Goal: Transaction & Acquisition: Book appointment/travel/reservation

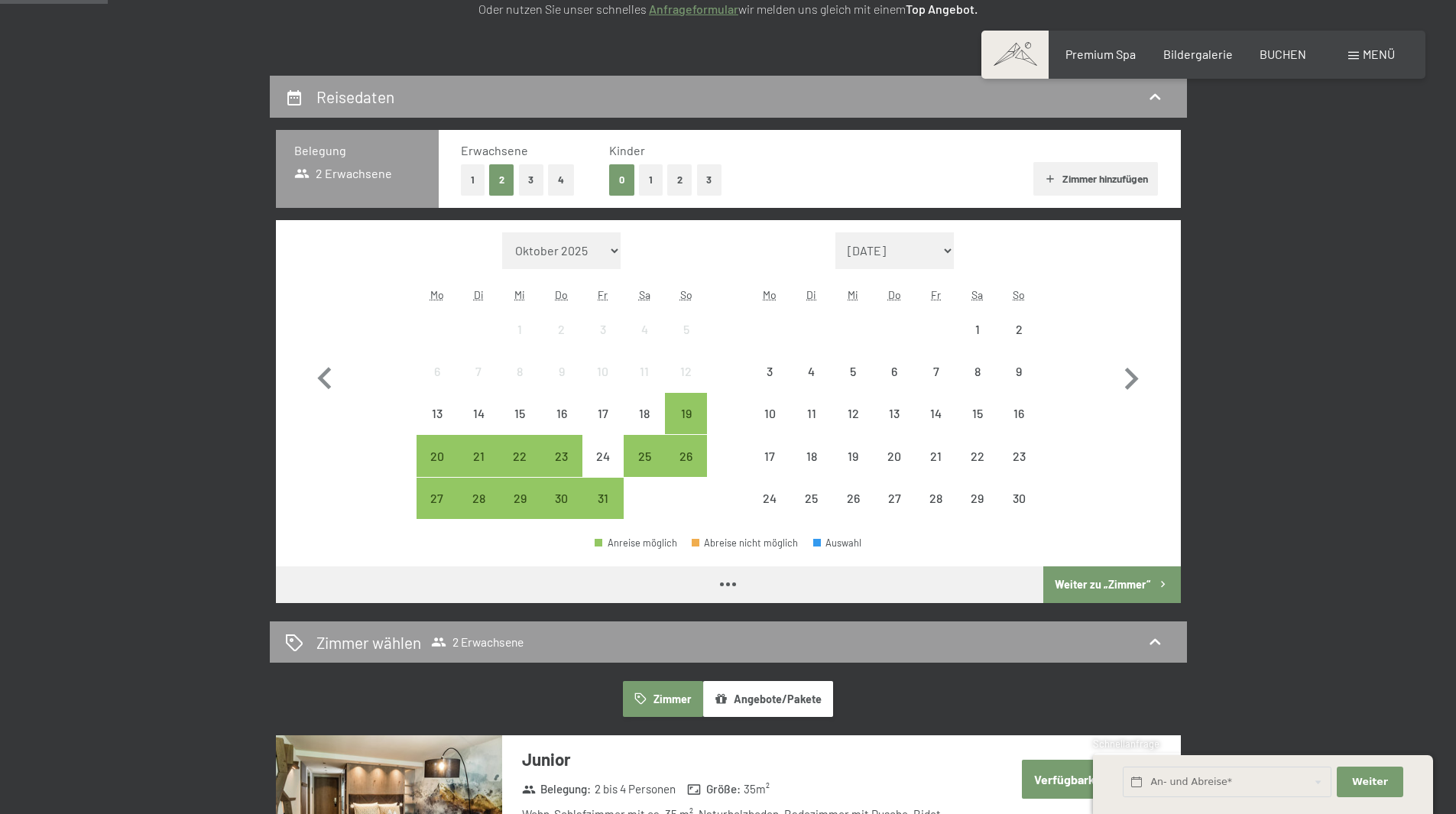
scroll to position [306, 0]
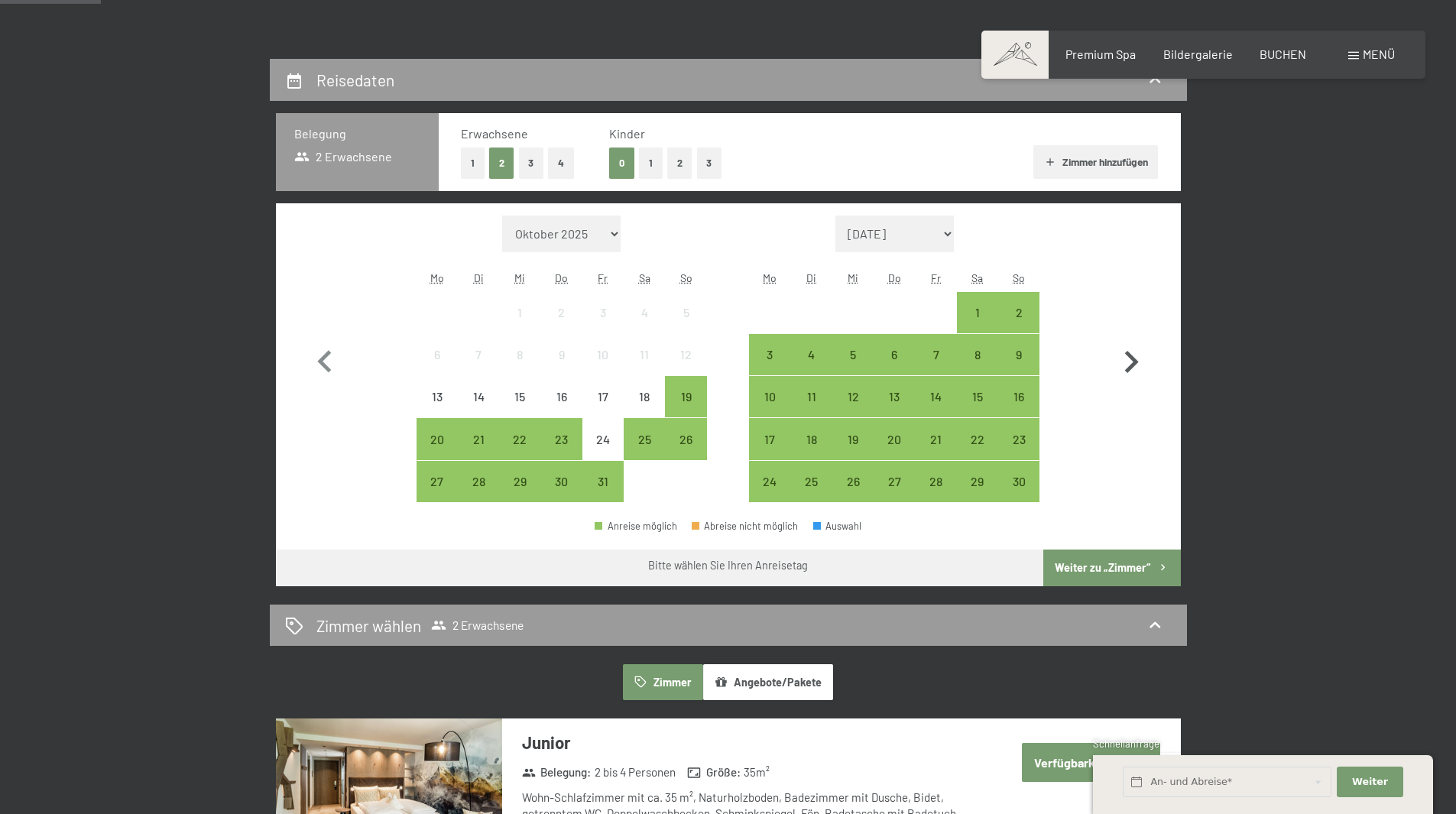
click at [1116, 364] on icon "button" at bounding box center [1131, 362] width 45 height 45
select select "2025-11-01"
select select "2025-12-01"
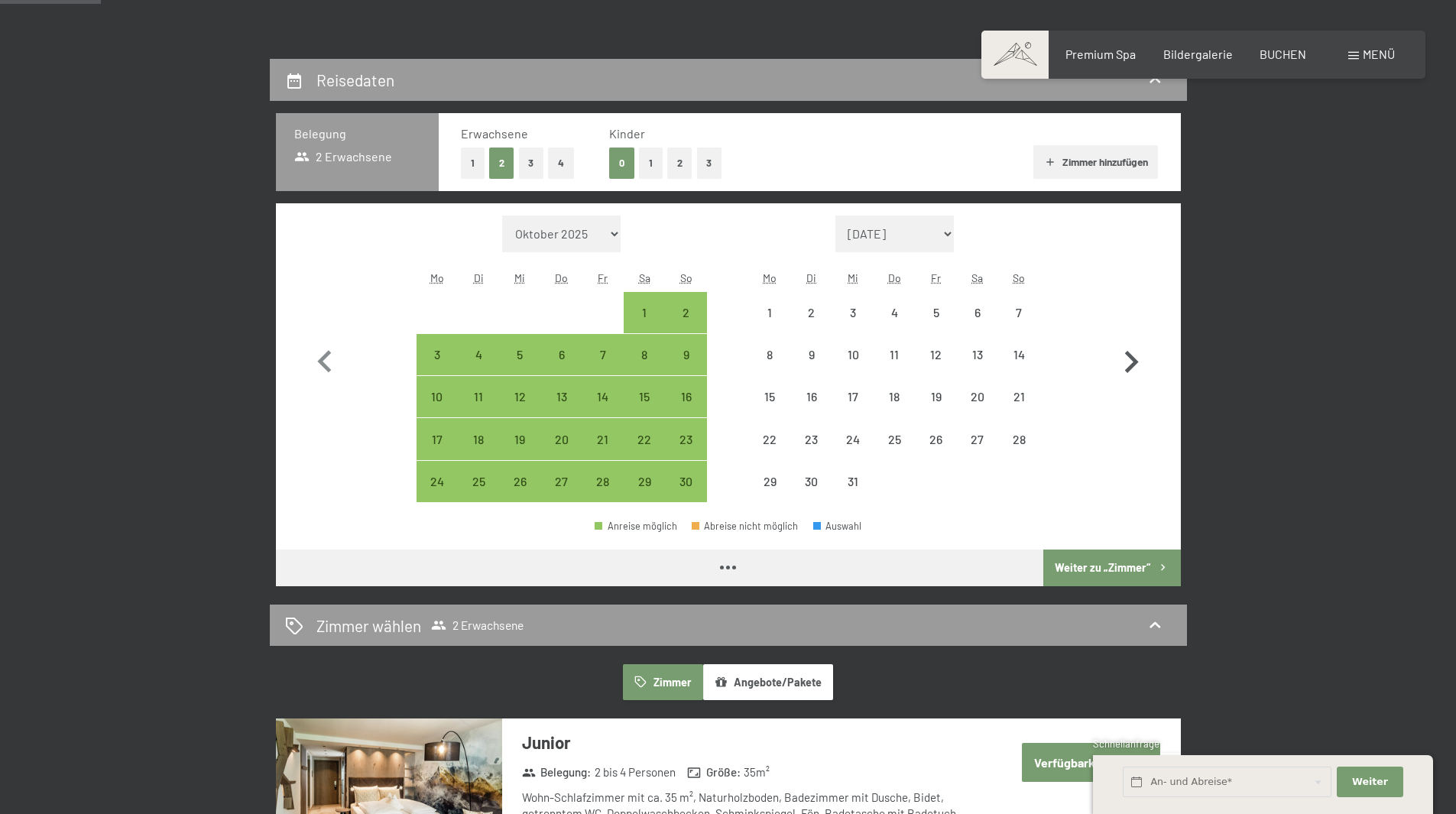
click at [1120, 363] on icon "button" at bounding box center [1131, 362] width 45 height 45
select select "2025-12-01"
select select "2026-01-01"
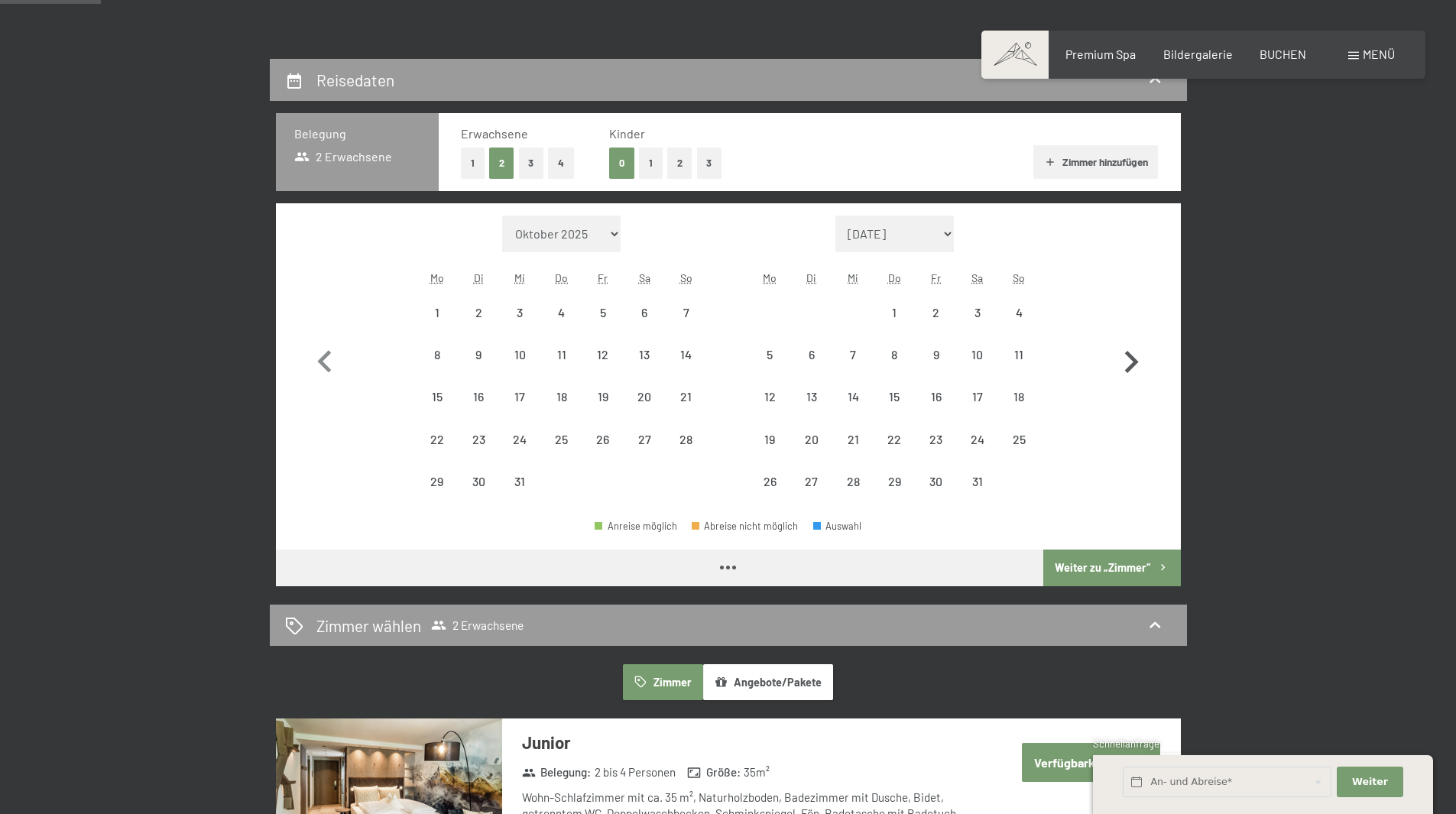
select select "2025-12-01"
select select "2026-01-01"
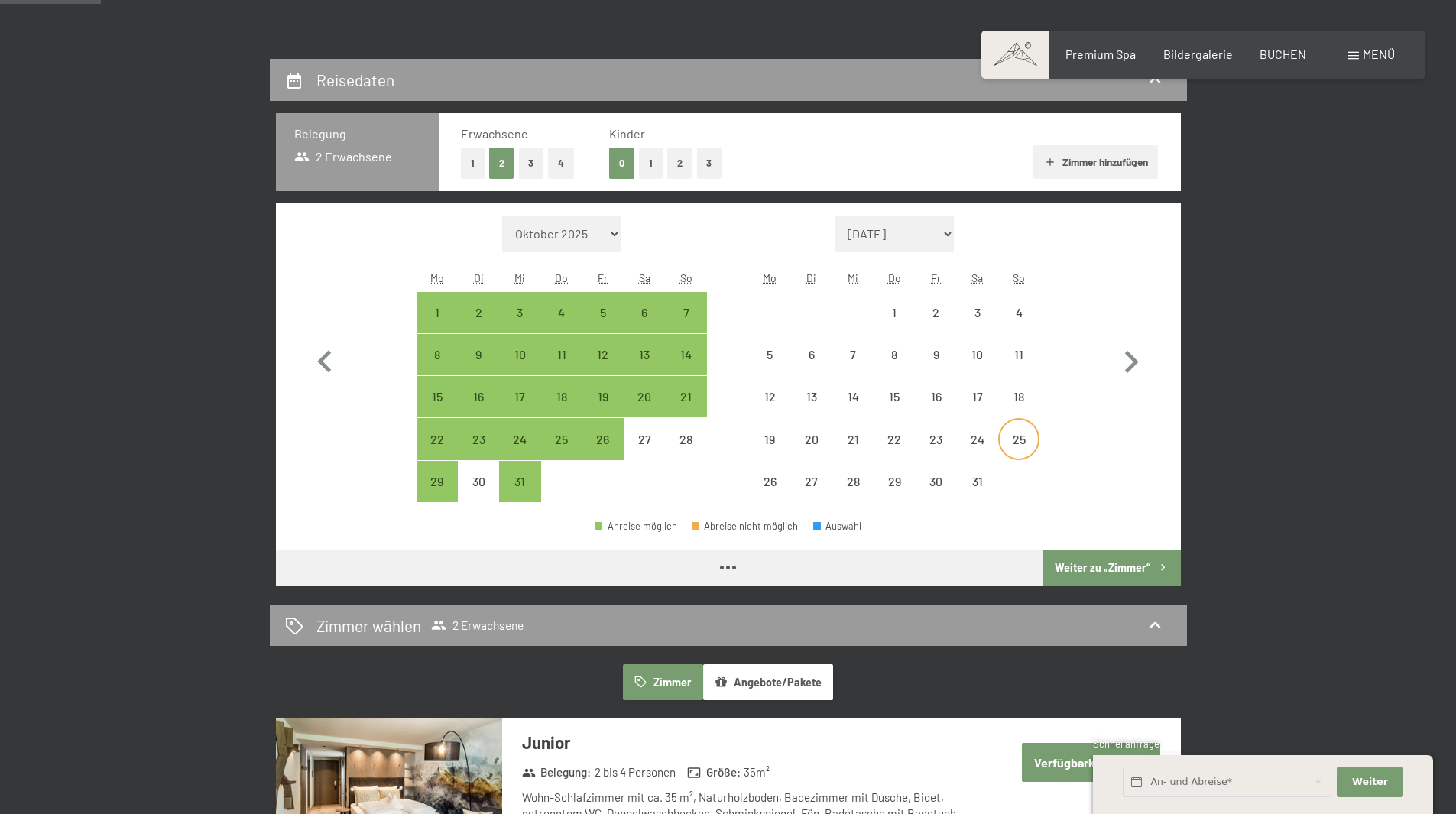
select select "2025-12-01"
select select "2026-01-01"
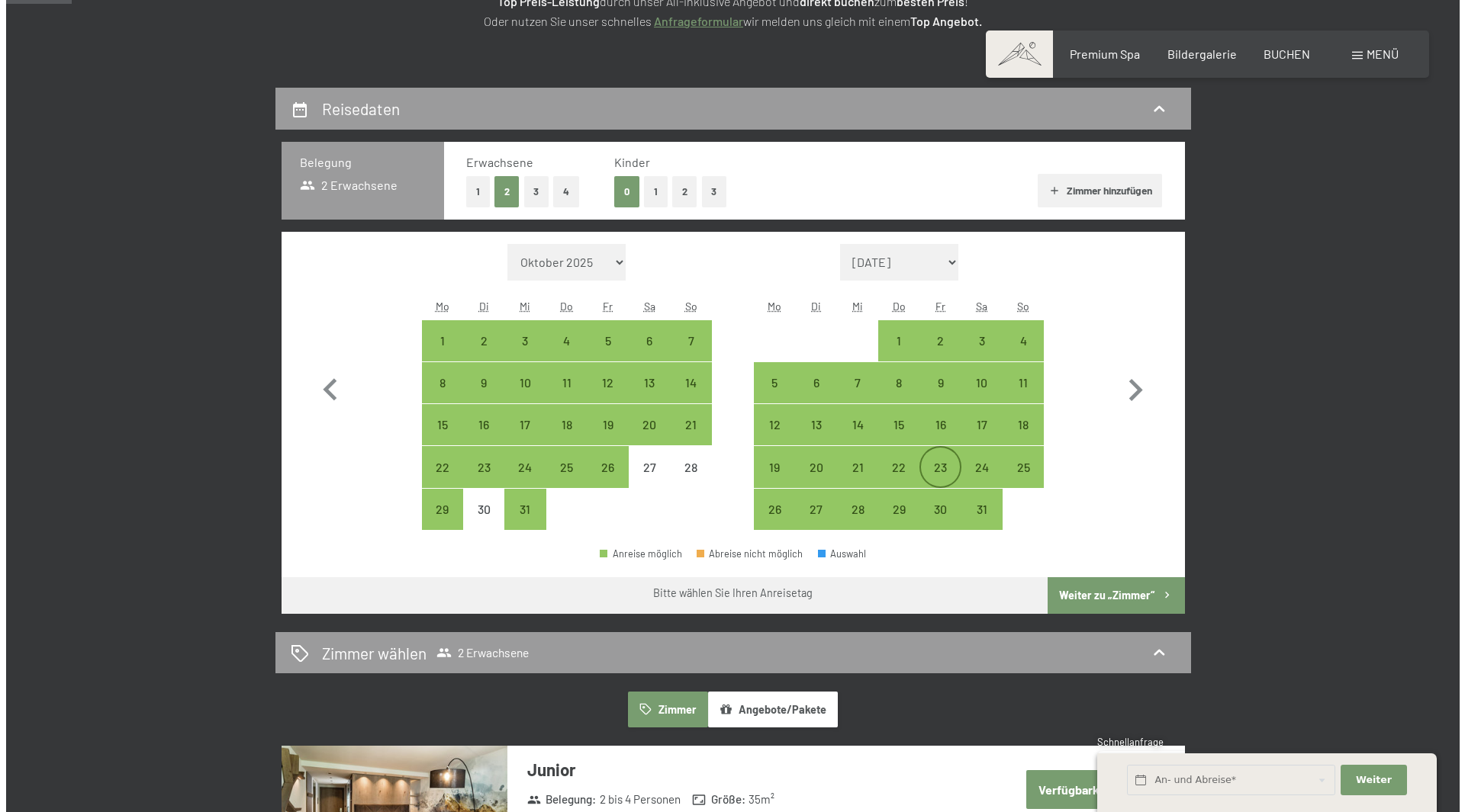
scroll to position [229, 0]
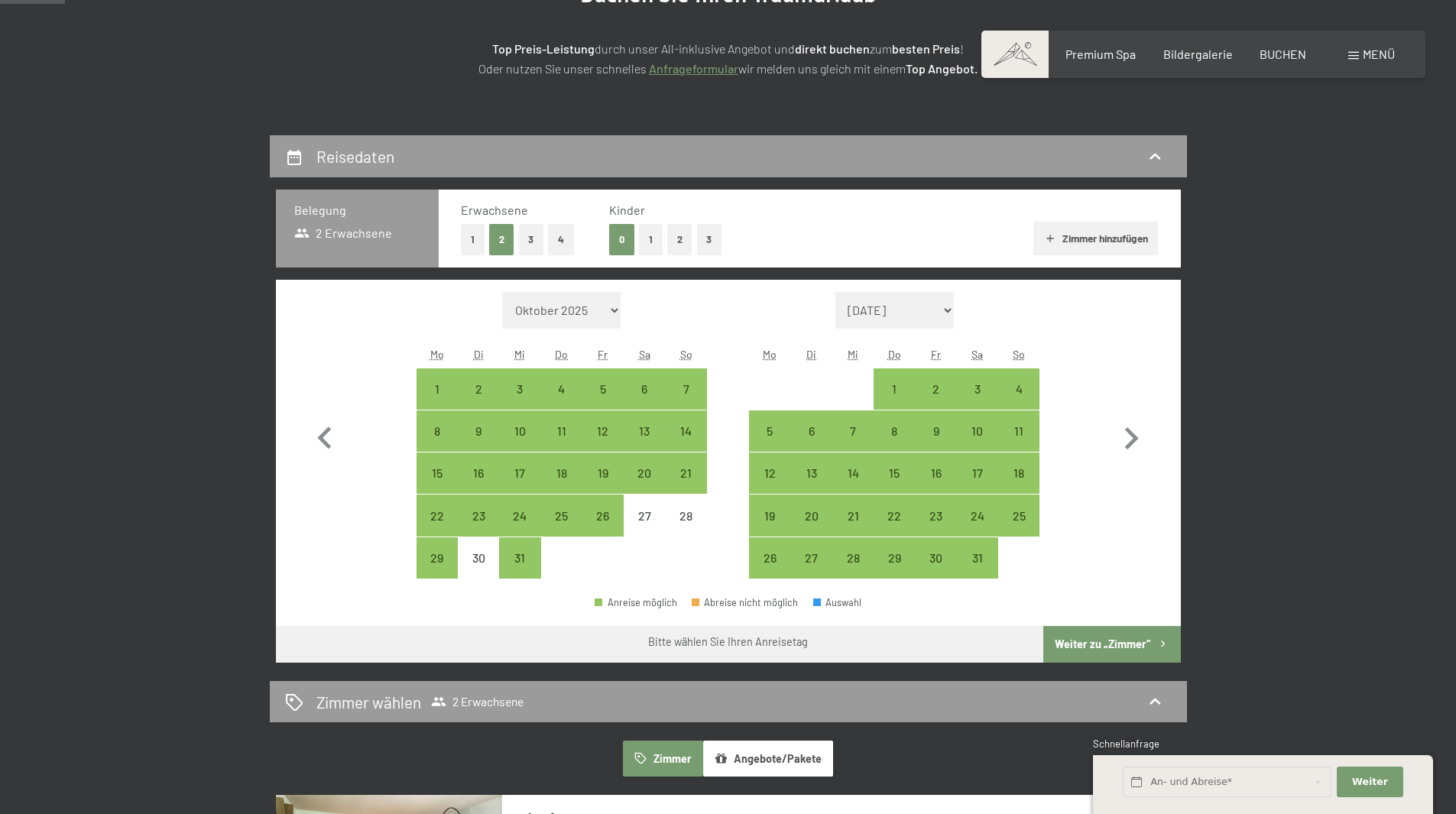
click at [1381, 55] on span "Menü" at bounding box center [1378, 53] width 32 height 15
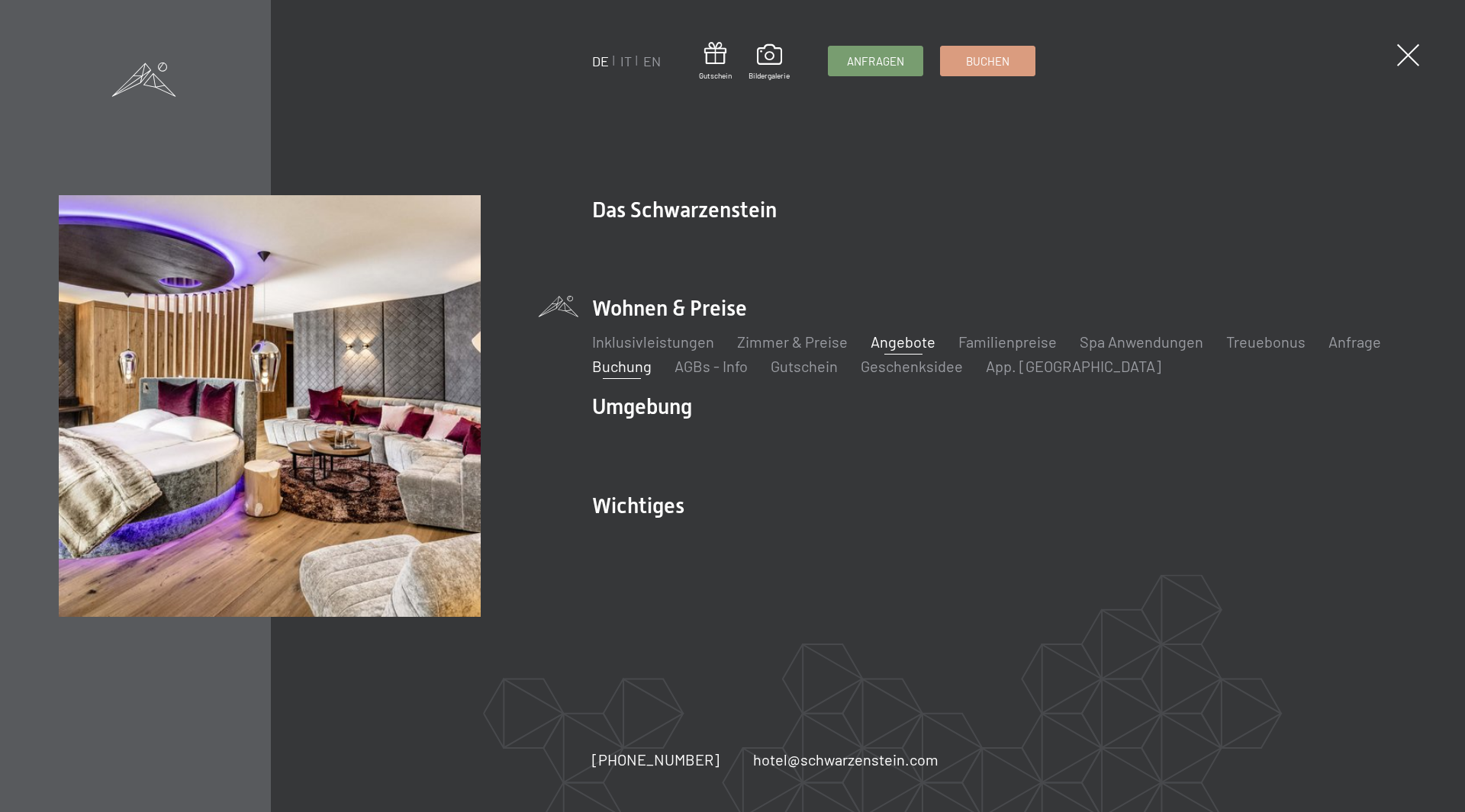
click at [917, 346] on link "Angebote" at bounding box center [903, 341] width 65 height 18
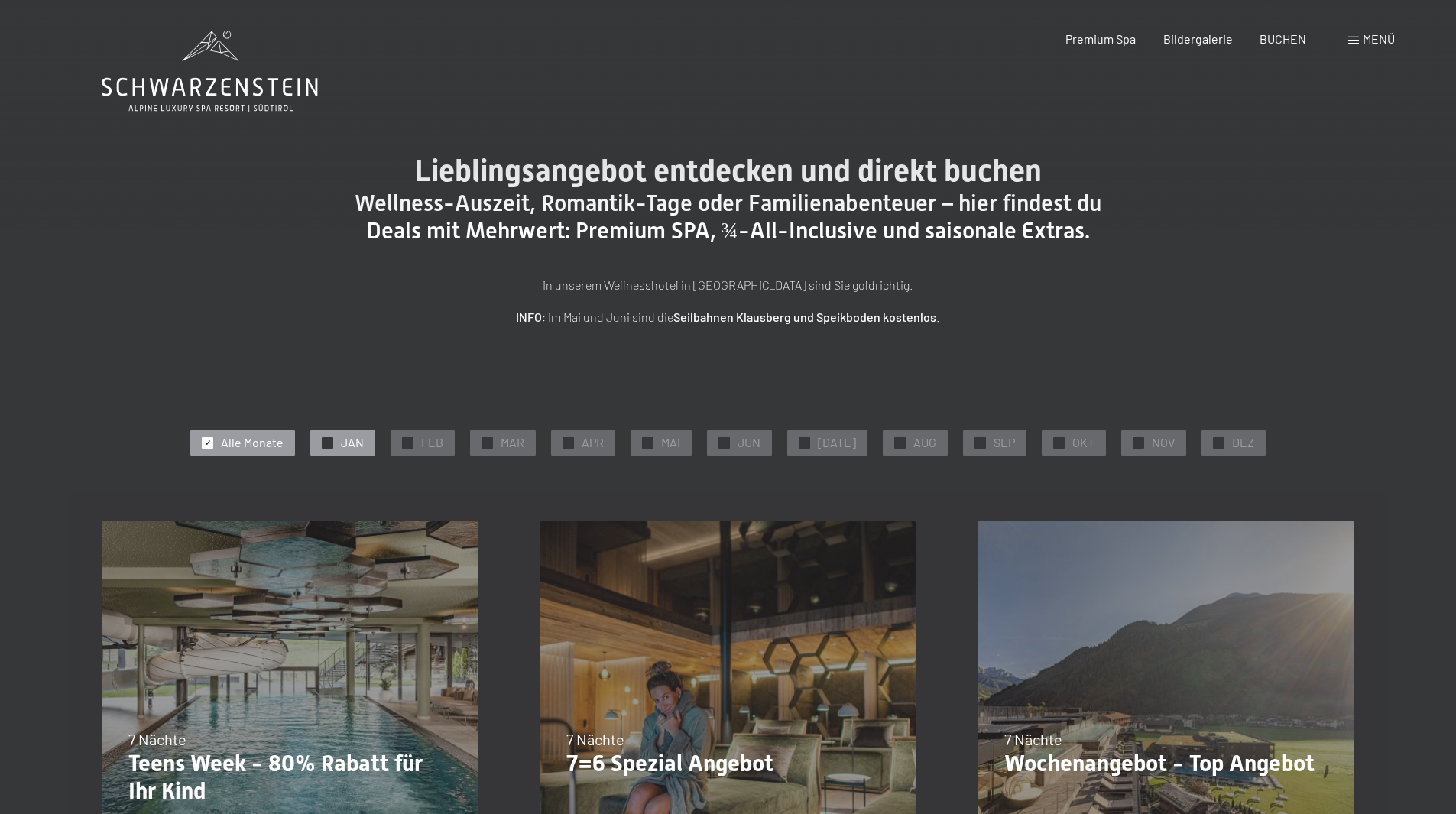
click at [343, 439] on div "✓ JAN" at bounding box center [343, 443] width 65 height 26
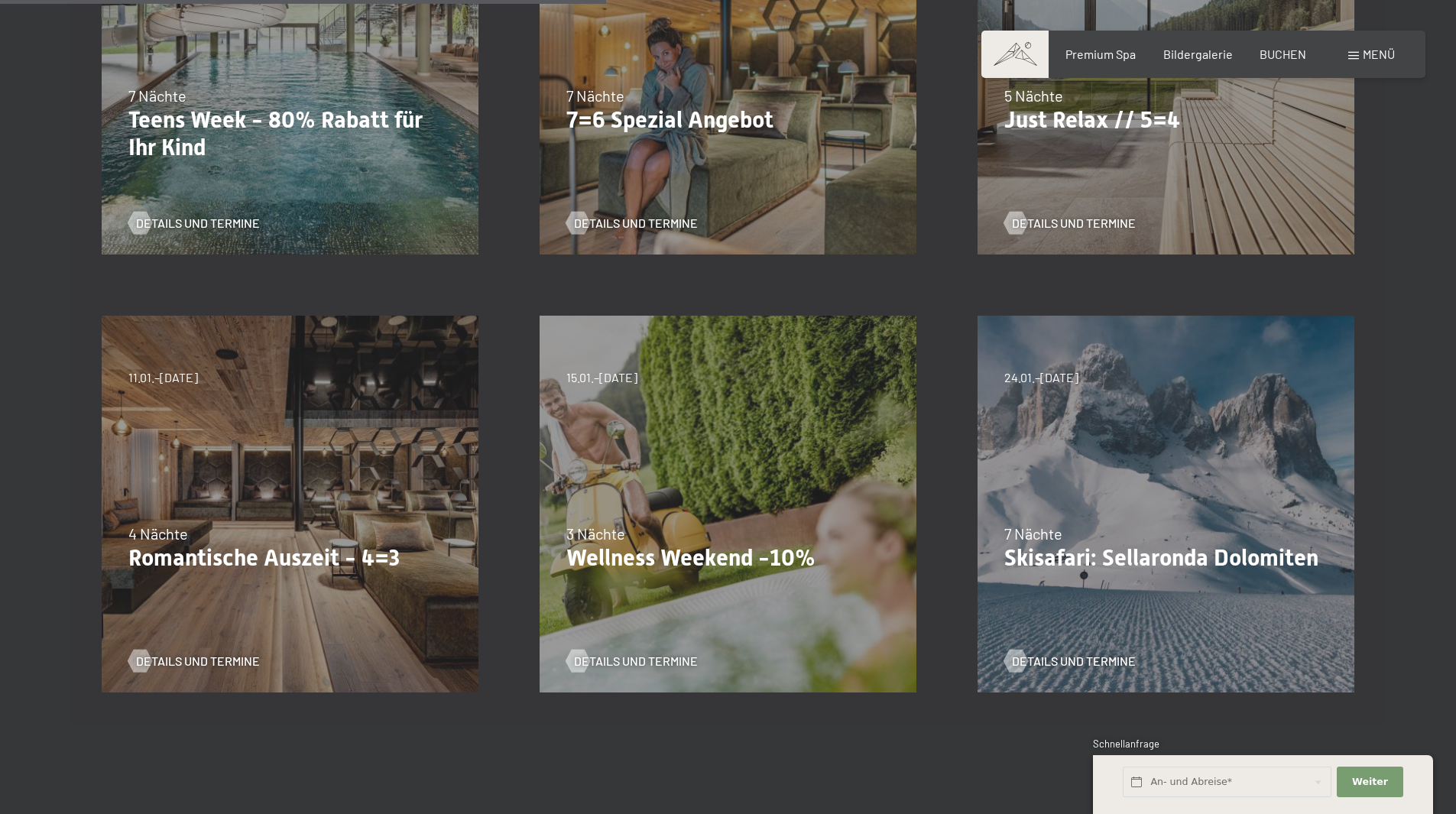
scroll to position [688, 0]
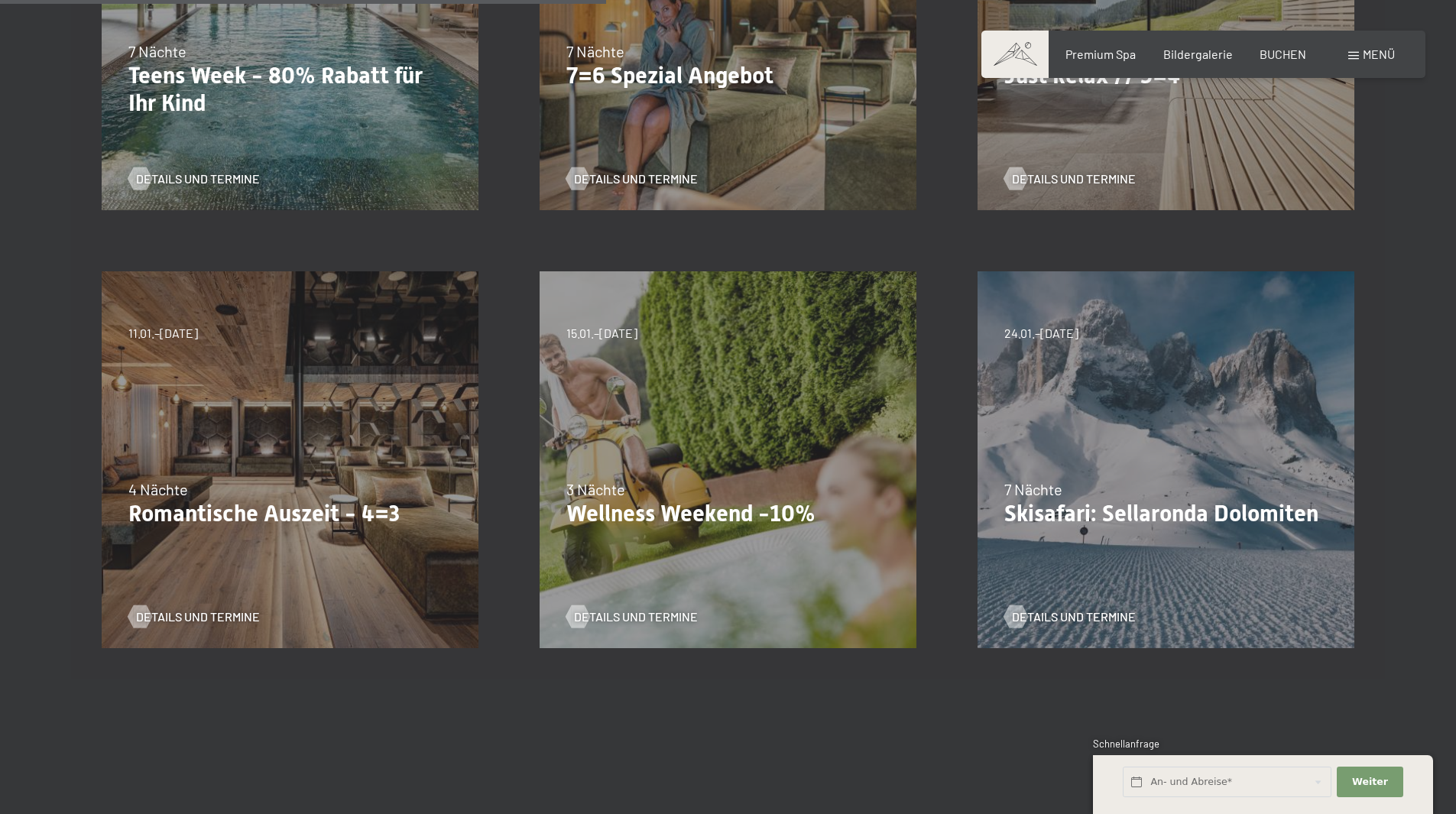
click at [261, 464] on div "09.11.–05.12.2025 08.12.–19.12.2025 11.01.–23.01.2026 08.03.–27.03.2026 29.03.–…" at bounding box center [289, 460] width 438 height 438
click at [205, 610] on span "Details und Termine" at bounding box center [213, 616] width 124 height 17
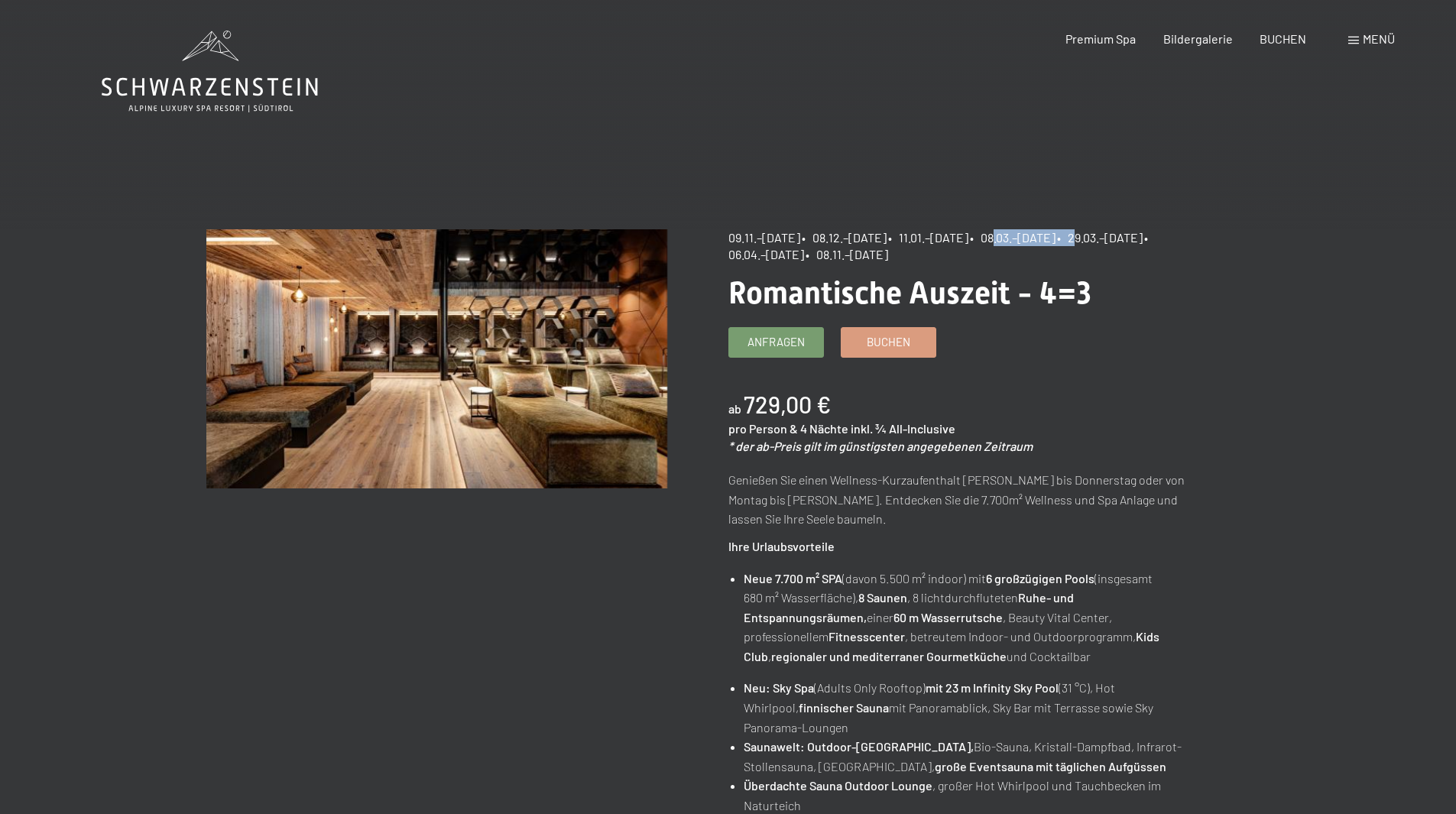
drag, startPoint x: 1057, startPoint y: 232, endPoint x: 1145, endPoint y: 247, distance: 89.3
click at [1164, 243] on div "09.11.–05.12.2025 • 08.12.–19.12.2025 • 11.01.–23.01.2026 • 08.03.–27.03.2026 •…" at bounding box center [959, 246] width 461 height 34
drag, startPoint x: 1041, startPoint y: 236, endPoint x: 942, endPoint y: 233, distance: 99.0
click at [942, 233] on div "09.11.–05.12.2025 • 08.12.–19.12.2025 • 11.01.–23.01.2026 • 08.03.–27.03.2026 •…" at bounding box center [959, 246] width 461 height 34
click at [942, 233] on span "• 11.01.–23.01.2026" at bounding box center [928, 237] width 80 height 15
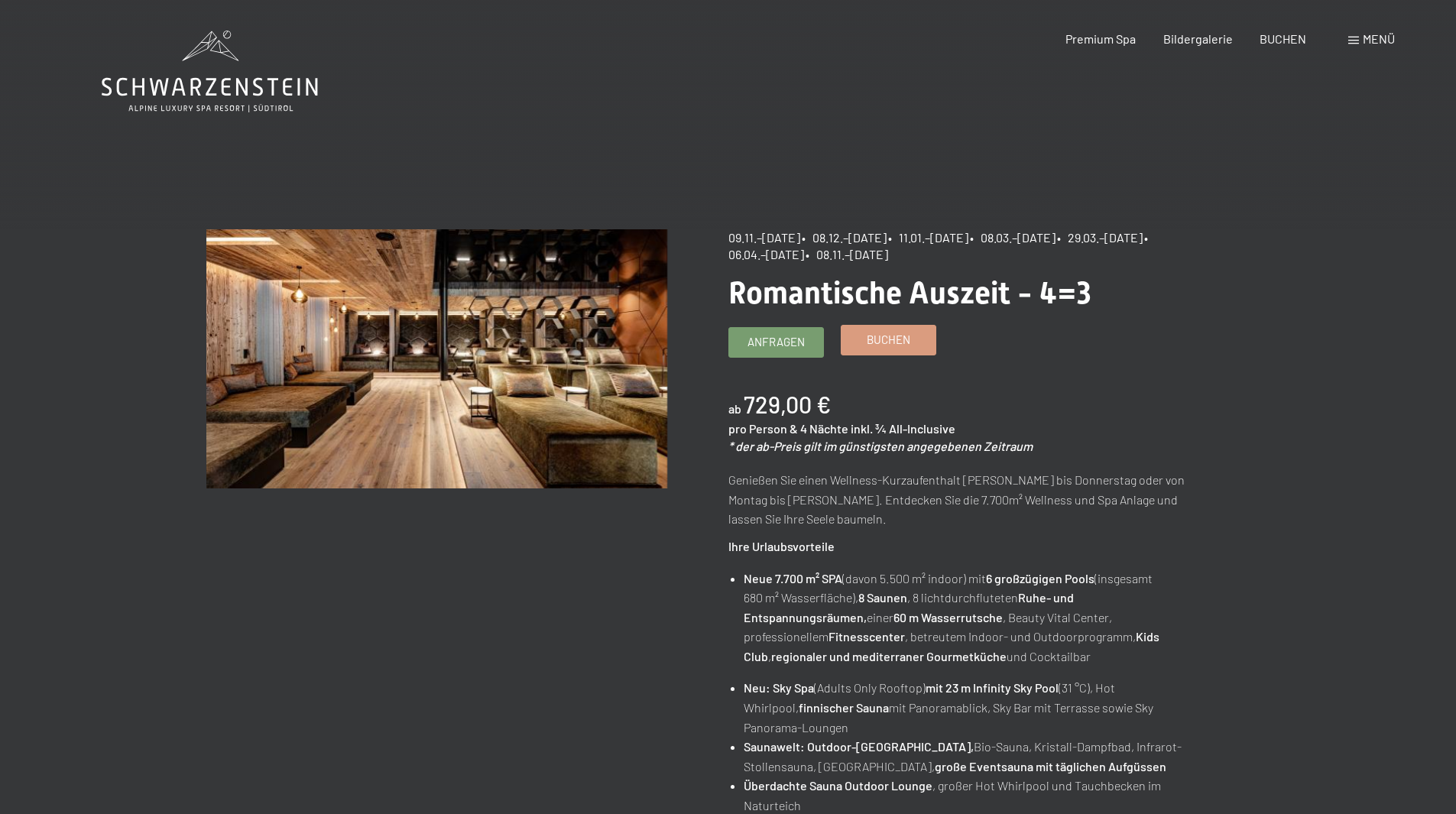
click at [878, 351] on link "Buchen" at bounding box center [889, 340] width 94 height 29
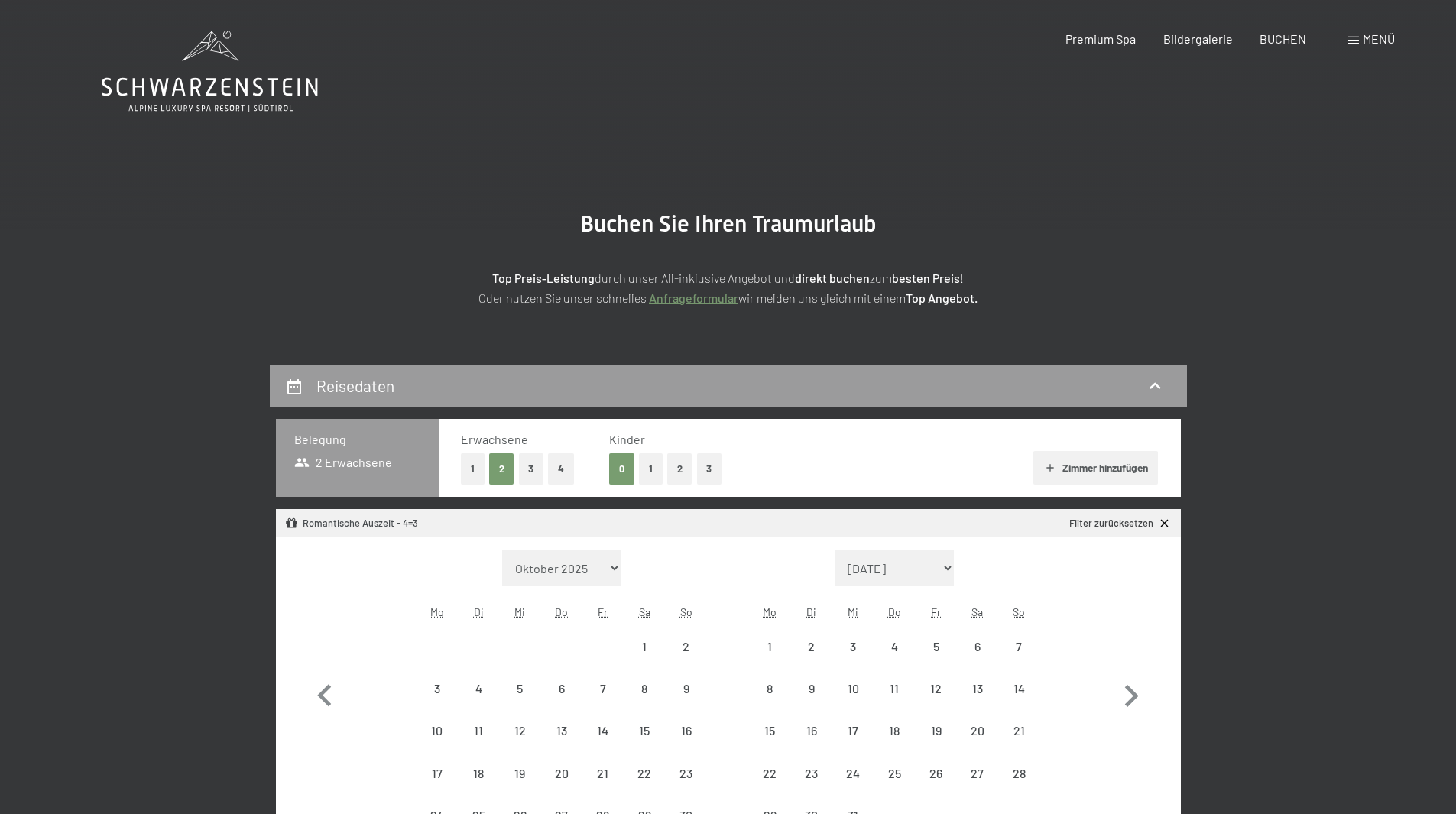
select select "[DATE]"
select select "2025-11-01"
select select "2025-12-01"
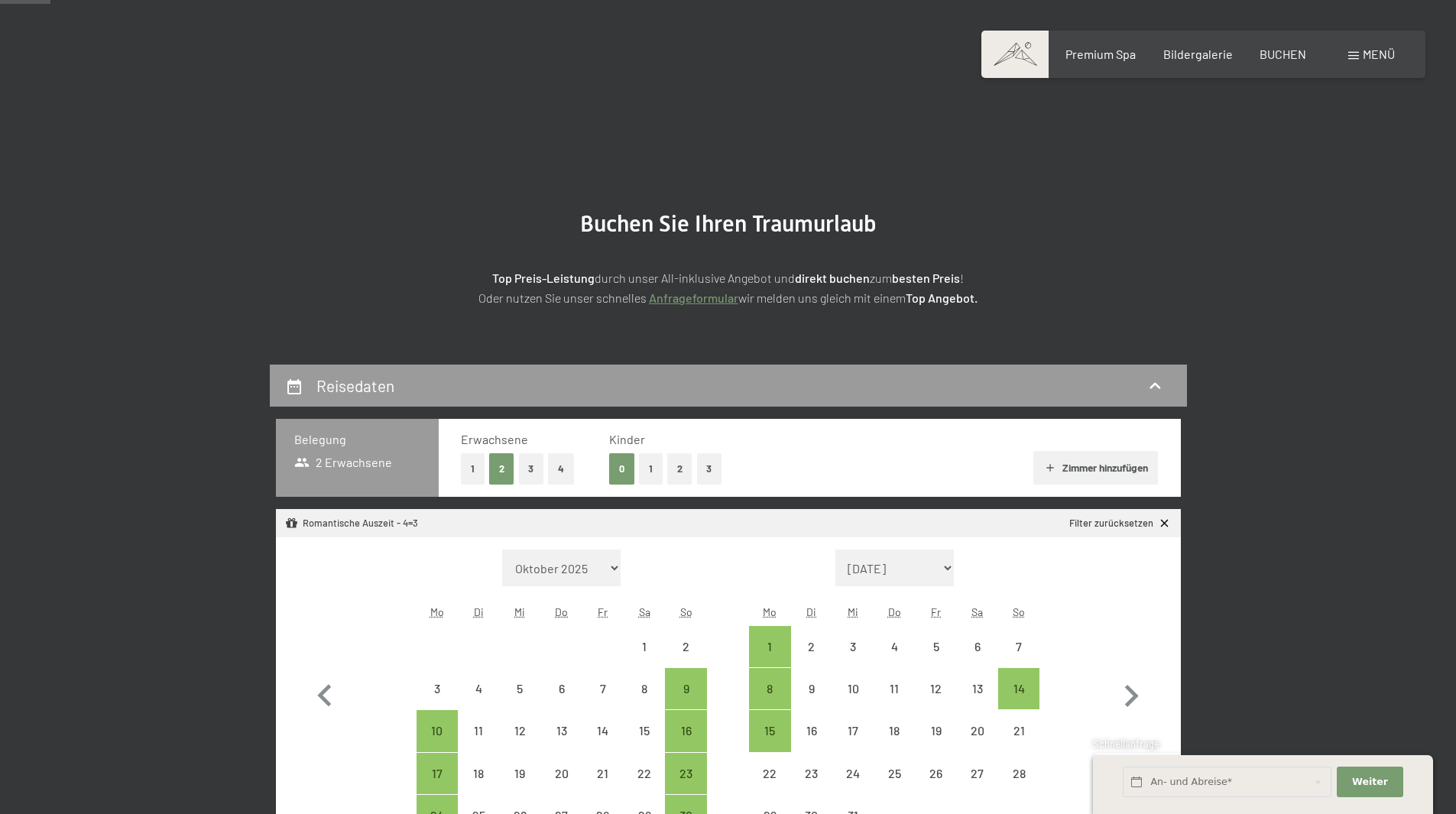
scroll to position [229, 0]
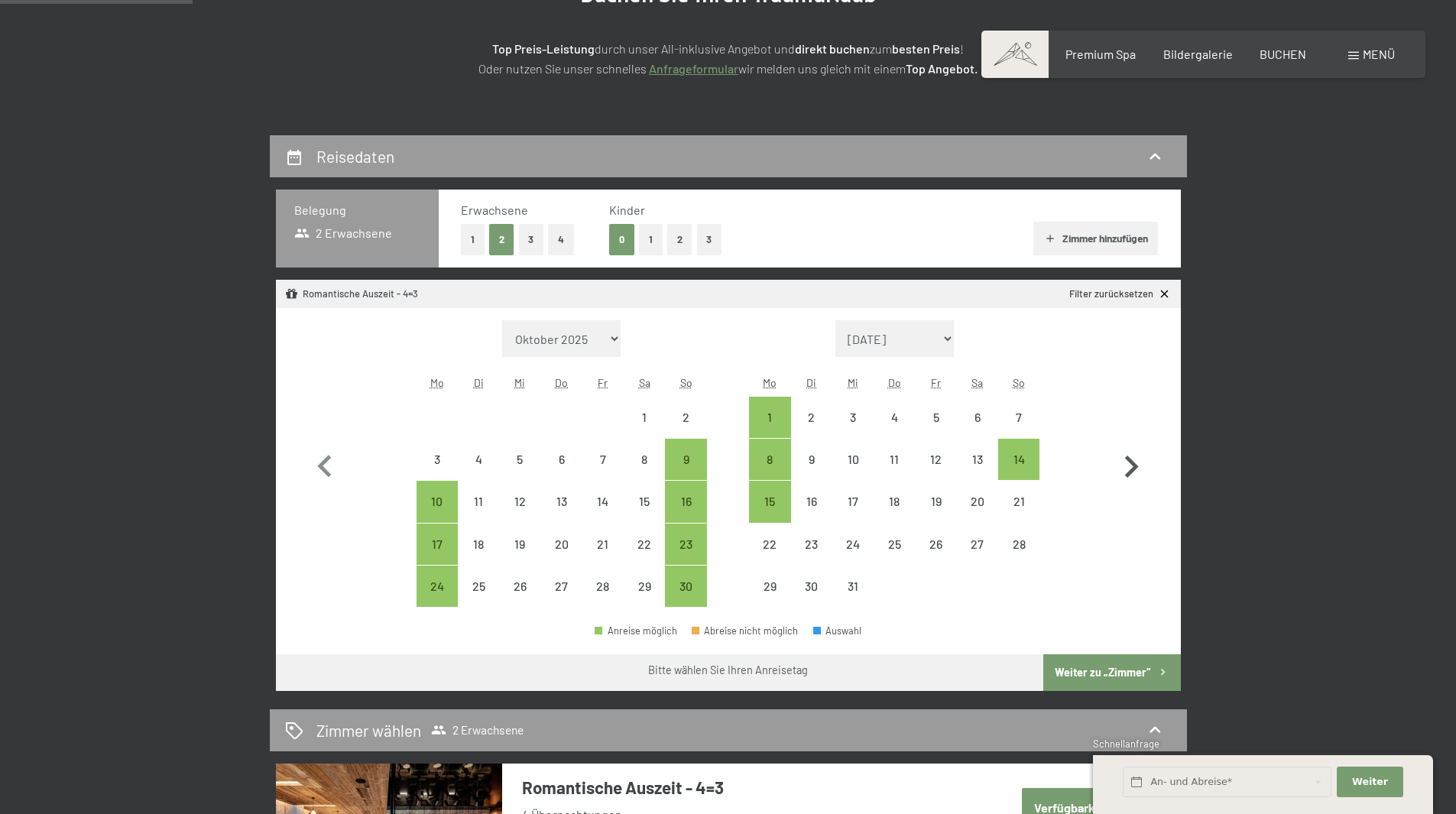
click at [1119, 470] on icon "button" at bounding box center [1131, 467] width 45 height 45
select select "2025-12-01"
select select "2026-01-01"
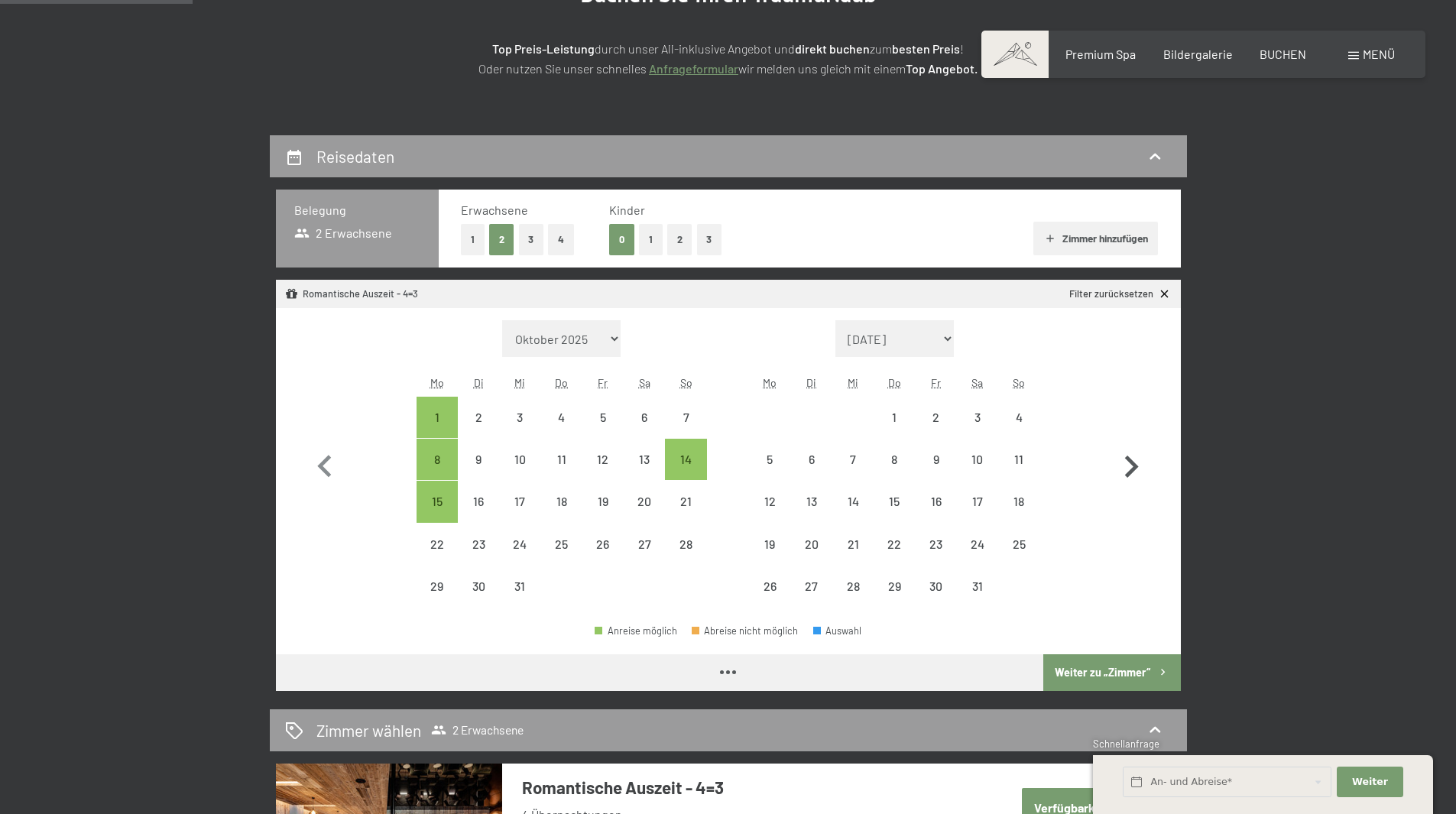
select select "2025-12-01"
select select "2026-01-01"
click at [1010, 512] on div "18" at bounding box center [1019, 515] width 38 height 38
select select "2025-12-01"
select select "2026-01-01"
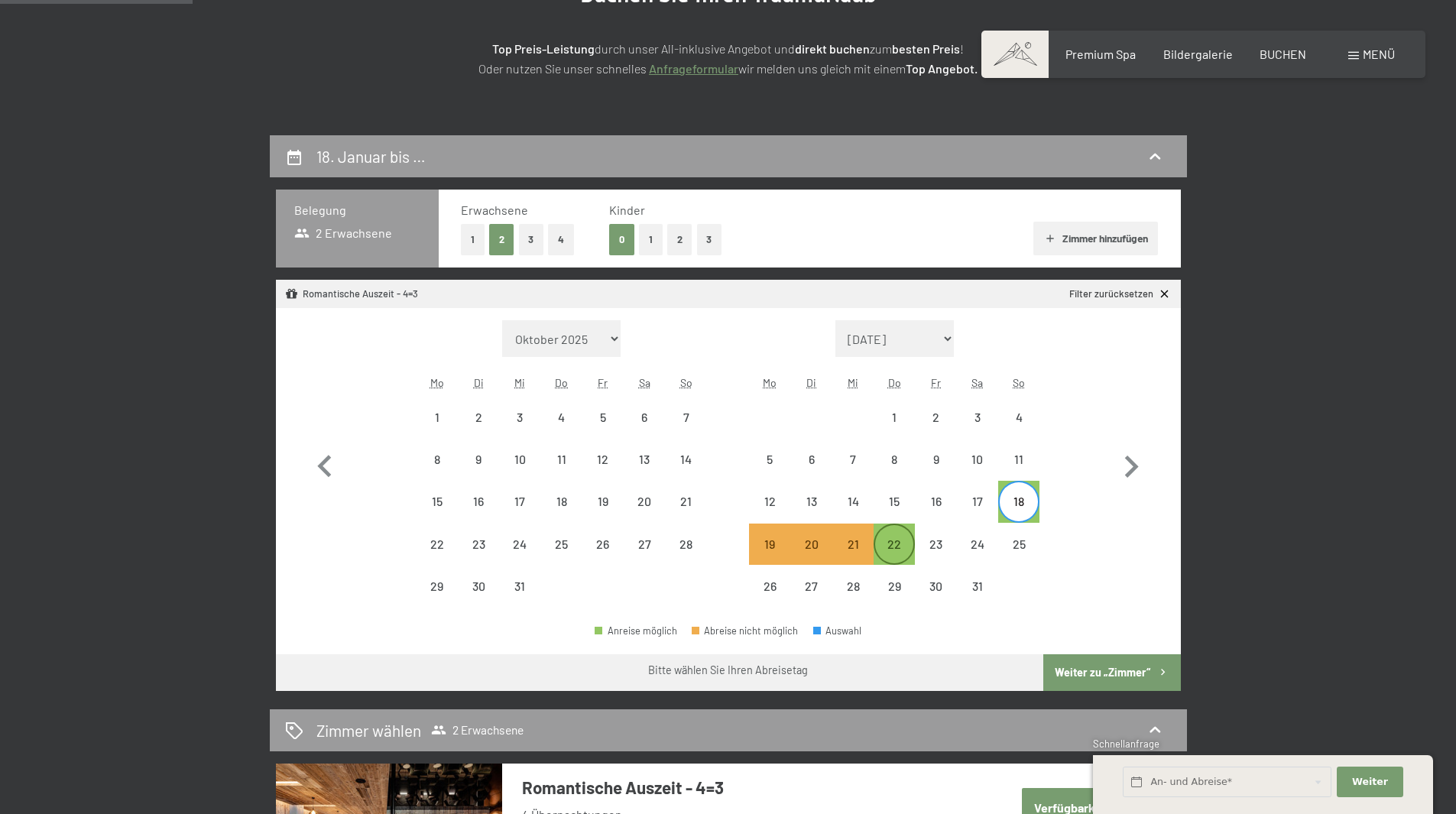
click at [900, 539] on div "22" at bounding box center [894, 558] width 38 height 38
select select "2025-12-01"
select select "2026-01-01"
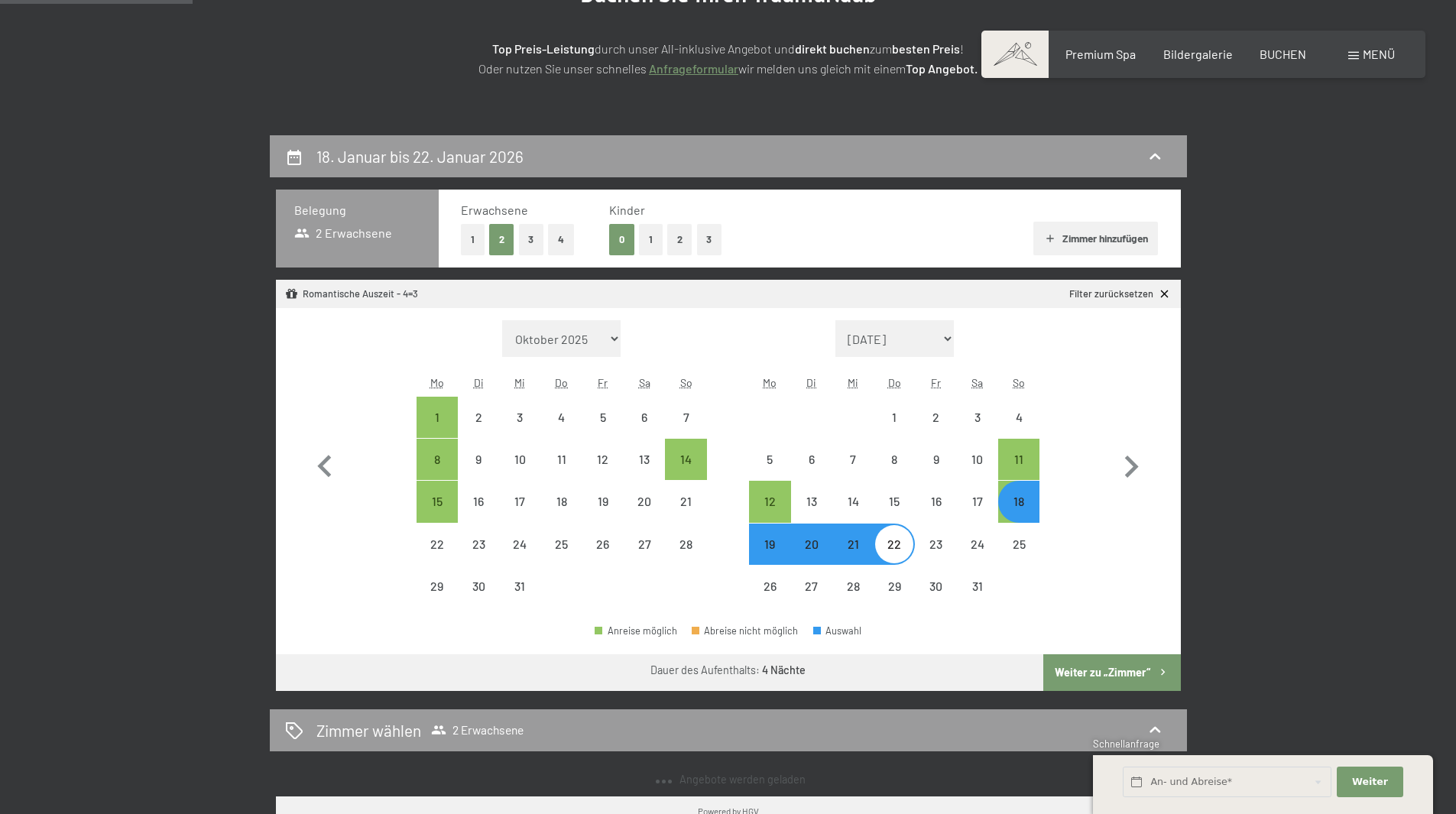
select select "2025-11-01"
select select "2025-12-01"
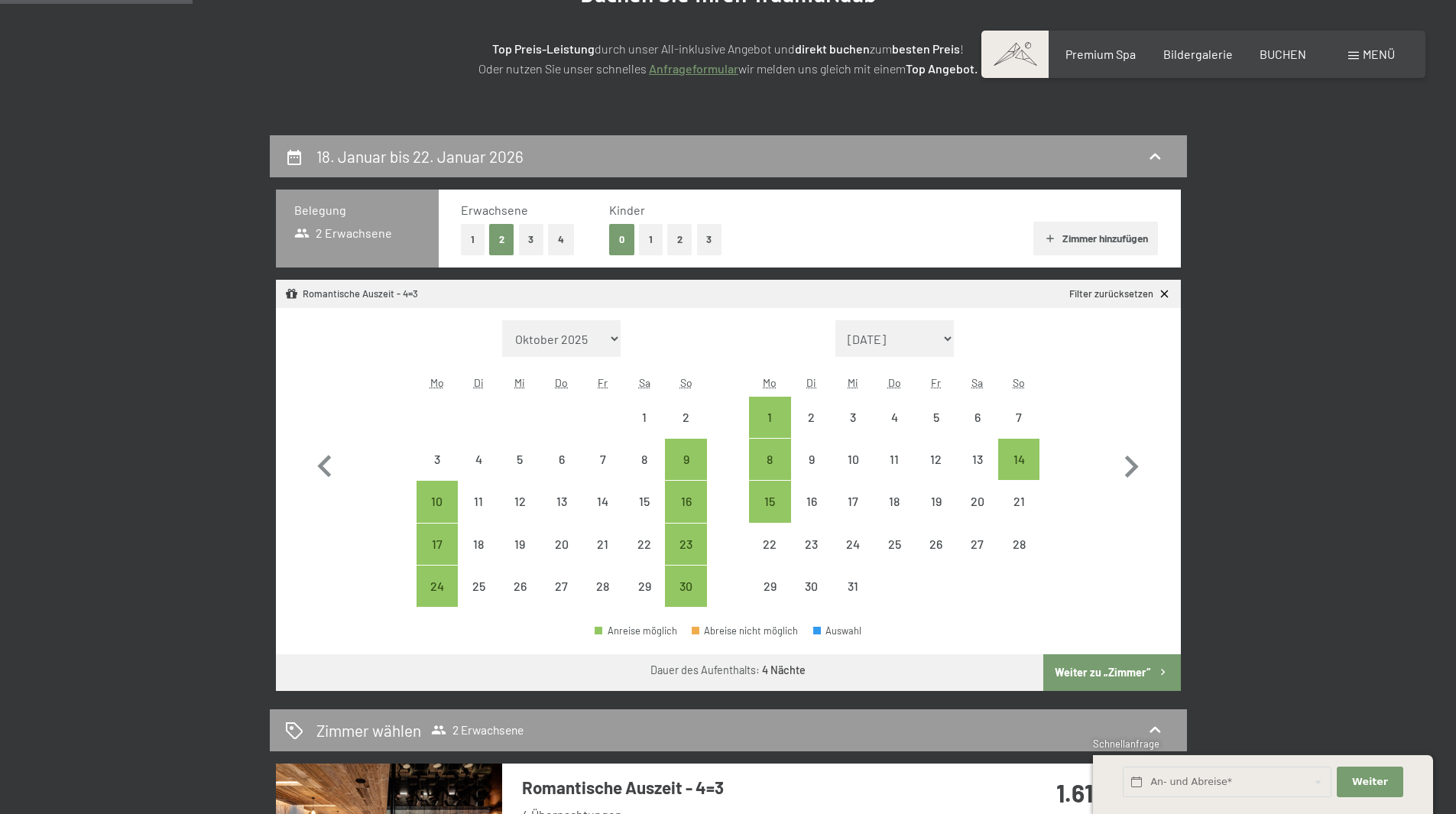
click at [1121, 670] on button "Weiter zu „Zimmer“" at bounding box center [1112, 673] width 137 height 37
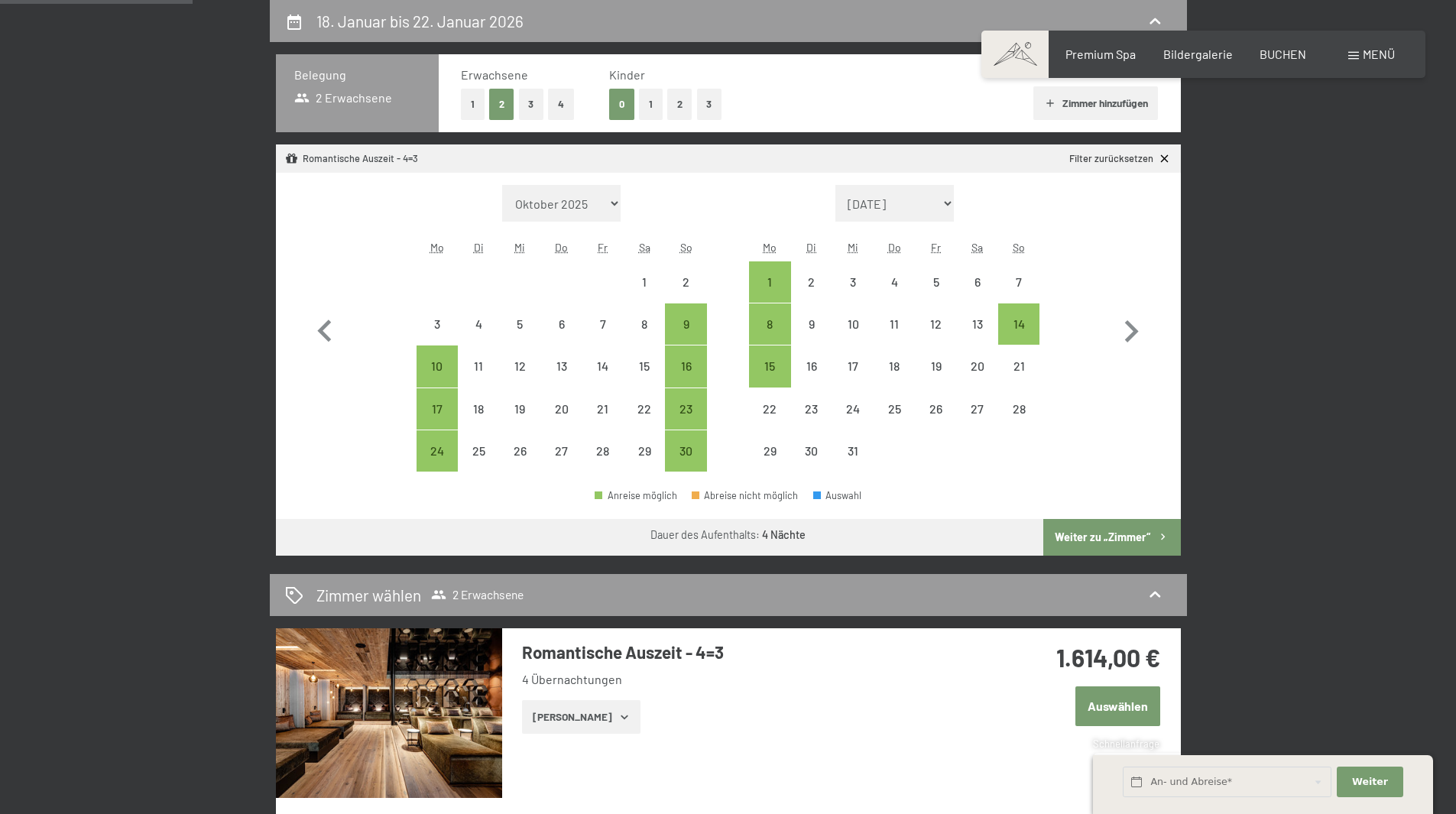
select select "2025-11-01"
select select "2025-12-01"
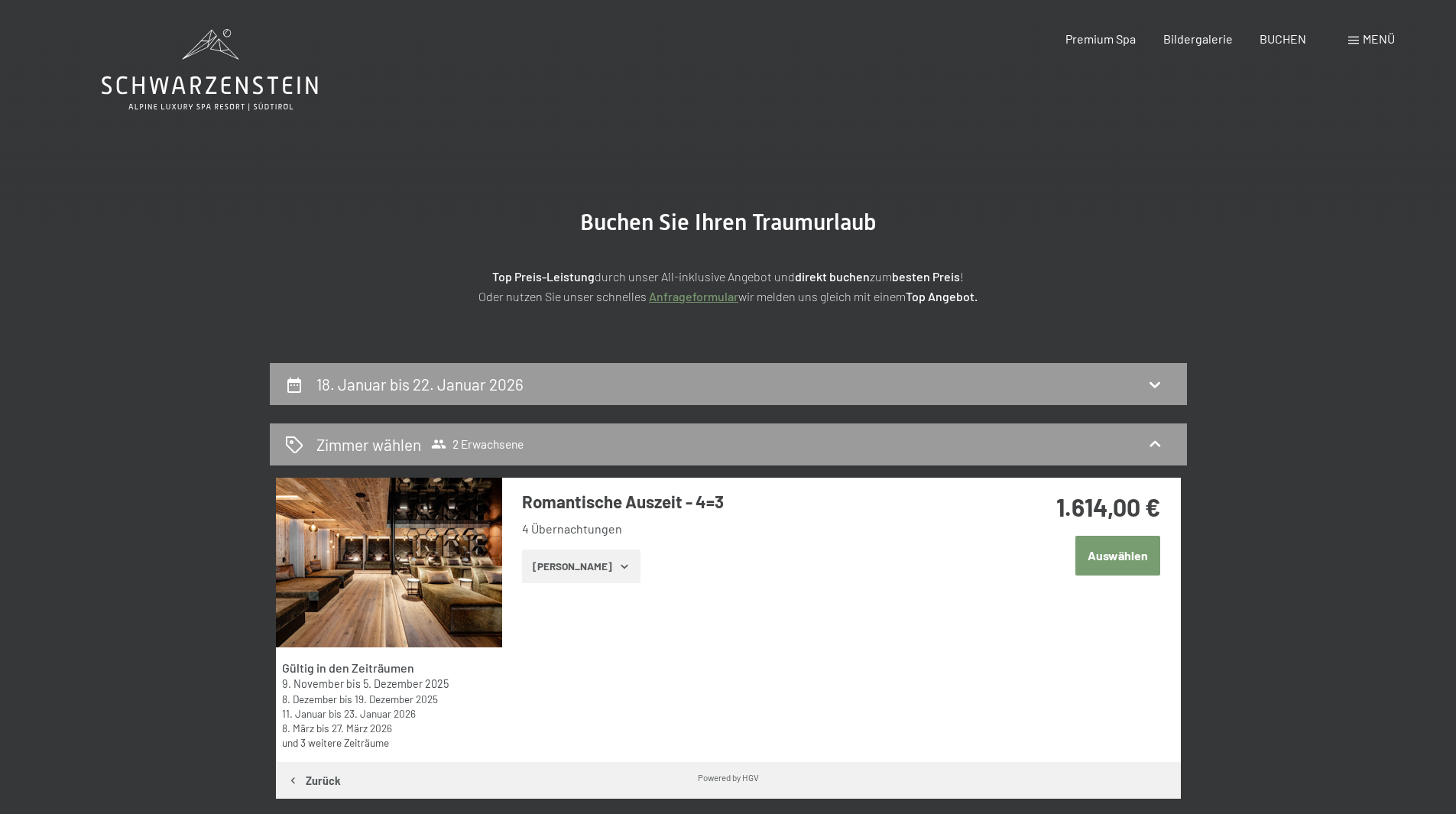
scroll to position [0, 0]
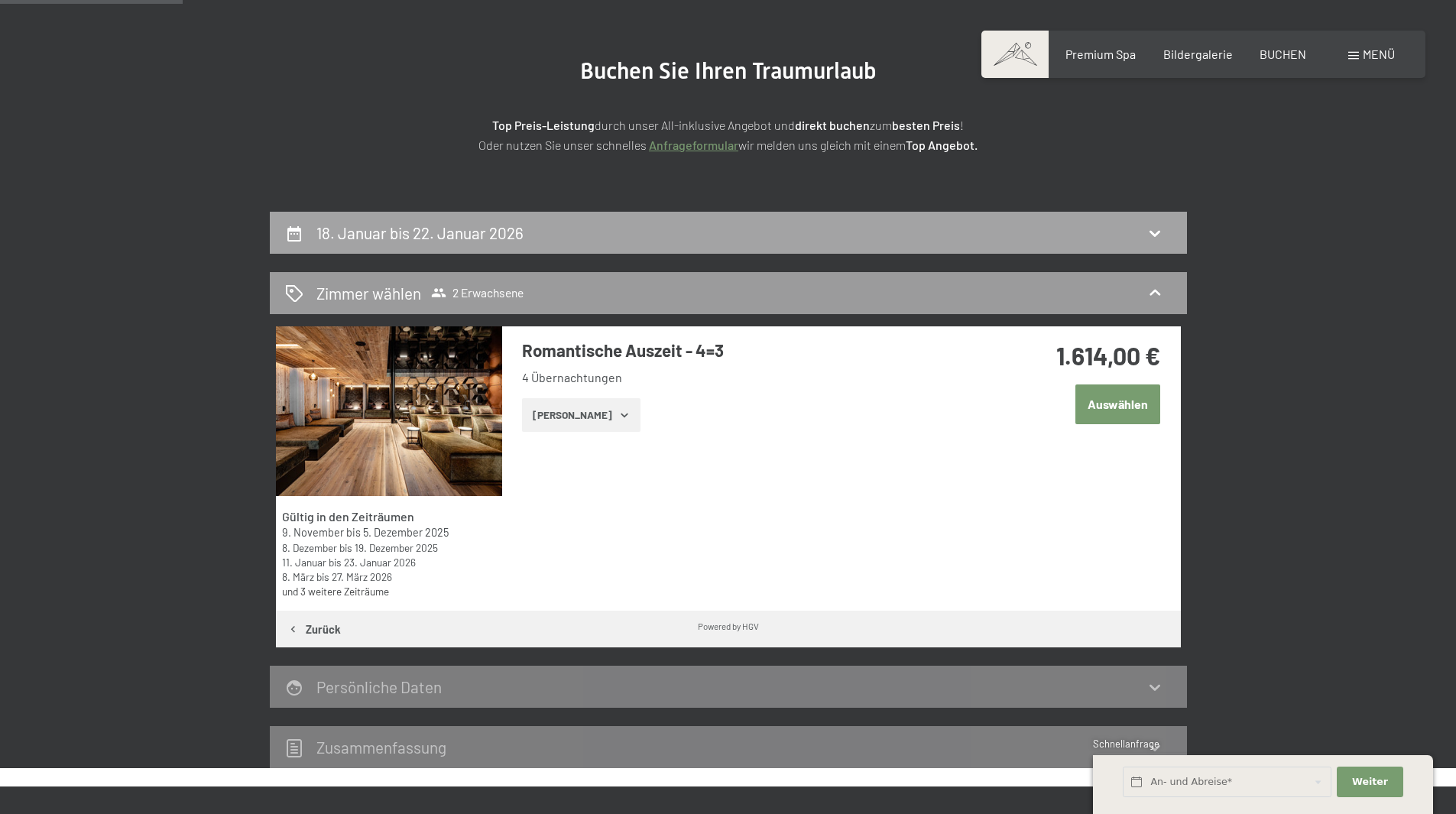
click at [540, 226] on div "18. Januar bis 22. Januar 2026" at bounding box center [728, 233] width 887 height 22
select select "2025-11-01"
select select "2025-12-01"
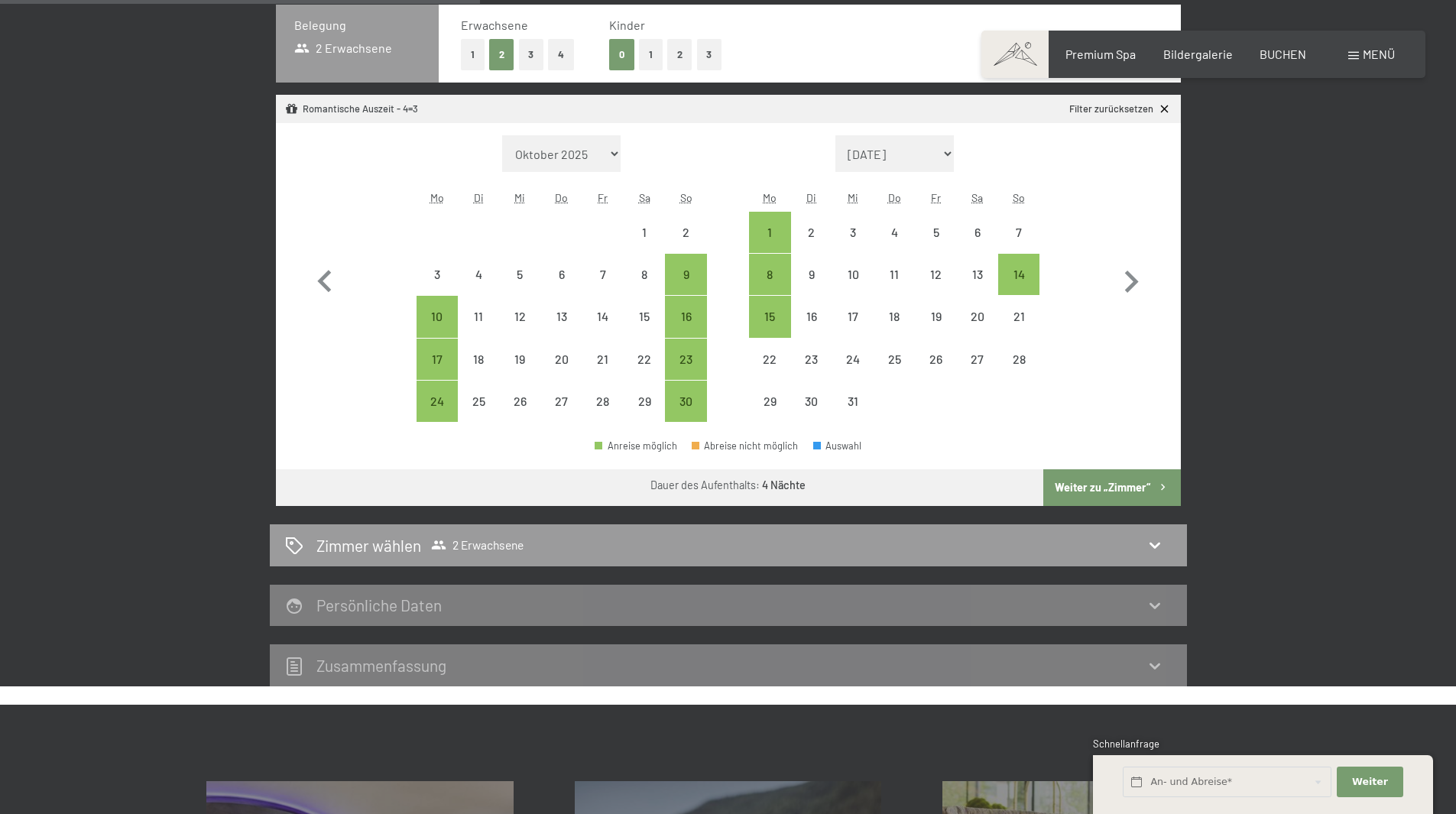
scroll to position [289, 0]
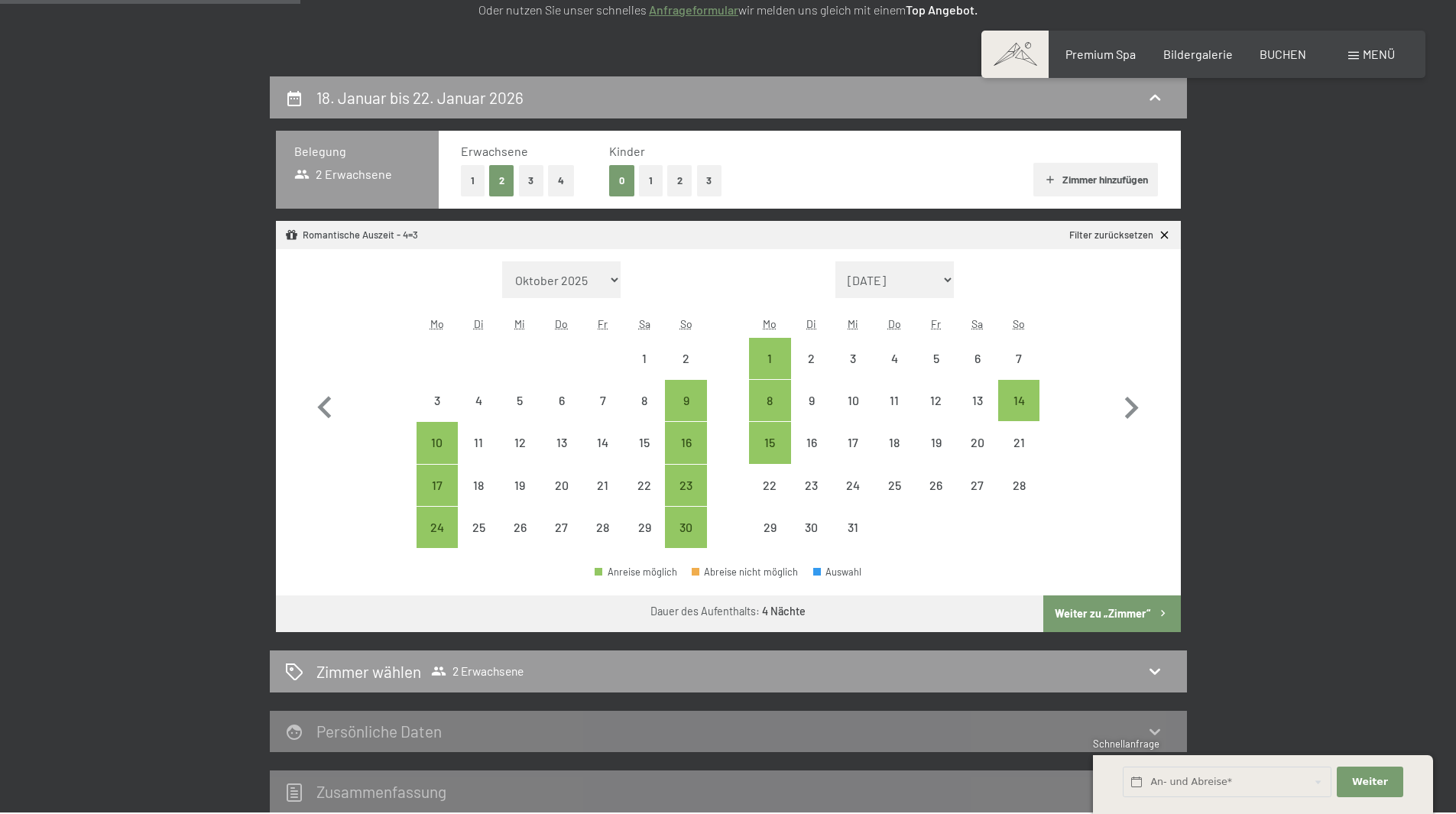
click at [486, 171] on div "1 2 3 4" at bounding box center [517, 181] width 113 height 31
click at [479, 174] on button "1" at bounding box center [472, 181] width 24 height 31
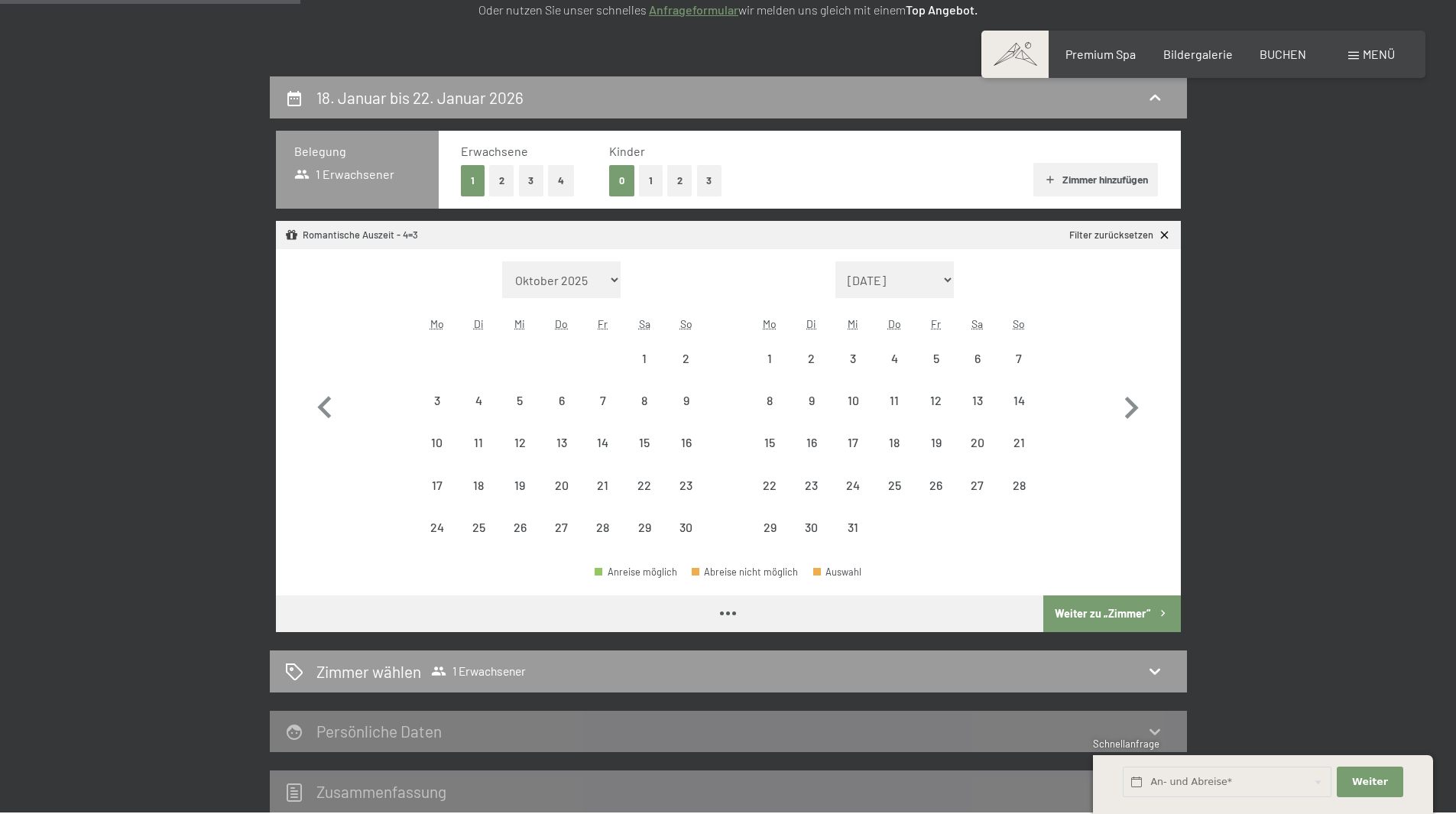
select select "2025-11-01"
select select "2025-12-01"
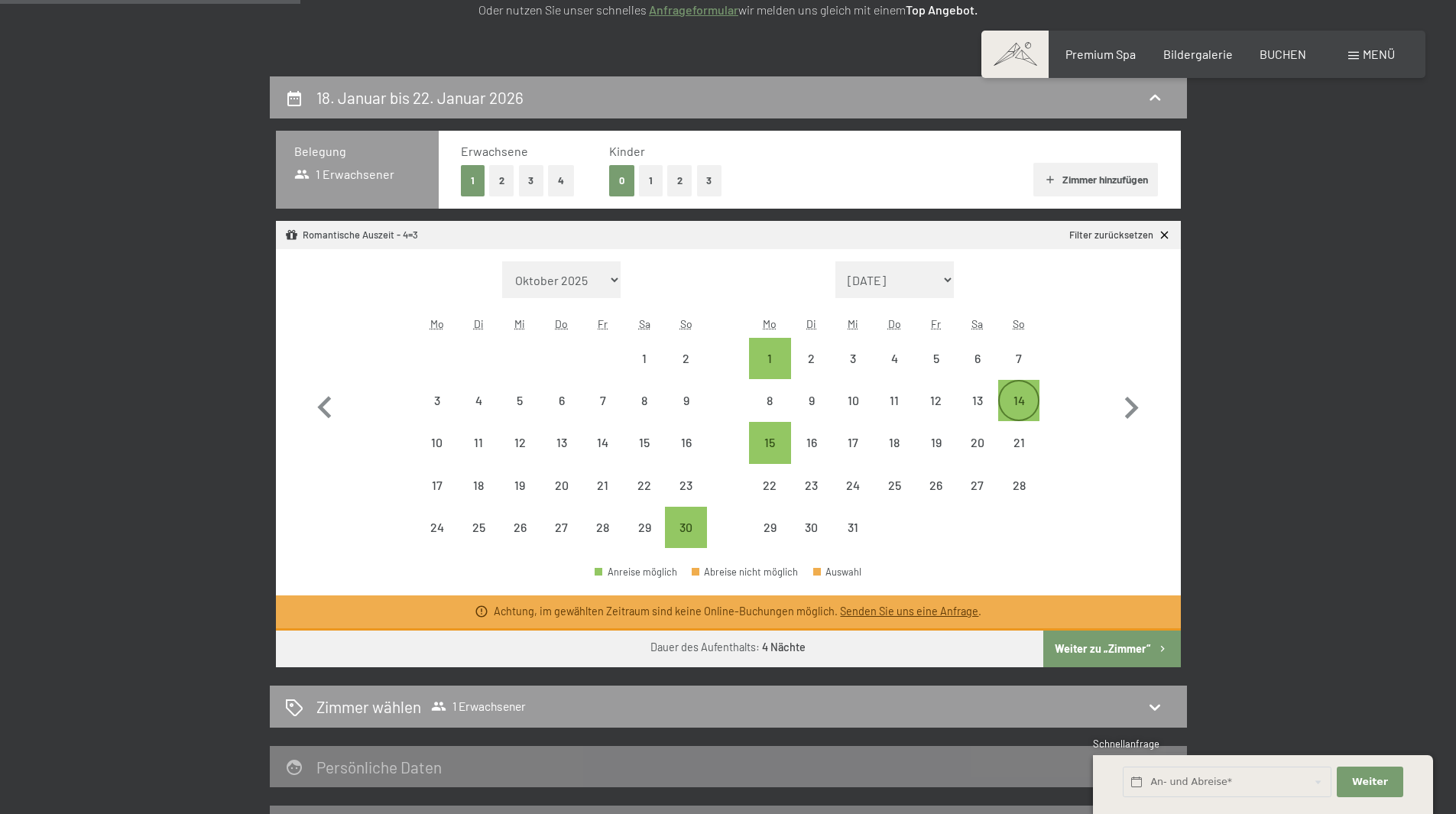
click at [1027, 399] on div "14" at bounding box center [1019, 414] width 38 height 38
select select "2025-11-01"
select select "2025-12-01"
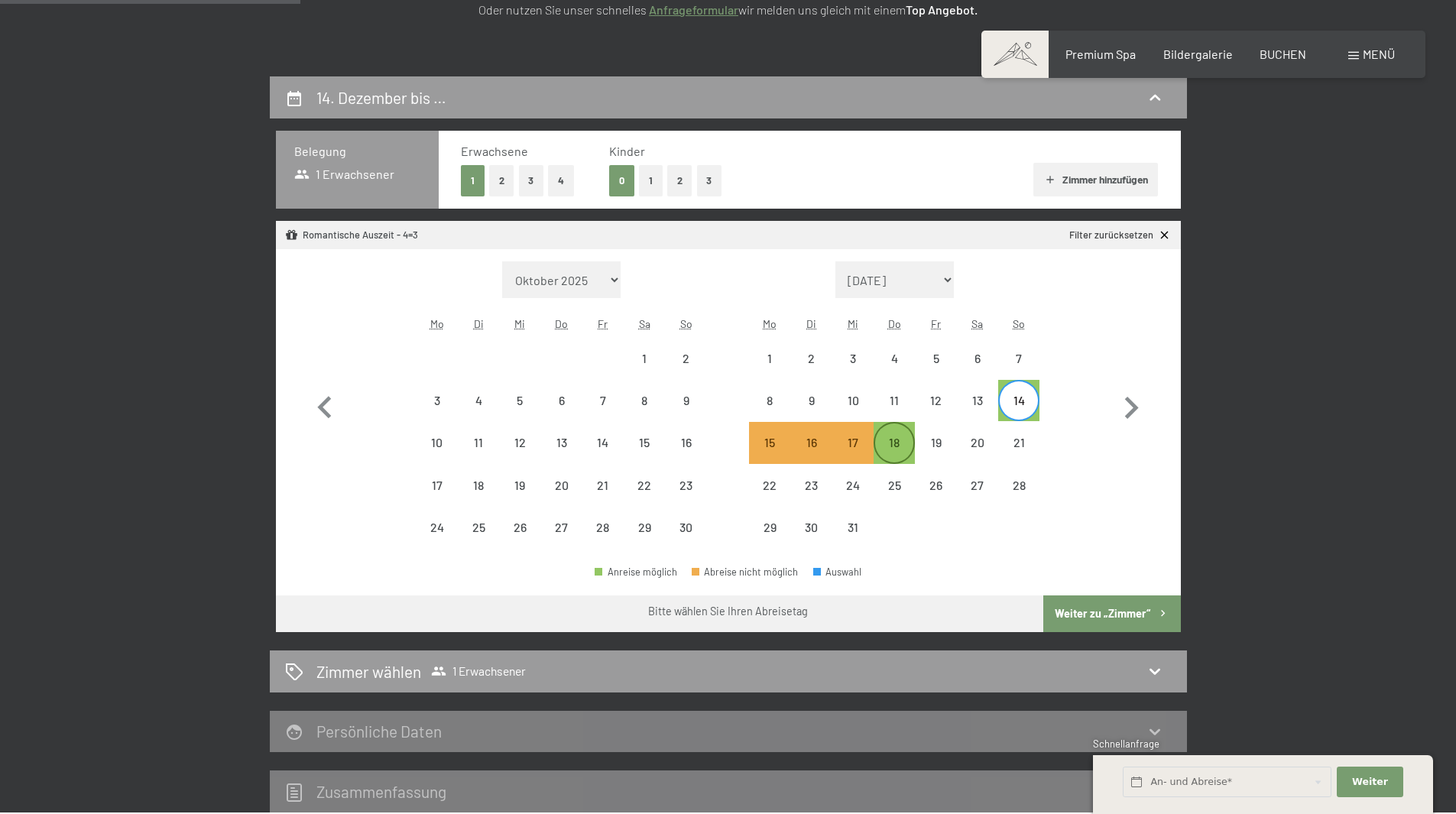
click at [898, 442] on div "18" at bounding box center [894, 456] width 38 height 38
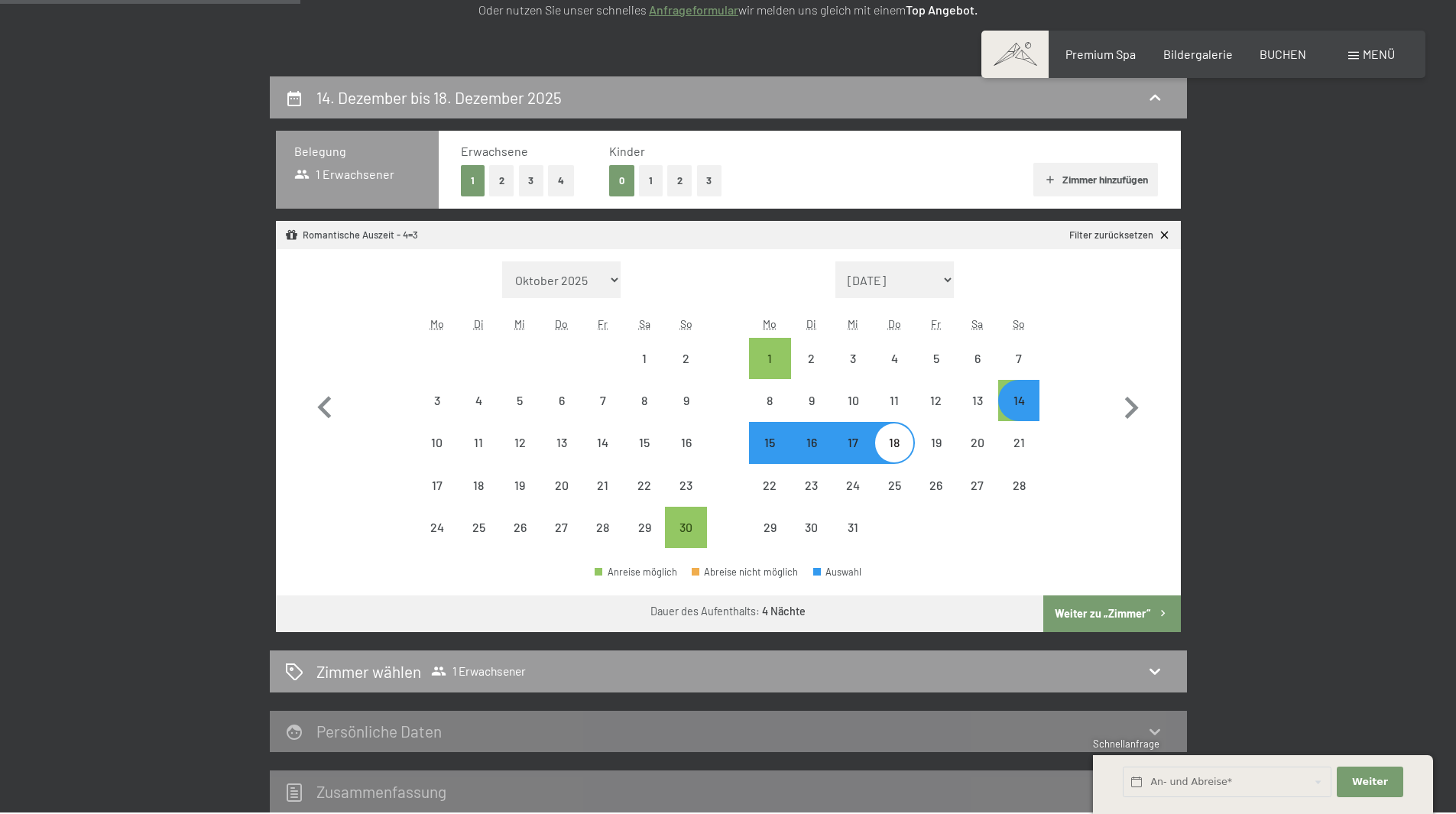
select select "2025-11-01"
select select "2025-12-01"
click at [1120, 619] on button "Weiter zu „Zimmer“" at bounding box center [1112, 614] width 137 height 37
select select "2025-11-01"
select select "2025-12-01"
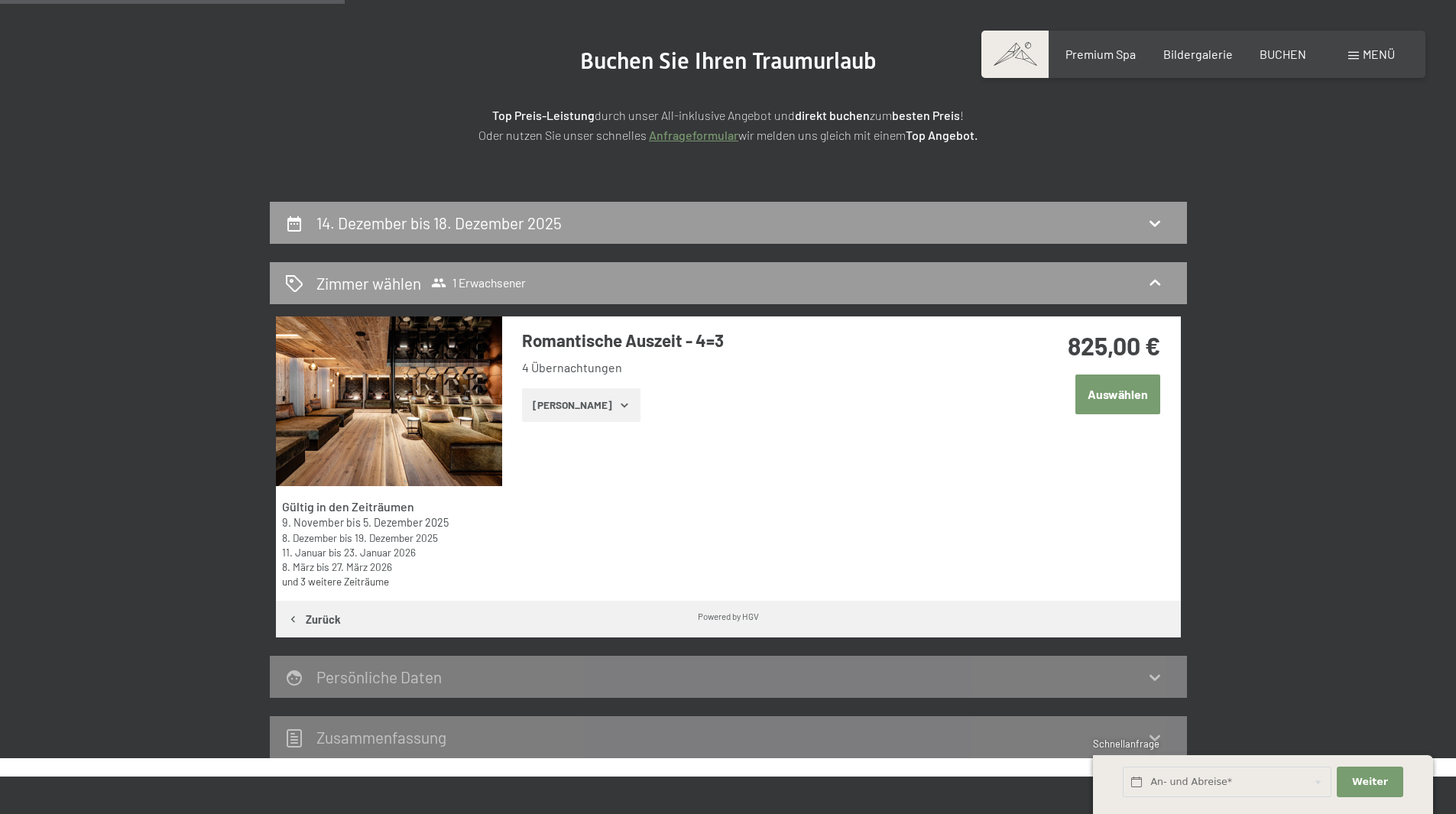
scroll to position [0, 0]
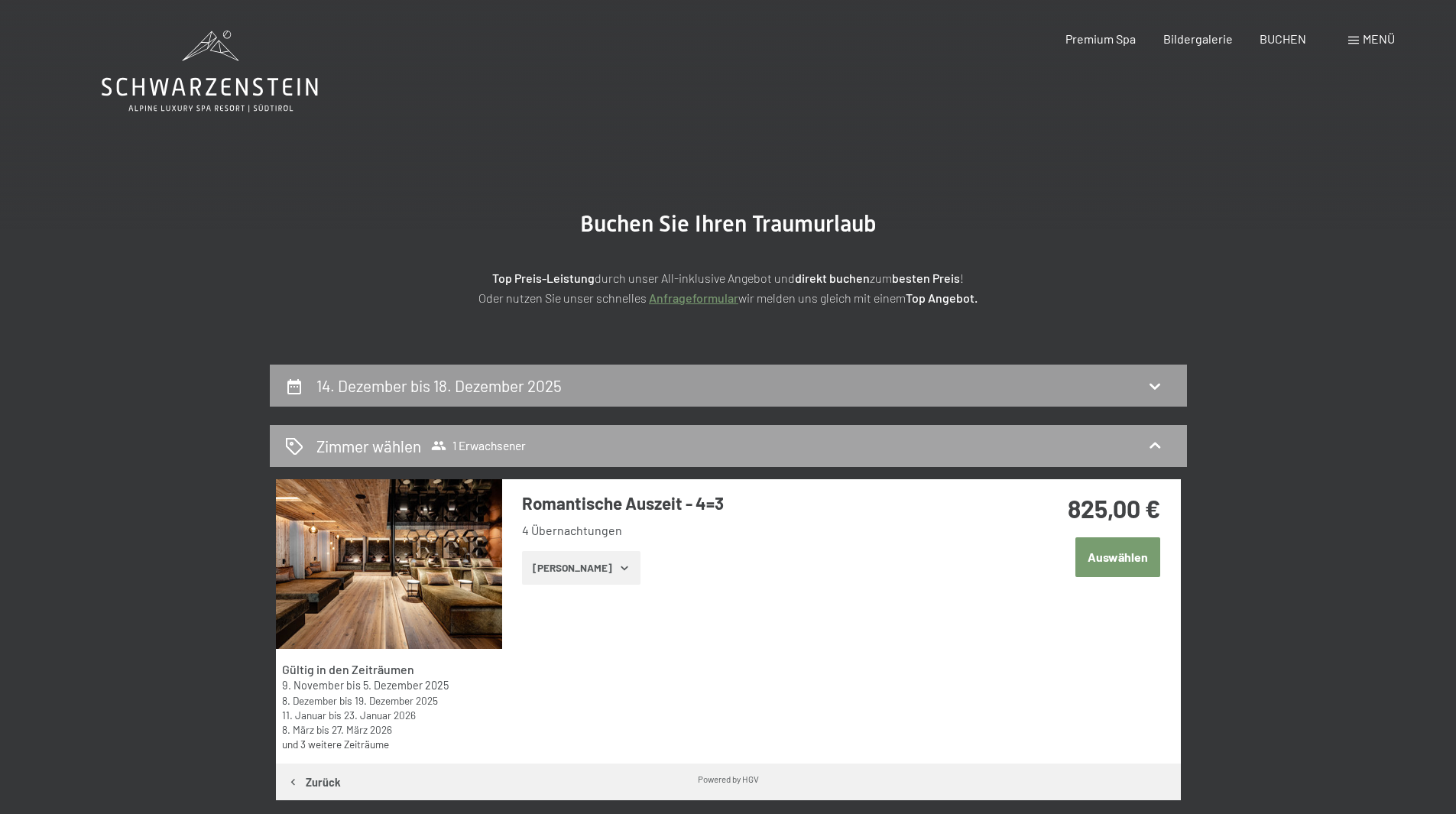
click at [491, 455] on span "Zimmer wählen 1 Erwachsener" at bounding box center [421, 446] width 210 height 22
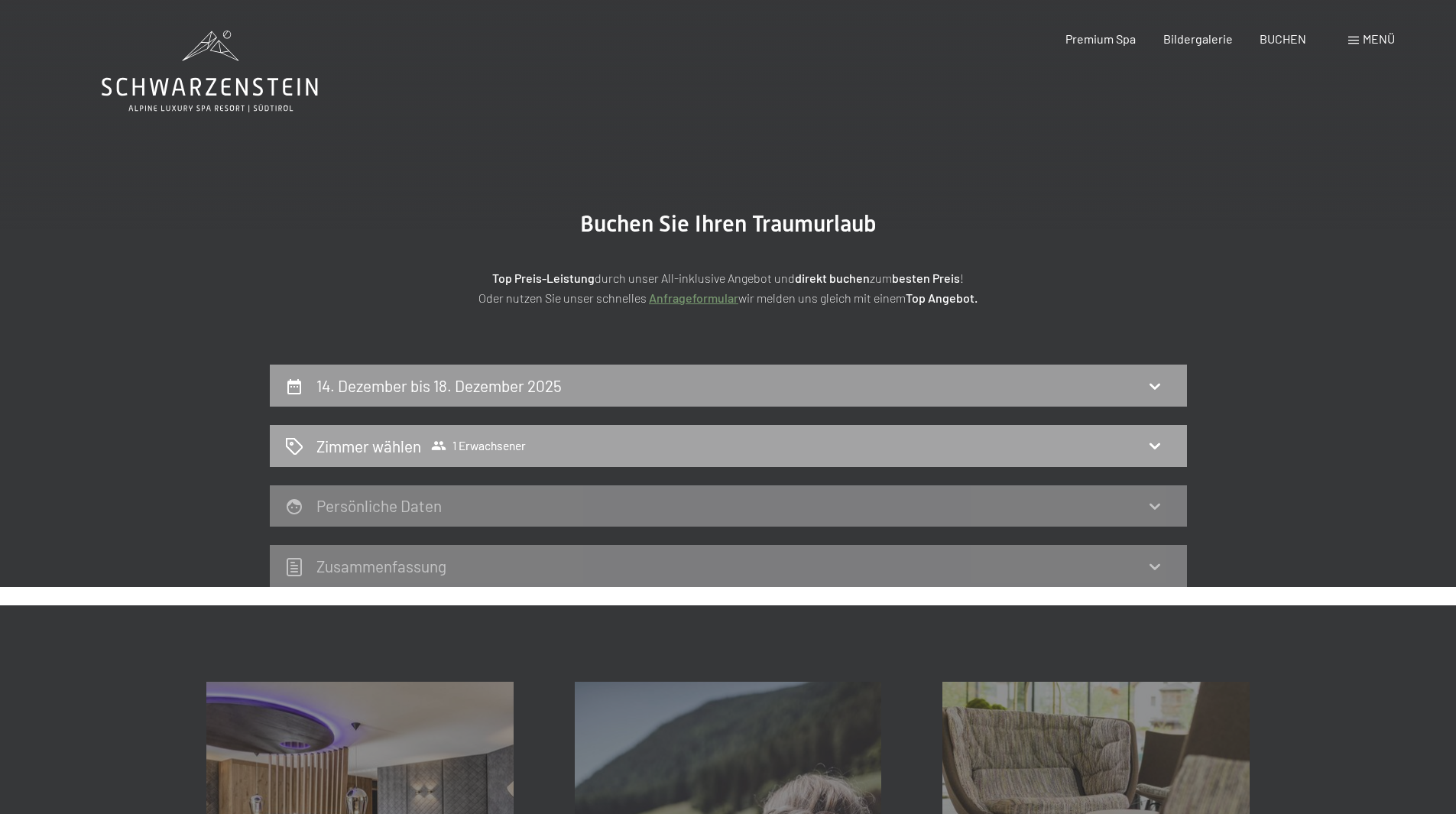
click at [505, 433] on div "Zimmer wählen 1 Erwachsener" at bounding box center [729, 446] width 918 height 42
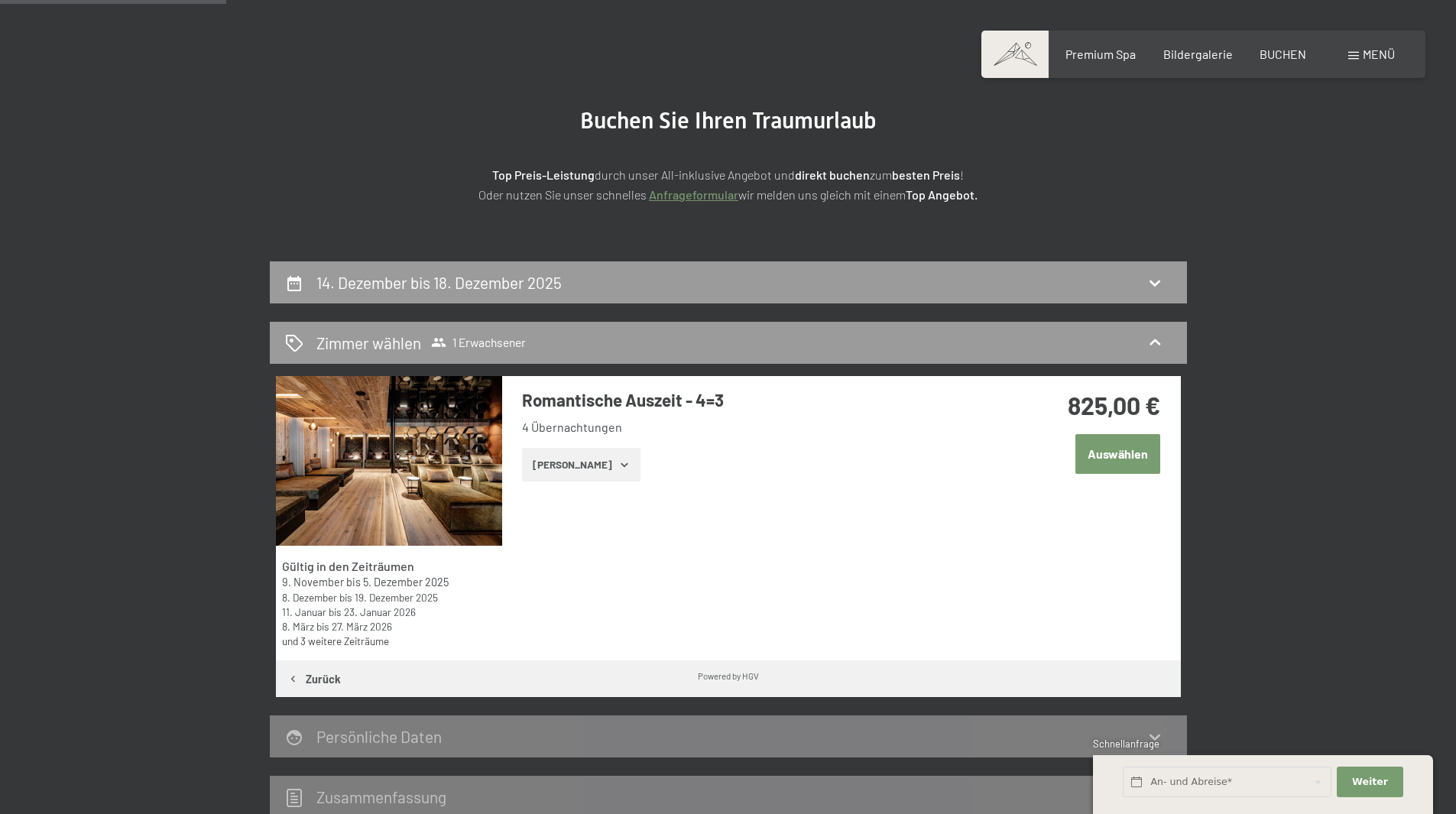
scroll to position [229, 0]
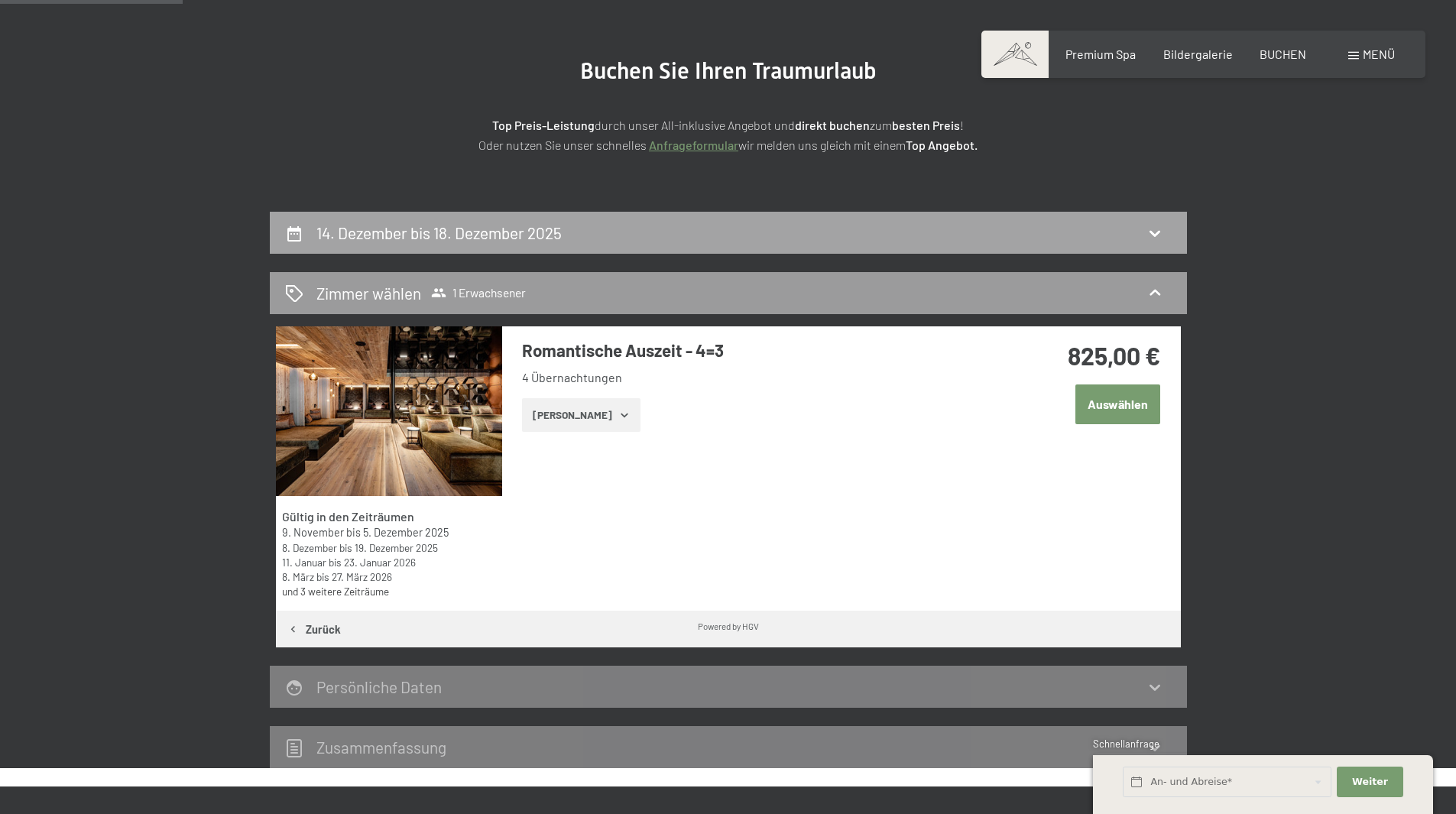
click at [634, 235] on div "14. Dezember bis 18. Dezember 2025" at bounding box center [728, 233] width 887 height 22
select select "2025-11-01"
select select "2025-12-01"
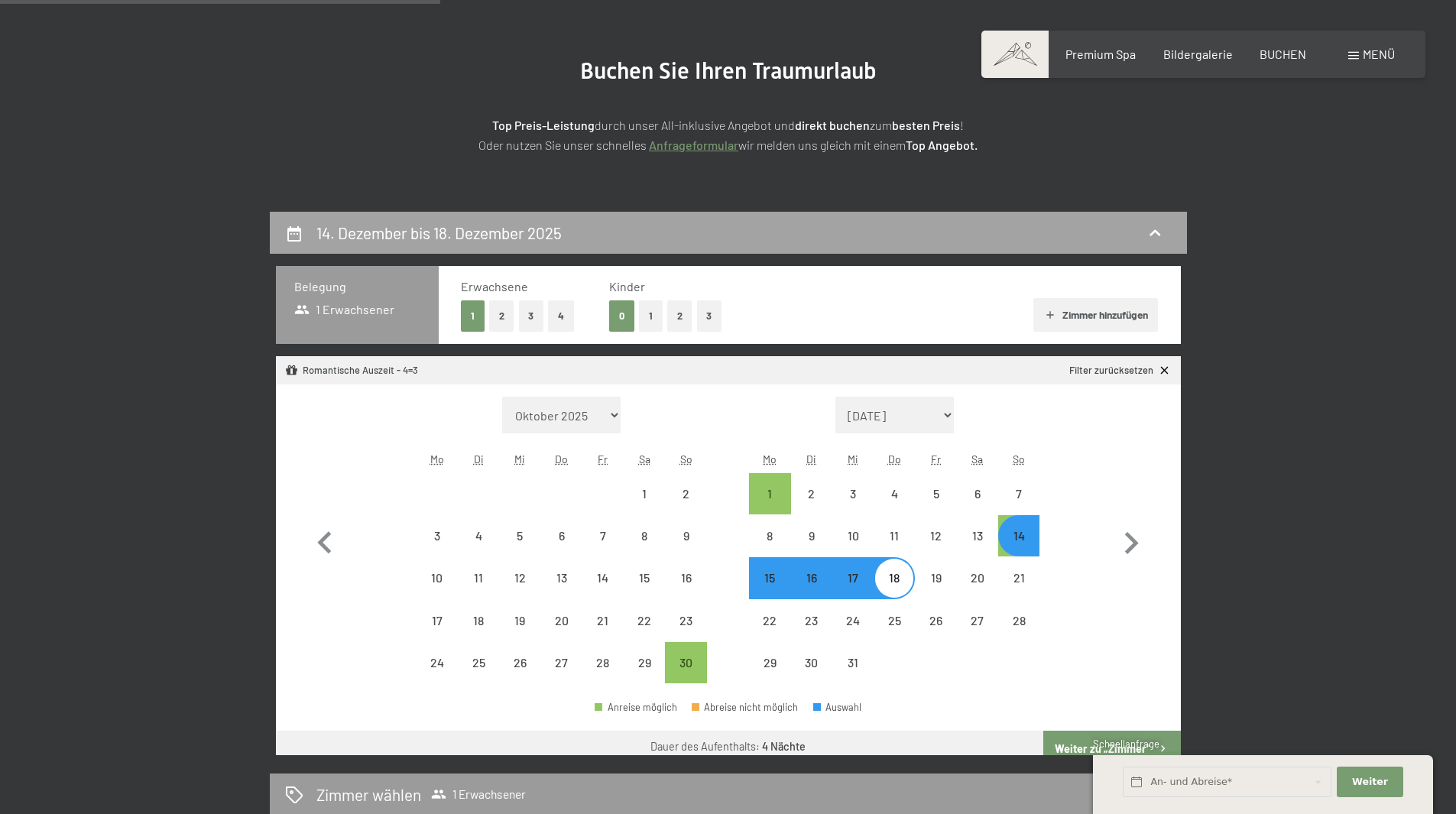
scroll to position [365, 0]
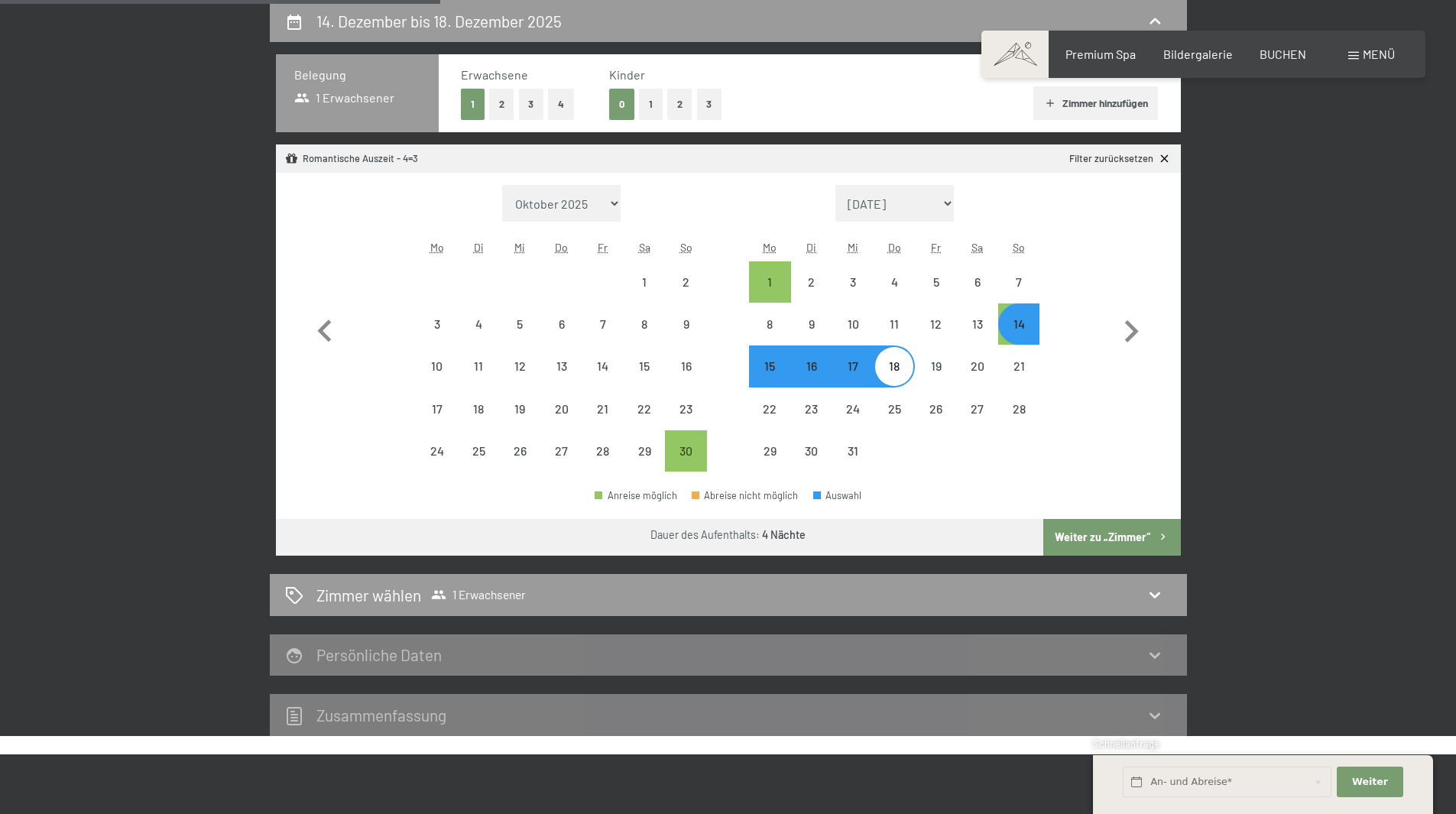
click at [1089, 101] on button "Zimmer hinzufügen" at bounding box center [1095, 103] width 125 height 33
select select "2025-11-01"
select select "2025-12-01"
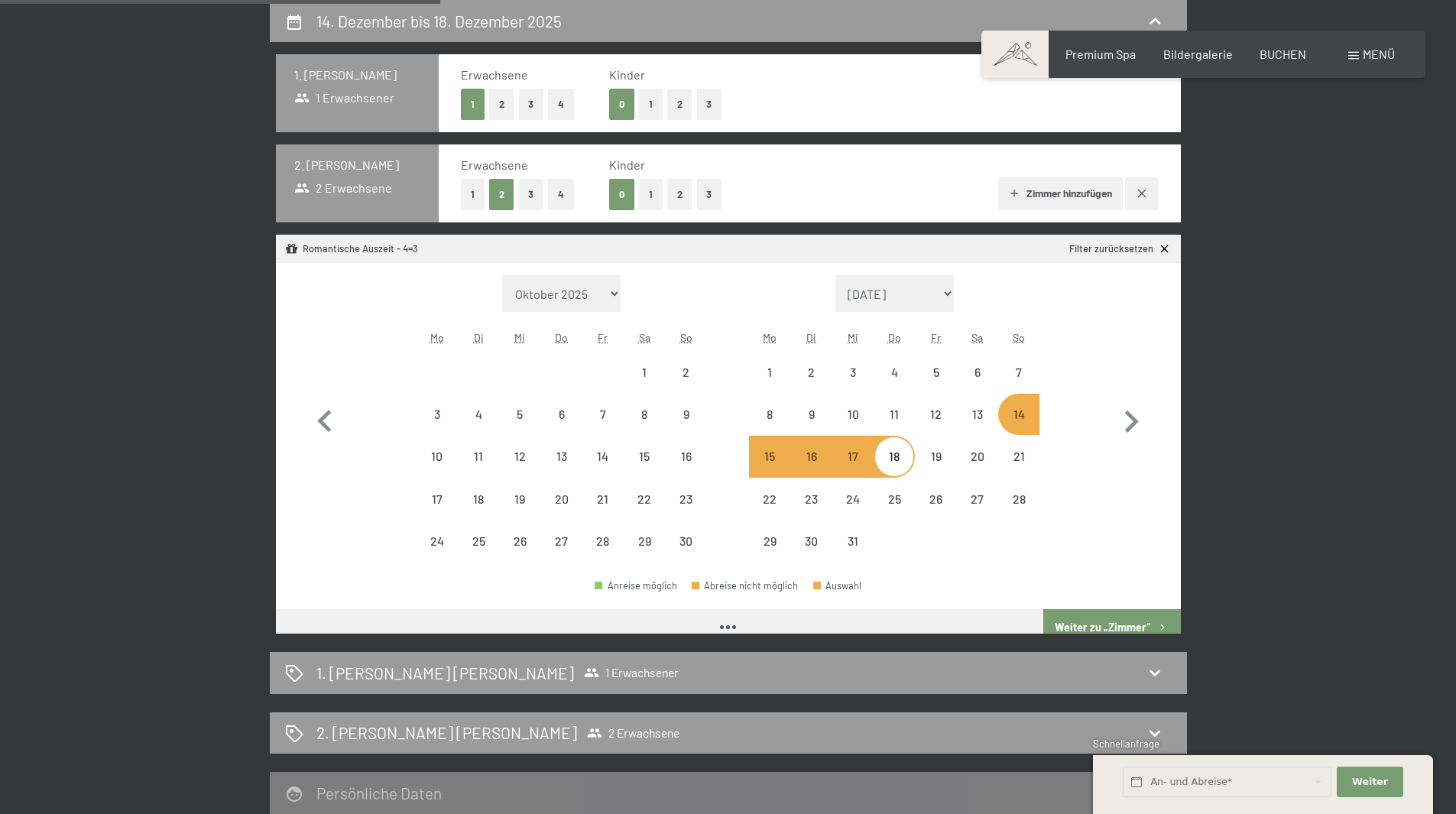
select select "2025-11-01"
select select "2025-12-01"
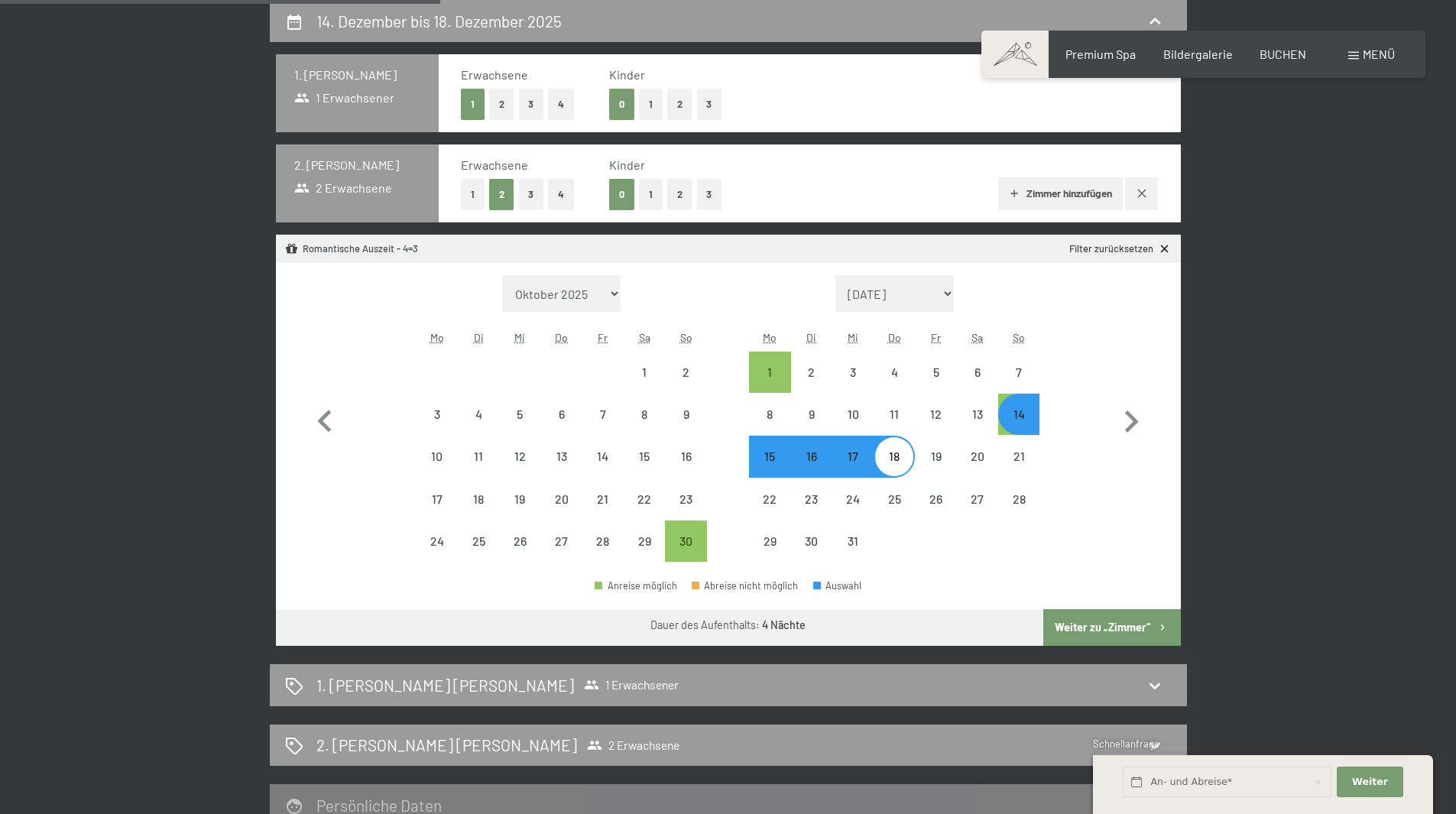
click at [466, 186] on button "1" at bounding box center [472, 195] width 24 height 31
select select "2025-11-01"
select select "2025-12-01"
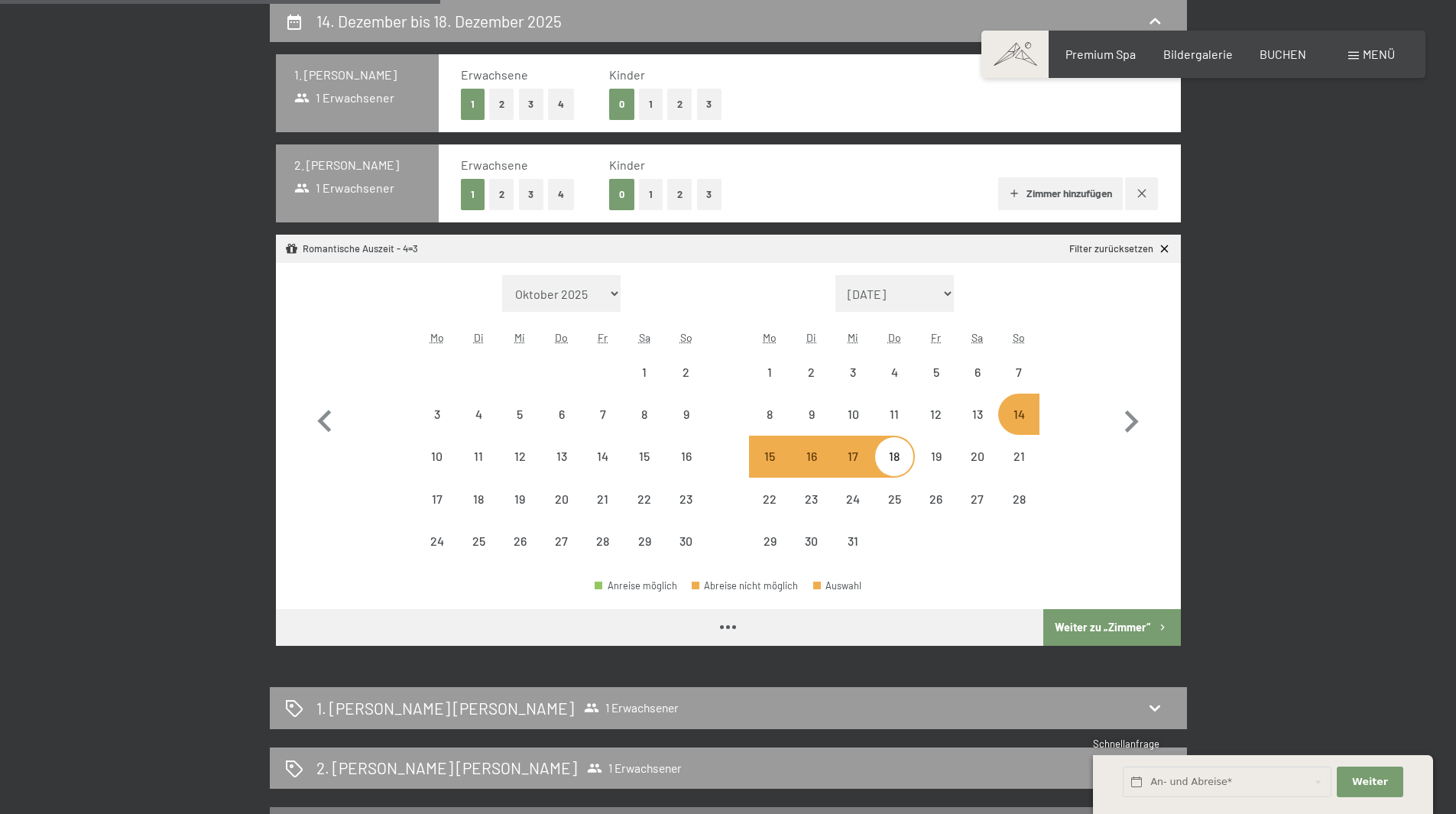
select select "2025-11-01"
select select "2025-12-01"
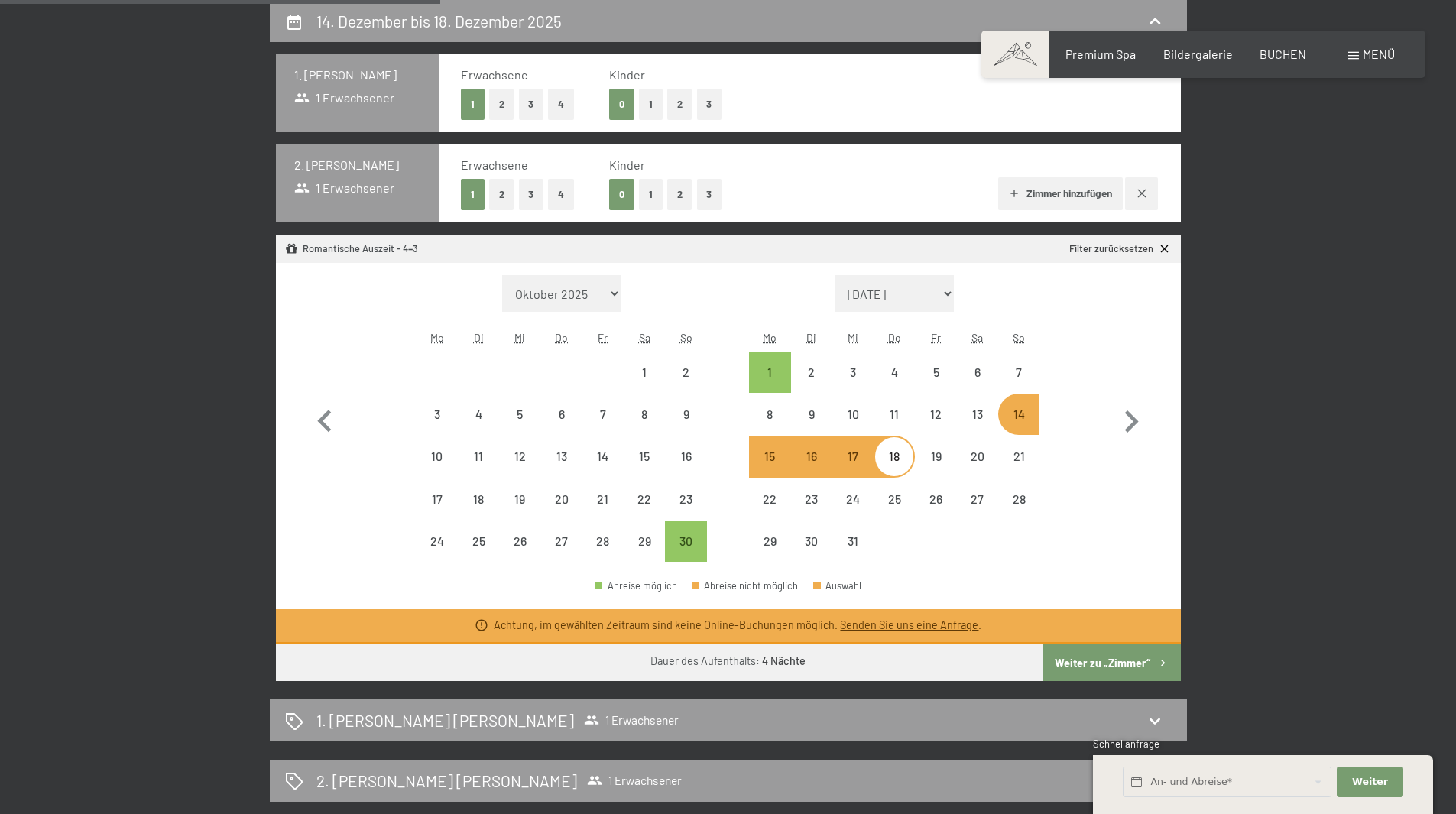
click at [1141, 249] on link "Filter zurücksetzen" at bounding box center [1120, 249] width 101 height 14
select select "2025-11-01"
select select "2025-12-01"
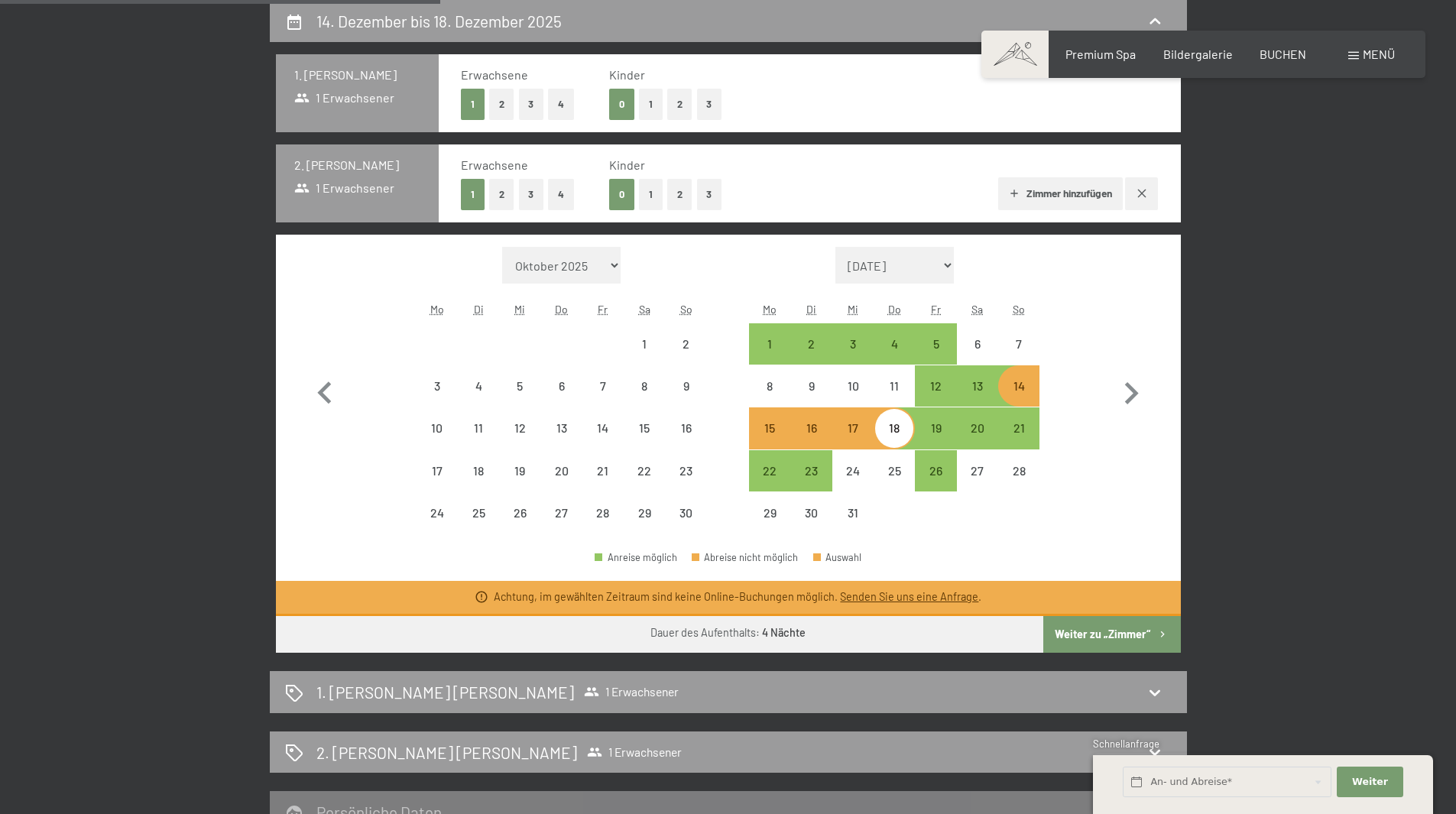
select select "2025-11-01"
select select "2025-12-01"
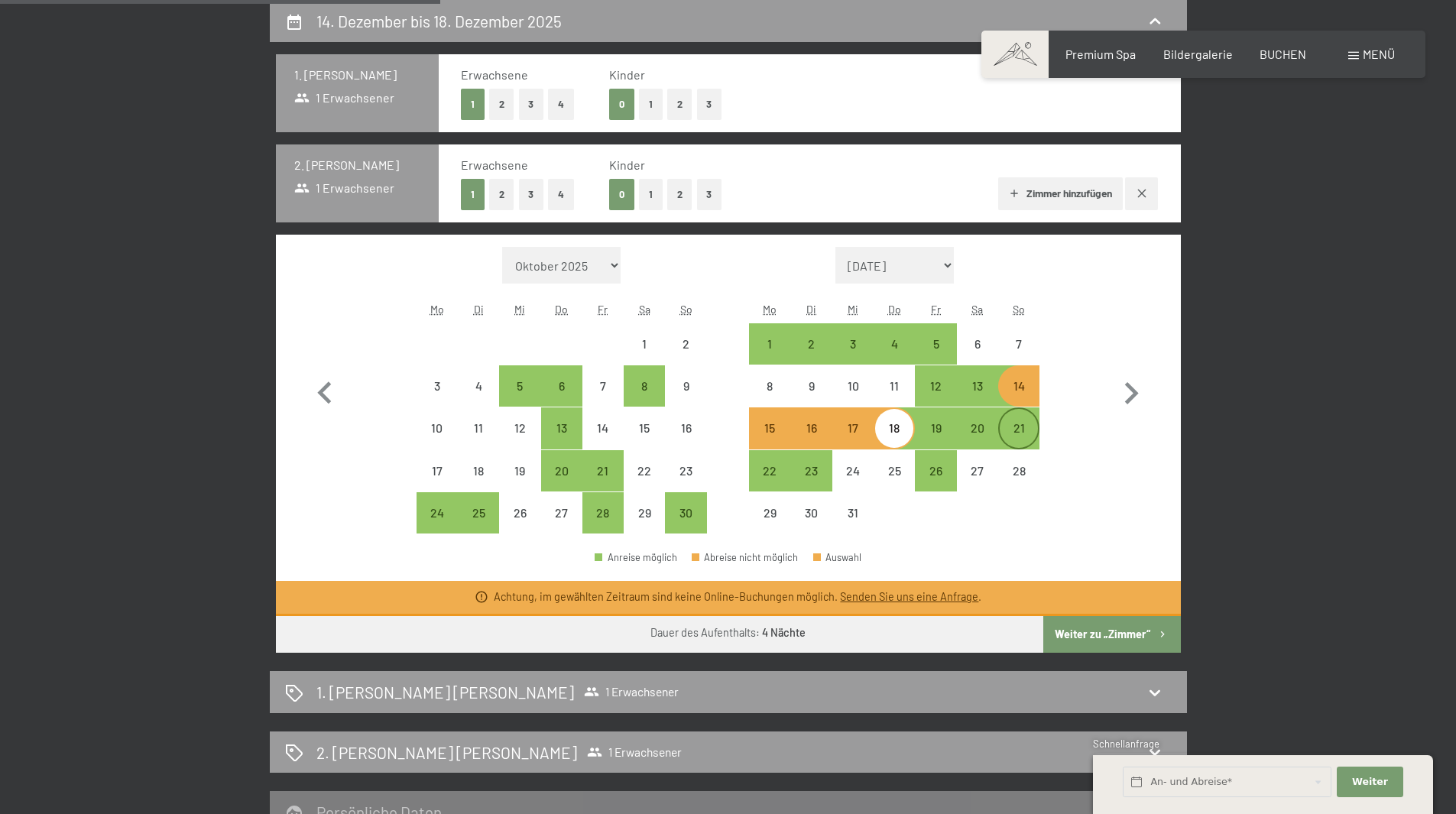
click at [1013, 435] on div "21" at bounding box center [1019, 442] width 38 height 38
select select "2025-11-01"
select select "2025-12-01"
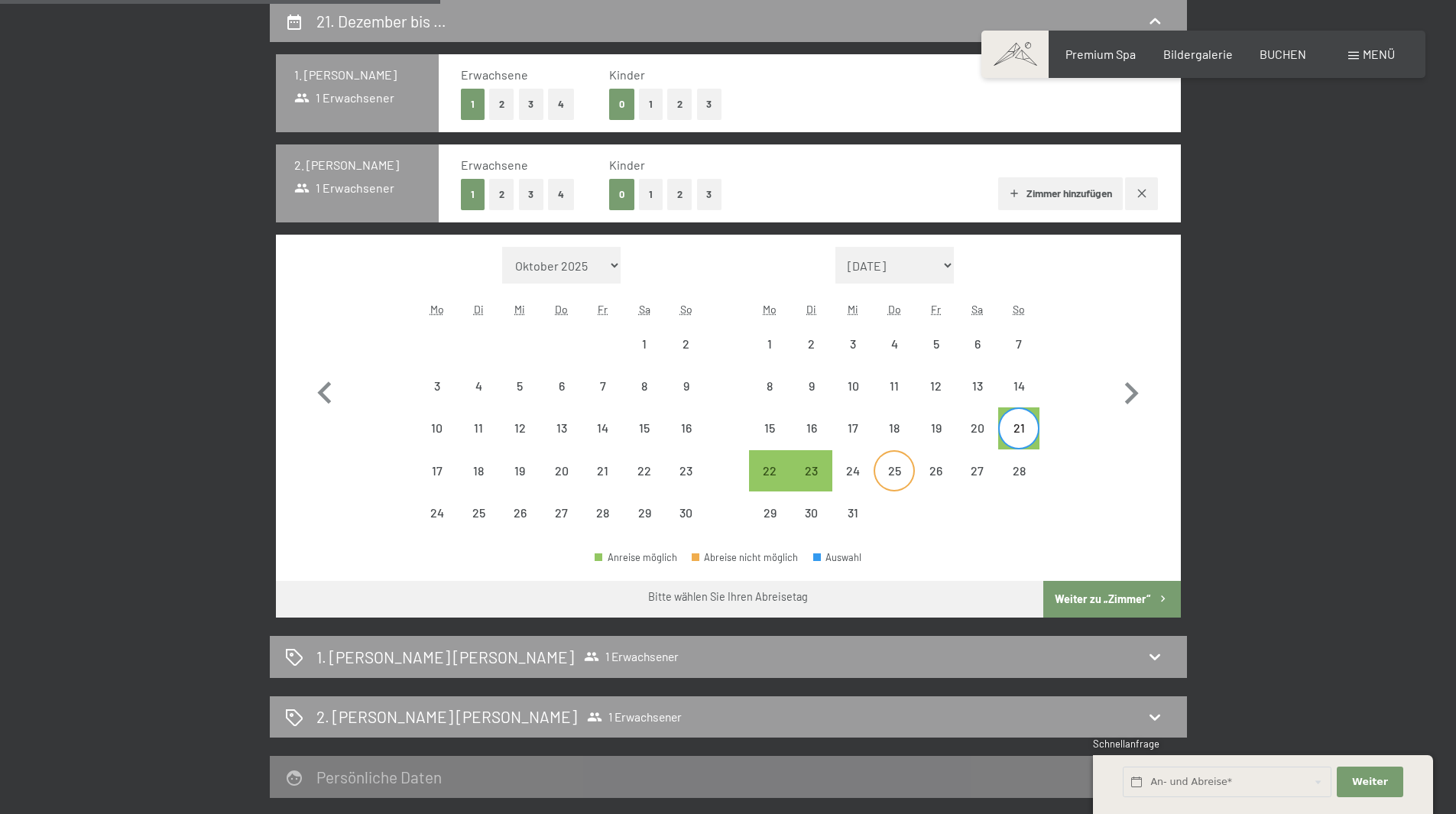
click at [905, 467] on div "25" at bounding box center [894, 484] width 38 height 38
select select "2025-11-01"
select select "2025-12-01"
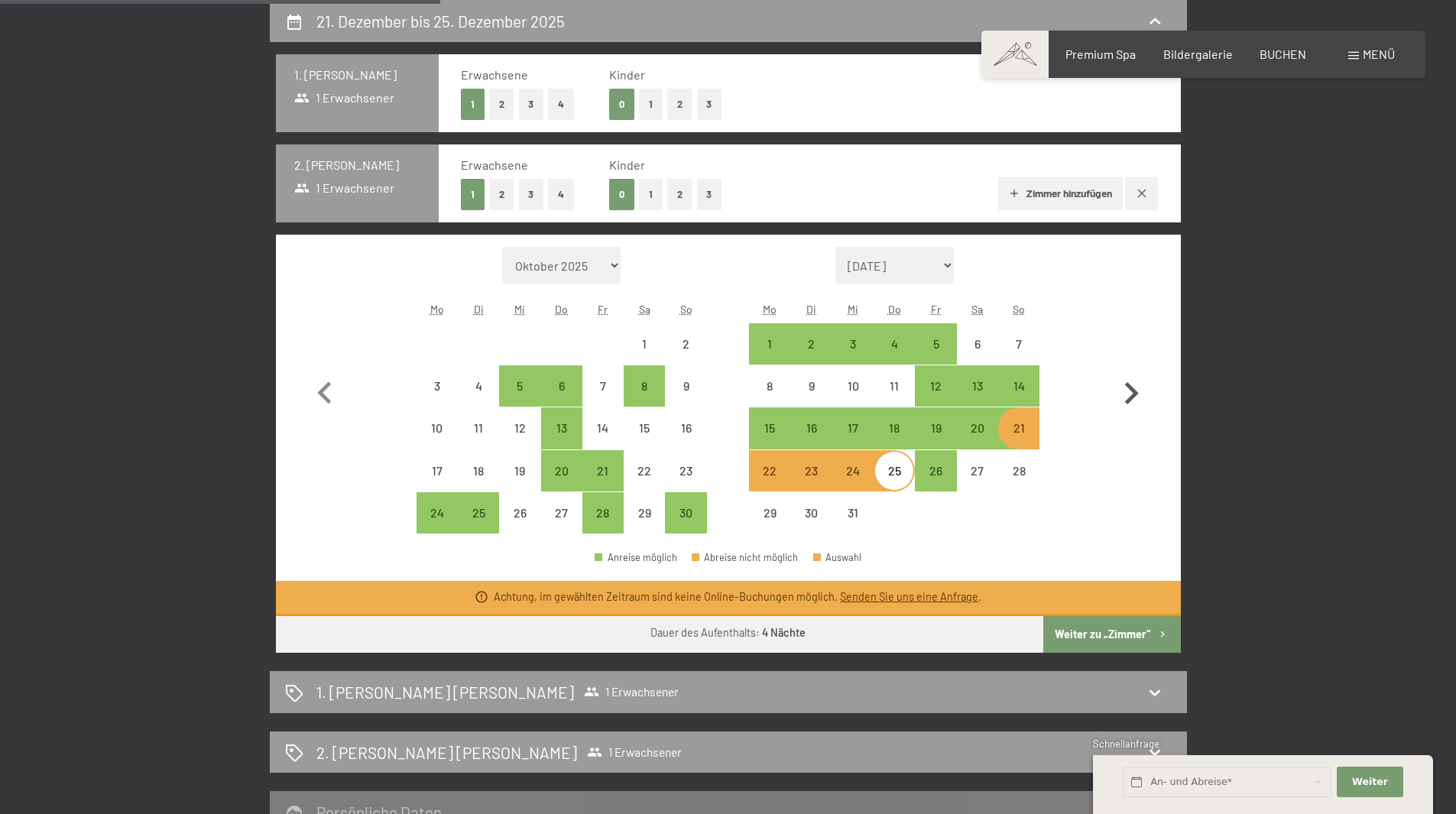
click at [1134, 386] on icon "button" at bounding box center [1131, 393] width 45 height 45
select select "2025-12-01"
select select "2026-01-01"
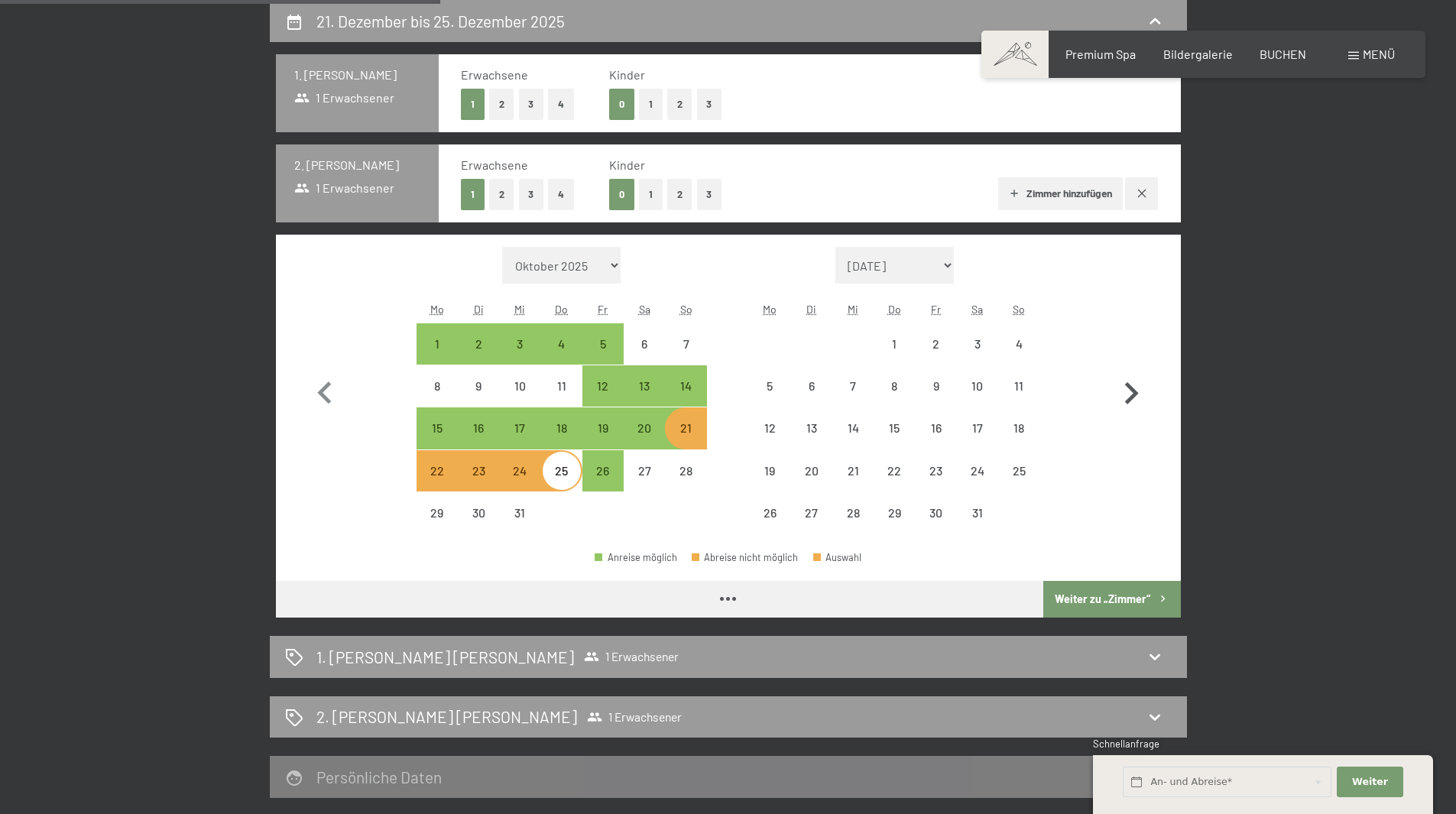
select select "2025-12-01"
select select "2026-01-01"
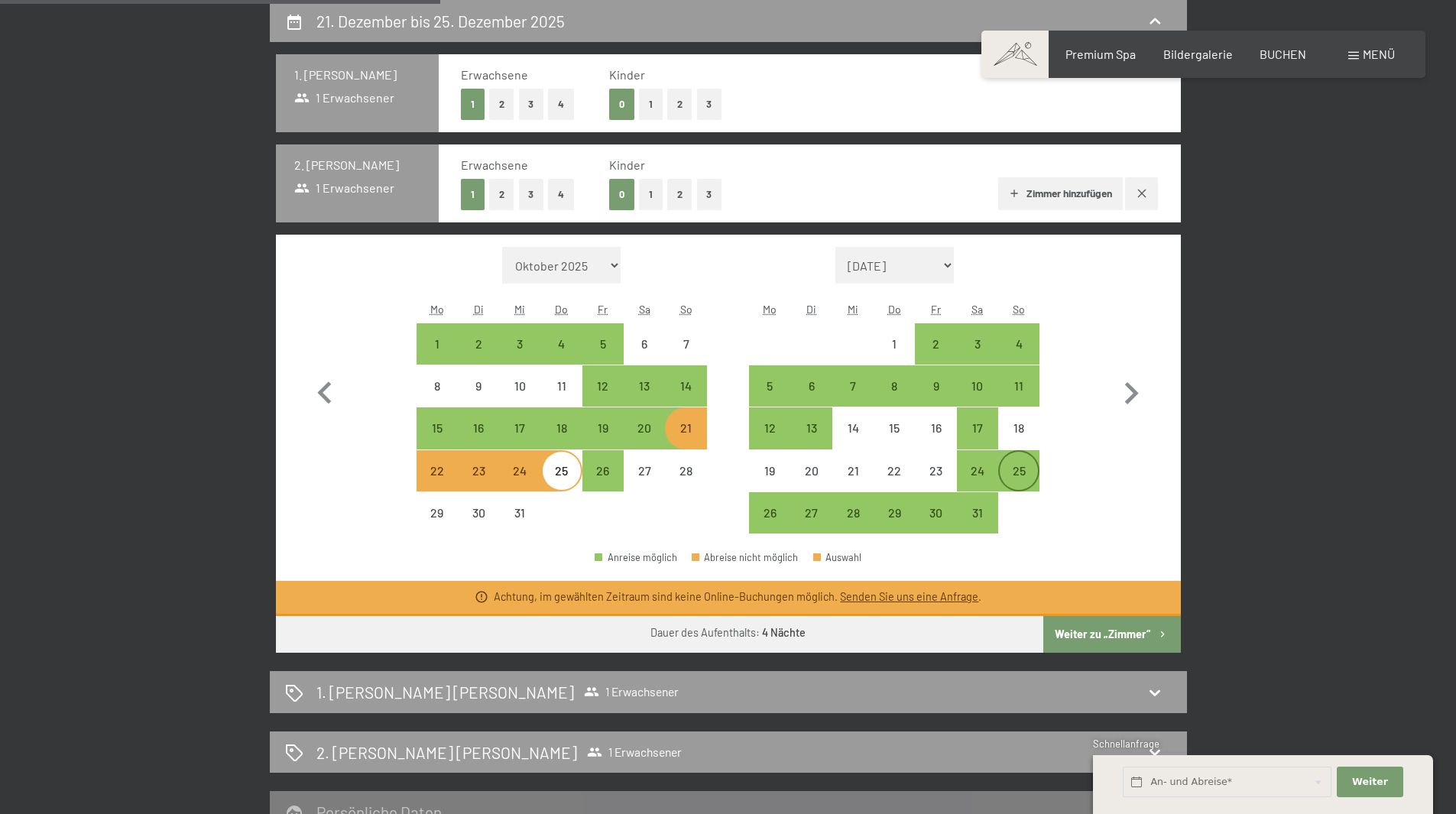
click at [1015, 469] on div "25" at bounding box center [1019, 484] width 38 height 38
select select "2025-12-01"
select select "2026-01-01"
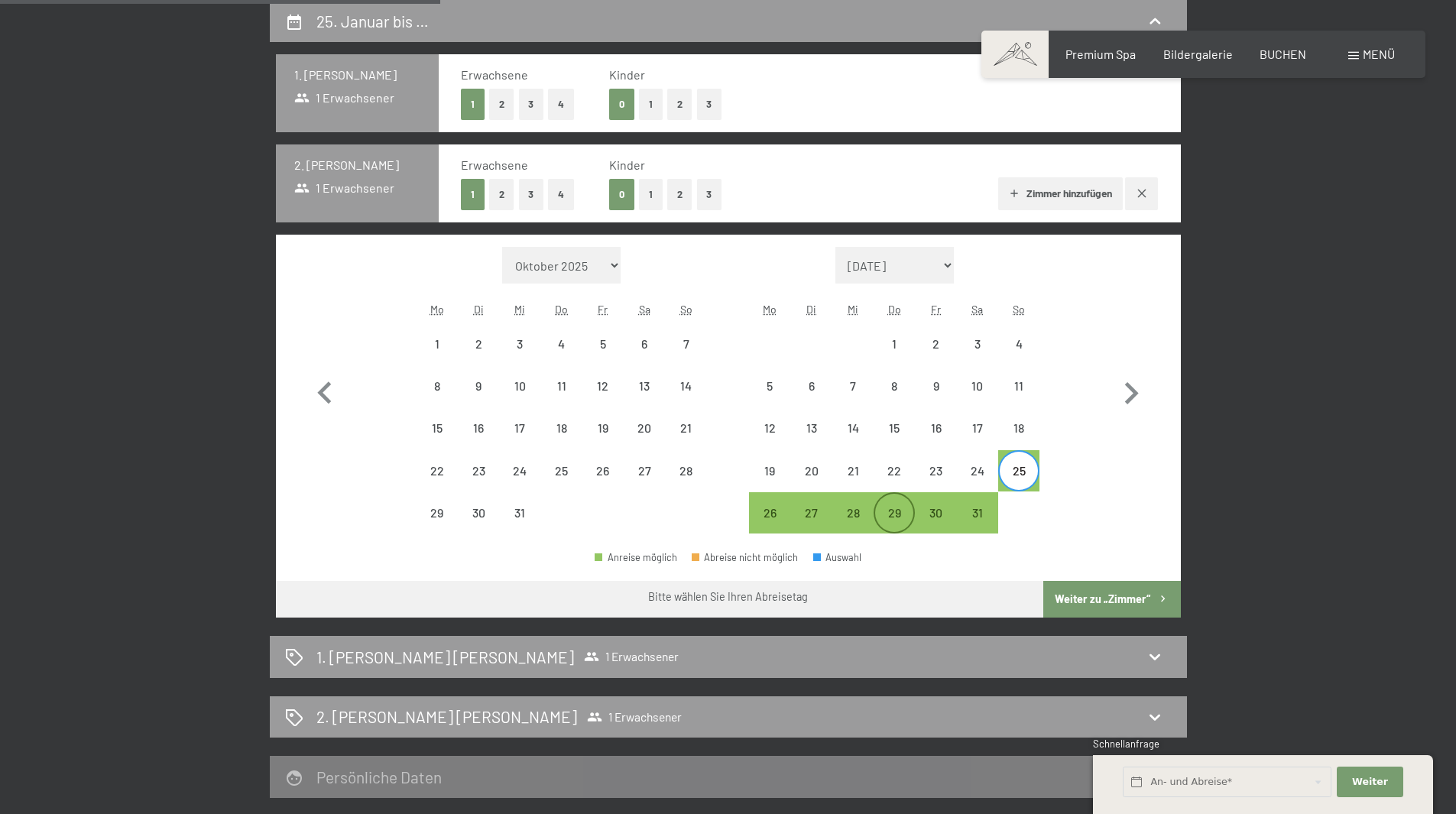
click at [891, 510] on div "29" at bounding box center [894, 526] width 38 height 38
select select "2025-12-01"
select select "2026-01-01"
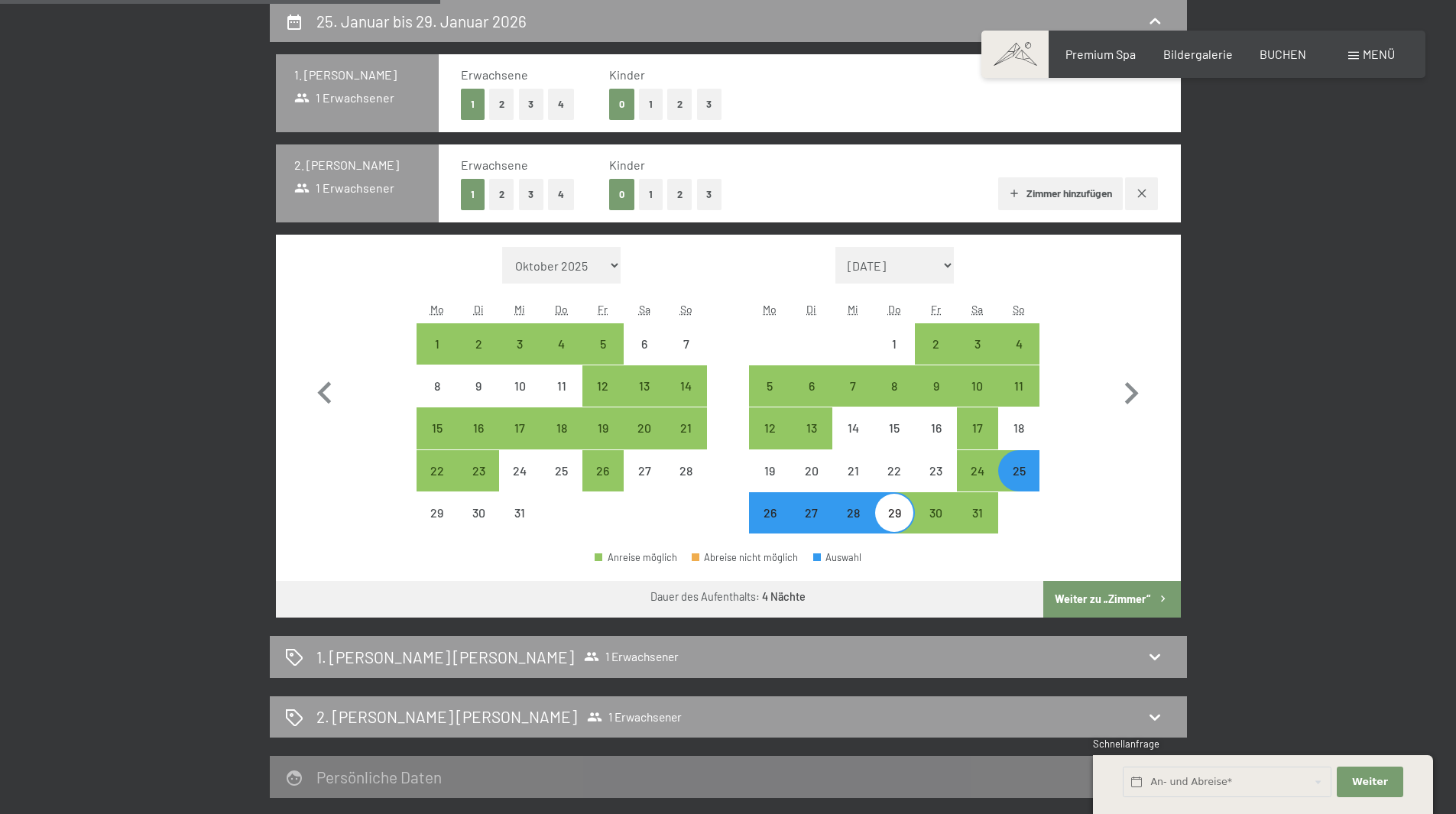
click at [1127, 594] on button "Weiter zu „Zimmer“" at bounding box center [1112, 600] width 137 height 37
select select "2025-12-01"
select select "2026-01-01"
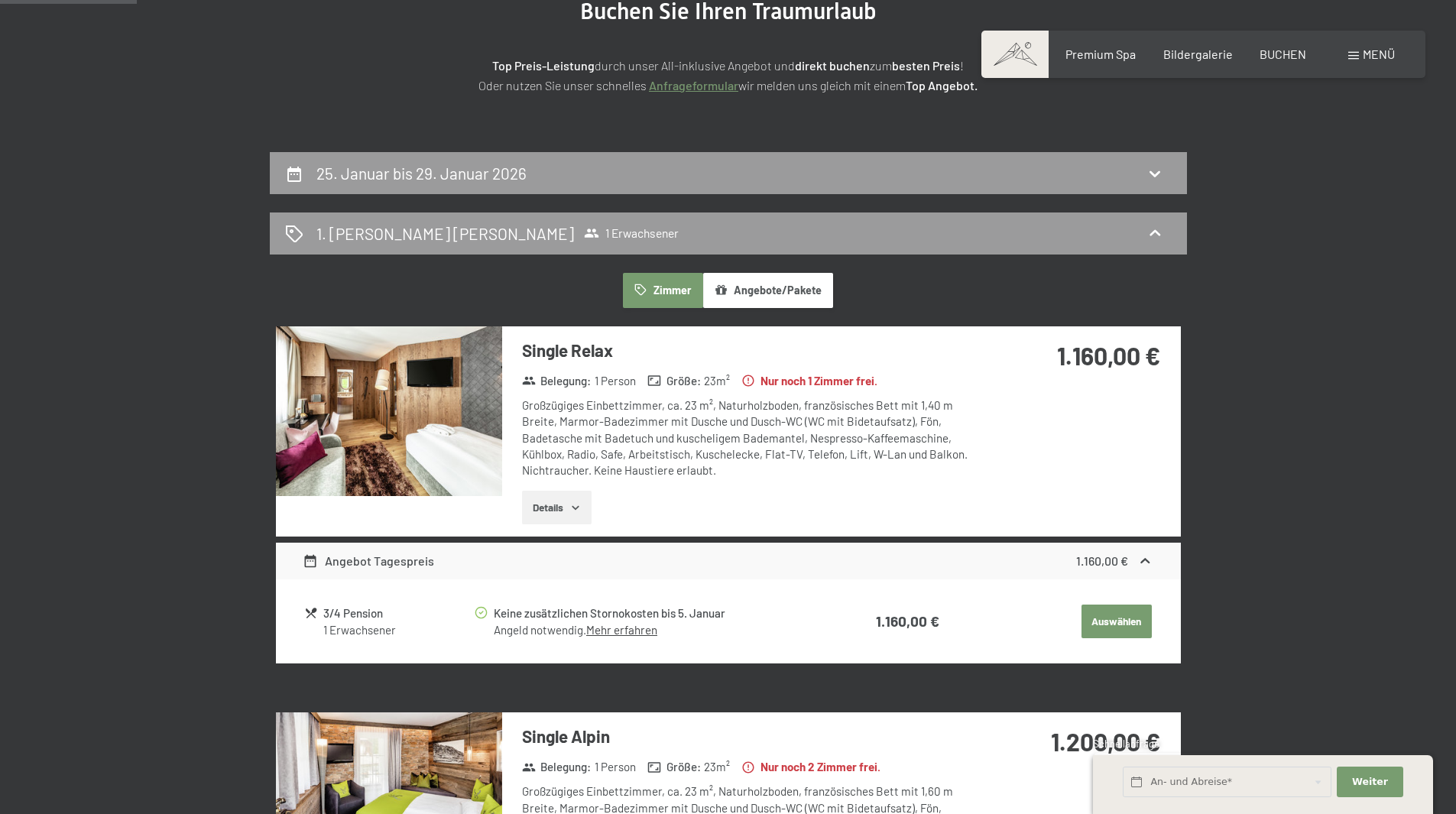
scroll to position [212, 0]
click at [584, 239] on icon at bounding box center [591, 233] width 15 height 9
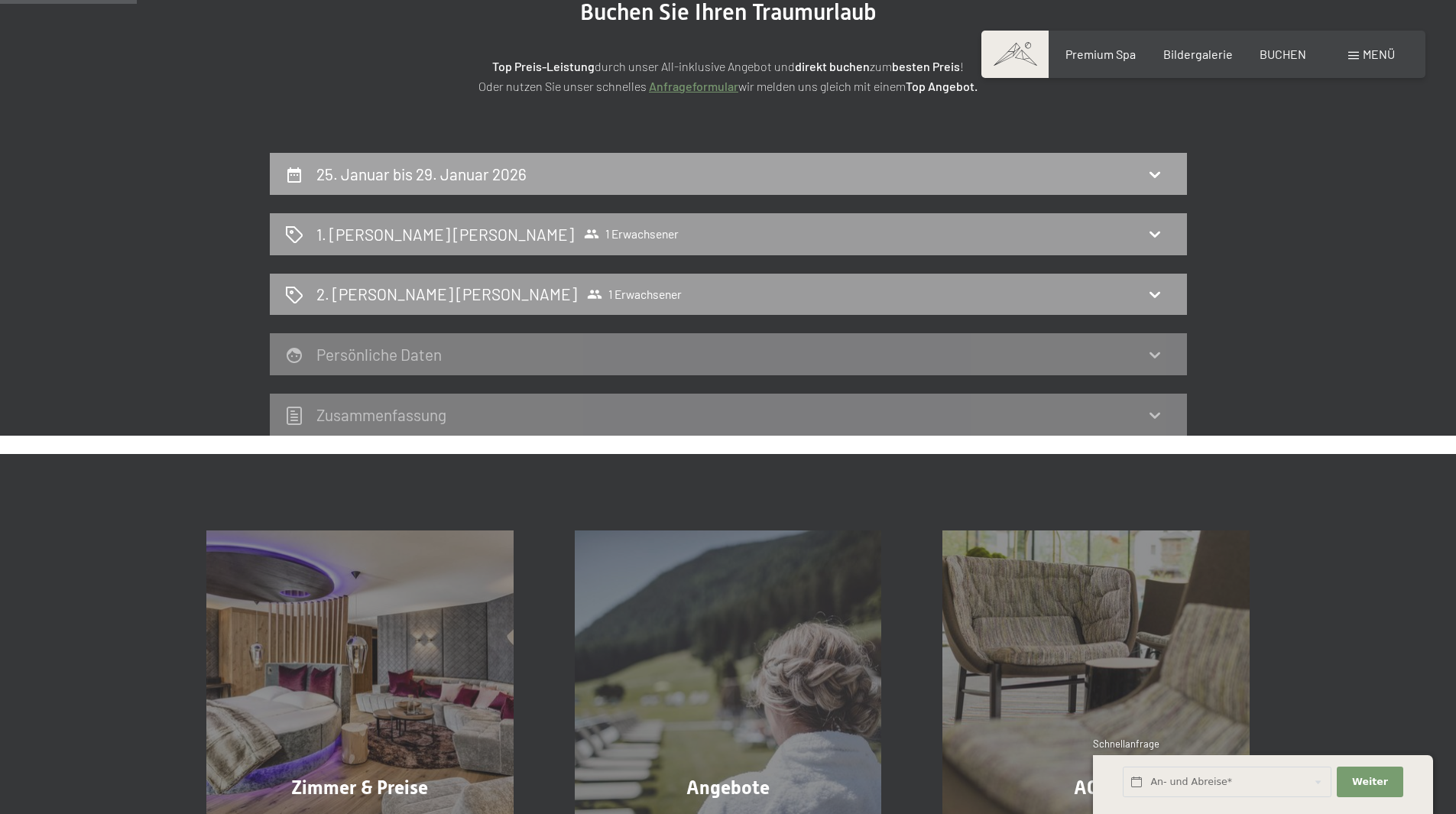
click at [519, 168] on h2 "25. Januar bis 29. Januar 2026" at bounding box center [421, 174] width 211 height 19
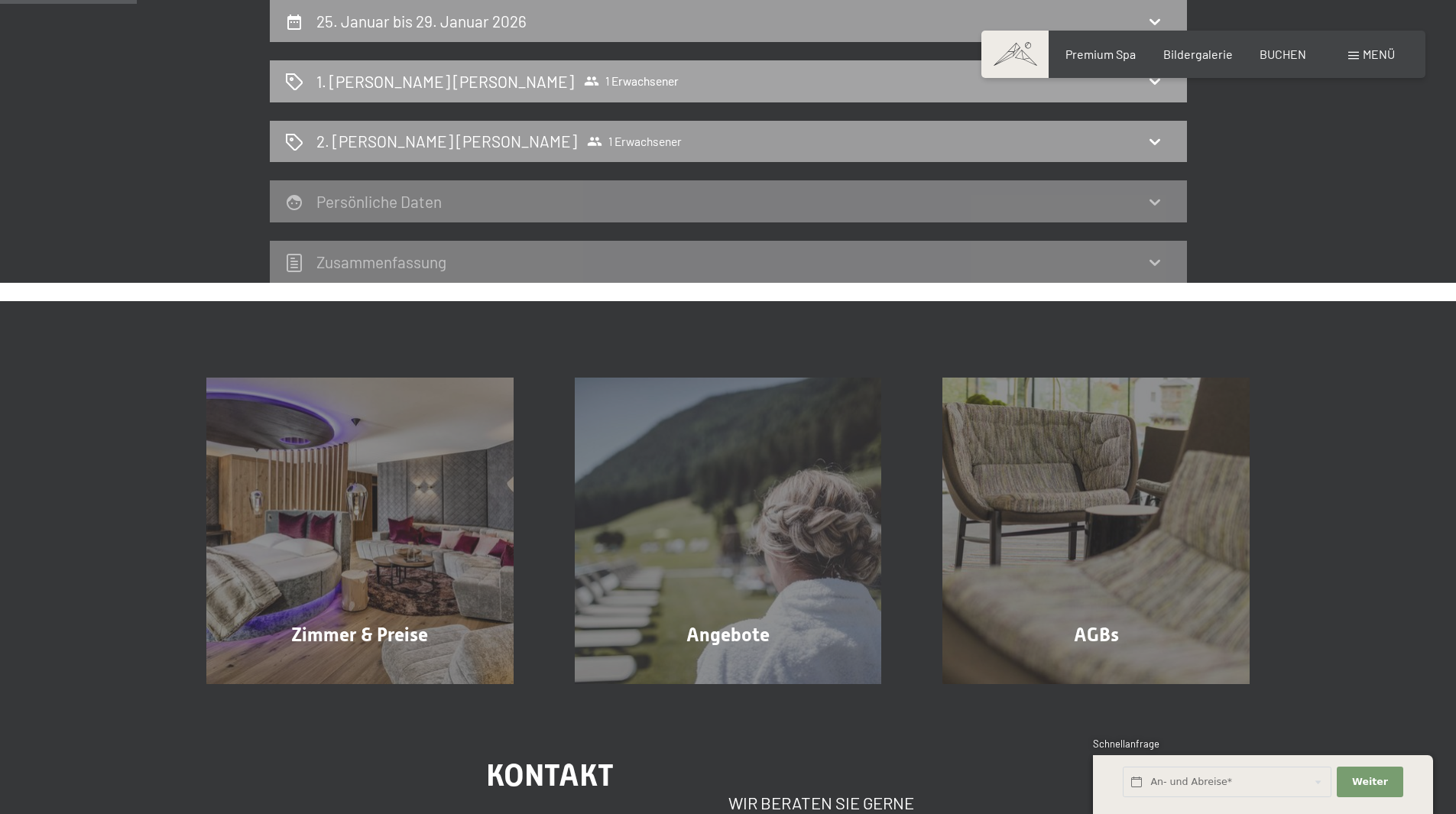
select select "2025-12-01"
select select "2026-01-01"
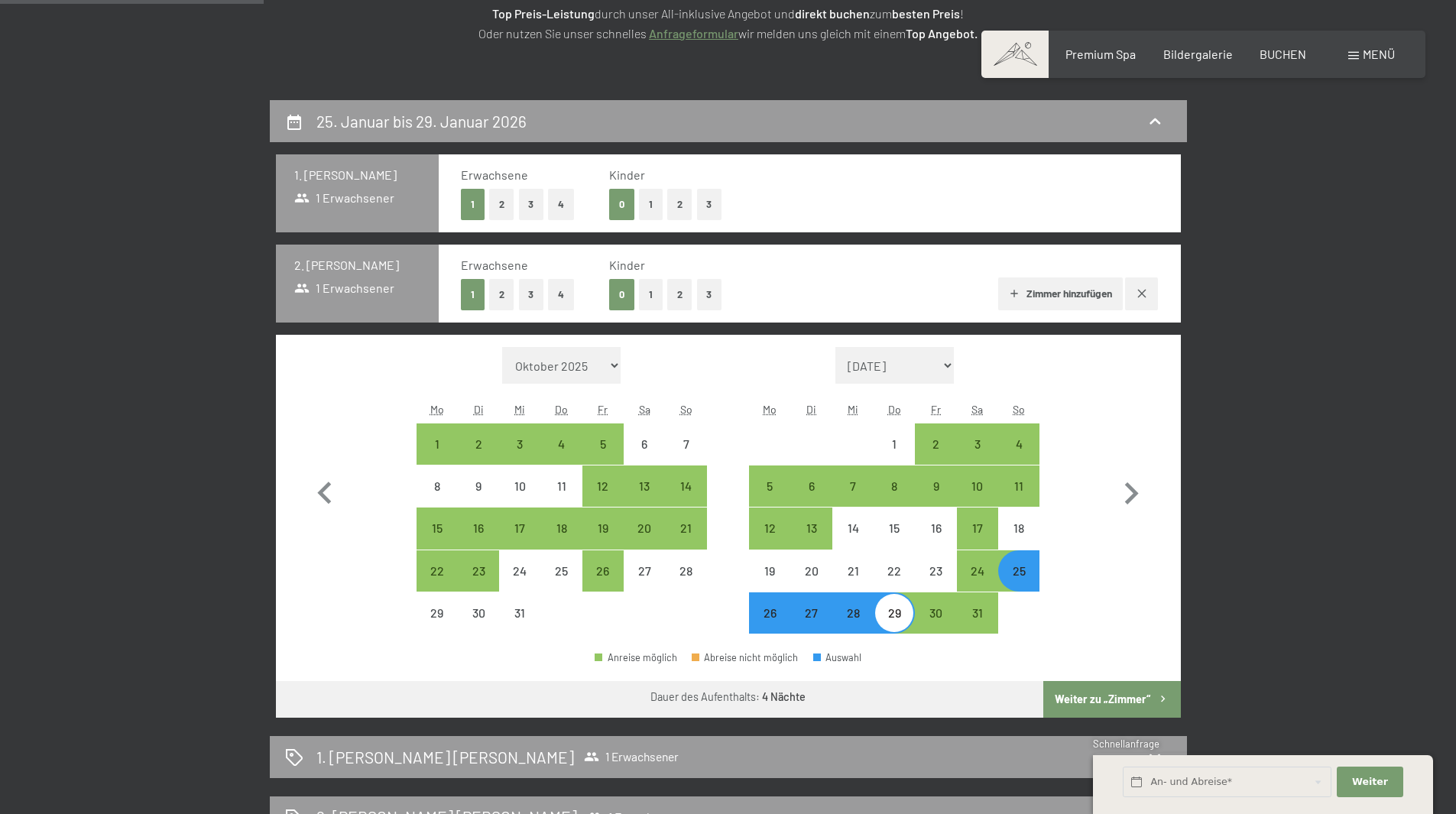
scroll to position [289, 0]
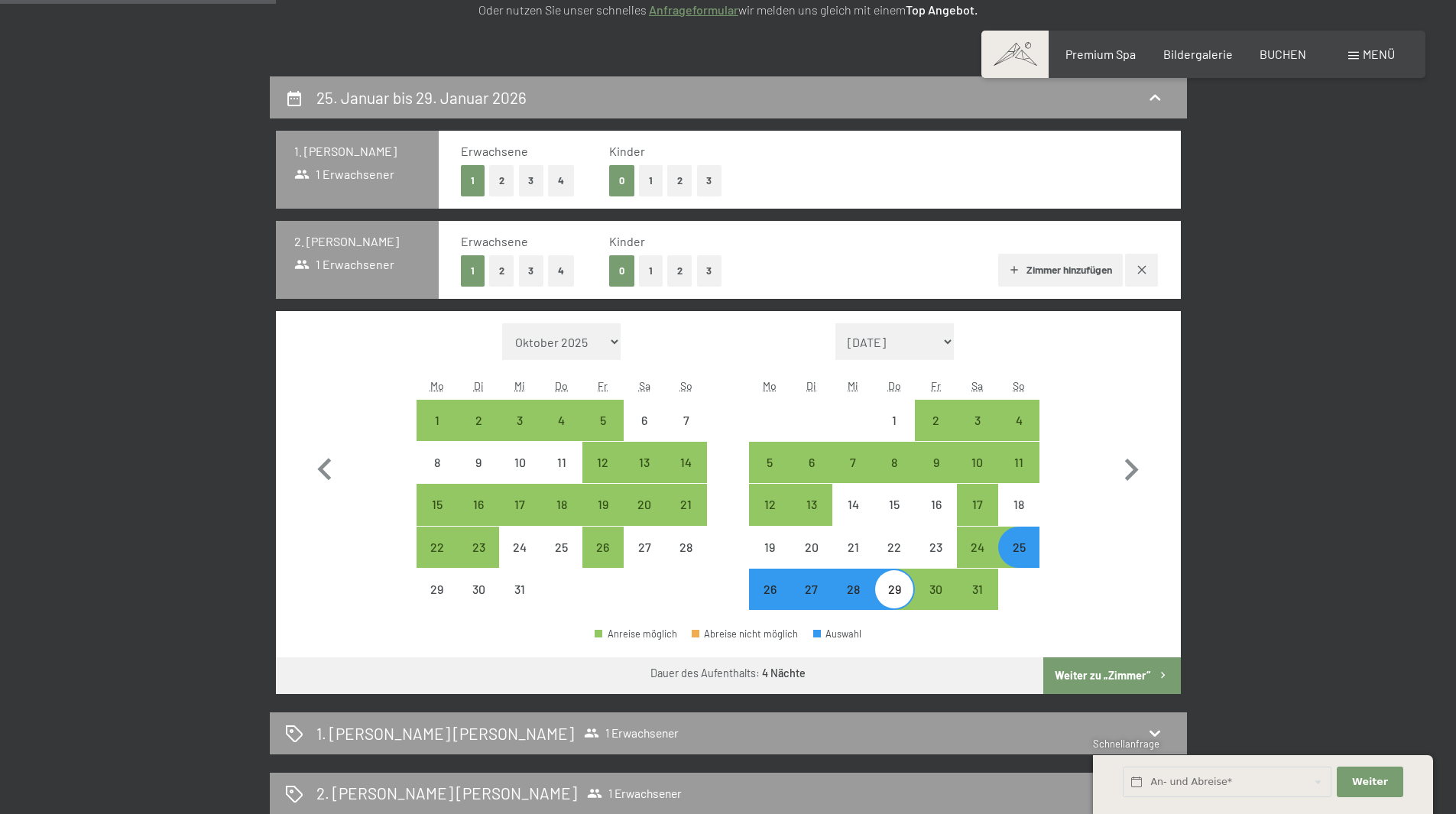
click at [498, 177] on button "2" at bounding box center [502, 181] width 25 height 31
select select "2025-12-01"
select select "2026-01-01"
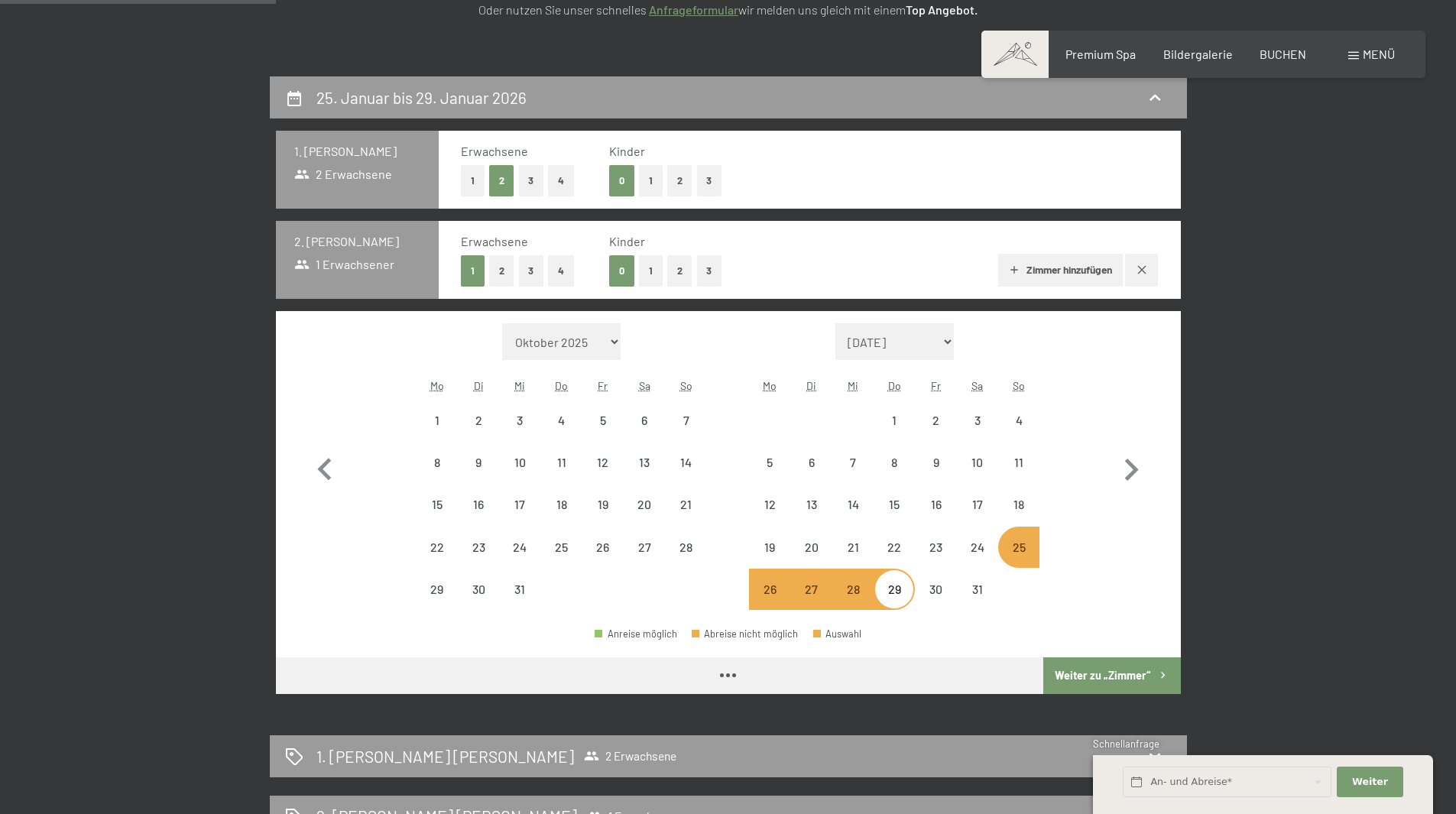
click at [1138, 265] on icon "button" at bounding box center [1142, 270] width 12 height 12
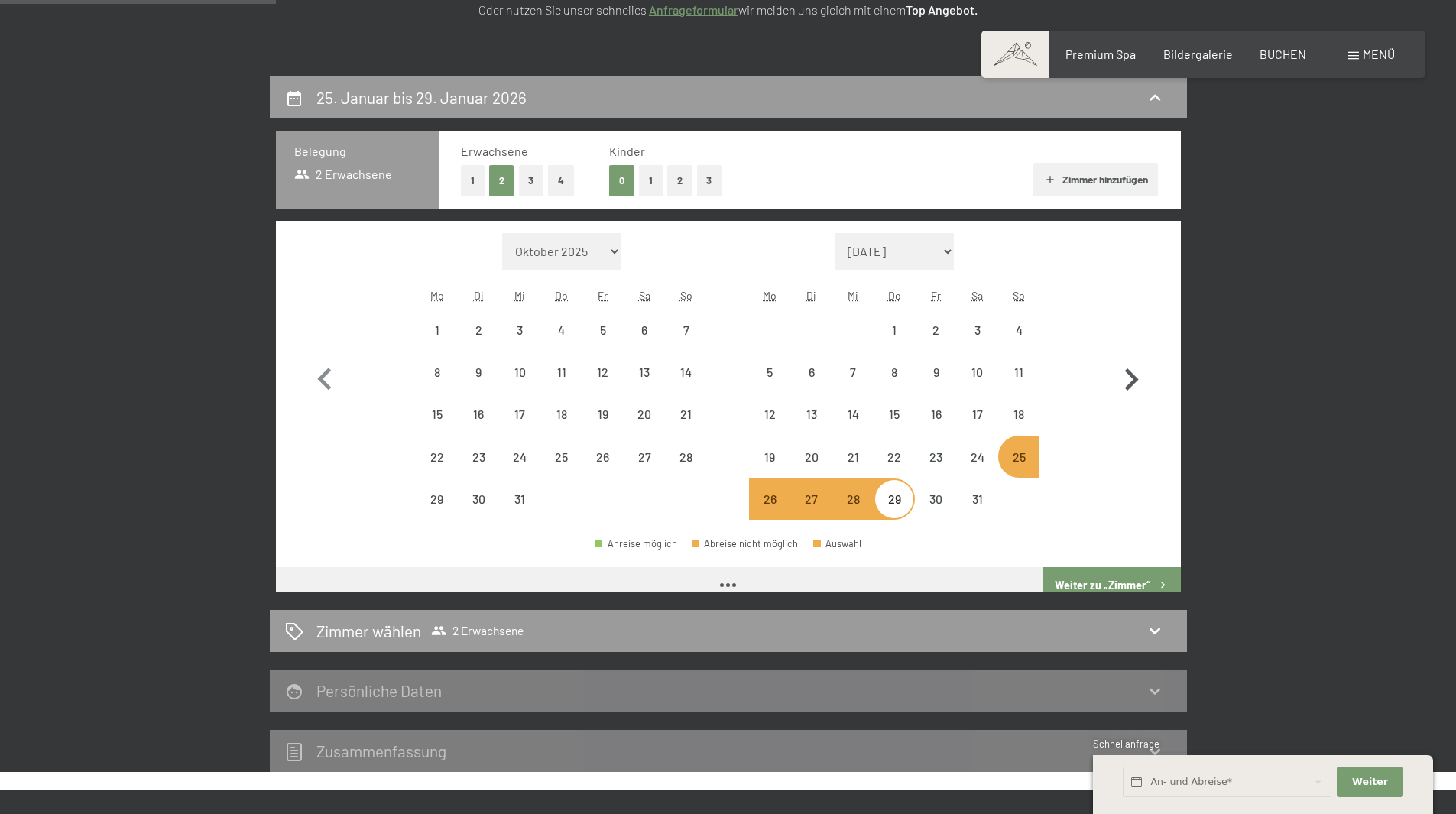
select select "2025-12-01"
select select "2026-01-01"
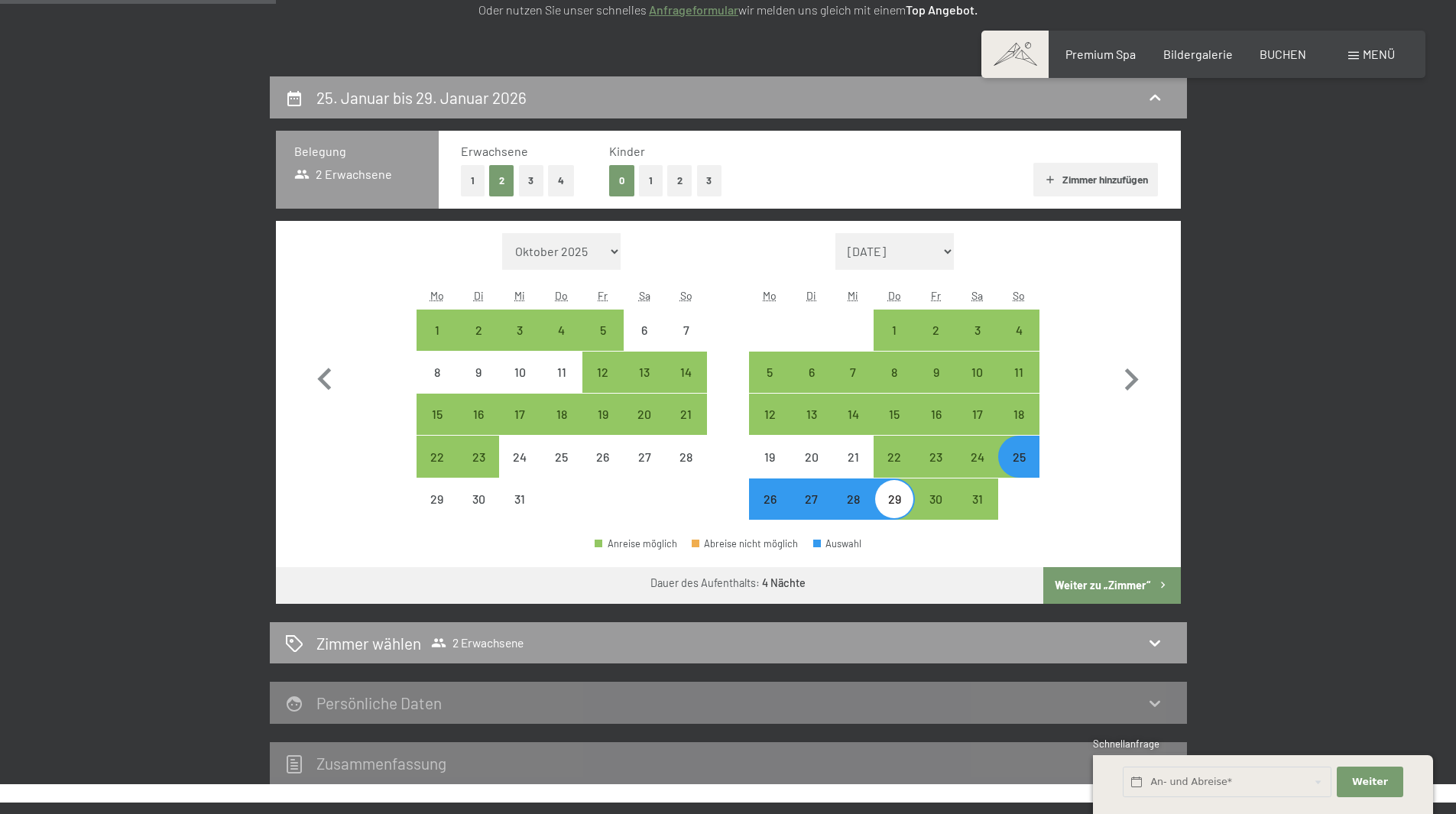
select select "2025-12-01"
select select "2026-01-01"
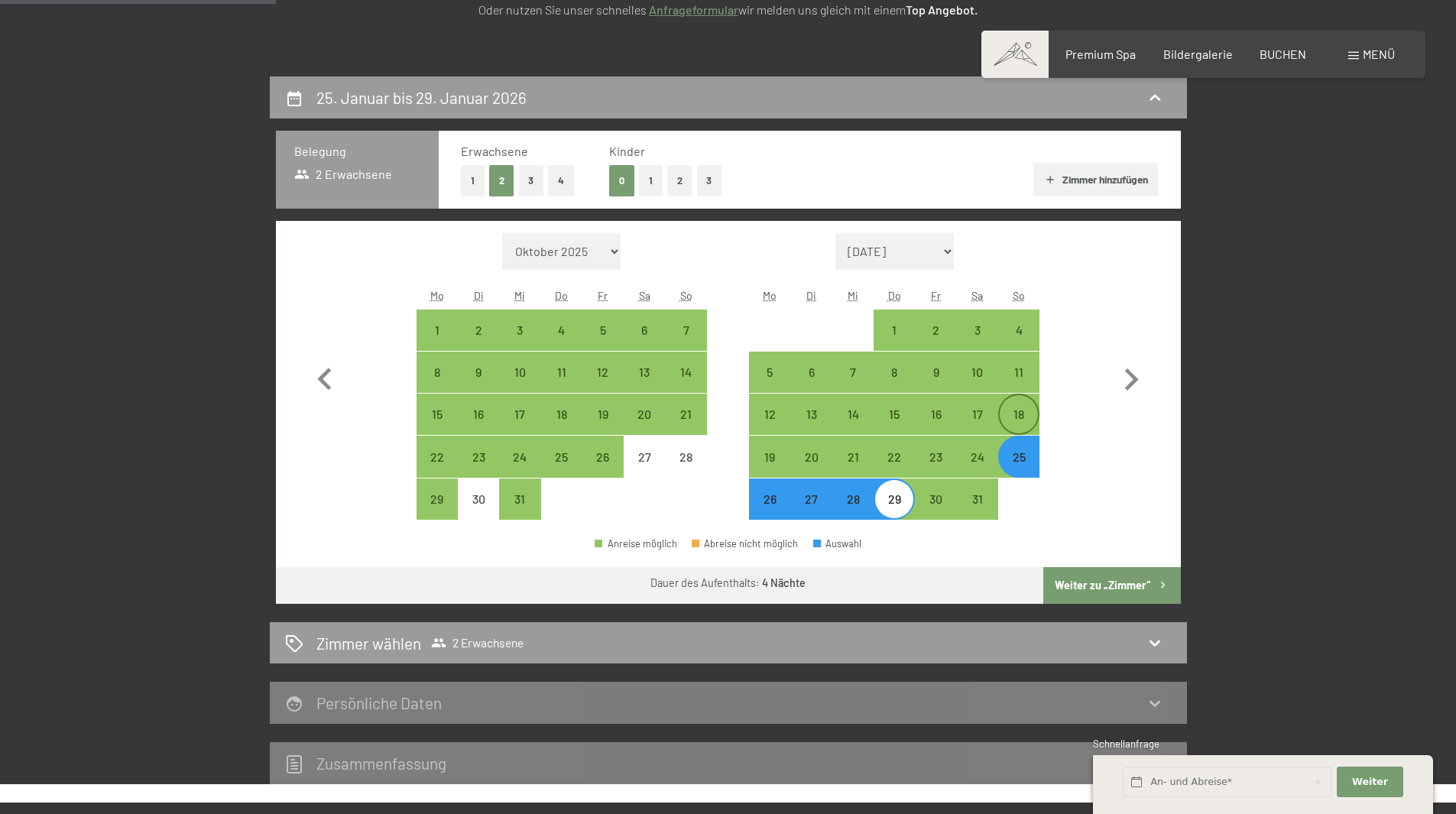
click at [1030, 414] on div "18" at bounding box center [1019, 428] width 38 height 38
select select "2025-12-01"
select select "2026-01-01"
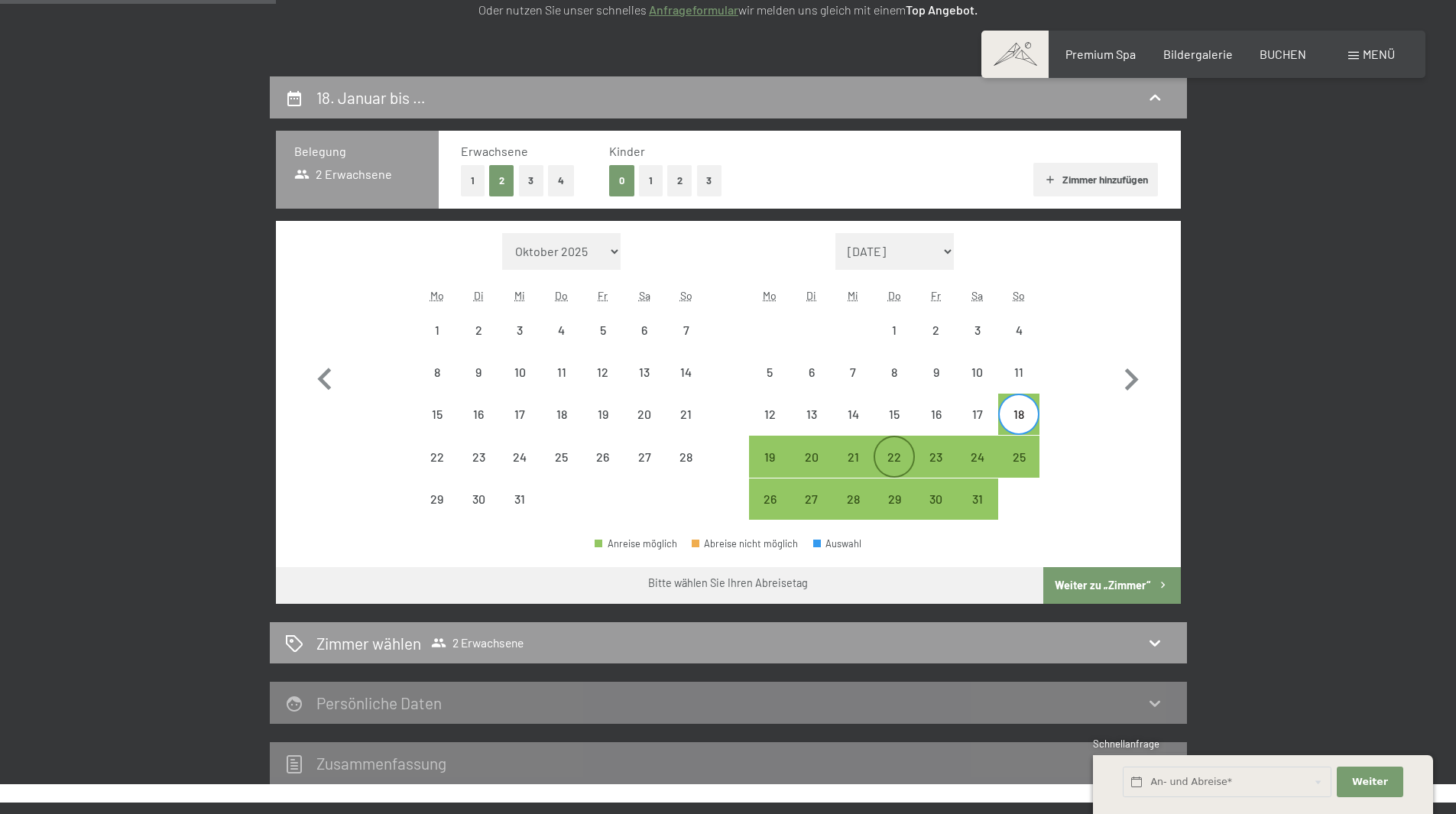
click at [899, 456] on div "22" at bounding box center [894, 470] width 38 height 38
select select "2025-12-01"
select select "2026-01-01"
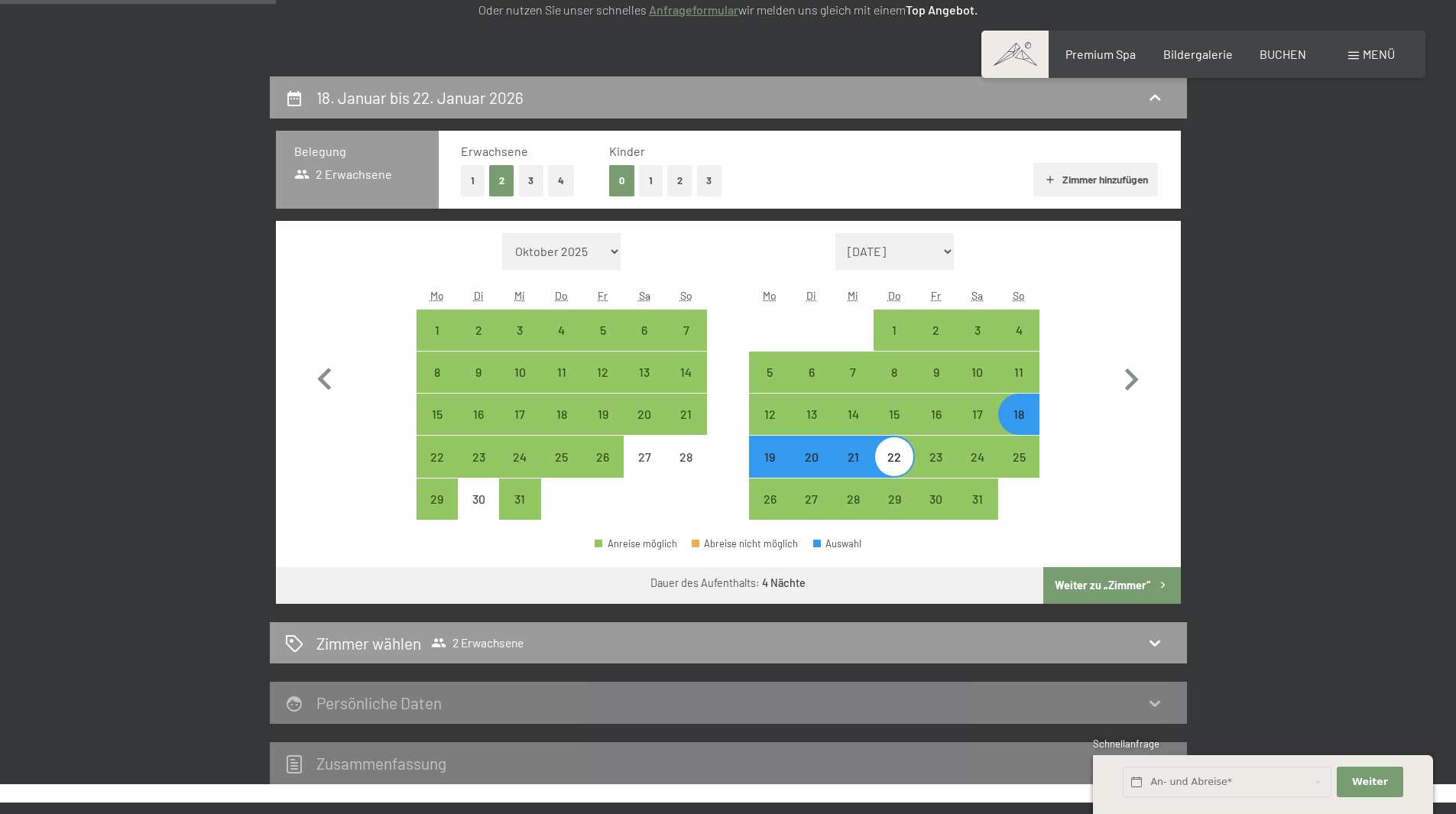
click at [1125, 582] on button "Weiter zu „Zimmer“" at bounding box center [1112, 586] width 137 height 37
select select "2025-12-01"
select select "2026-01-01"
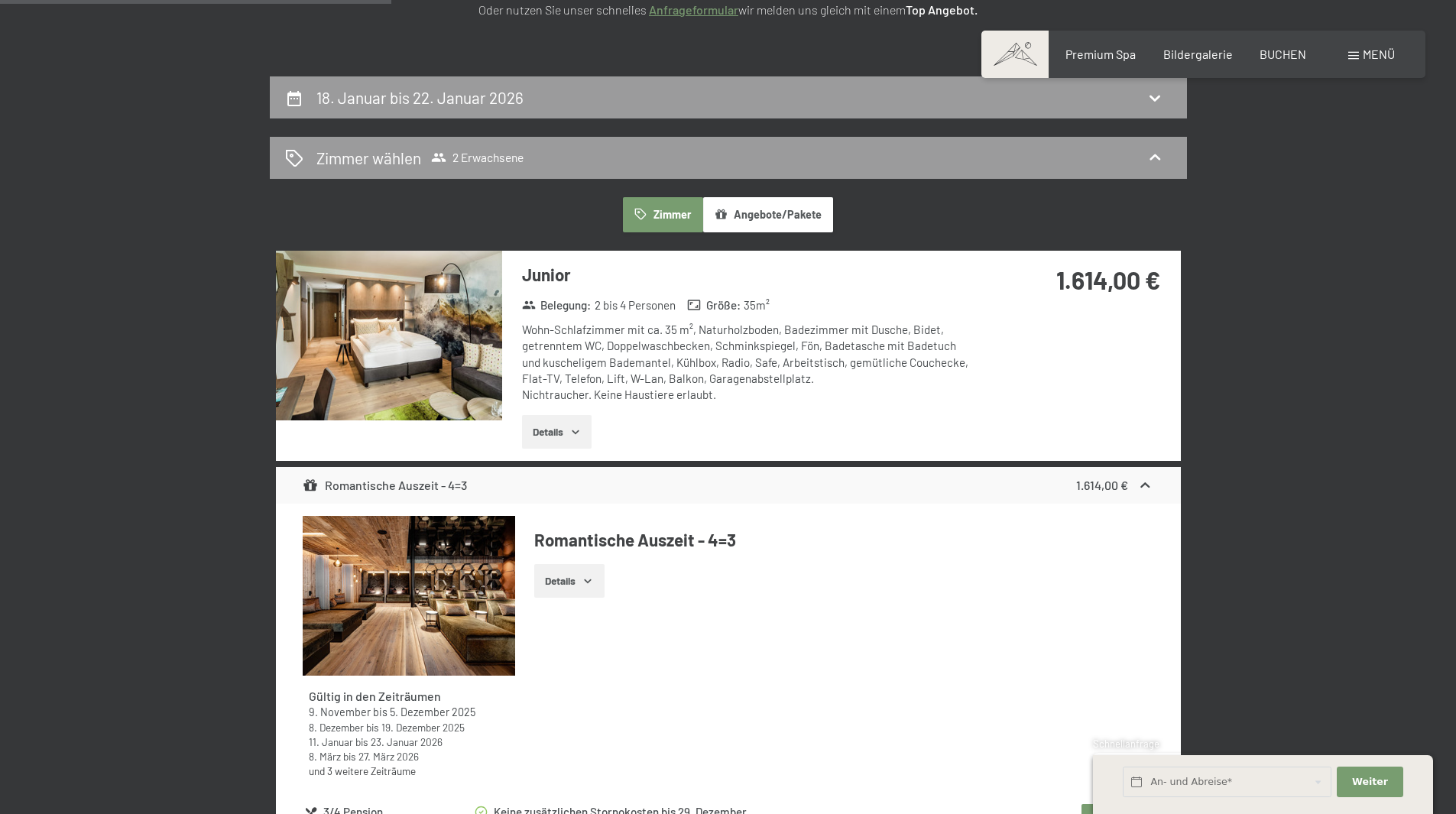
scroll to position [365, 0]
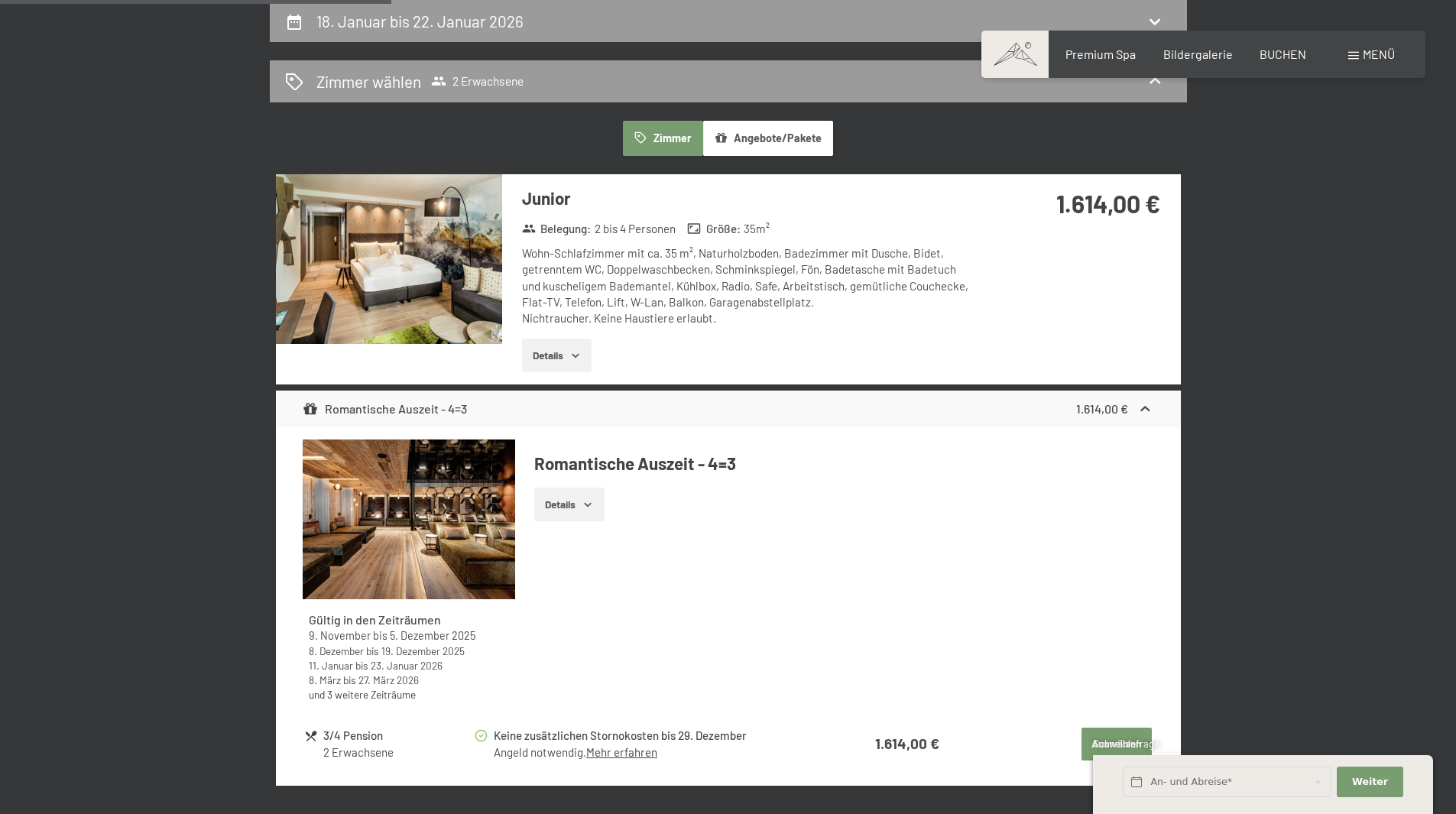
drag, startPoint x: 762, startPoint y: 317, endPoint x: 840, endPoint y: 326, distance: 78.5
click at [840, 326] on div "Wohn-Schlafzimmer mit ca. 35 m², Naturholzboden, Badezimmer mit Dusche, Bidet, …" at bounding box center [749, 286] width 454 height 81
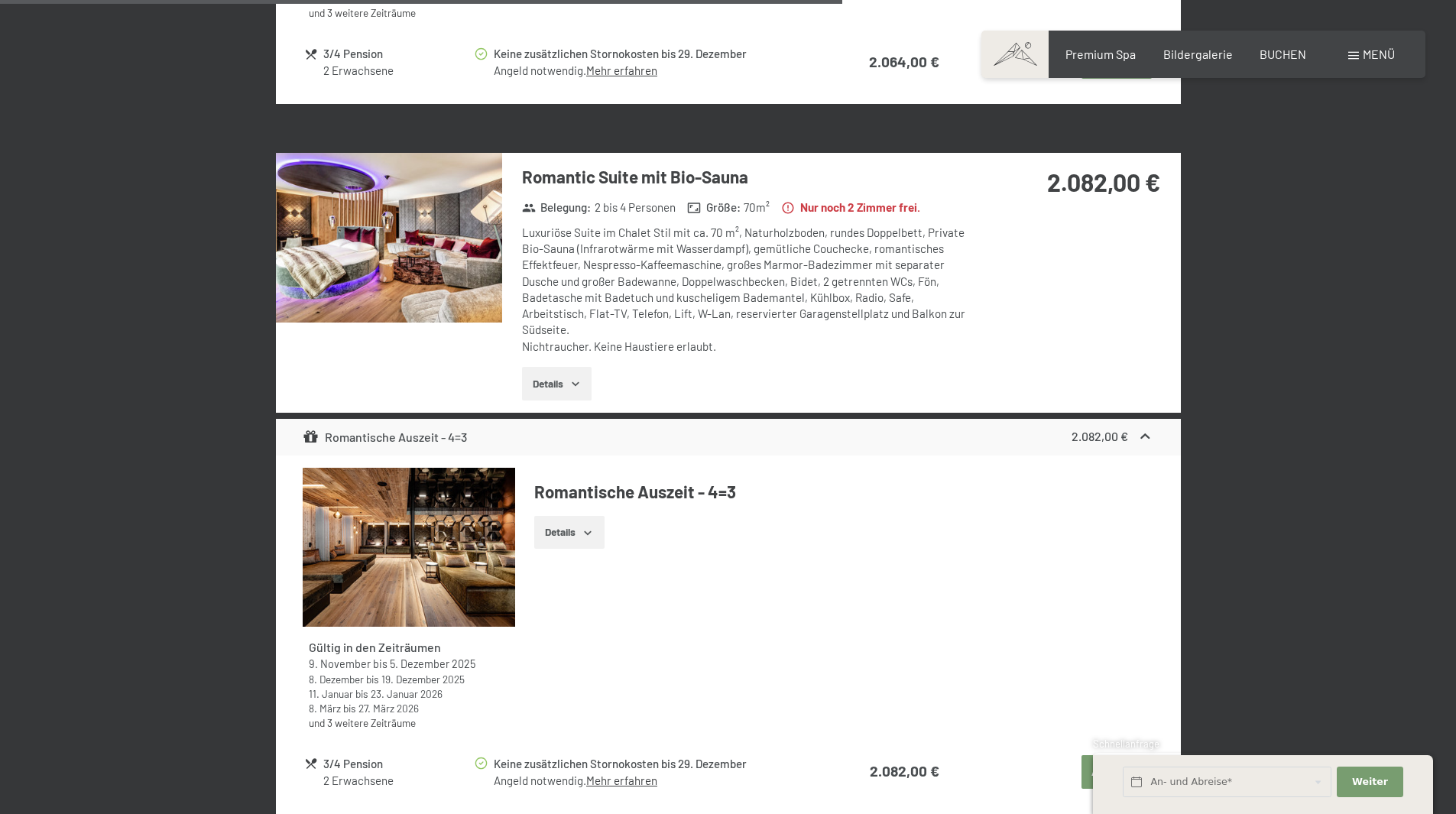
scroll to position [3882, 0]
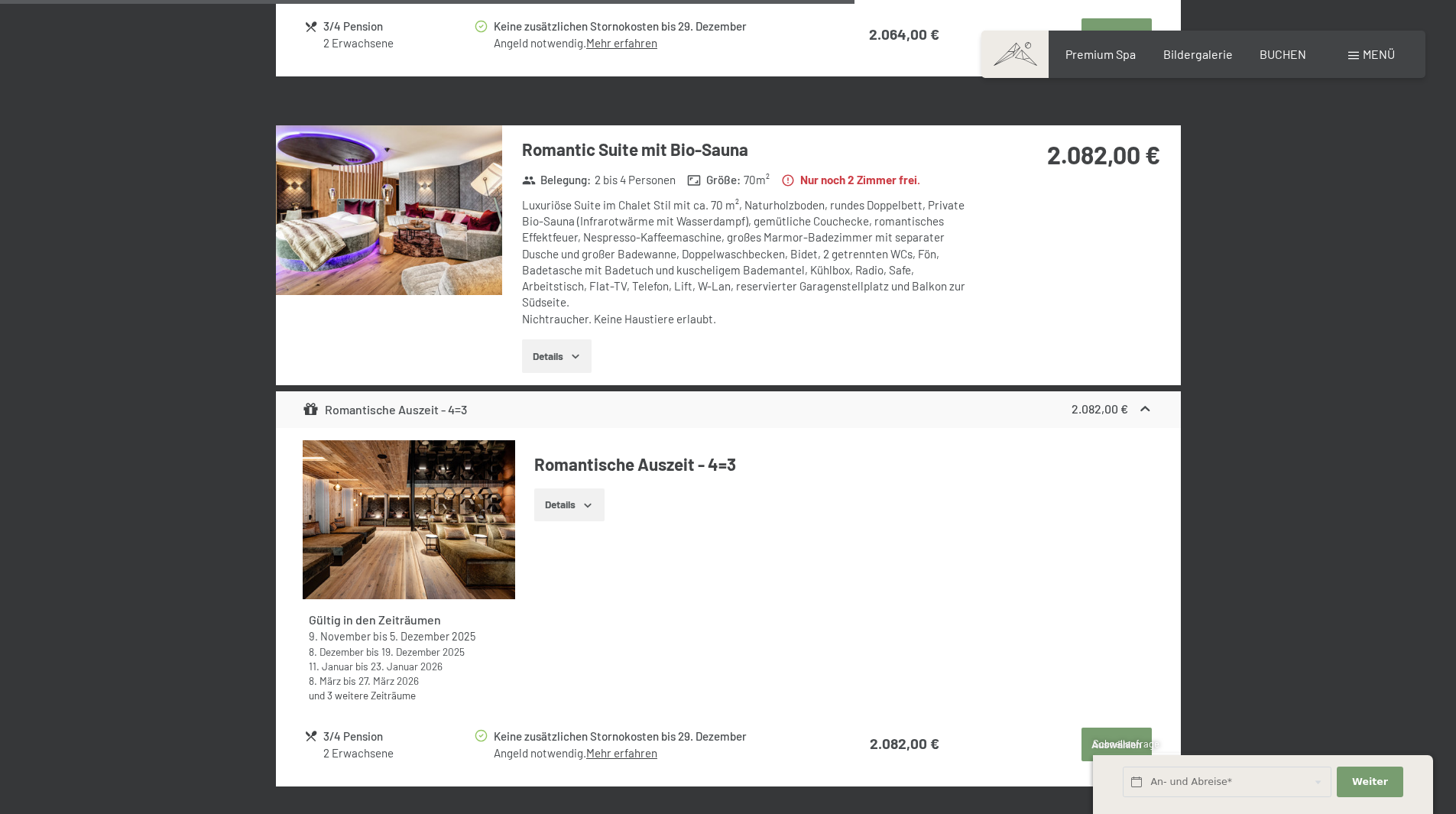
click at [572, 354] on icon "button" at bounding box center [576, 357] width 12 height 12
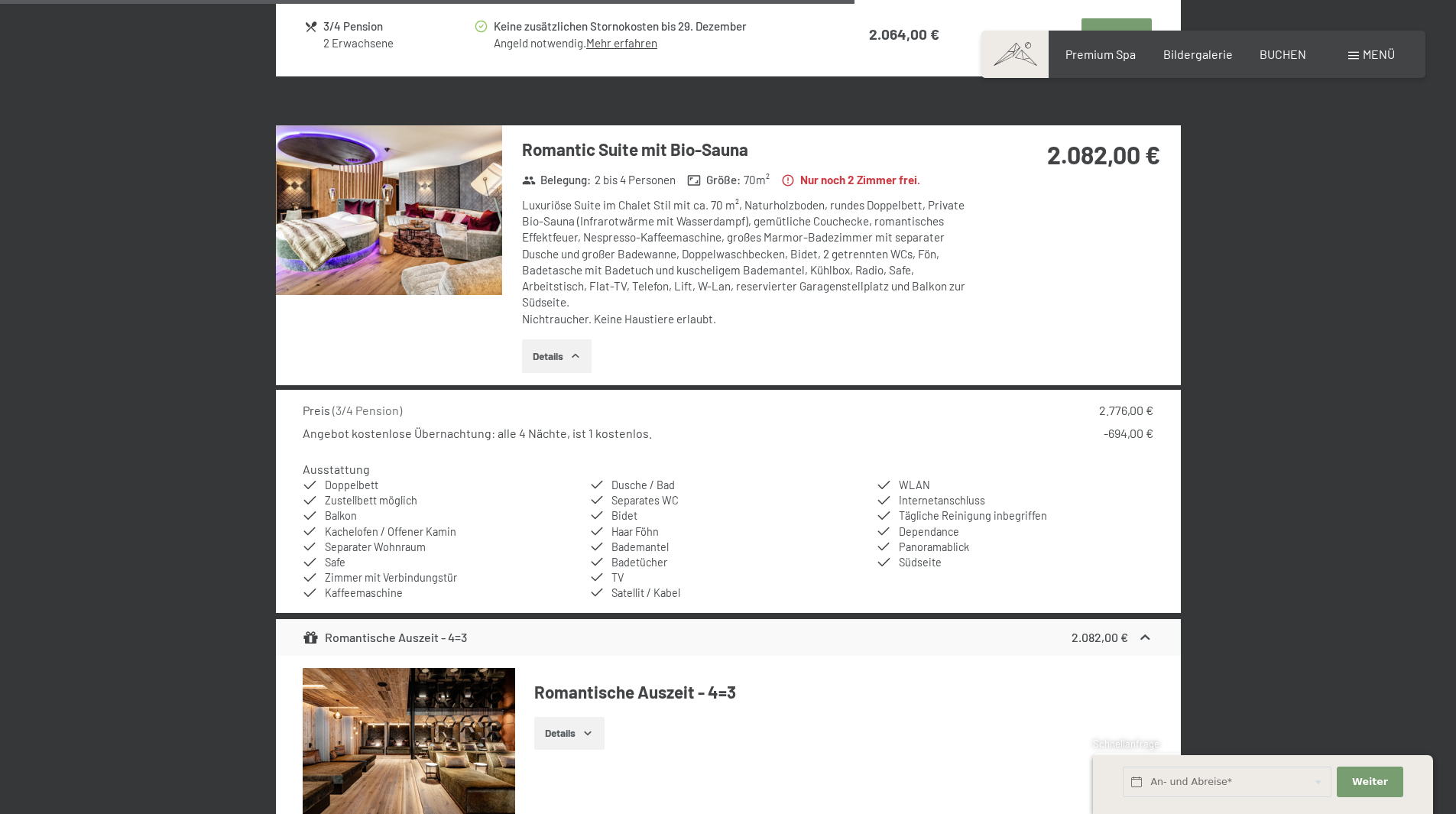
click at [559, 360] on button "Details" at bounding box center [557, 356] width 70 height 33
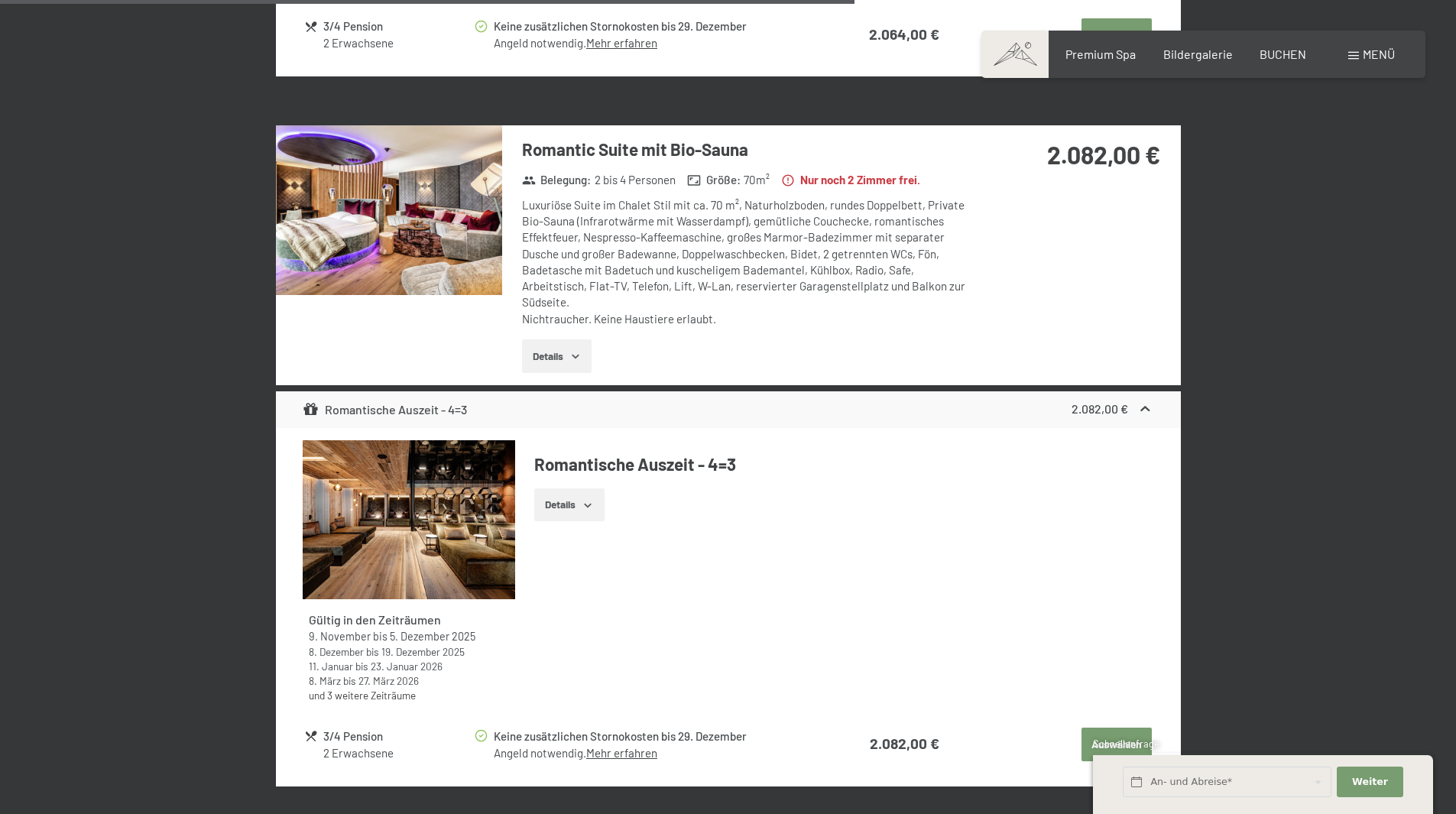
click at [471, 180] on img at bounding box center [389, 210] width 226 height 170
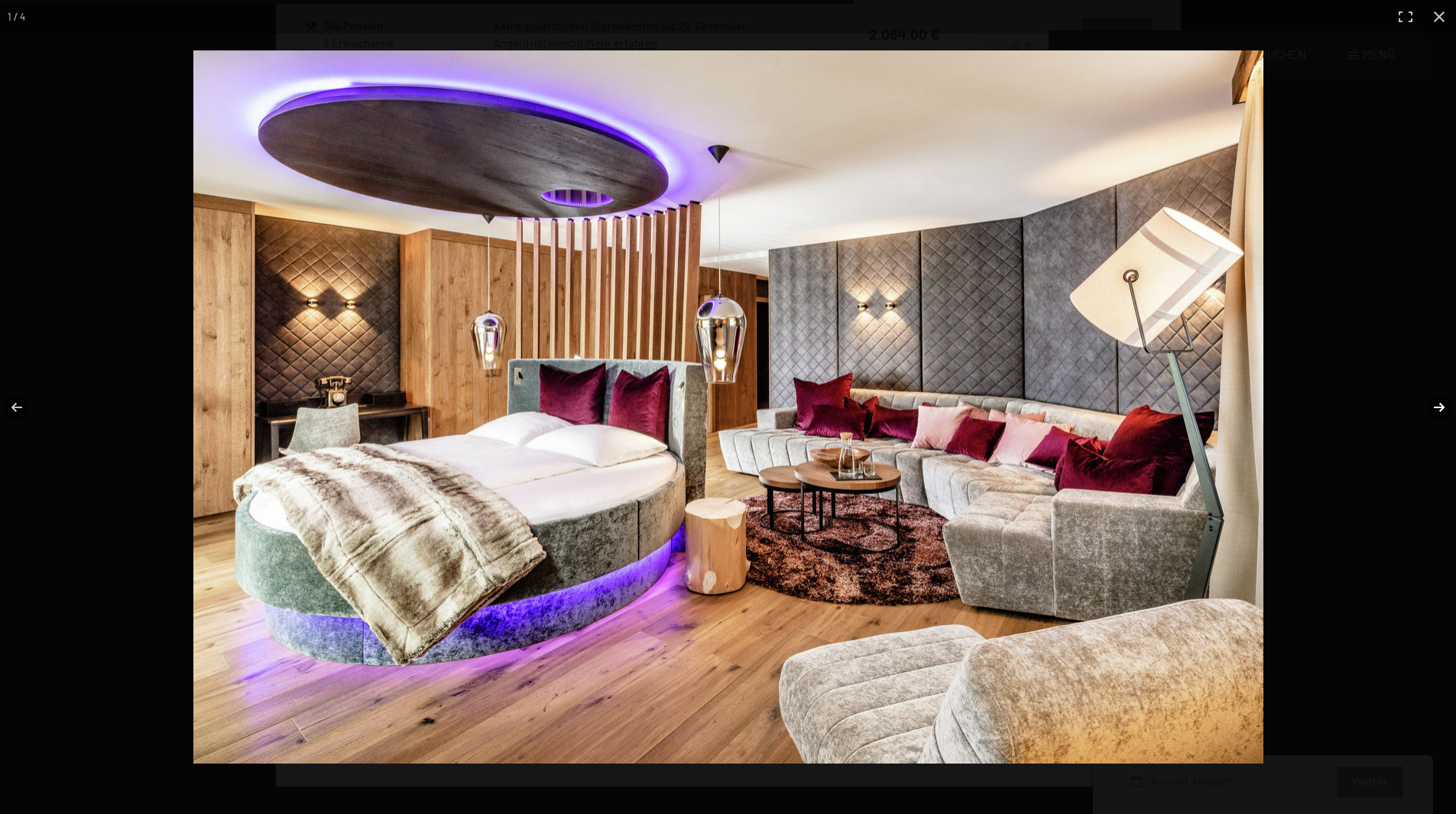
click at [1435, 397] on button "button" at bounding box center [1429, 407] width 53 height 76
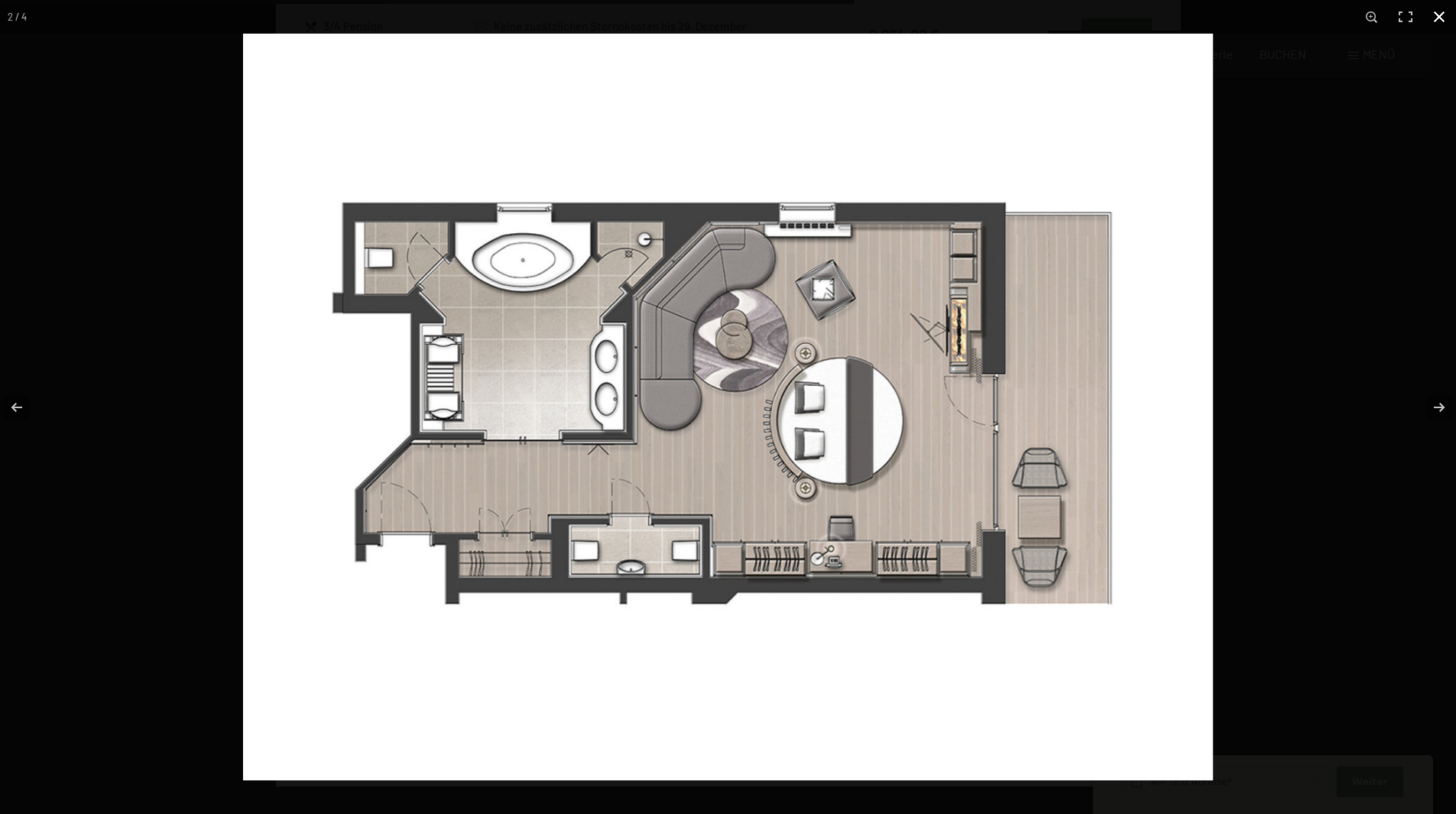
click at [1442, 13] on button "button" at bounding box center [1439, 17] width 33 height 33
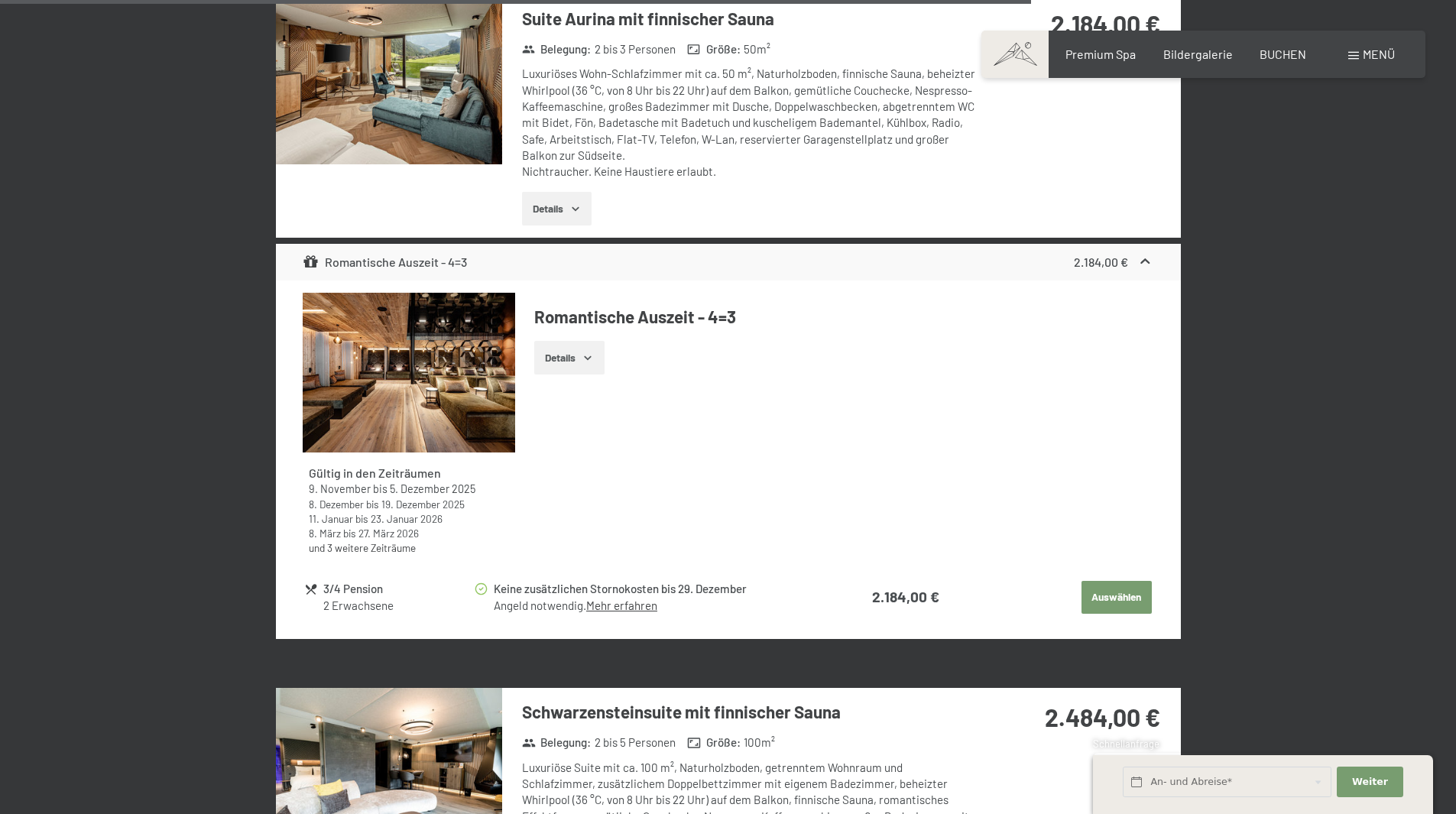
scroll to position [4571, 0]
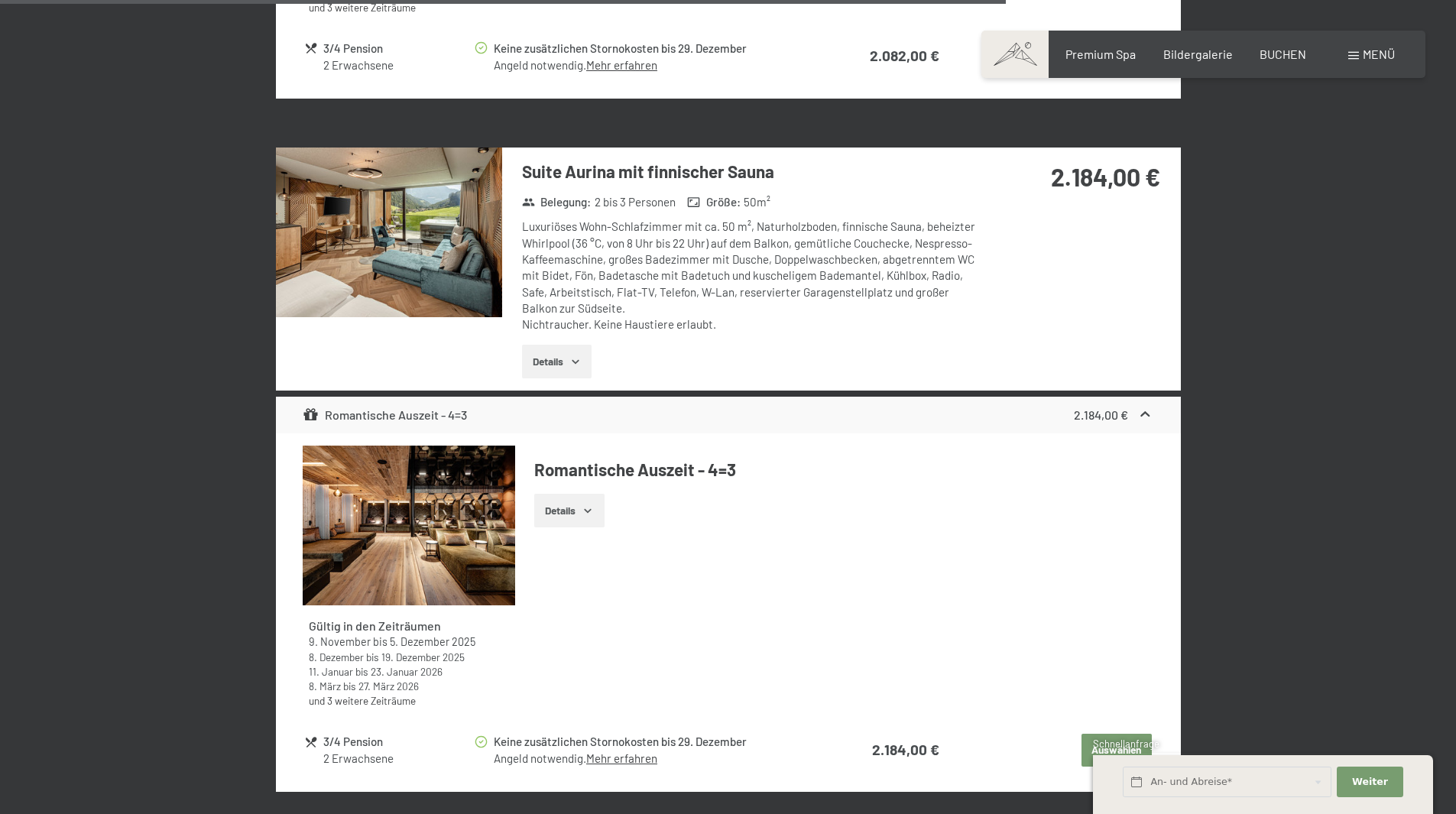
click at [570, 356] on button "Details" at bounding box center [557, 361] width 70 height 33
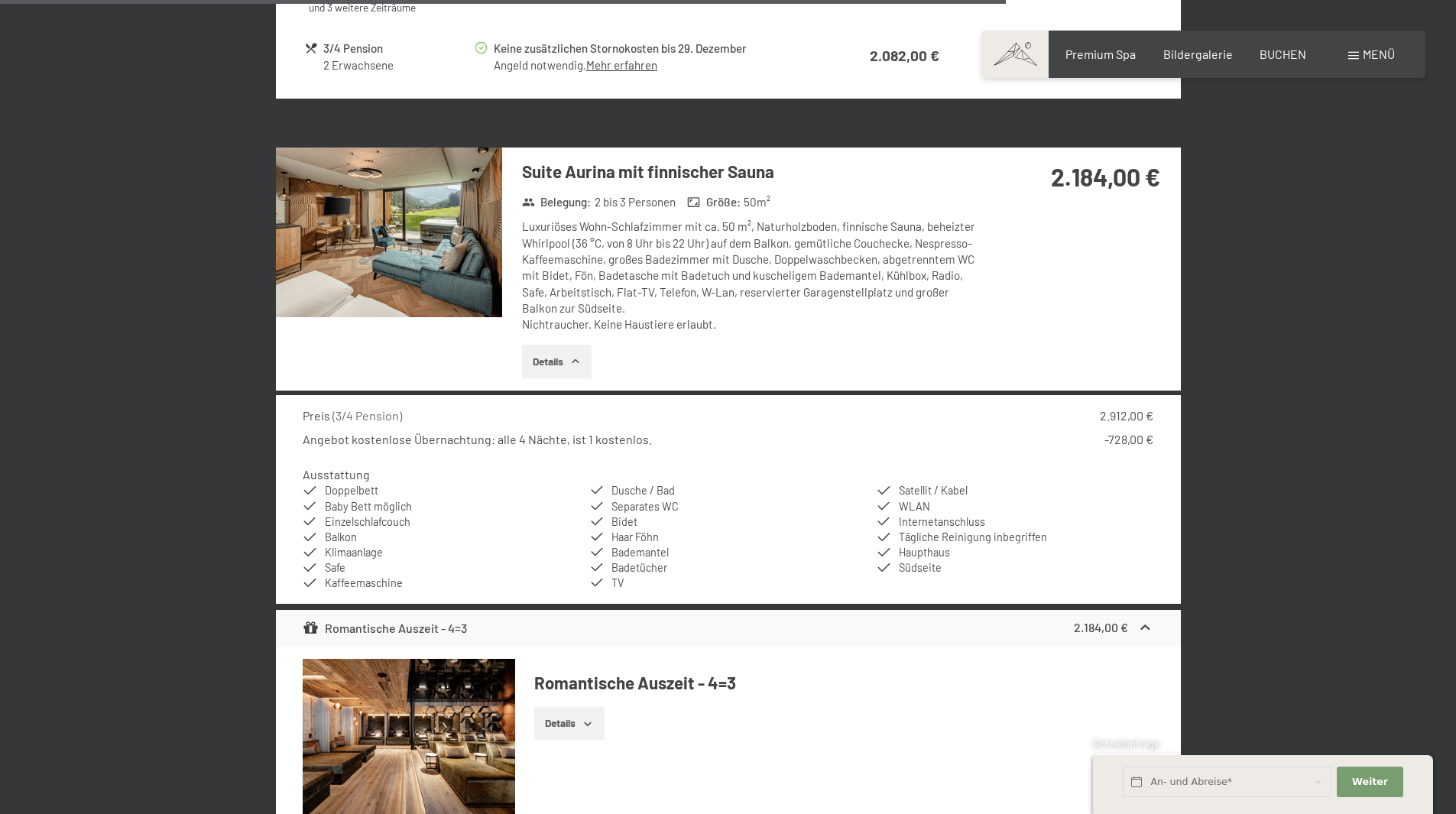
click at [583, 361] on button "Details" at bounding box center [557, 361] width 70 height 33
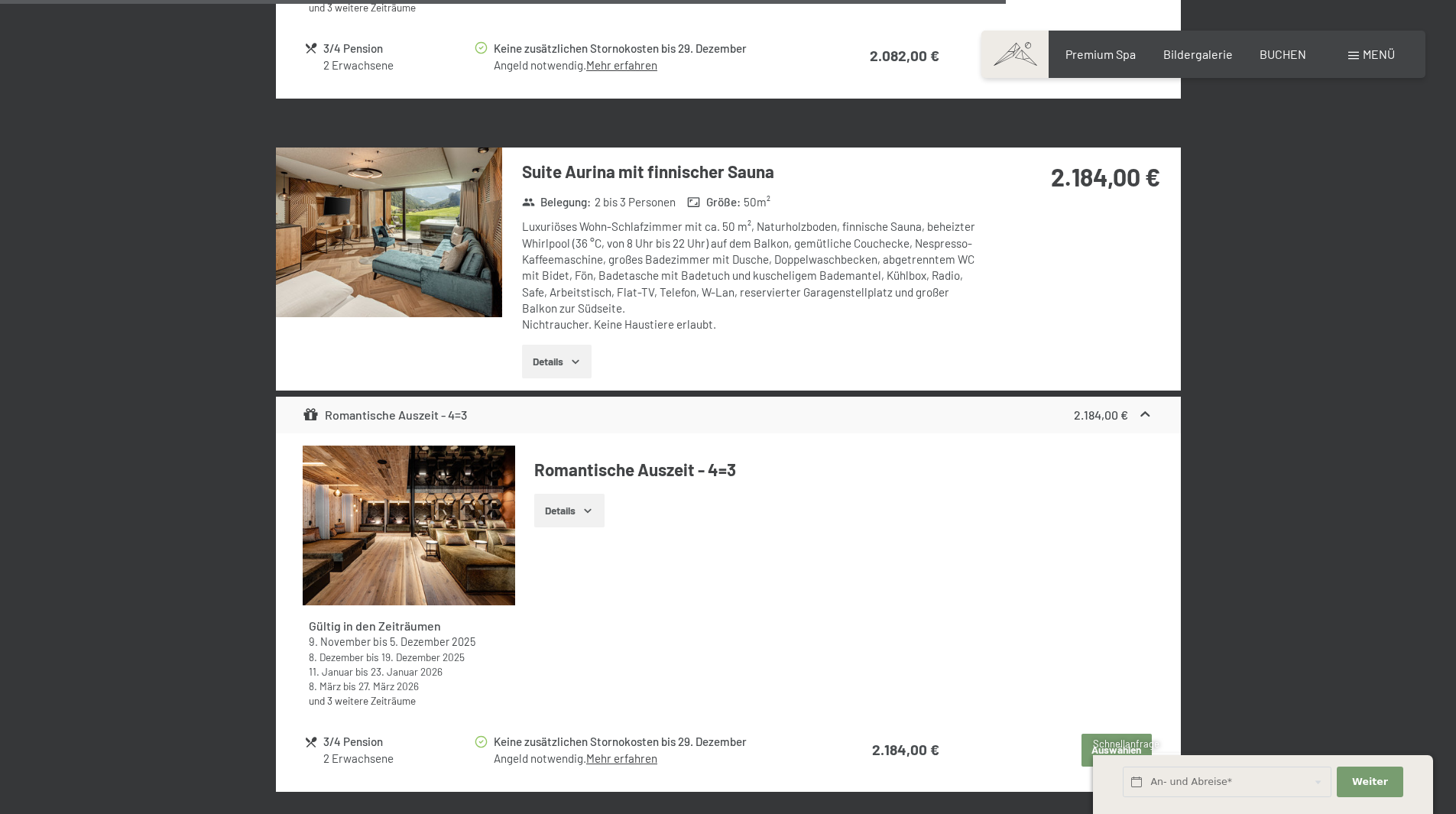
click at [443, 199] on img at bounding box center [389, 233] width 226 height 170
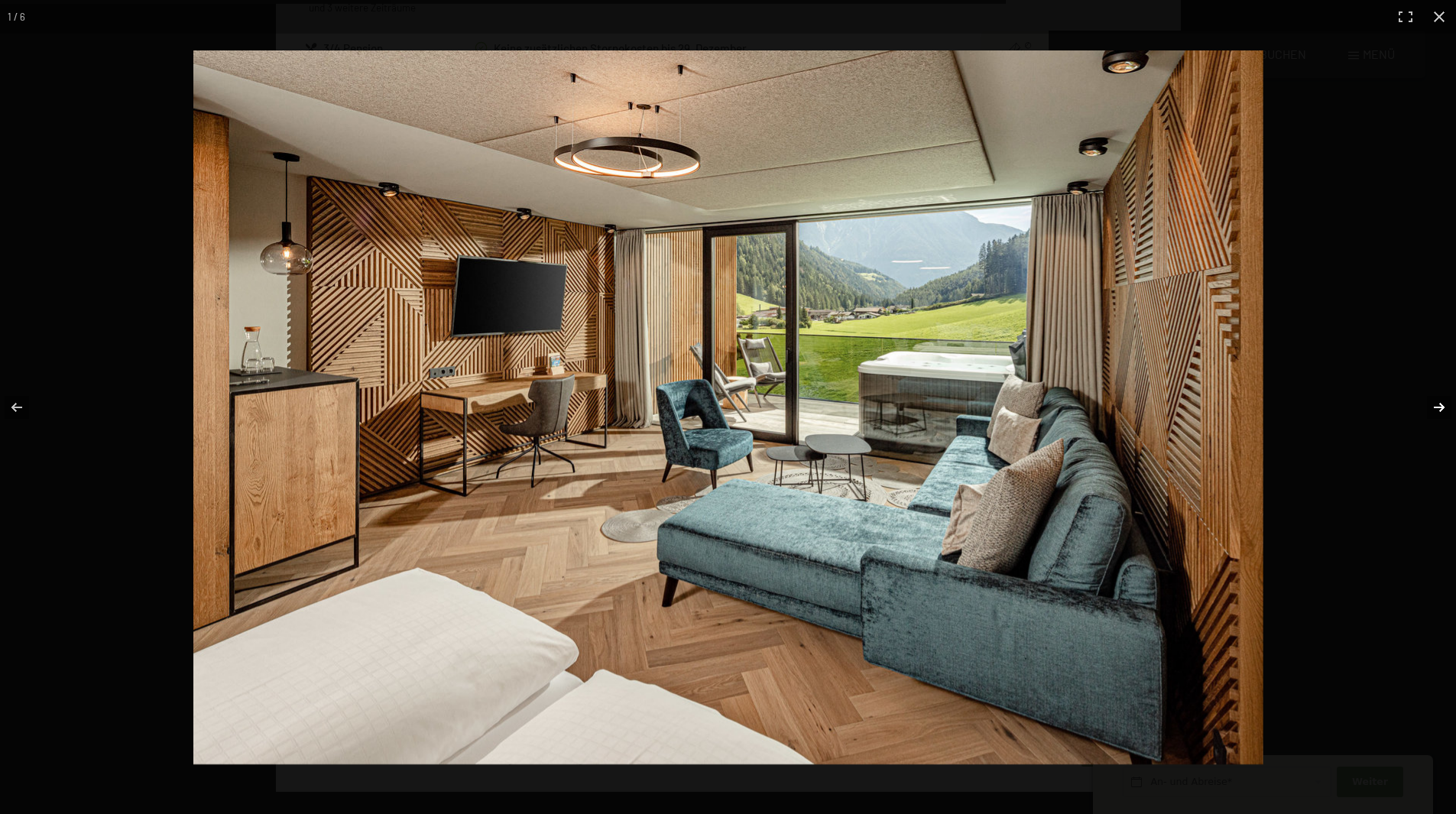
click at [1440, 393] on button "button" at bounding box center [1429, 407] width 53 height 76
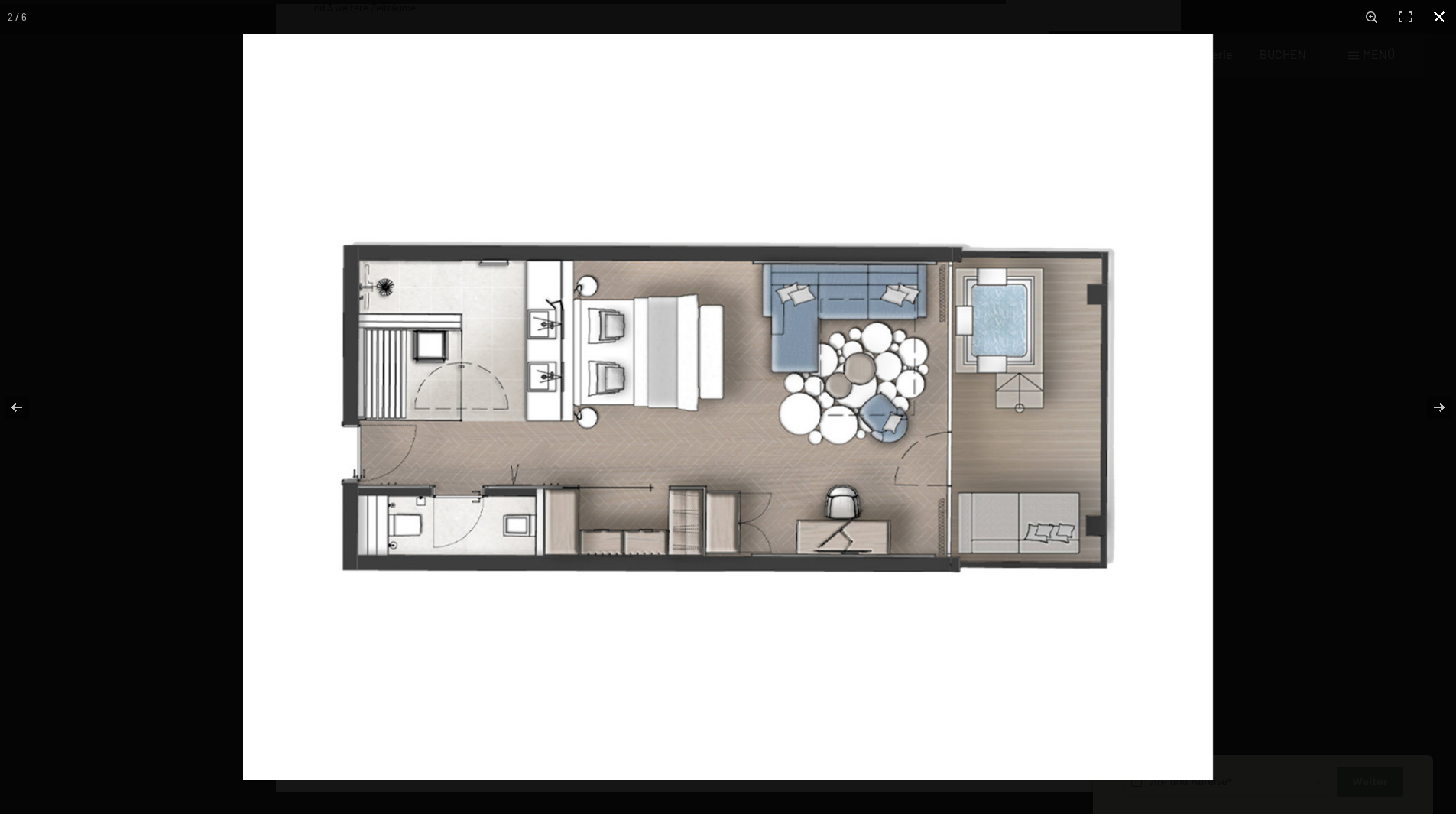
click at [1444, 19] on button "button" at bounding box center [1439, 17] width 33 height 33
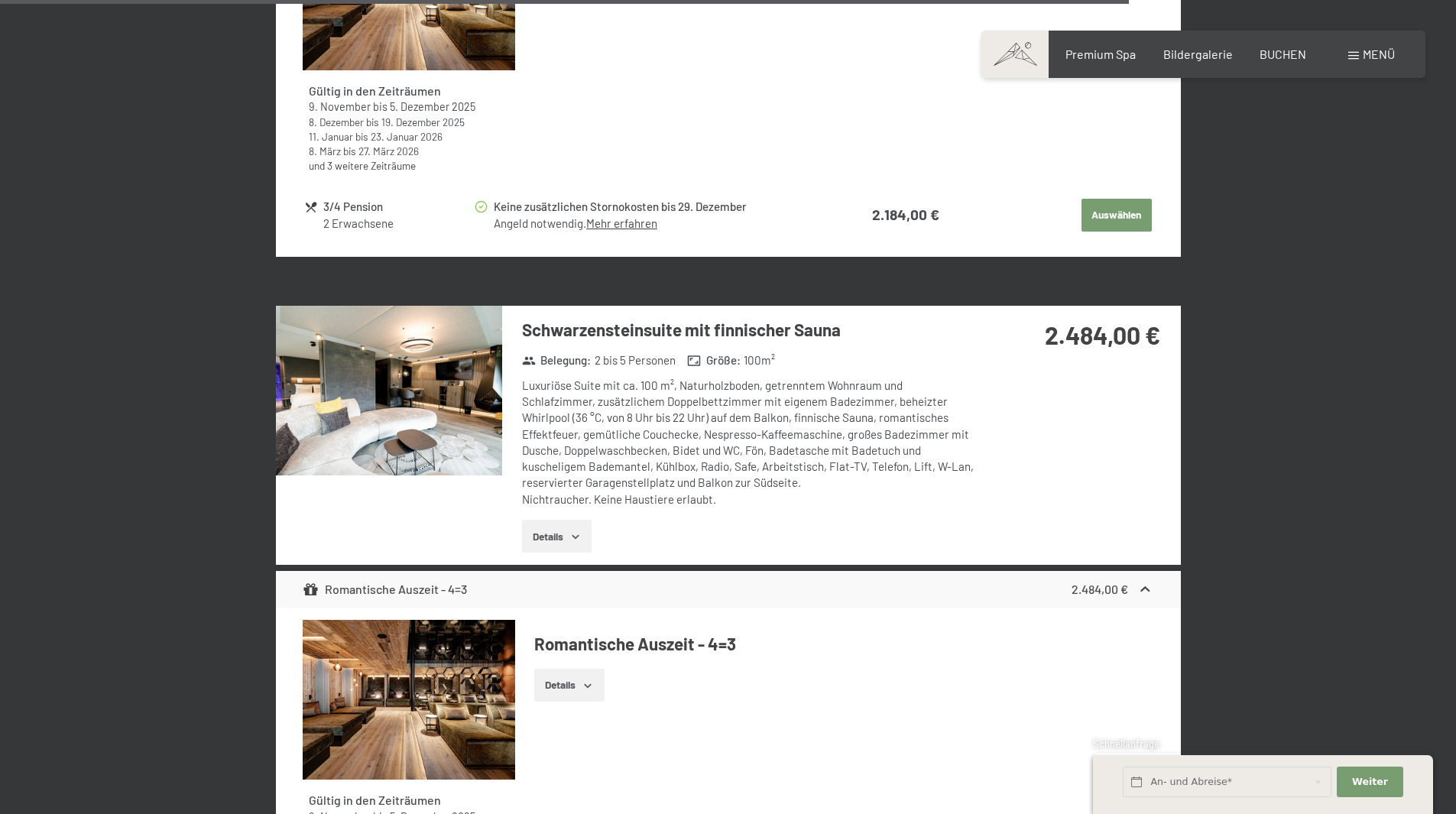
scroll to position [5335, 0]
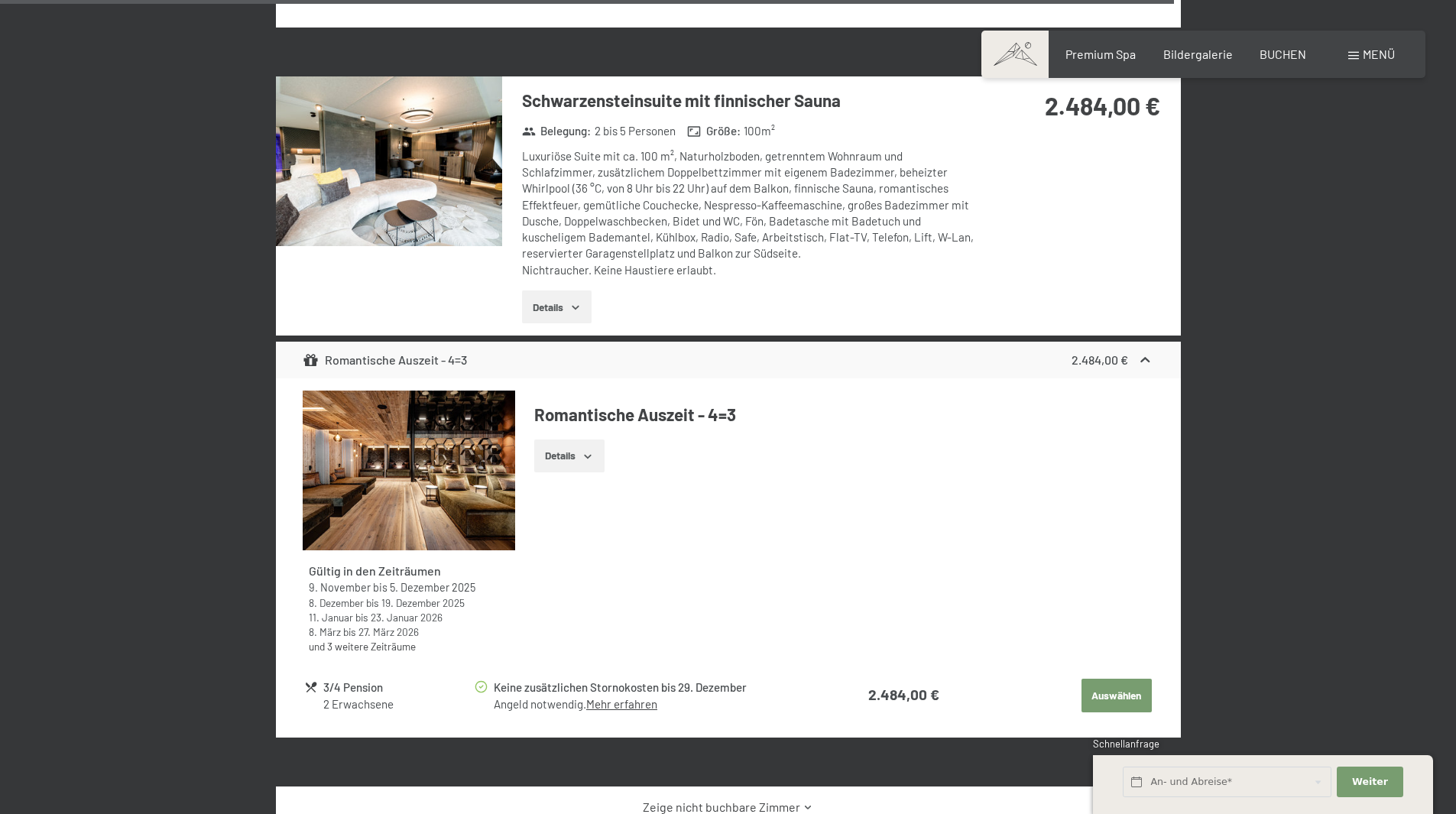
click at [558, 305] on button "Details" at bounding box center [557, 307] width 70 height 33
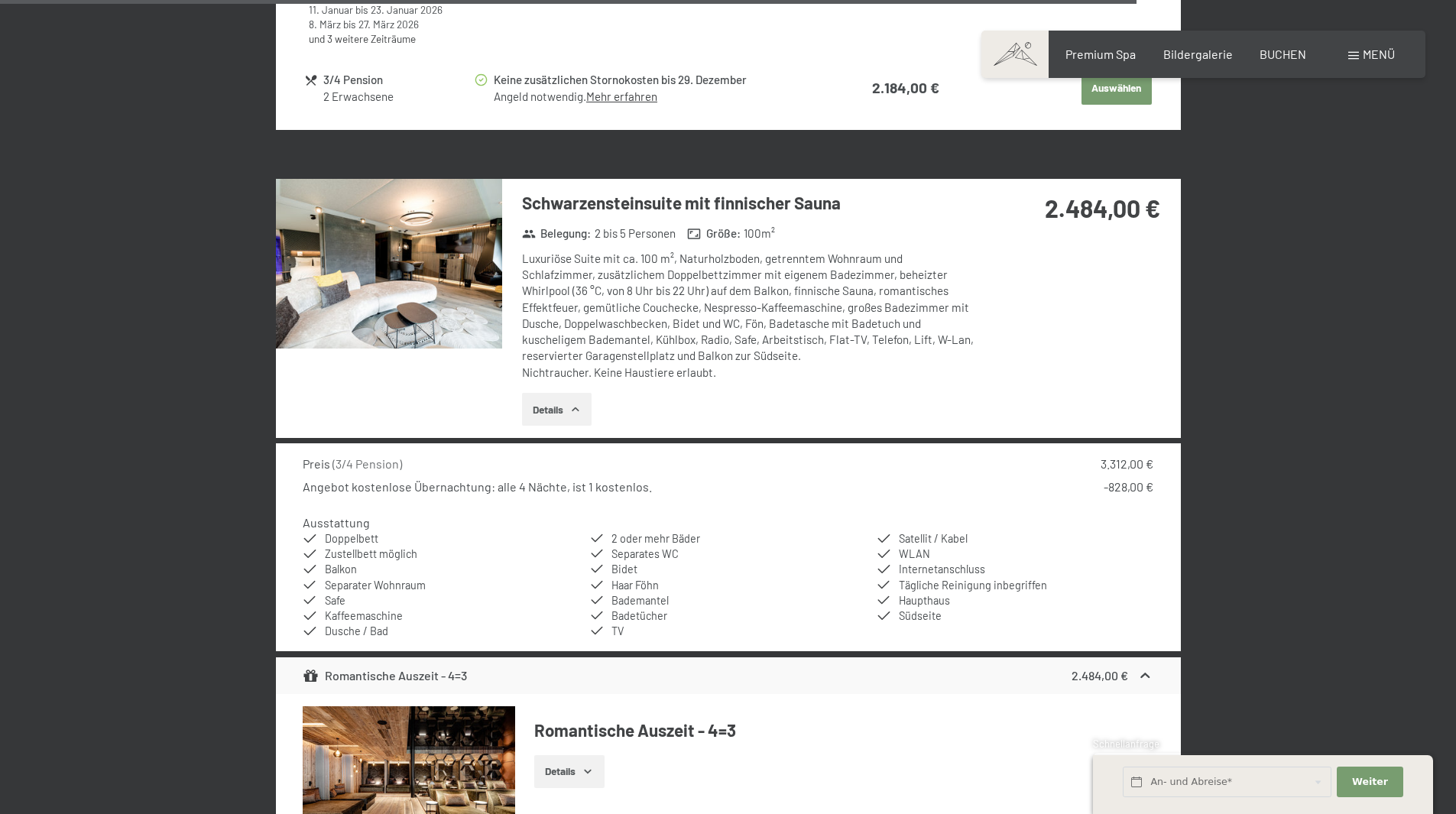
scroll to position [5182, 0]
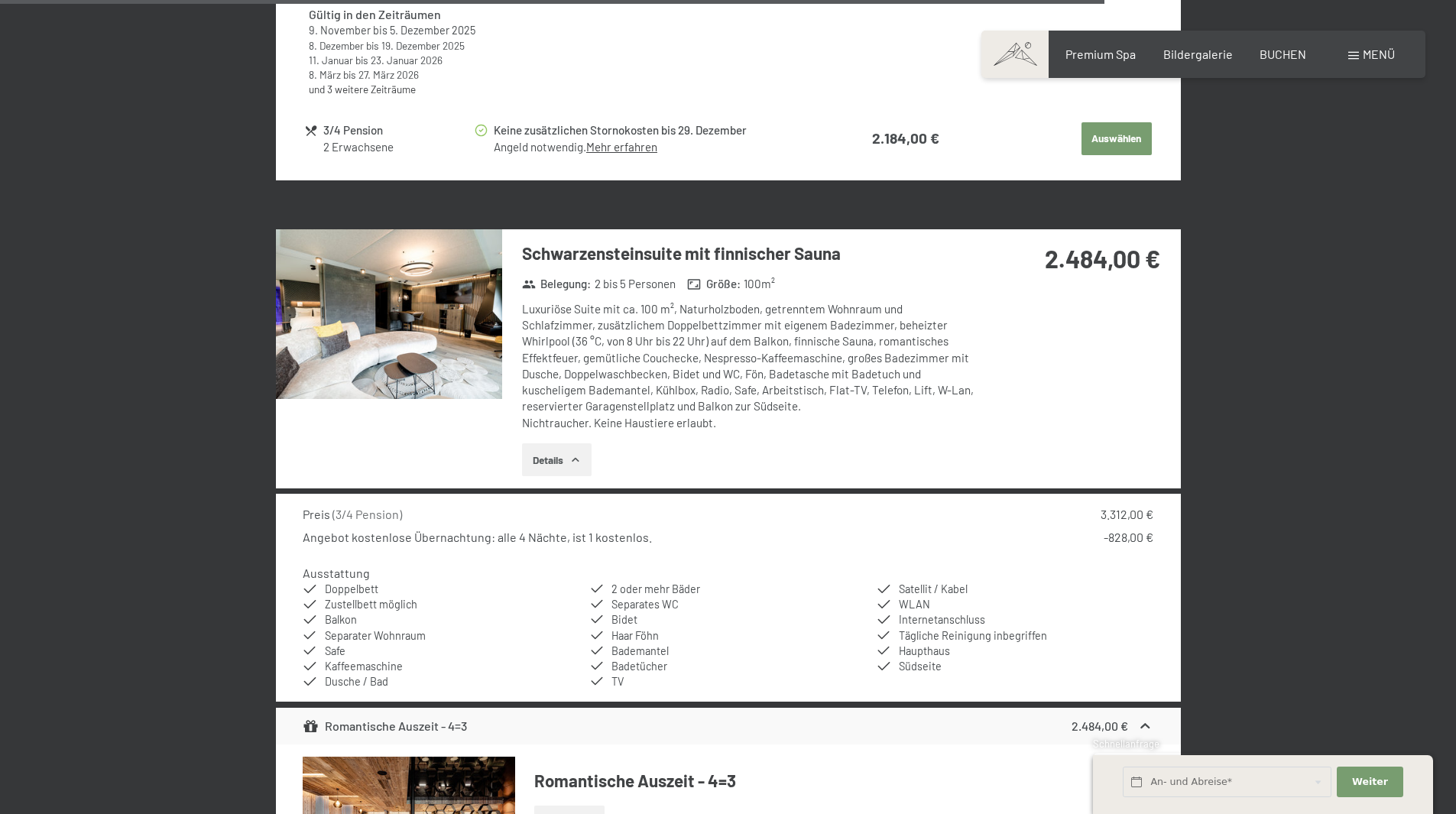
click at [624, 280] on span "2 bis 5 Personen" at bounding box center [634, 284] width 81 height 16
click at [485, 289] on img at bounding box center [389, 314] width 226 height 170
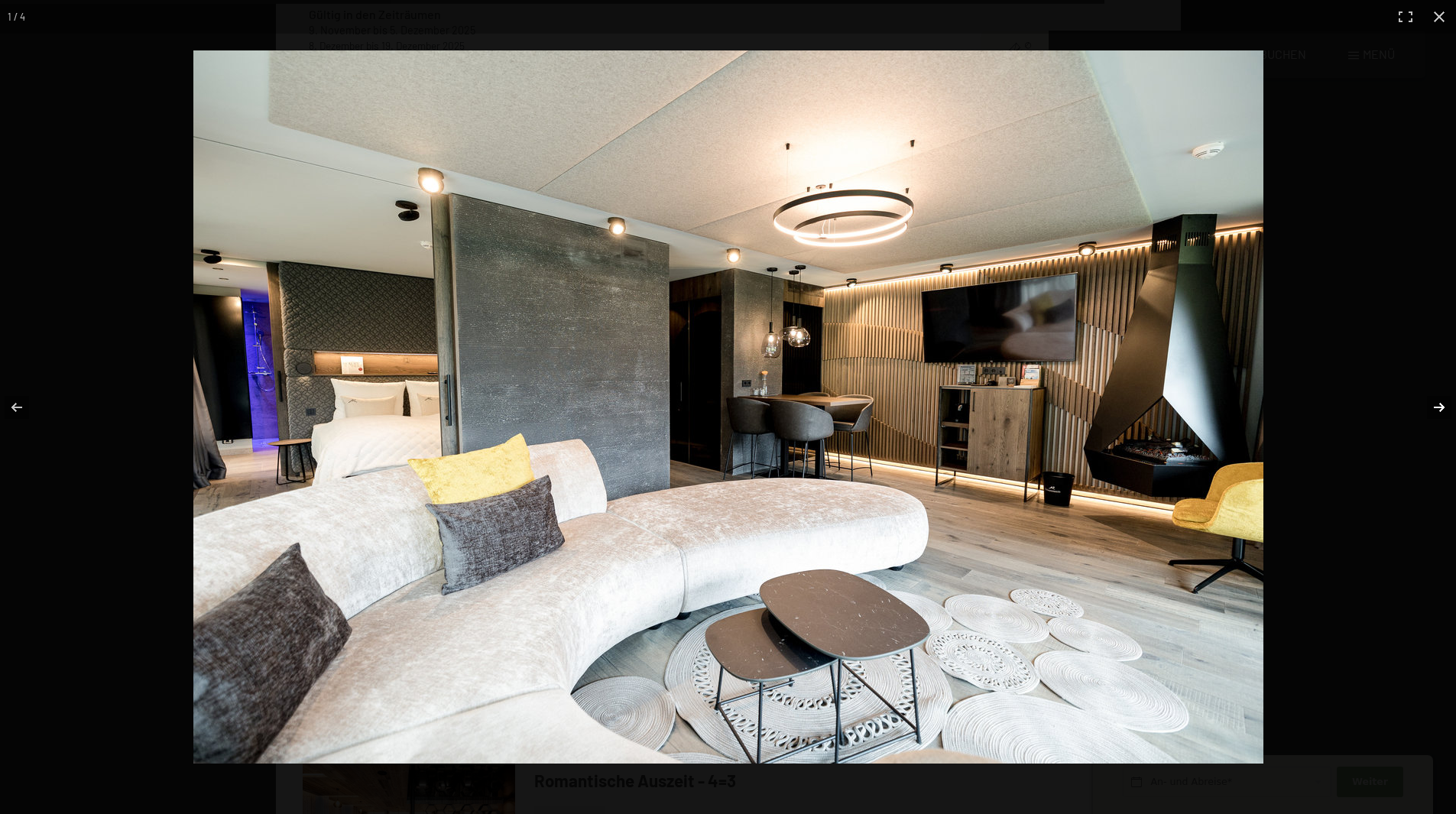
click at [1438, 404] on button "button" at bounding box center [1429, 407] width 53 height 76
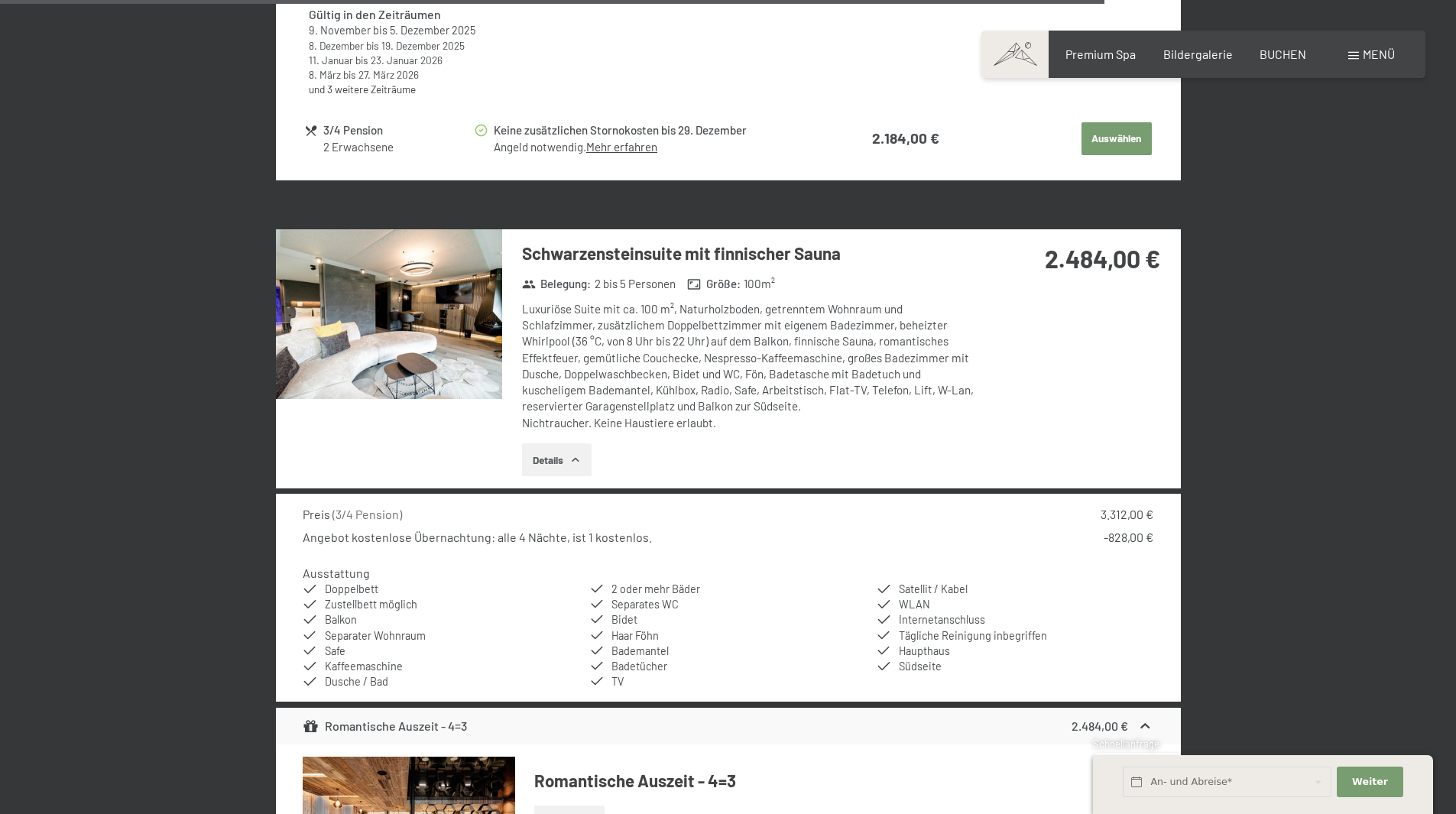
click at [0, 0] on button "button" at bounding box center [0, 0] width 0 height 0
drag, startPoint x: 1042, startPoint y: 260, endPoint x: 1156, endPoint y: 261, distance: 114.0
click at [1156, 261] on div "2.484,00 €" at bounding box center [1075, 258] width 170 height 34
click at [1054, 346] on div "Schwarzensteinsuite mit finnischer Sauna Belegung : 2 bis 5 Personen Größe : 10…" at bounding box center [729, 358] width 905 height 259
click at [557, 457] on button "Details" at bounding box center [557, 460] width 70 height 33
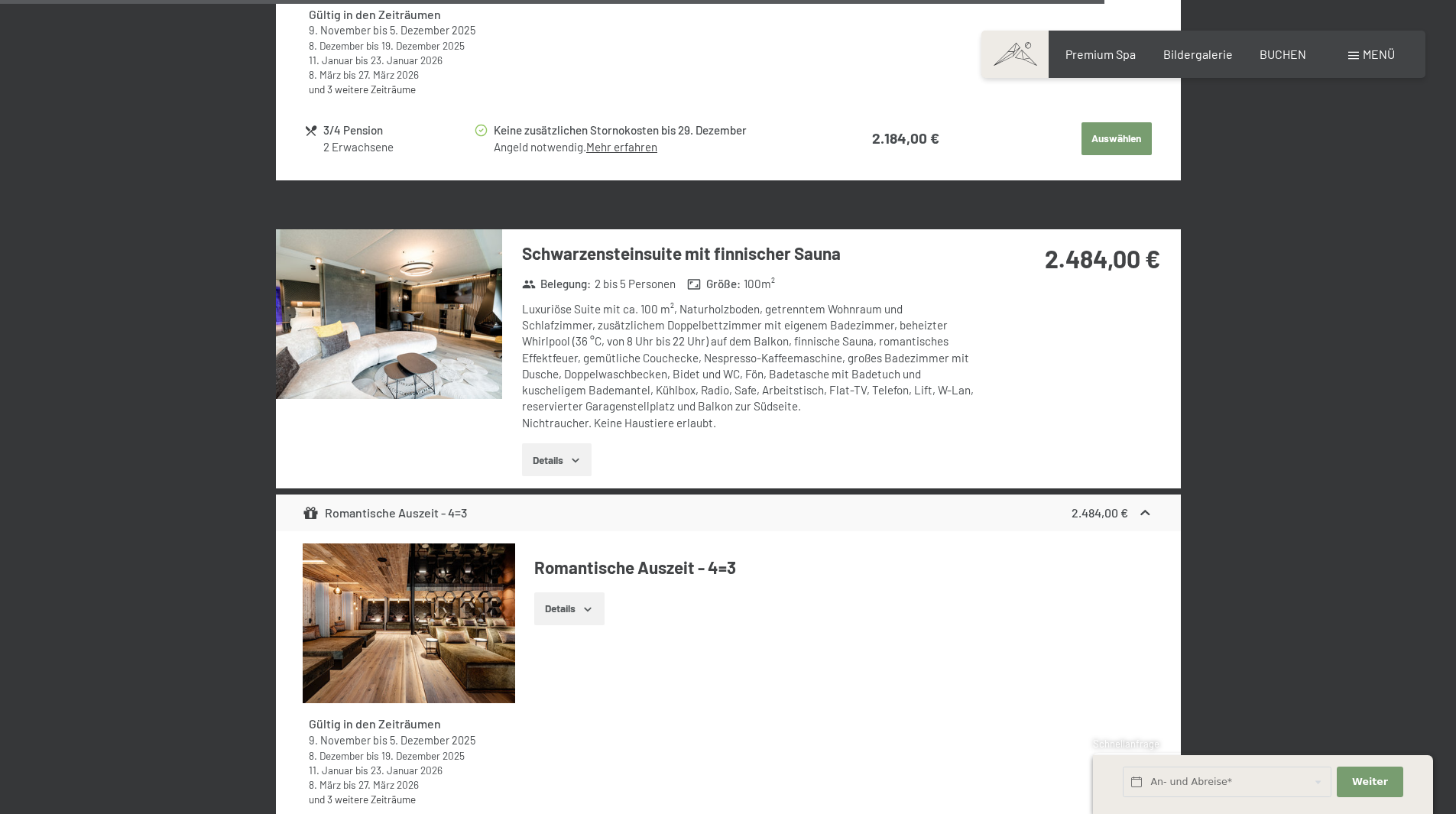
click at [558, 458] on button "Details" at bounding box center [557, 460] width 70 height 33
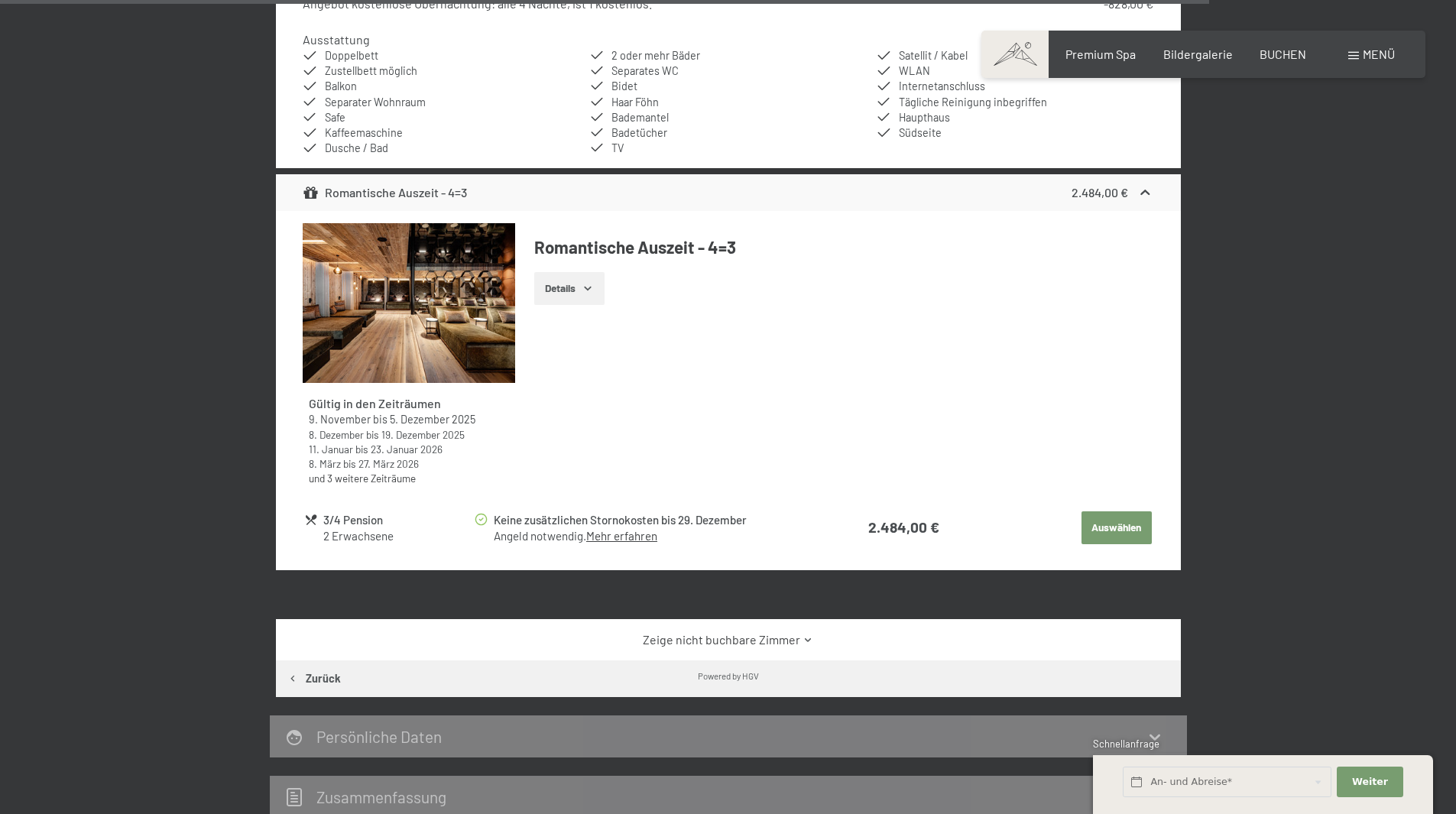
scroll to position [5717, 0]
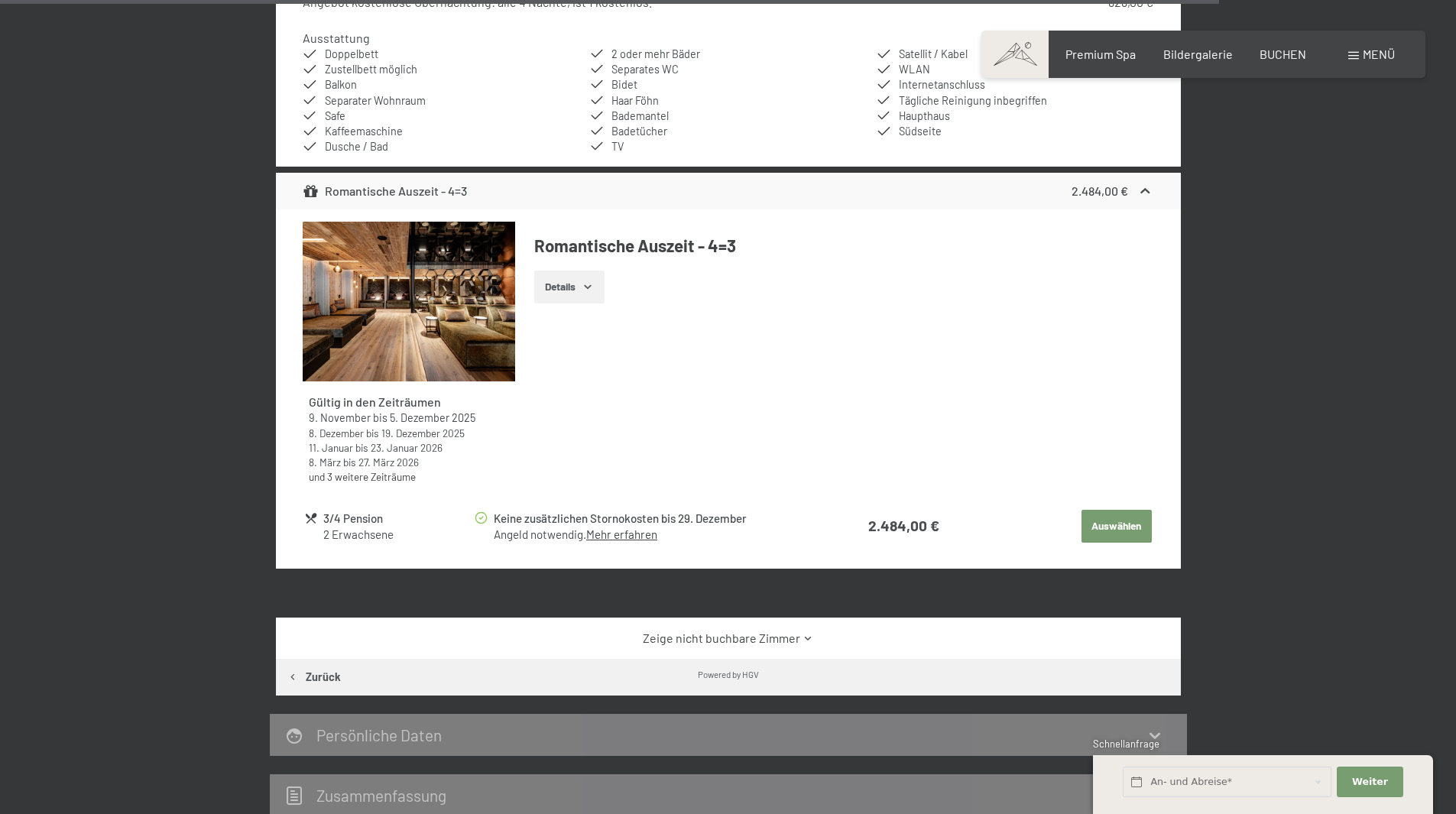
drag, startPoint x: 488, startPoint y: 515, endPoint x: 686, endPoint y: 555, distance: 202.0
click at [686, 555] on table "3/4 Pension 2 Erwachsene Keine zusätzlichen Stornokosten bis 29. Dezember Angel…" at bounding box center [727, 526] width 850 height 59
click at [690, 549] on table "3/4 Pension 2 Erwachsene Keine zusätzlichen Stornokosten bis 29. Dezember Angel…" at bounding box center [727, 526] width 850 height 59
drag, startPoint x: 692, startPoint y: 532, endPoint x: 441, endPoint y: 509, distance: 252.1
click at [441, 509] on tr "3/4 Pension 2 Erwachsene Keine zusätzlichen Stornokosten bis 29. Dezember Angel…" at bounding box center [728, 526] width 848 height 38
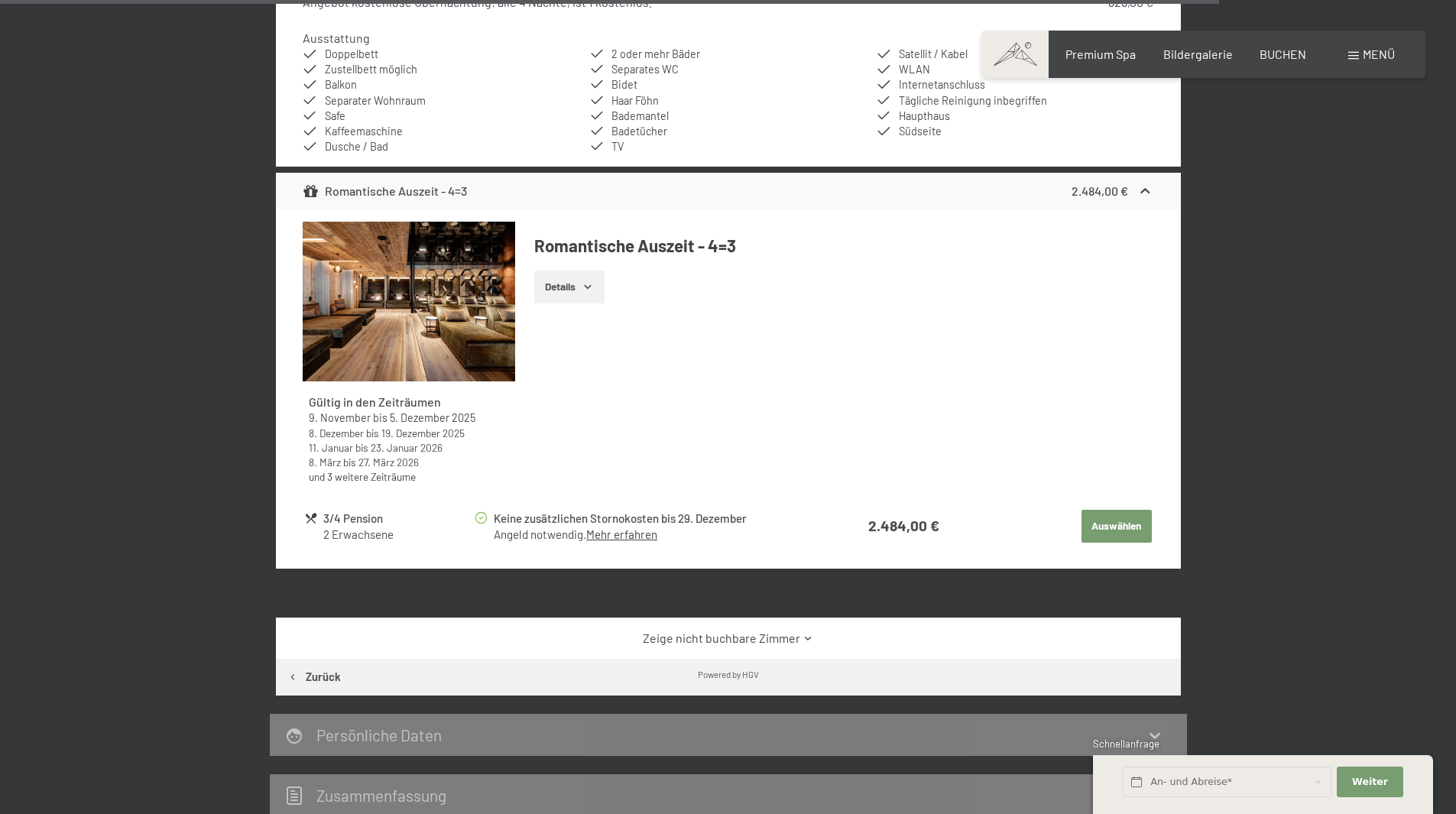
click at [441, 507] on td "3/4 Pension 2 Erwachsene" at bounding box center [388, 526] width 169 height 38
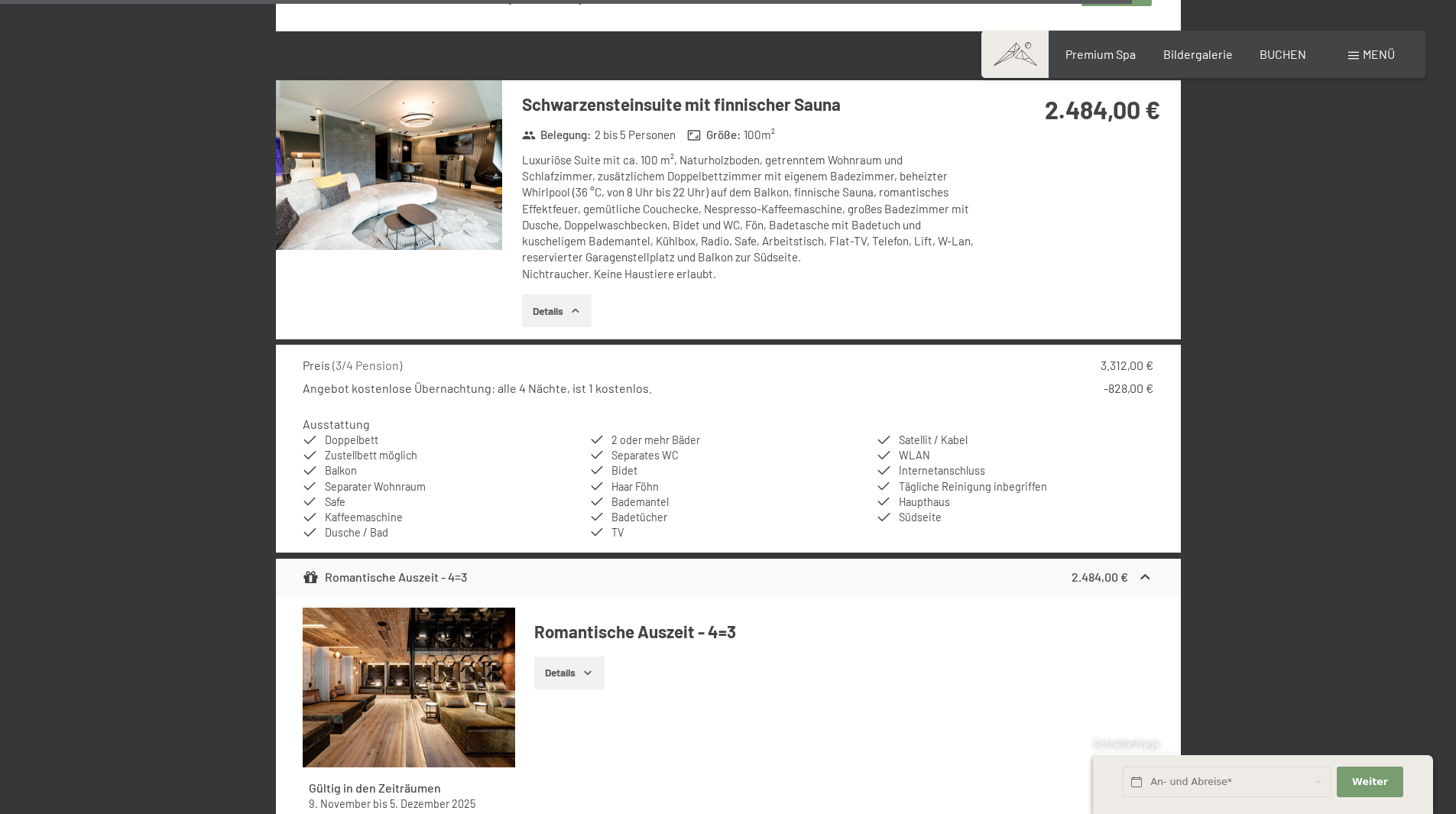
scroll to position [5259, 0]
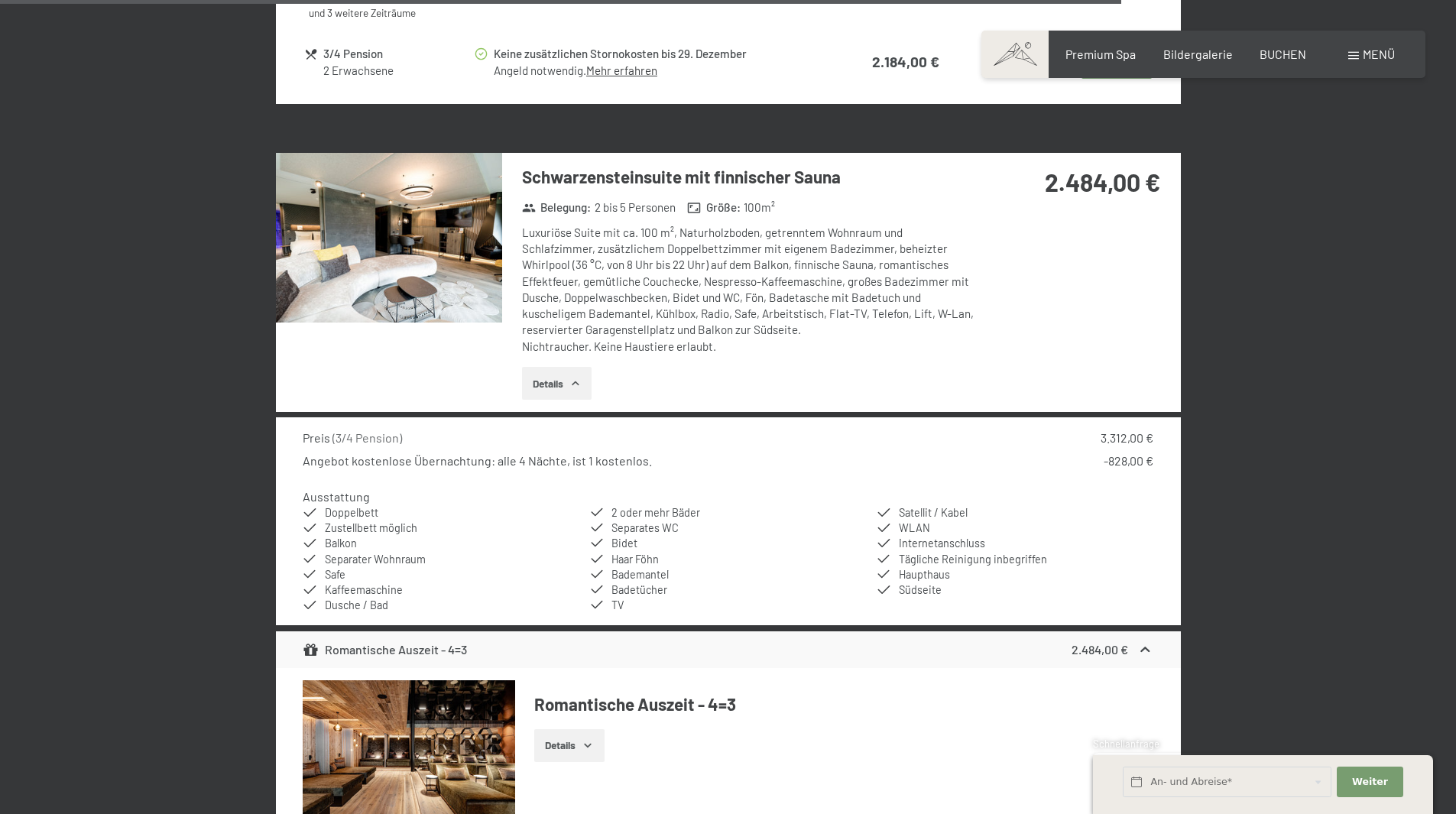
drag, startPoint x: 527, startPoint y: 171, endPoint x: 849, endPoint y: 177, distance: 322.1
click at [849, 177] on h3 "Schwarzensteinsuite mit finnischer Sauna" at bounding box center [749, 177] width 454 height 24
click at [850, 357] on div "Schwarzensteinsuite mit finnischer Sauna Belegung : 2 bis 5 Personen Größe : 10…" at bounding box center [740, 282] width 475 height 259
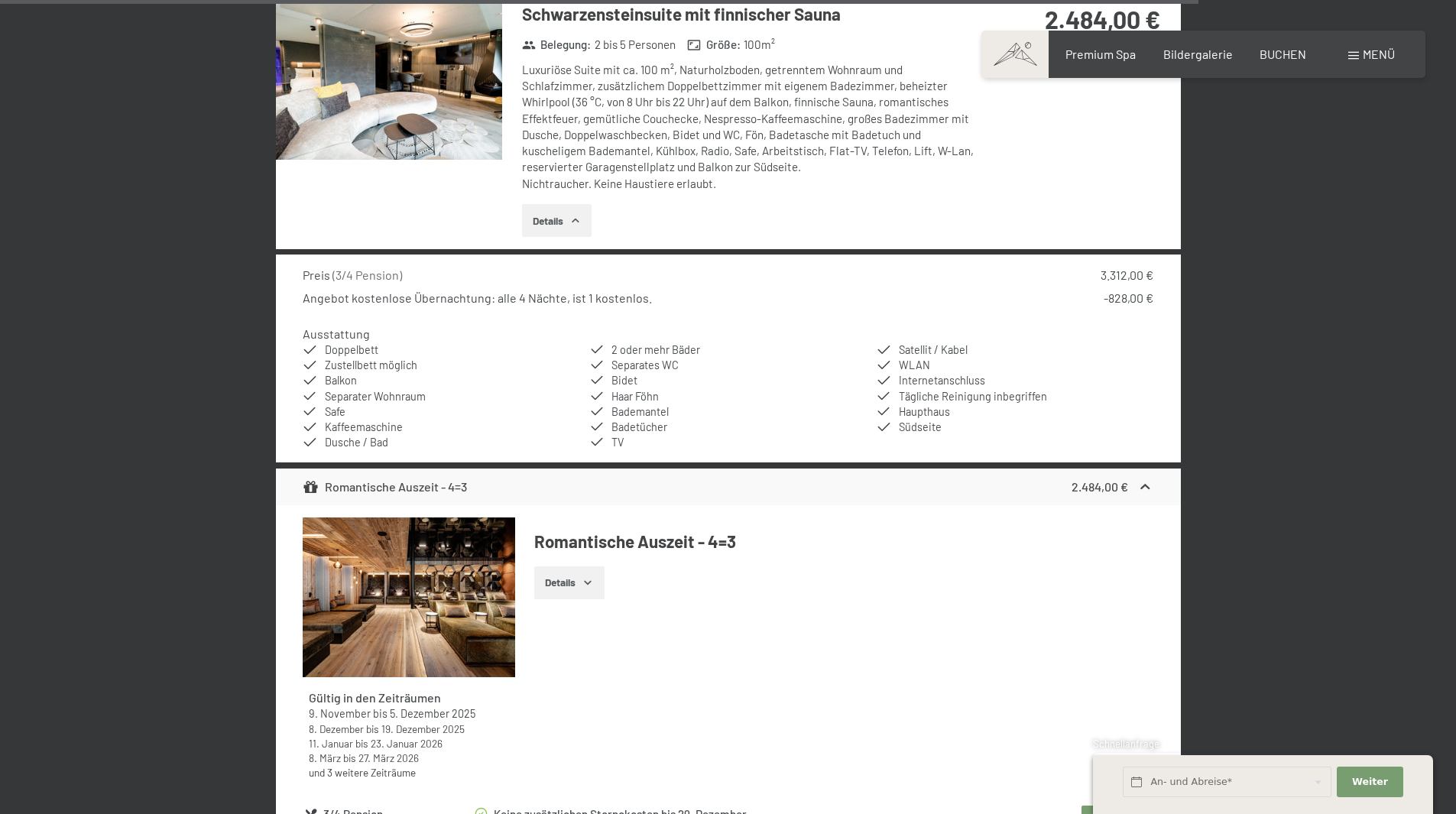
scroll to position [5794, 0]
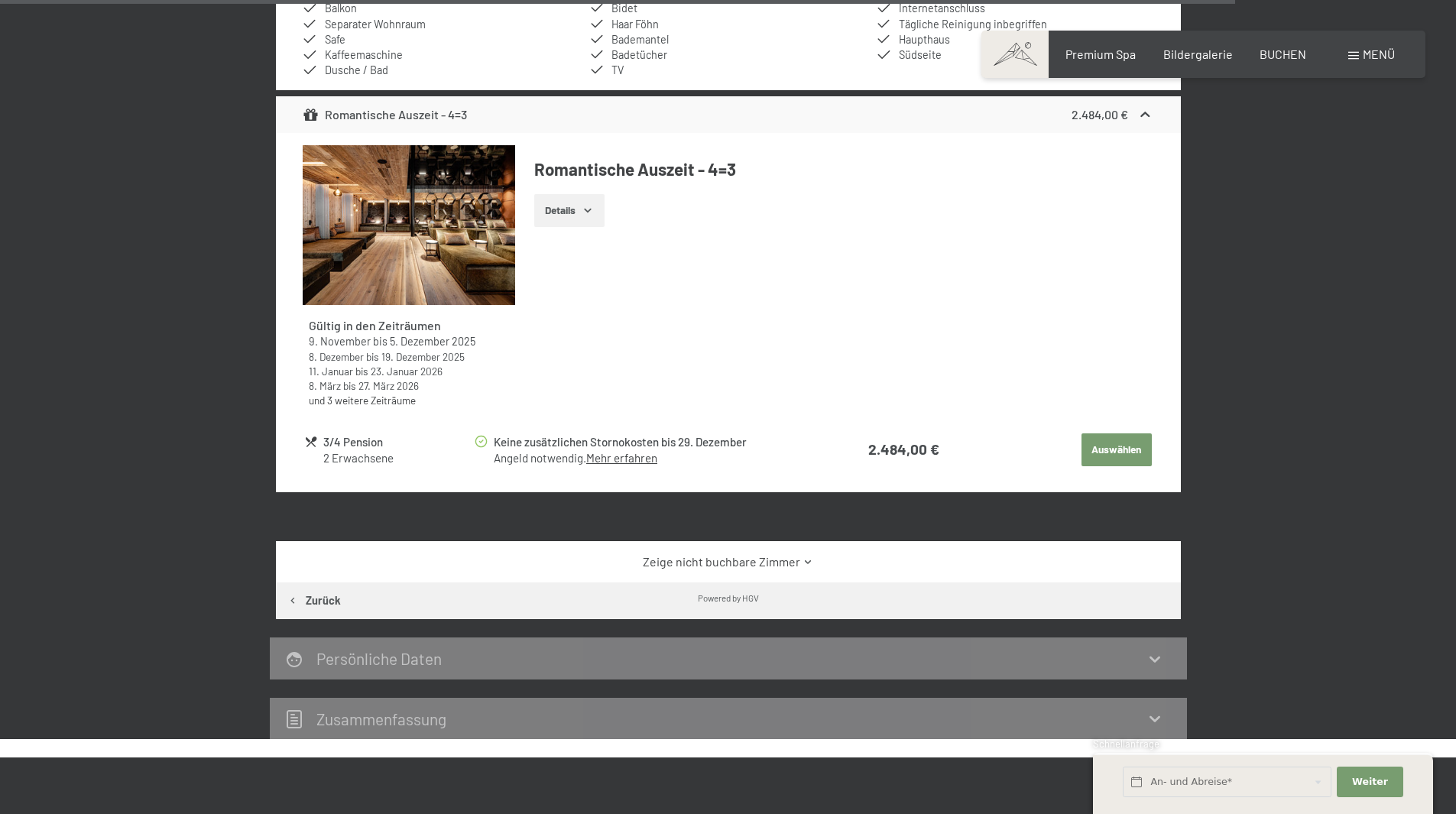
click at [1120, 447] on button "Auswählen" at bounding box center [1117, 450] width 70 height 33
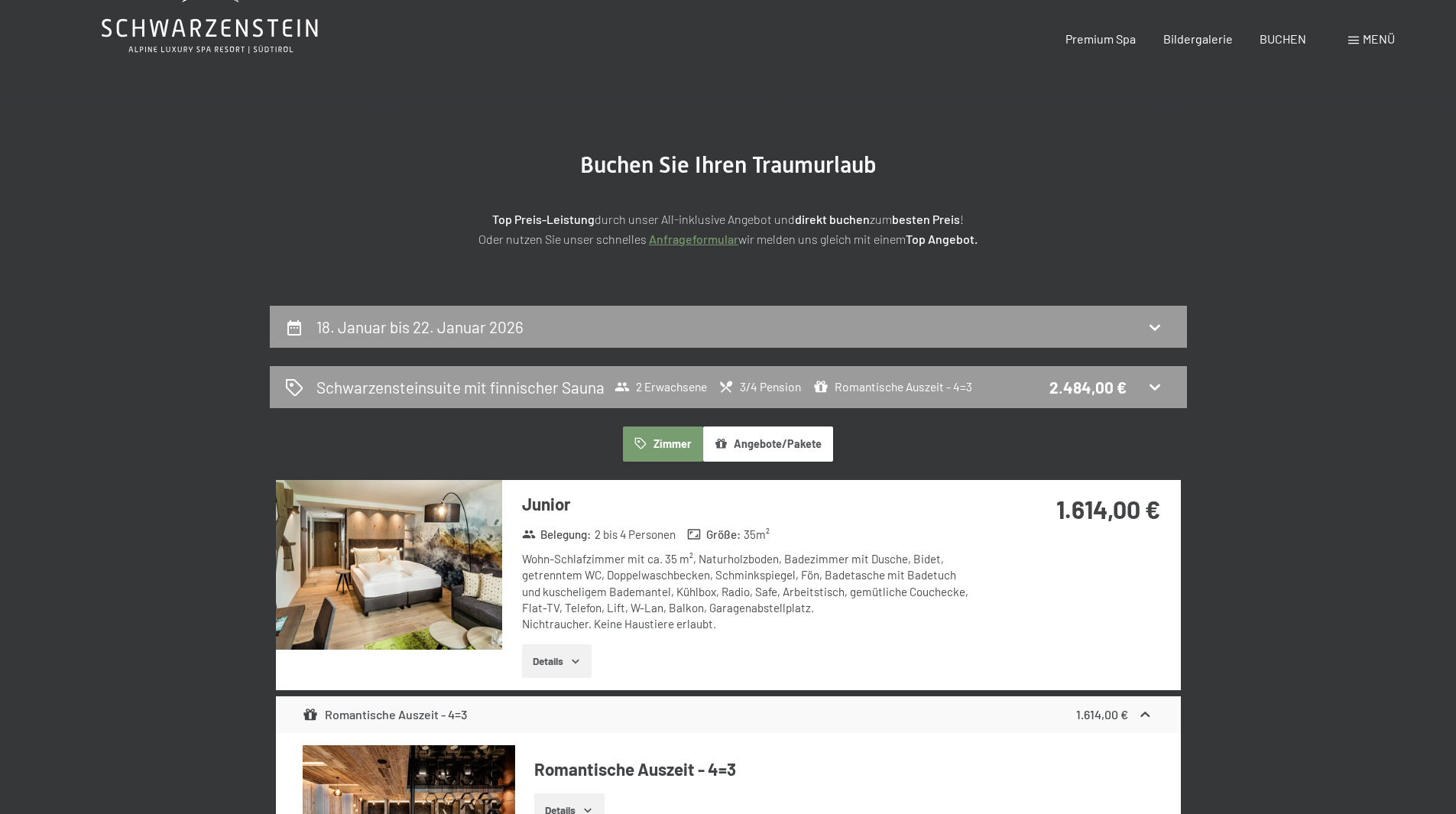
scroll to position [0, 0]
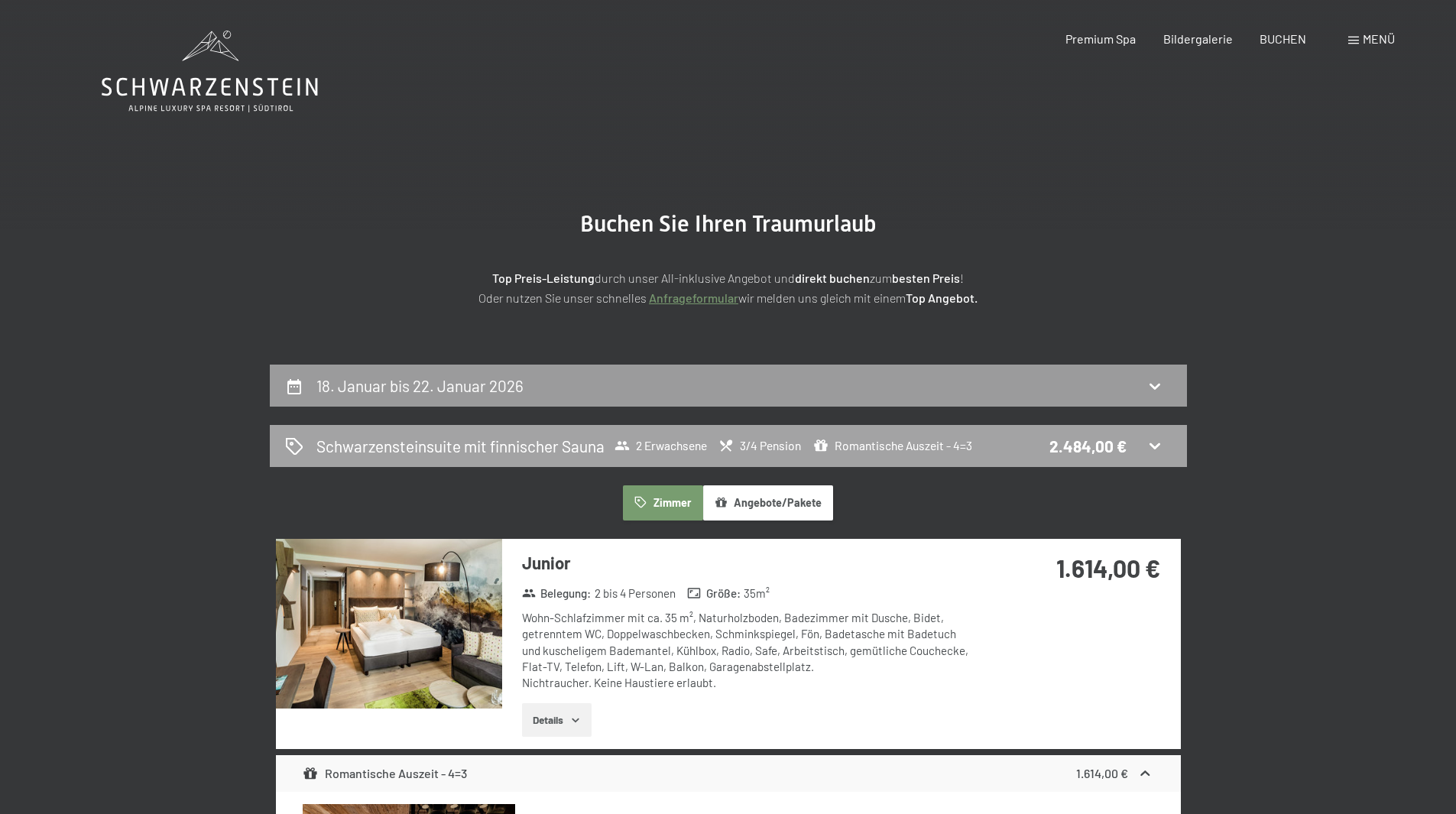
click at [570, 445] on h2 "Schwarzensteinsuite mit finnischer Sauna" at bounding box center [461, 446] width 288 height 22
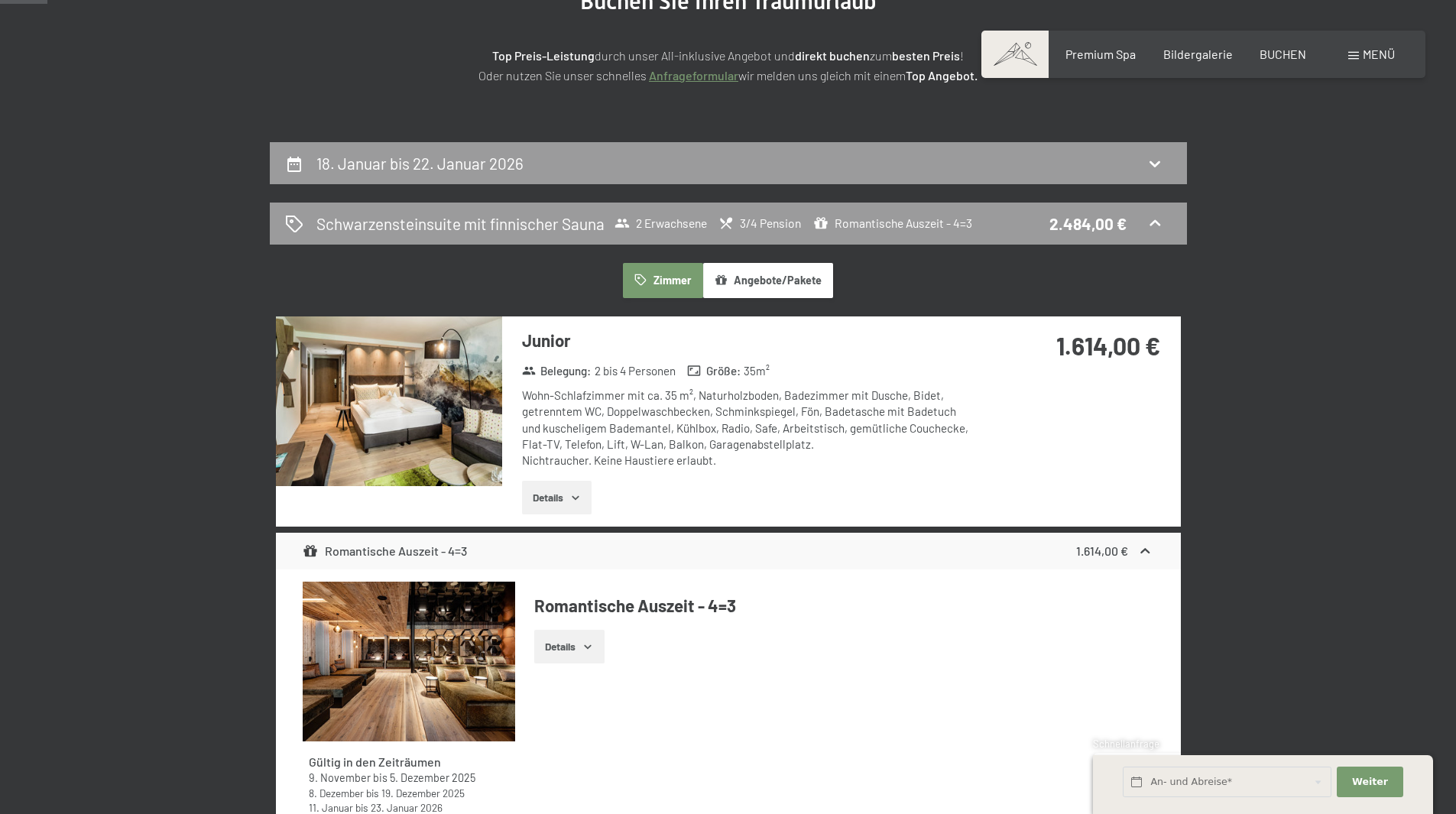
scroll to position [136, 0]
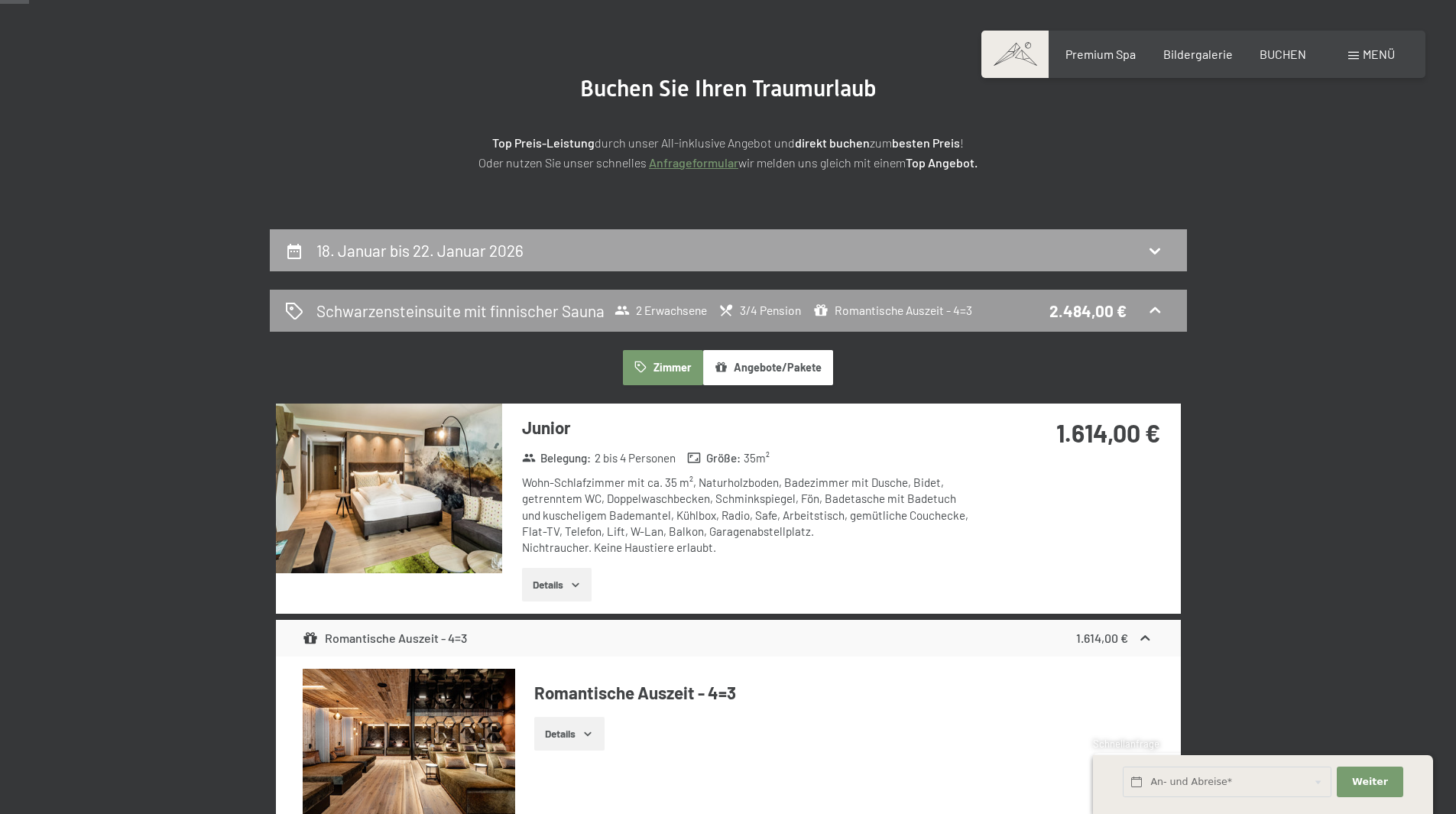
click at [716, 248] on div "18. Januar bis 22. Januar 2026" at bounding box center [728, 250] width 887 height 22
select select "2025-12-01"
select select "2026-01-01"
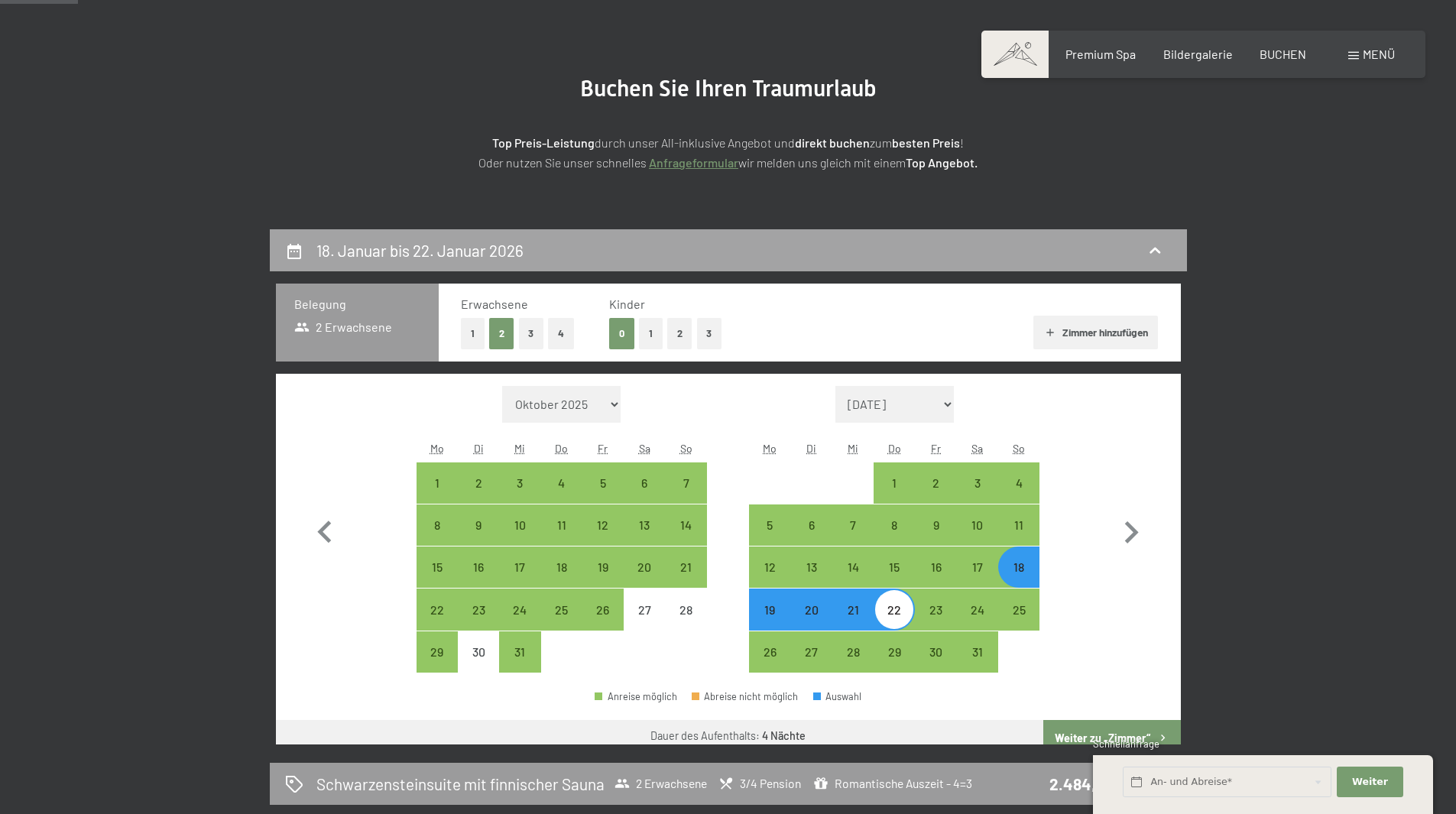
scroll to position [365, 0]
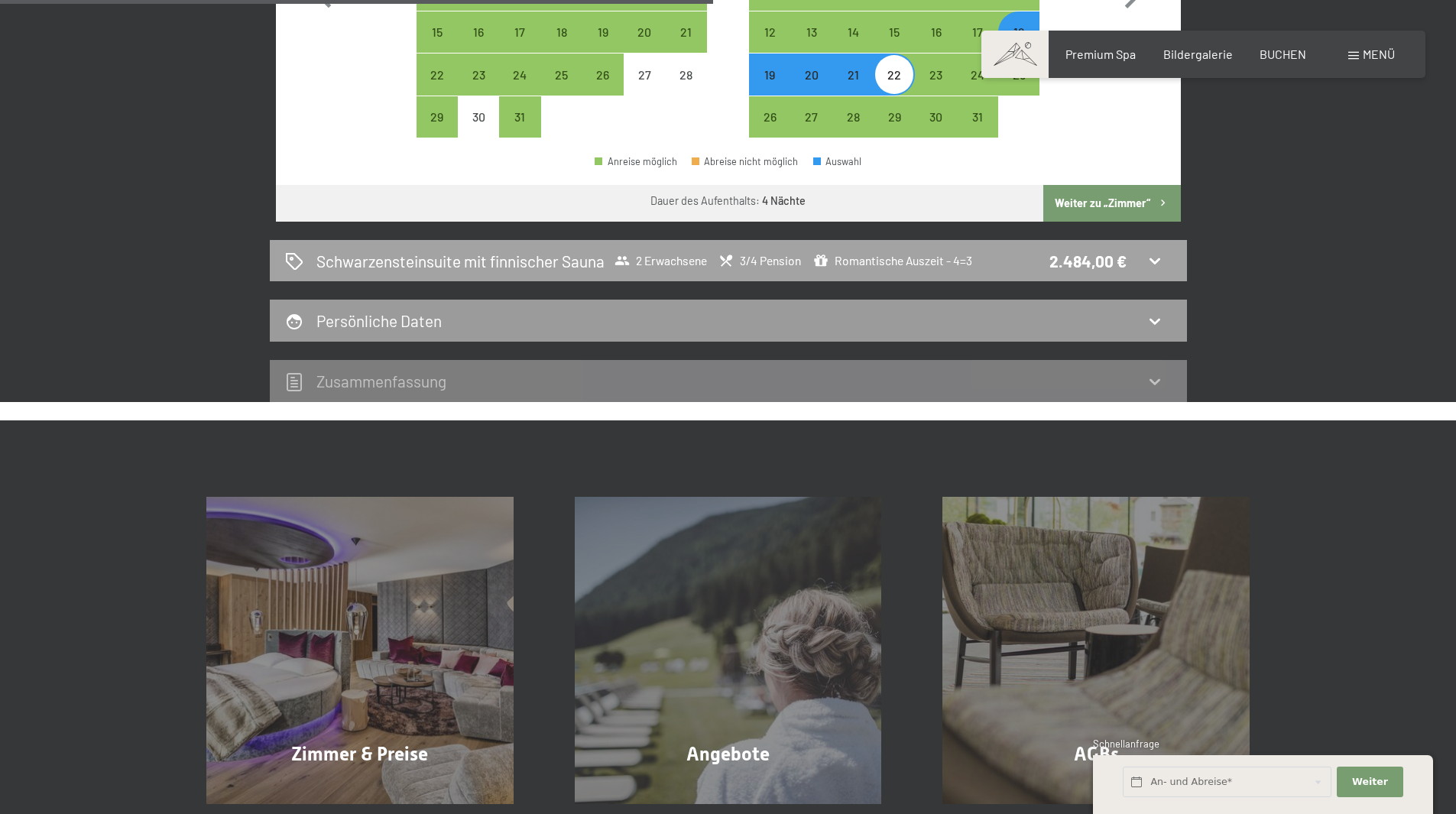
click at [600, 262] on h2 "Schwarzensteinsuite mit finnischer Sauna" at bounding box center [461, 261] width 288 height 22
select select "2025-12-01"
select select "2026-01-01"
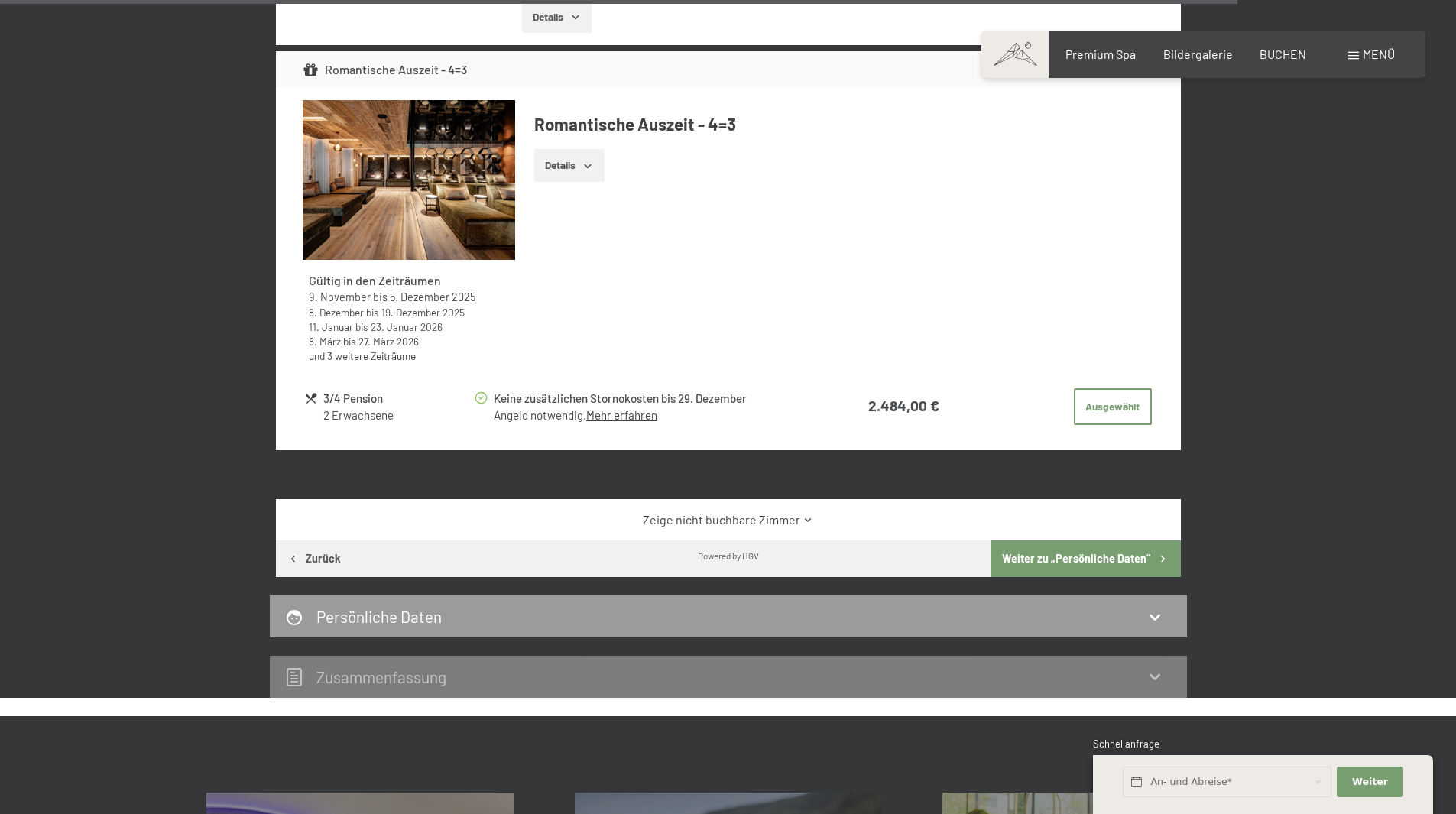
click at [1114, 561] on button "Weiter zu „Persönliche Daten“" at bounding box center [1085, 559] width 190 height 37
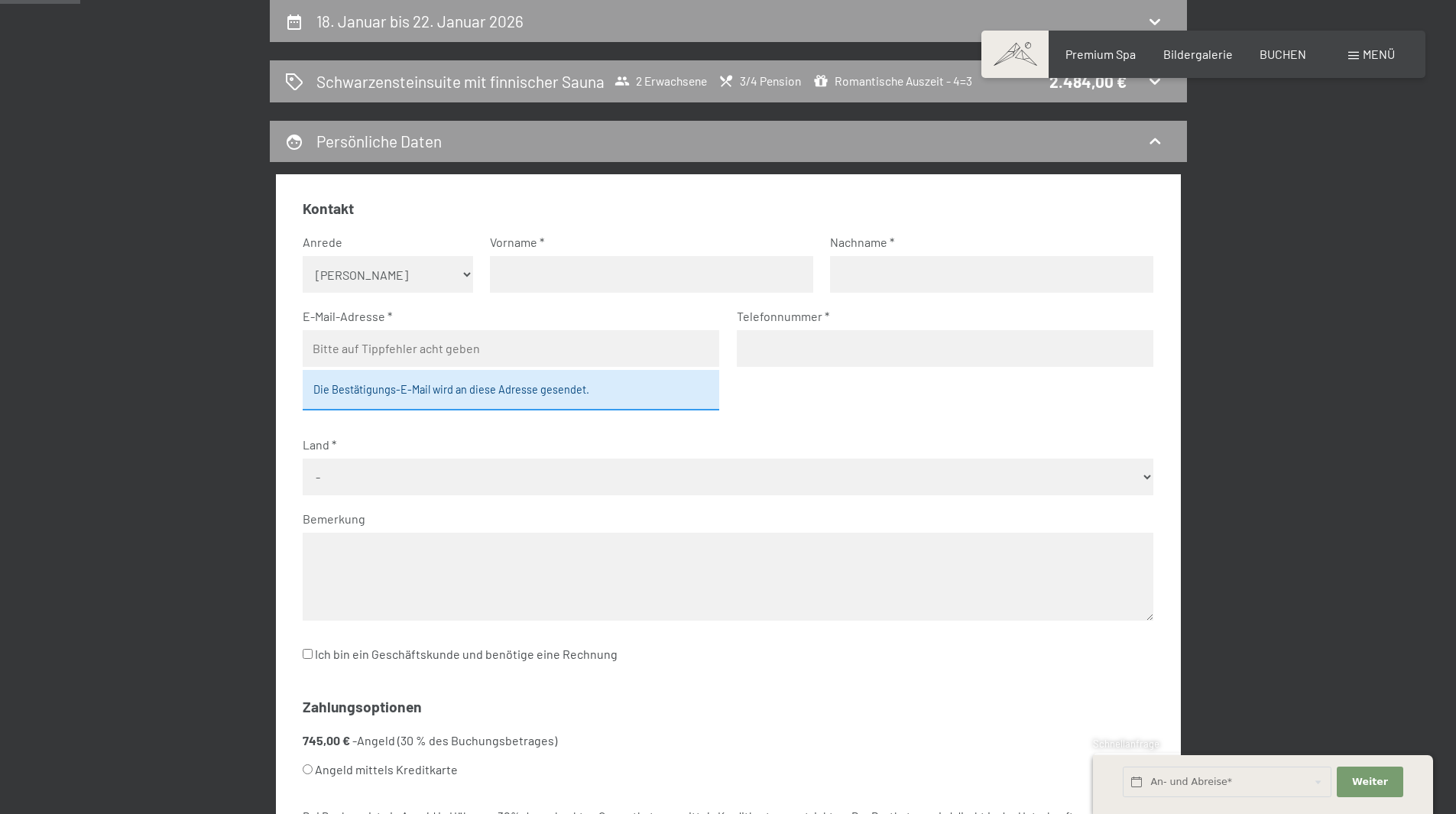
click at [370, 275] on select "Keine Angabe Frau Herr" at bounding box center [387, 275] width 170 height 37
select select "m"
click at [302, 256] on select "Keine Angabe Frau Herr" at bounding box center [387, 275] width 170 height 37
click at [549, 286] on input "text" at bounding box center [652, 275] width 323 height 37
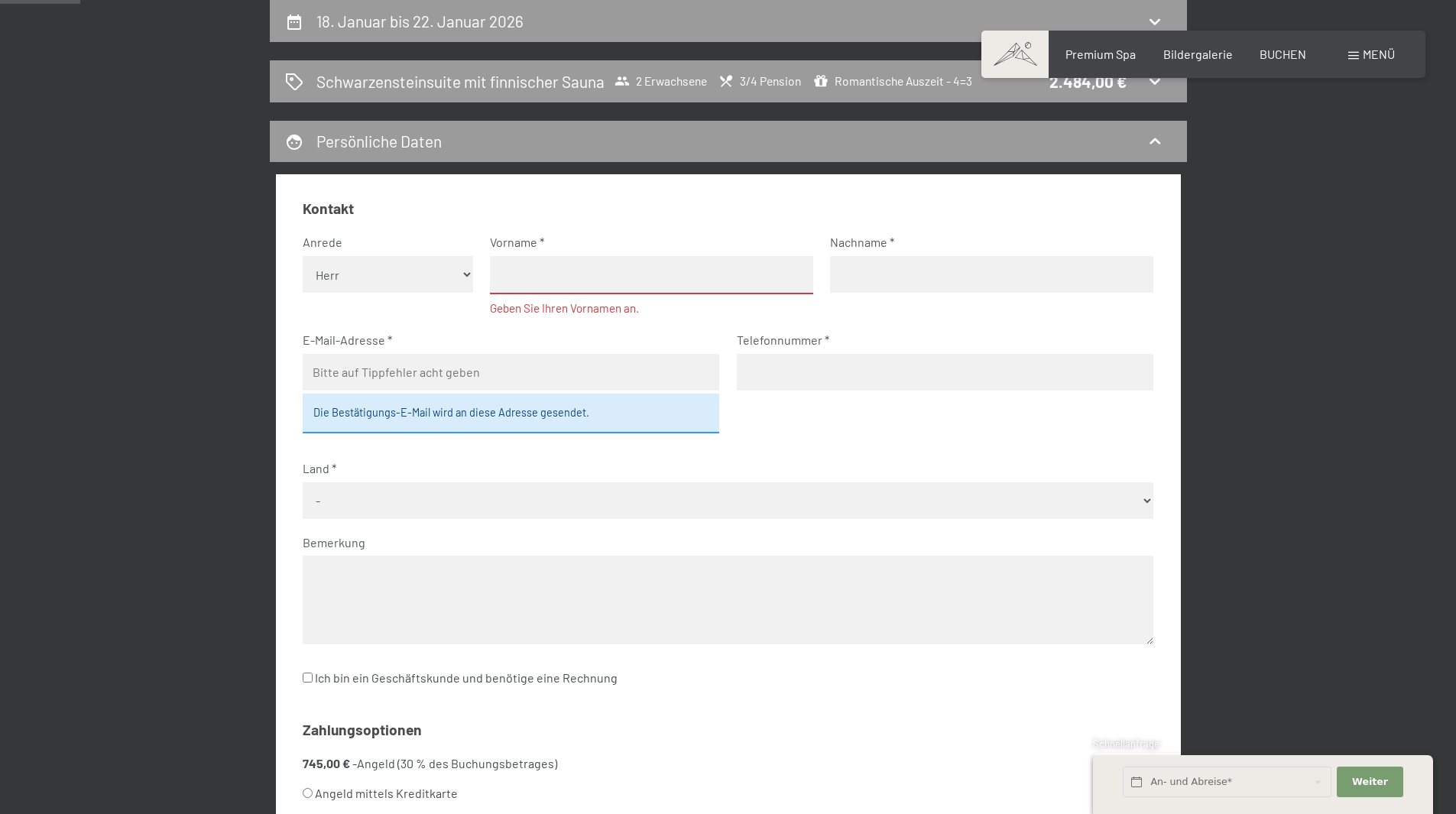
type input "[PERSON_NAME]"
type input "Stumpferl"
type input "[EMAIL_ADDRESS][PERSON_NAME][DOMAIN_NAME]"
type input "1759999112"
select select "DEU"
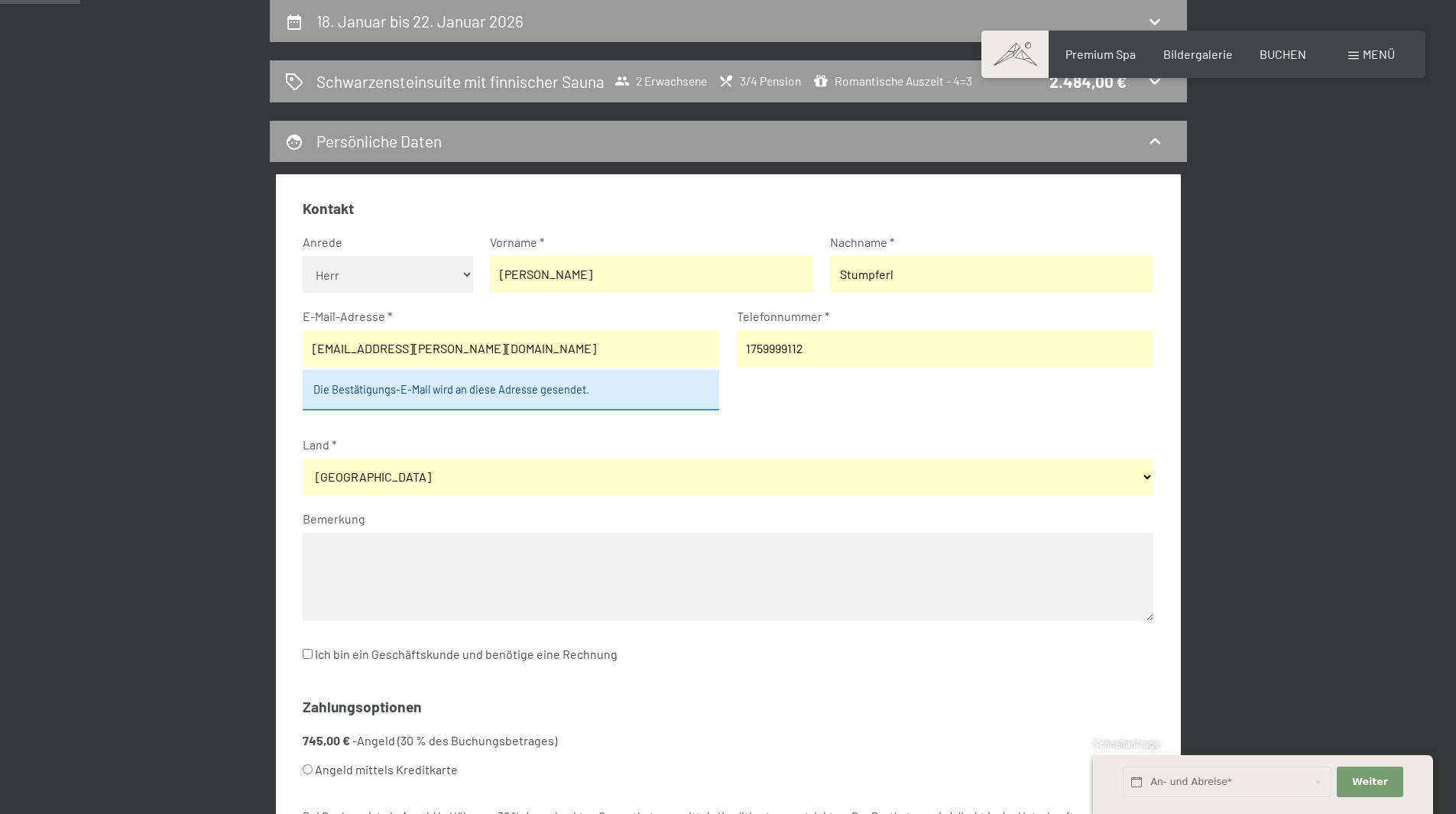
drag, startPoint x: 459, startPoint y: 352, endPoint x: 824, endPoint y: 363, distance: 365.2
click at [822, 363] on fieldset "Kontakt Anrede Keine Angabe Frau Herr Vorname Martin Nachname Stumpferl E-Mail-…" at bounding box center [727, 441] width 850 height 485
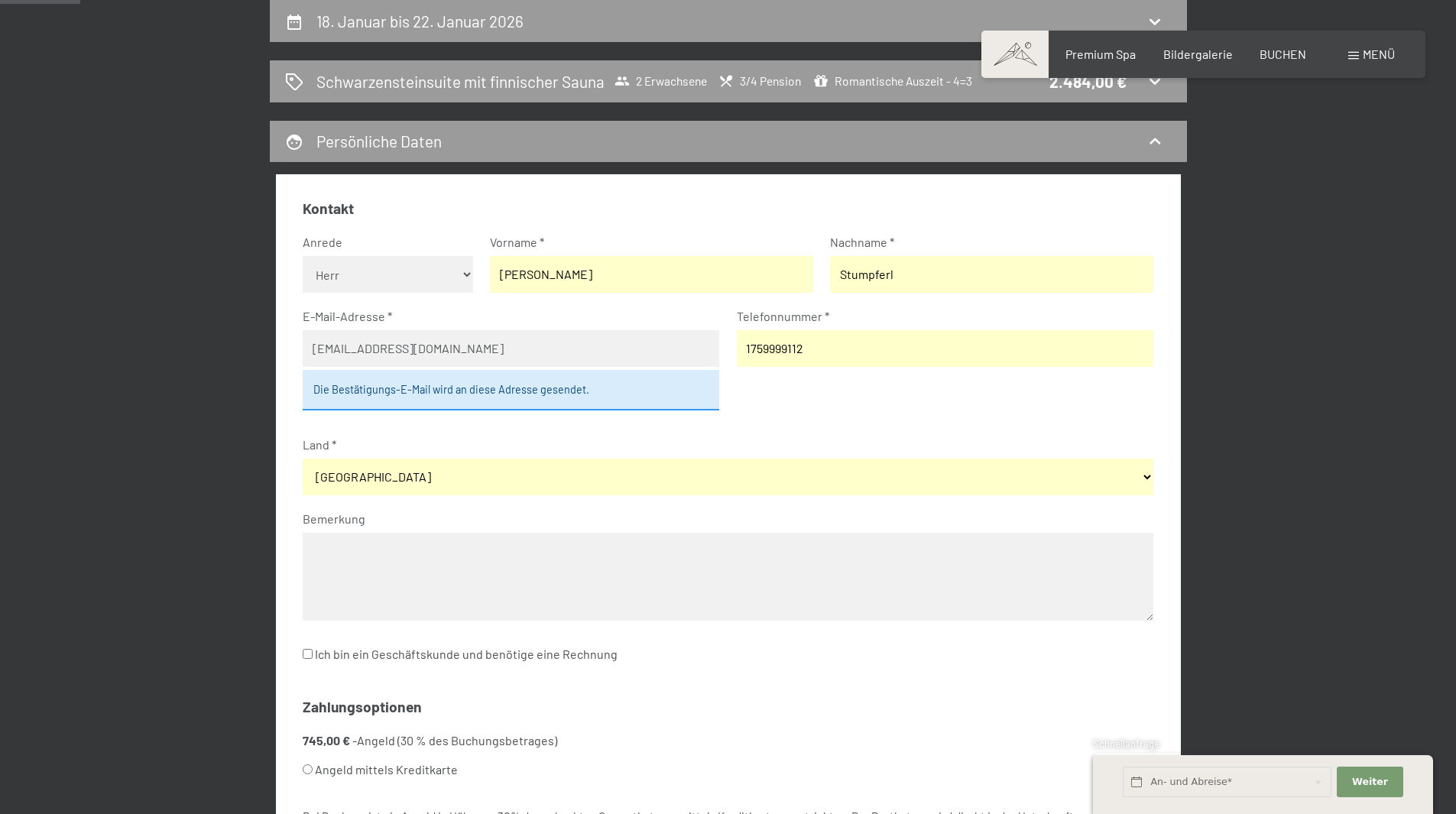
type input "m.stumpferl@gmail.com"
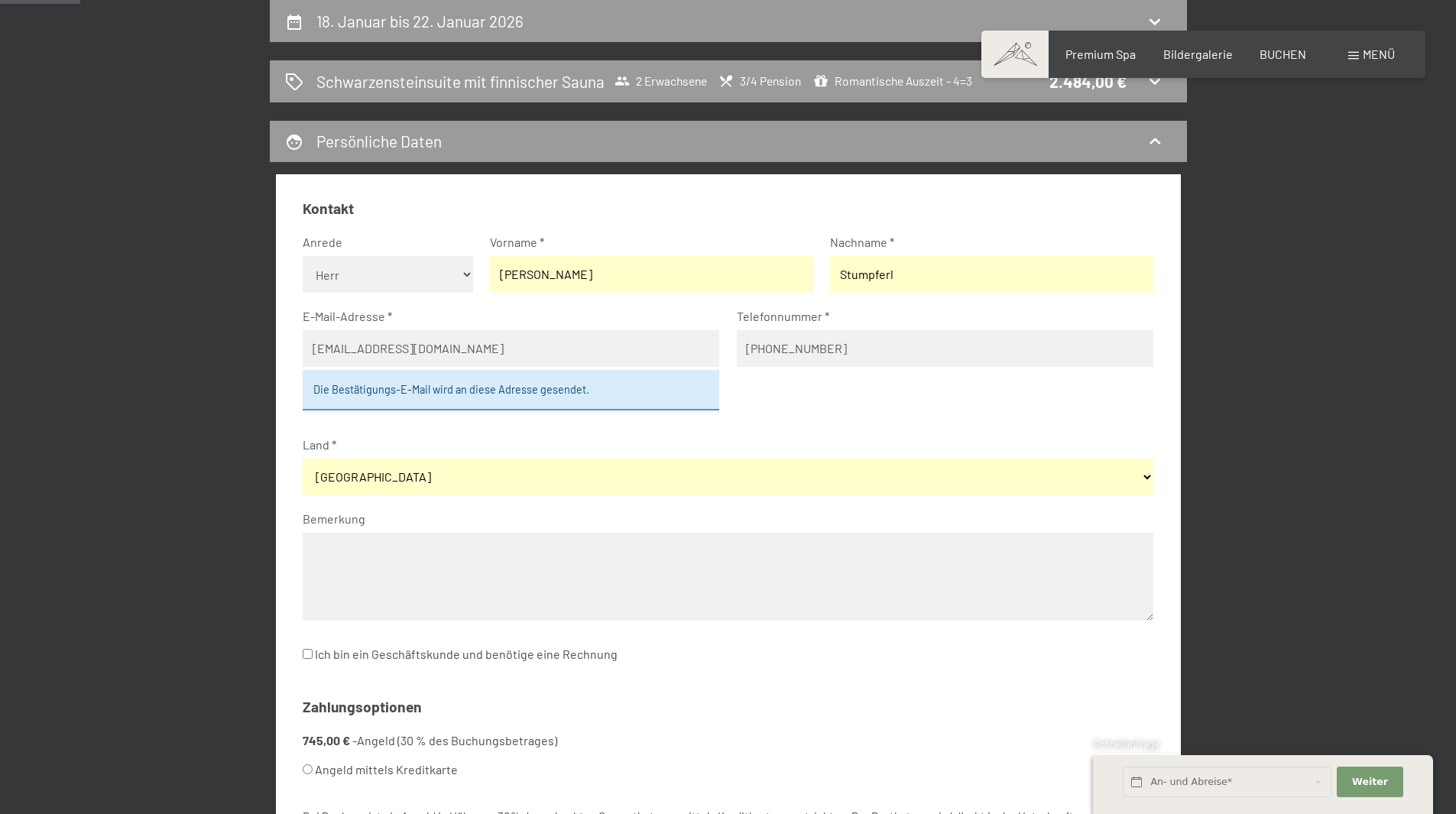
type input "+491759999112"
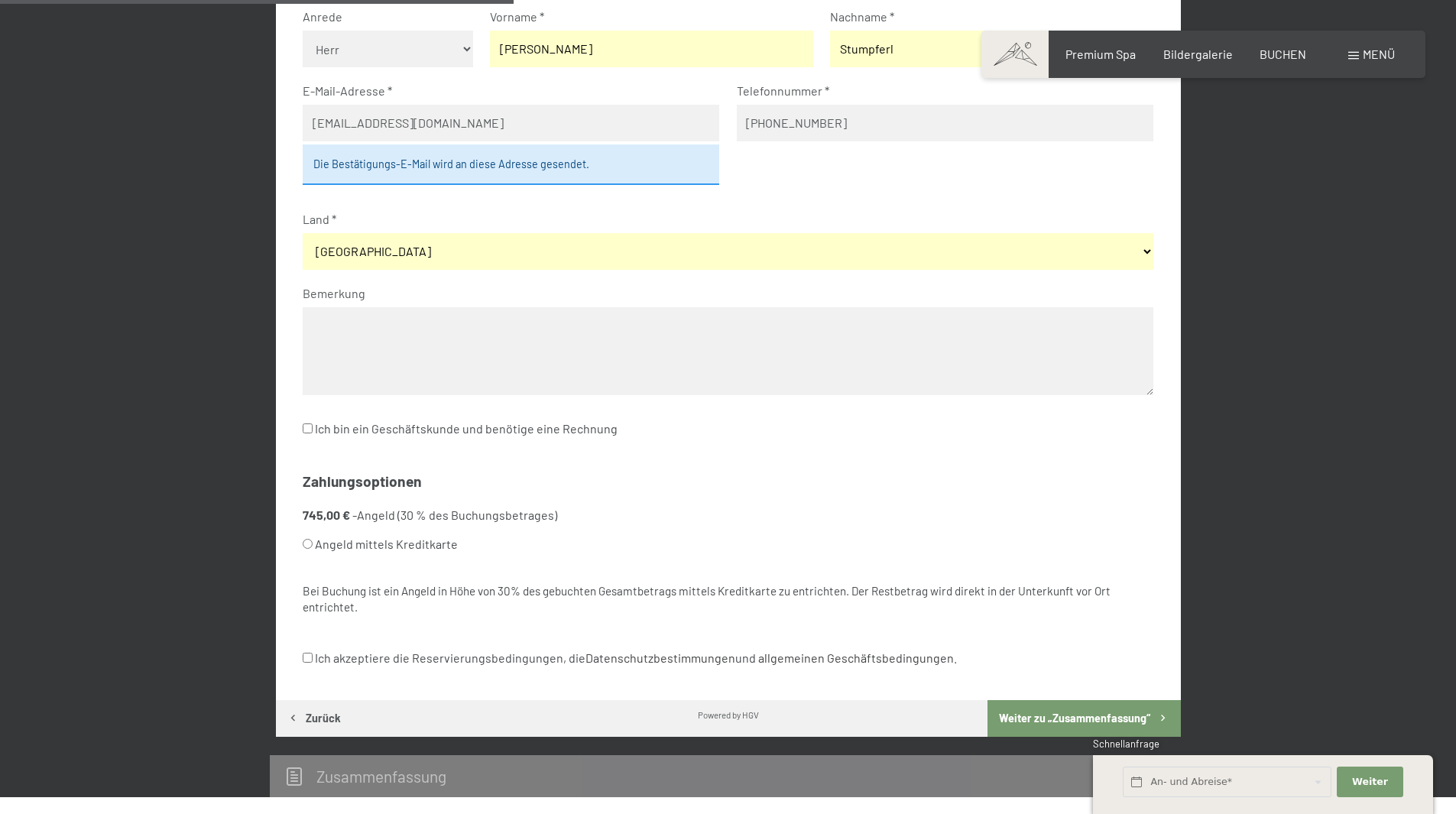
scroll to position [595, 0]
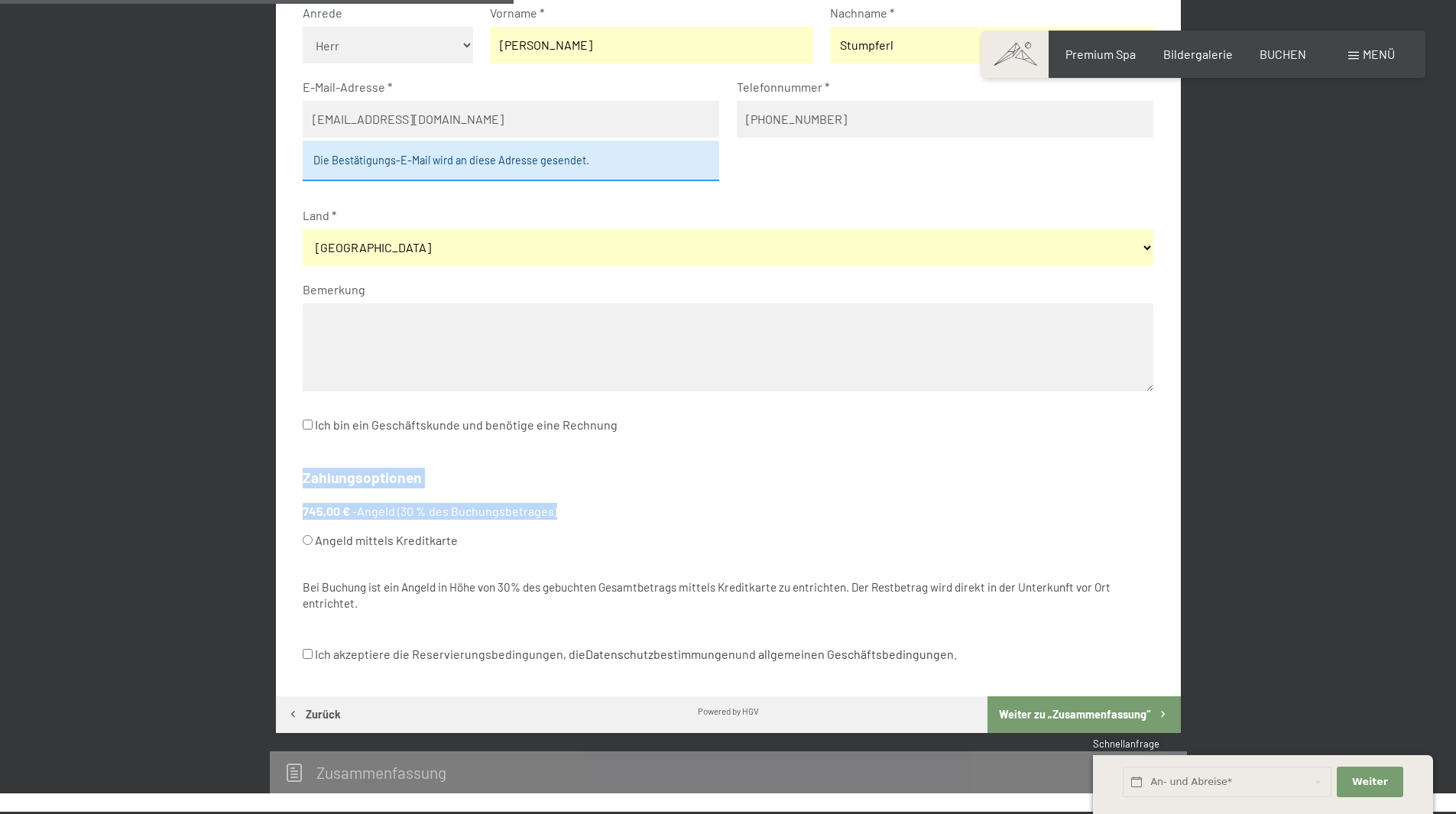
drag, startPoint x: 557, startPoint y: 511, endPoint x: 320, endPoint y: 500, distance: 237.3
click at [302, 479] on div "Kontakt Anrede Keine Angabe Frau Herr Vorname Martin Nachname Stumpferl E-Mail-…" at bounding box center [729, 321] width 905 height 752
click at [361, 546] on label "Angeld mittels Kreditkarte" at bounding box center [709, 540] width 814 height 29
click at [313, 546] on input "Angeld mittels Kreditkarte" at bounding box center [307, 539] width 10 height 10
radio input "true"
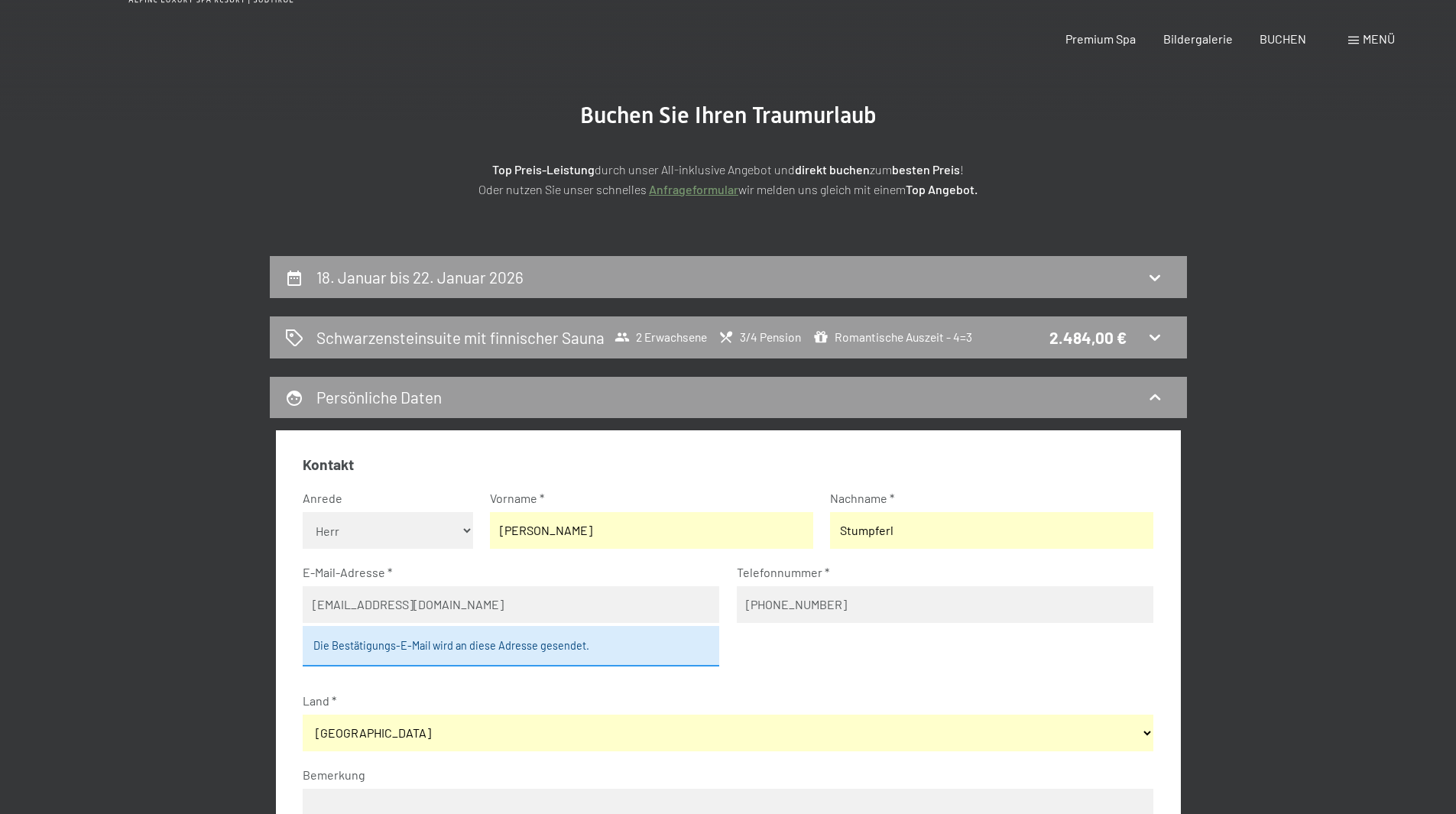
scroll to position [0, 0]
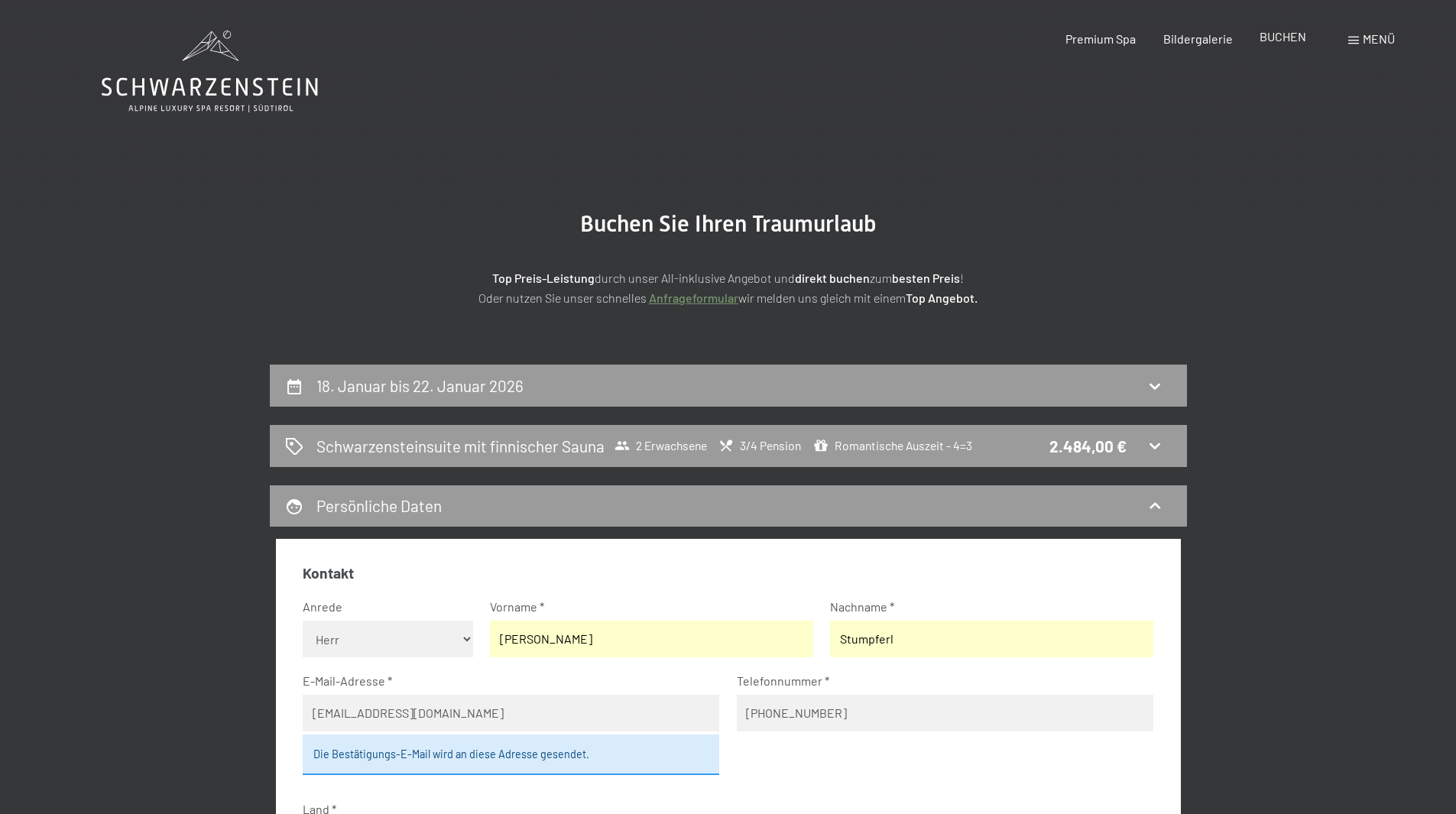
click at [1275, 42] on span "BUCHEN" at bounding box center [1282, 36] width 46 height 15
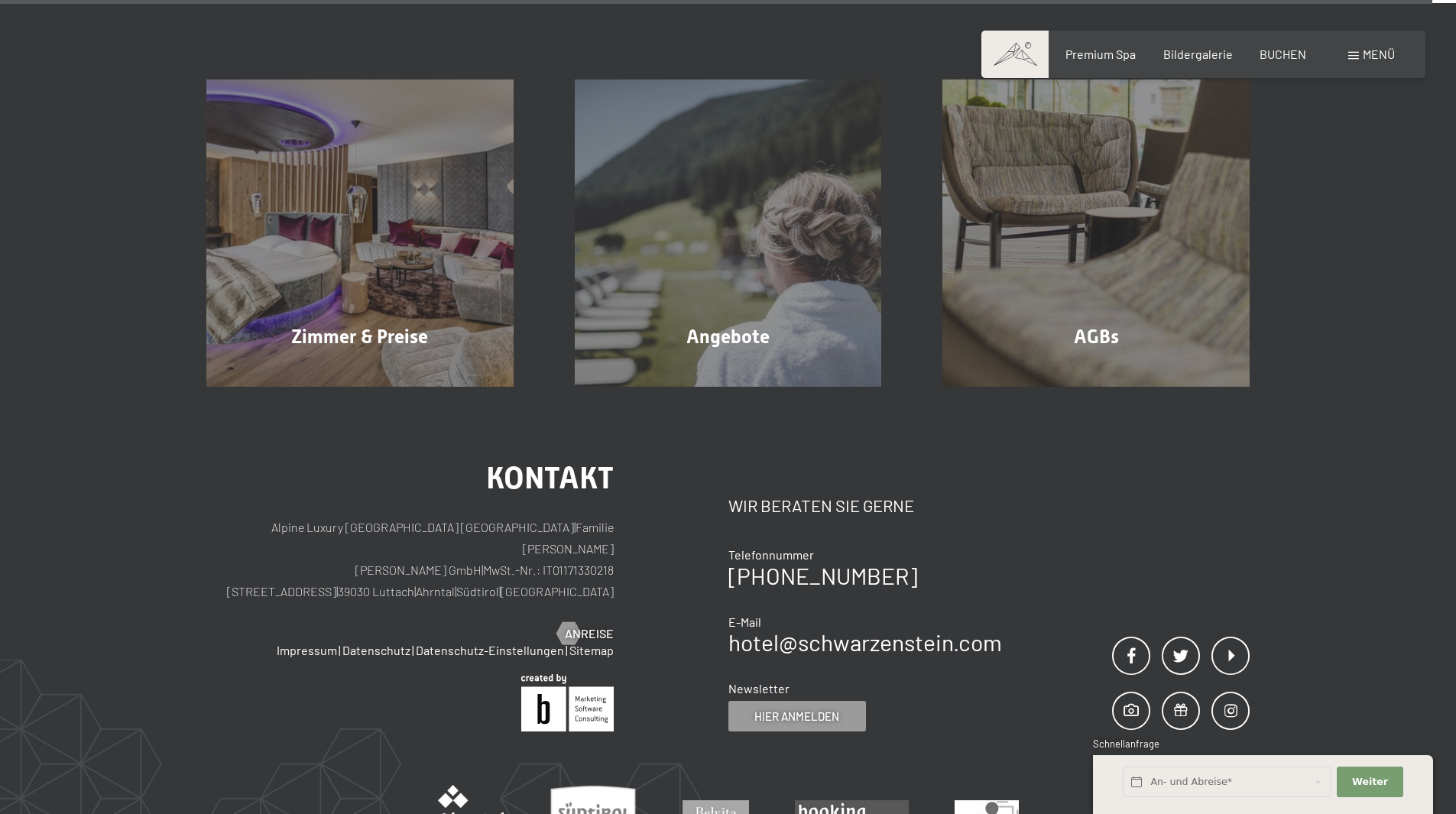
scroll to position [5050, 0]
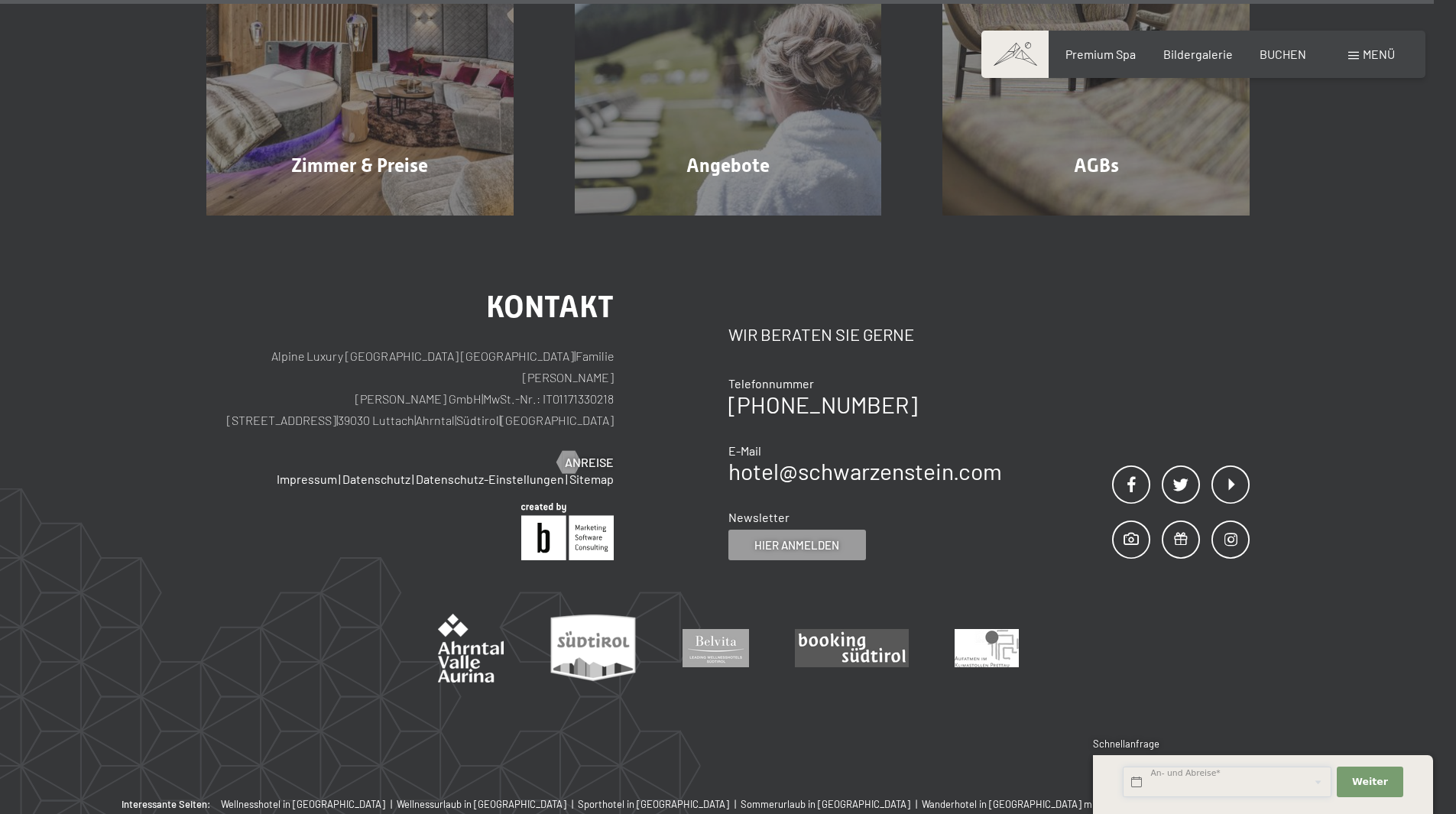
click at [1229, 787] on input "text" at bounding box center [1227, 783] width 209 height 31
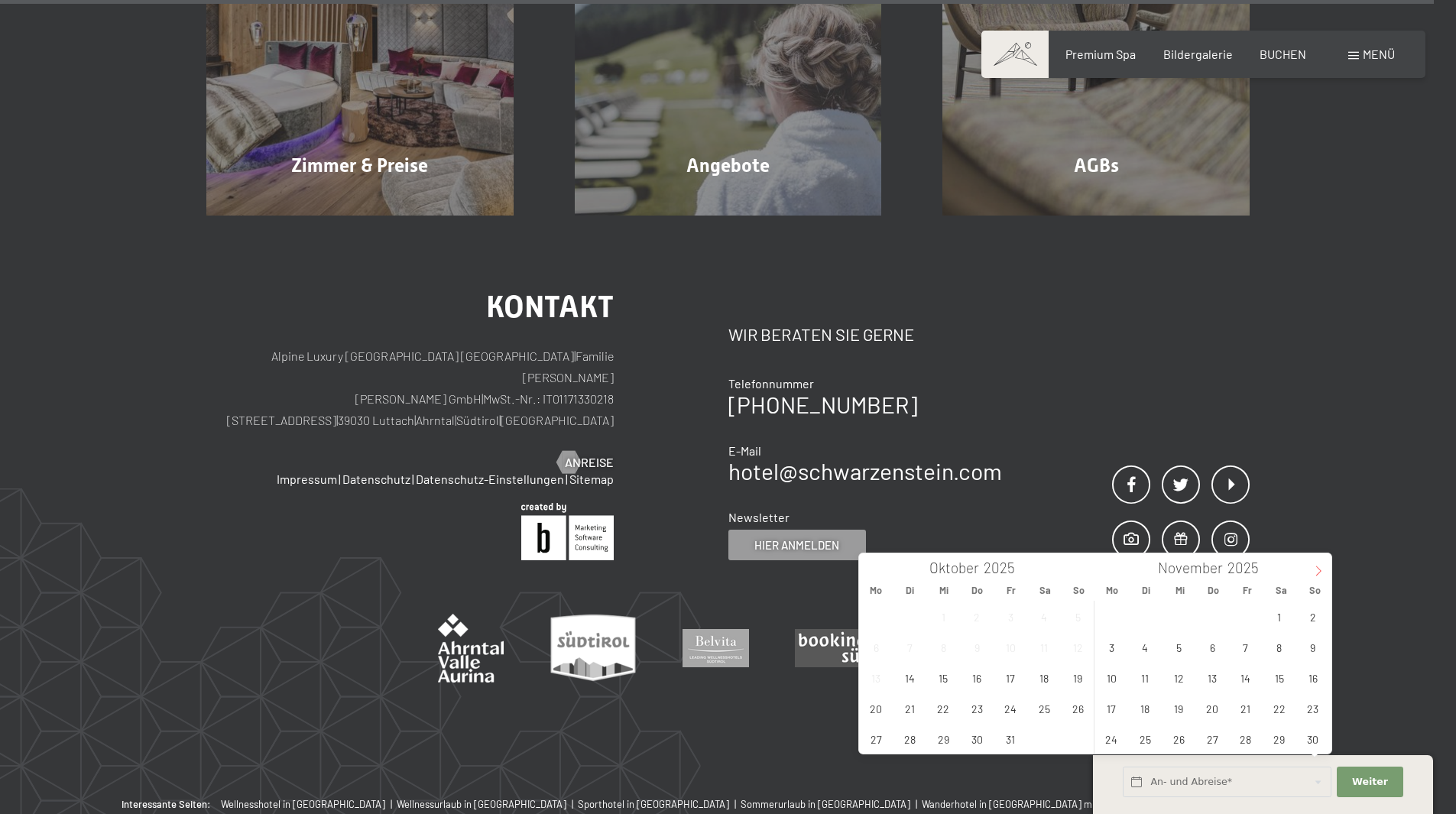
click at [1323, 568] on icon at bounding box center [1319, 571] width 10 height 10
type input "2026"
click at [1312, 674] on span "18" at bounding box center [1313, 678] width 30 height 30
click at [1214, 710] on span "22" at bounding box center [1213, 708] width 30 height 30
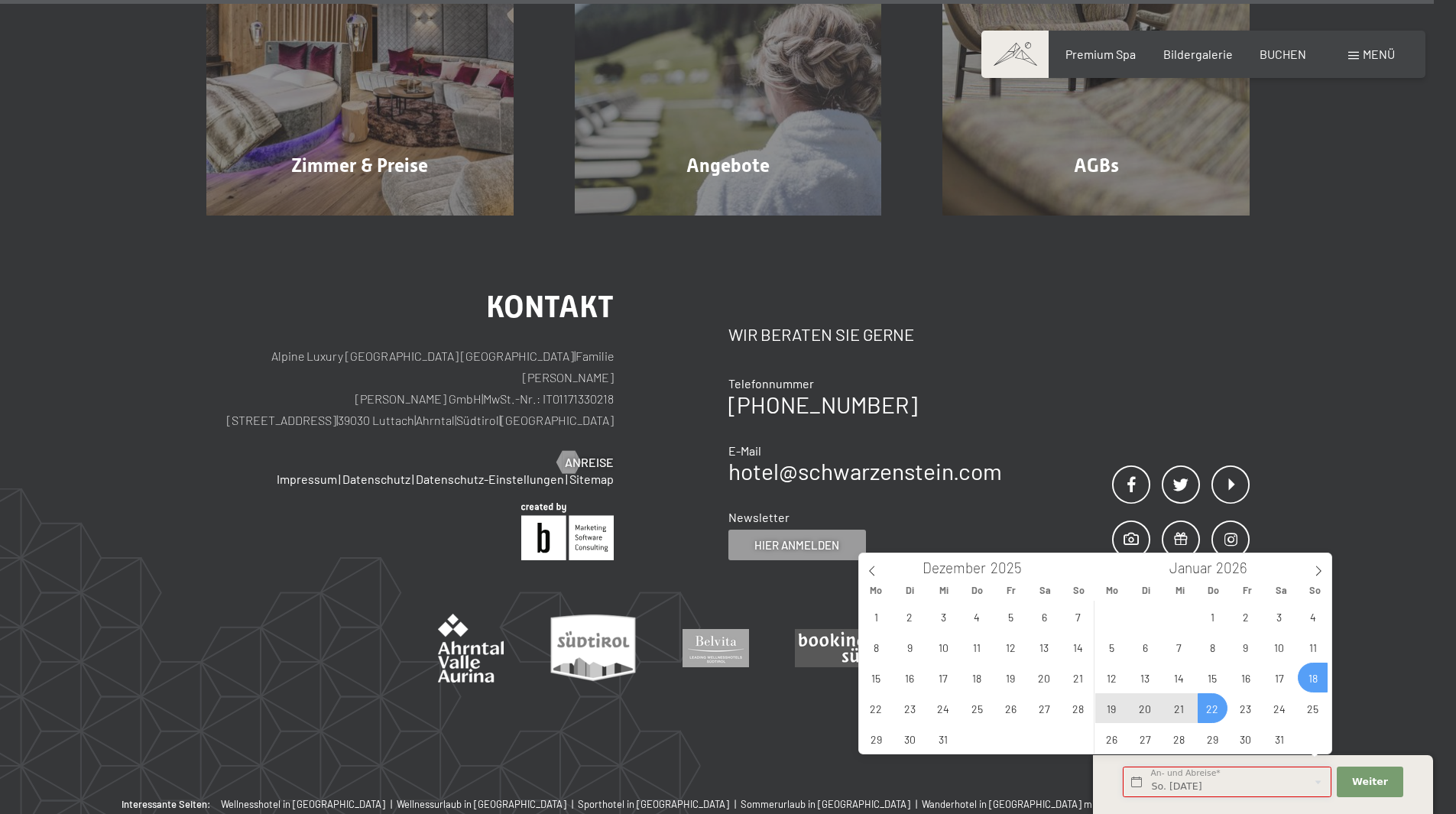
type input "So. [DATE] - Do. [DATE]"
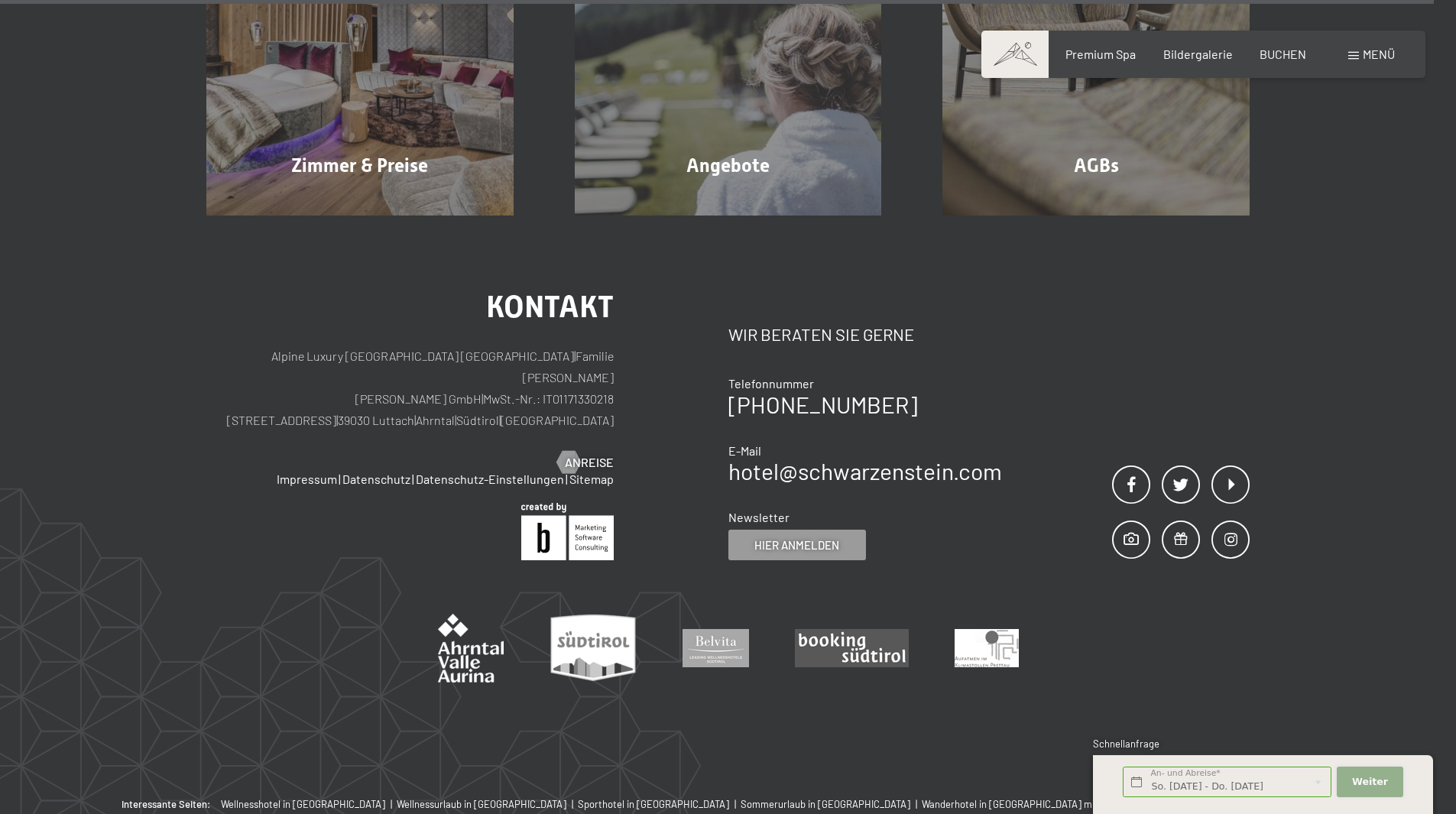
click at [1375, 777] on span "Weiter" at bounding box center [1369, 783] width 36 height 14
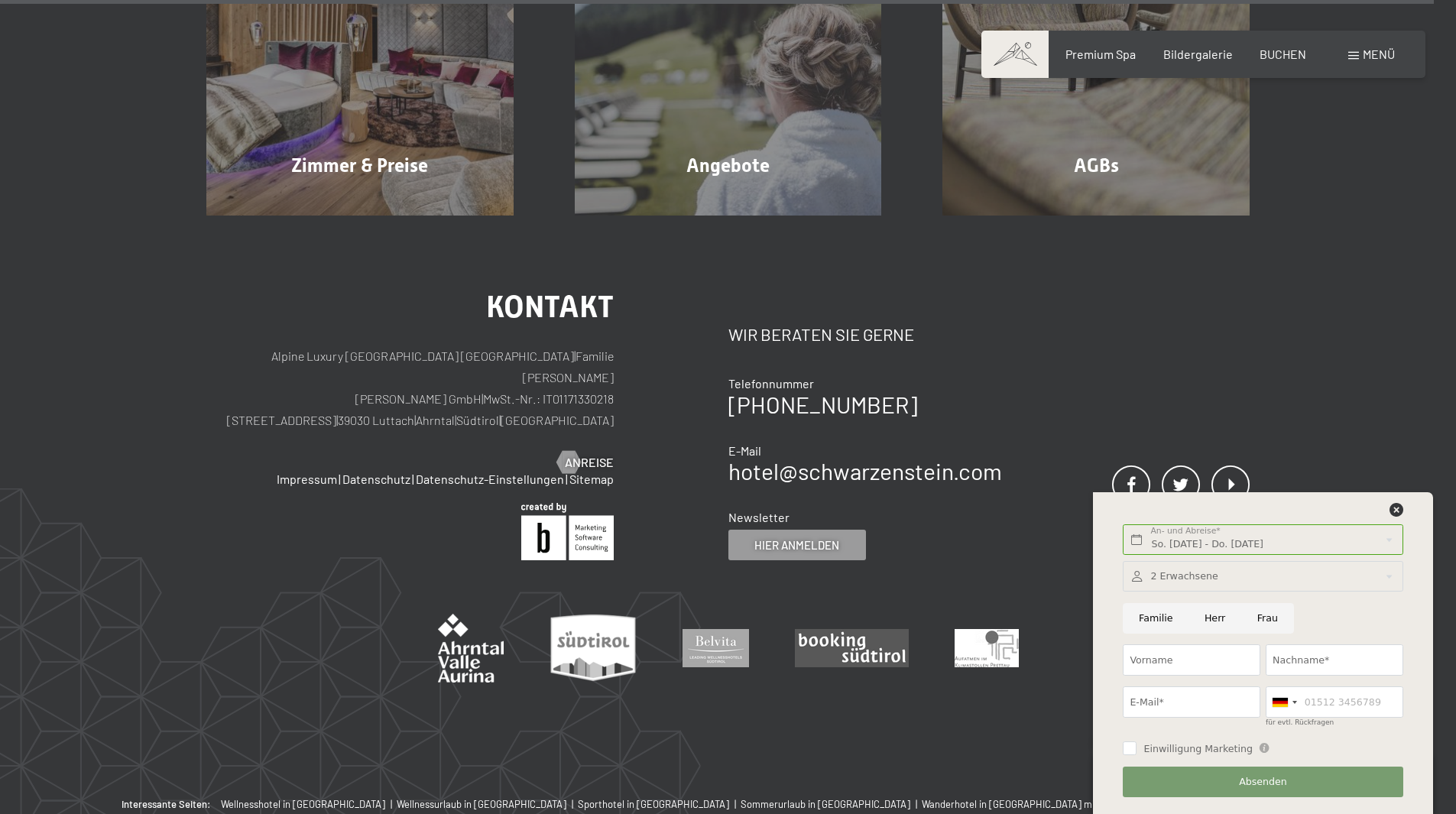
click at [1203, 617] on input "Herr" at bounding box center [1215, 619] width 52 height 31
radio input "true"
click at [1187, 663] on input "Vorname" at bounding box center [1191, 660] width 137 height 31
type input "[PERSON_NAME]"
type input "Stumpferl"
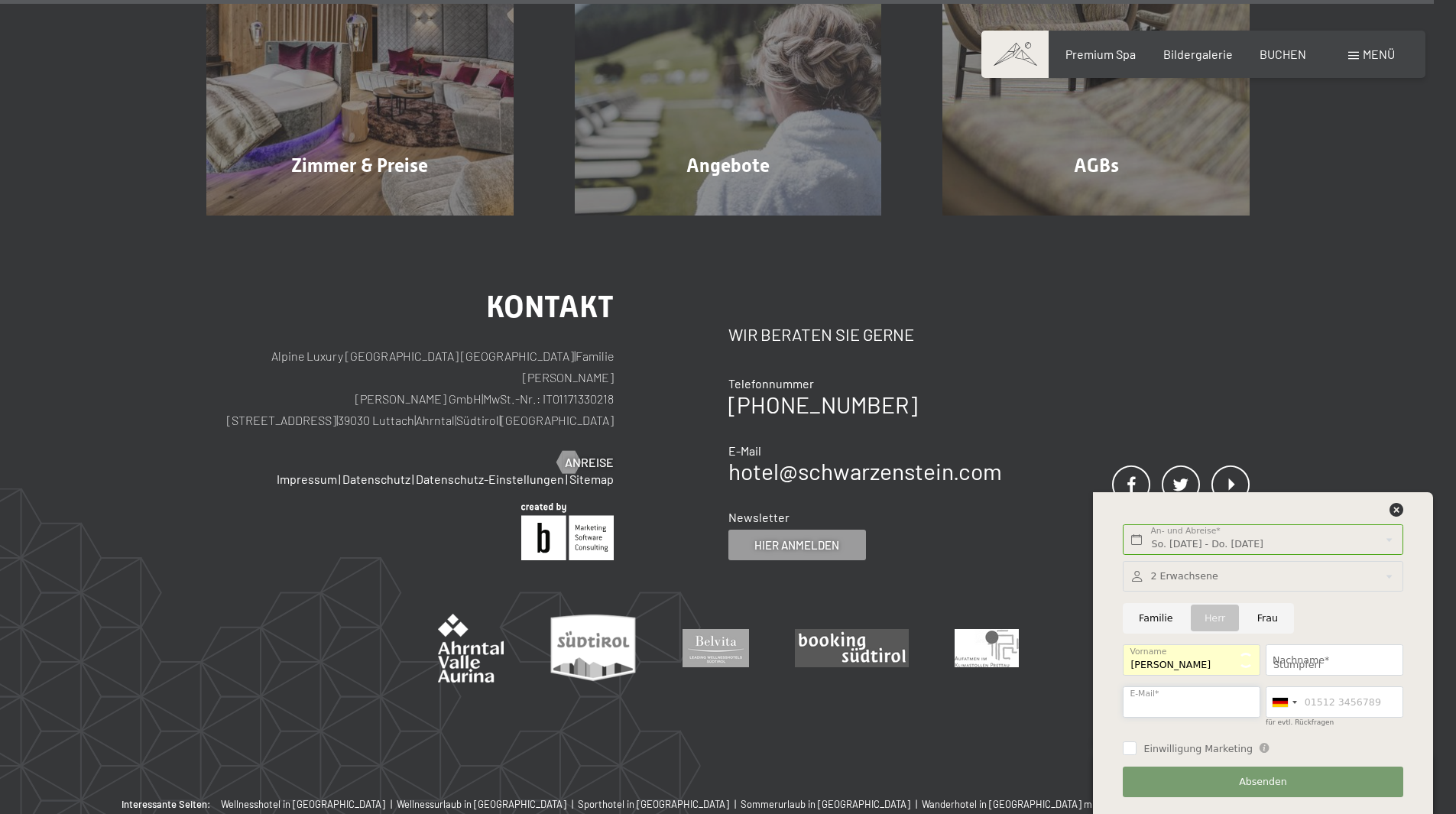
type input "[EMAIL_ADDRESS][PERSON_NAME][DOMAIN_NAME]"
type input "1759999112"
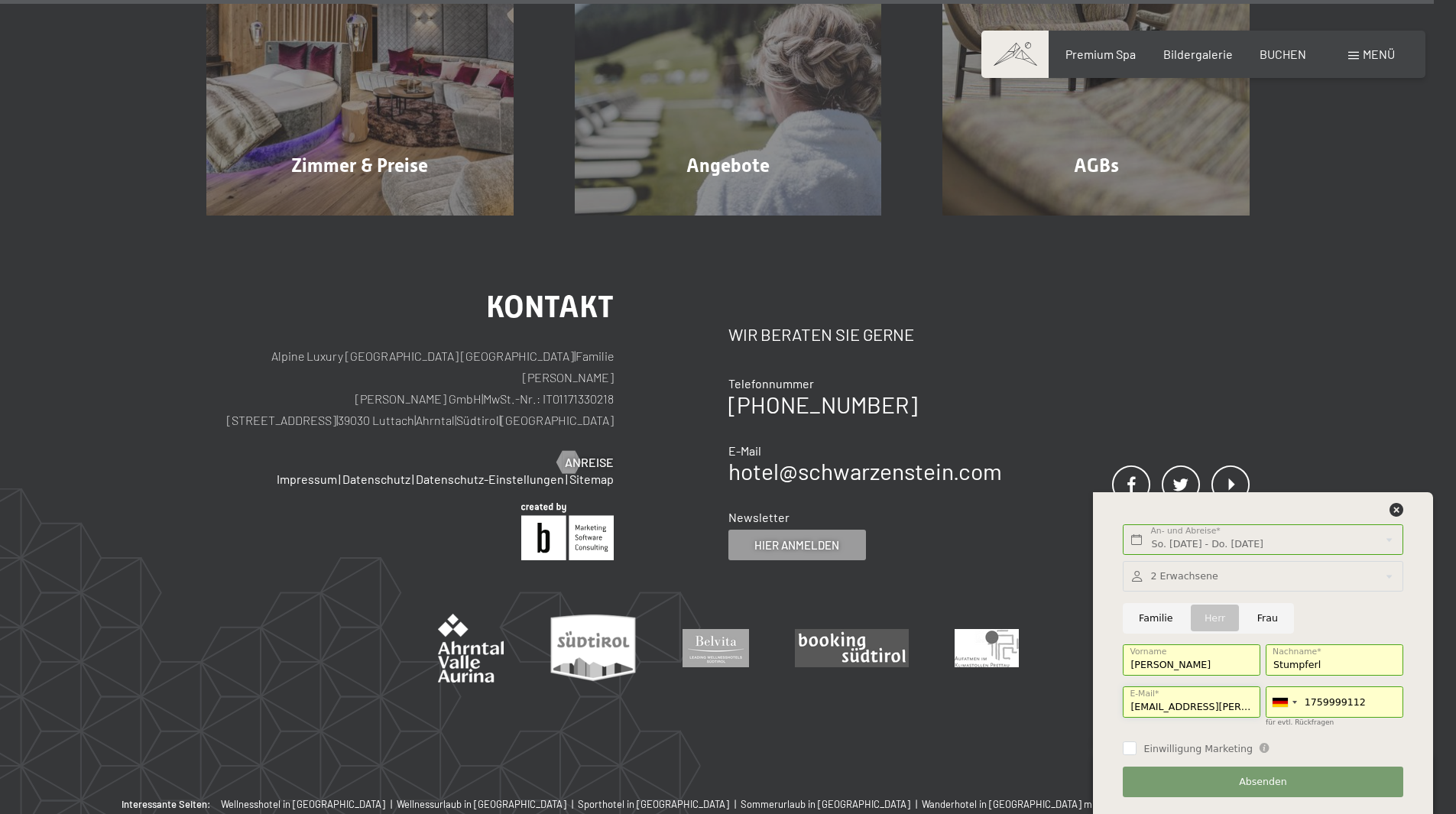
scroll to position [0, 21]
drag, startPoint x: 1193, startPoint y: 706, endPoint x: 1352, endPoint y: 709, distance: 159.0
click at [1352, 709] on div "2 Erwachsene 2 Erwachsene Älter als 14 Jahre 0 Kinder Bis 14 Jahre Übernehmen F…" at bounding box center [1263, 678] width 285 height 247
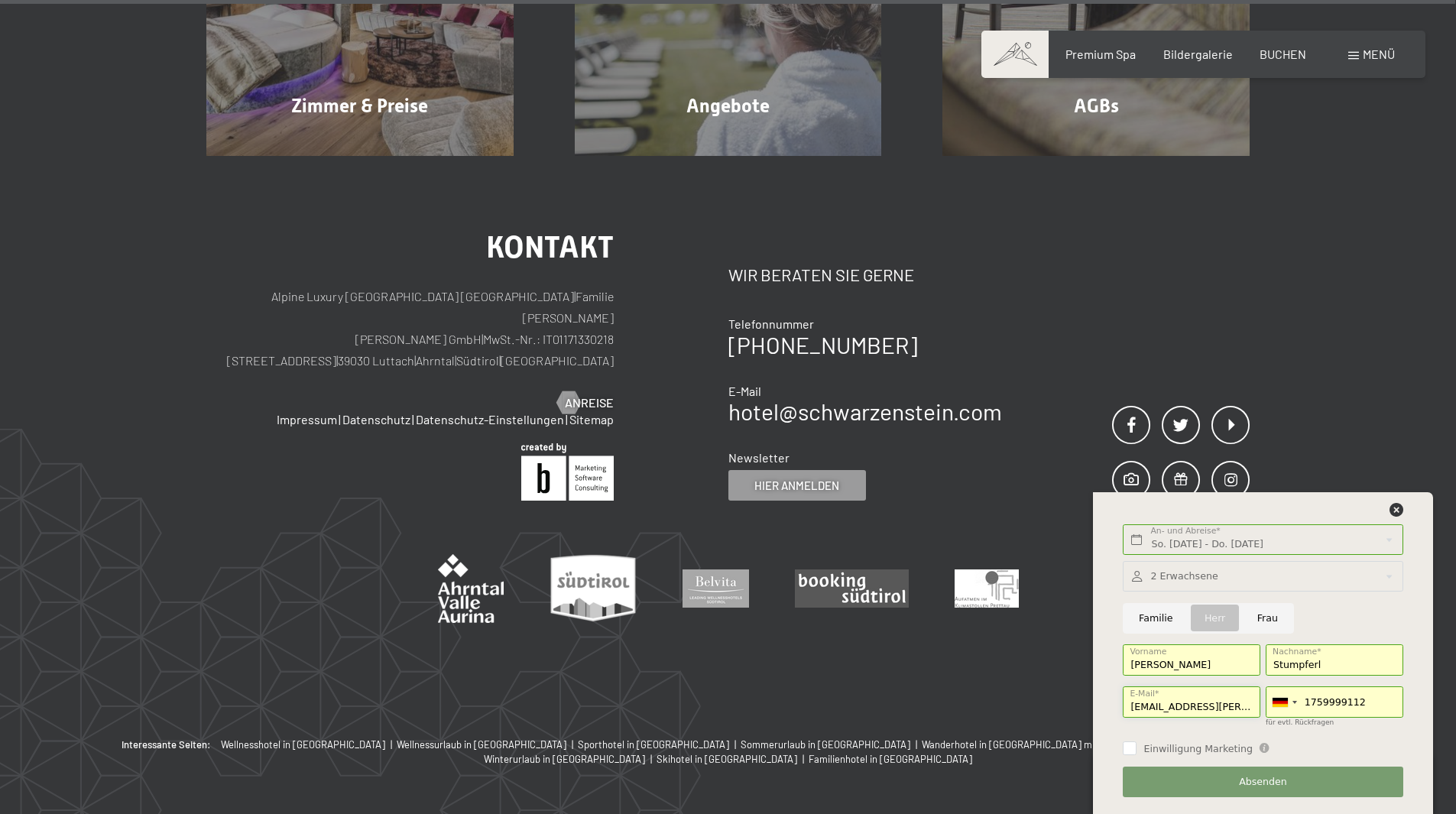
scroll to position [5127, 0]
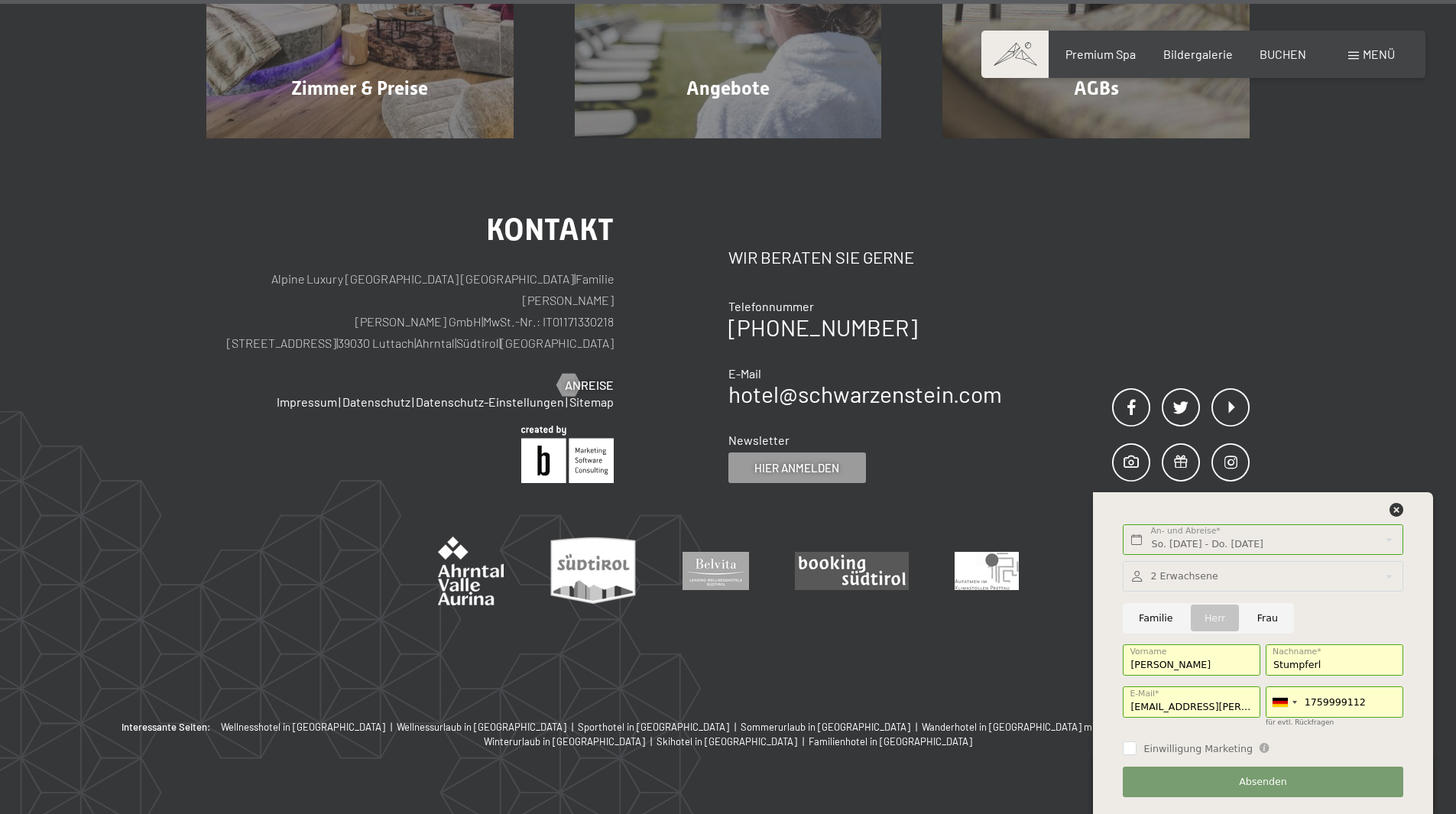
click at [741, 784] on div "Interessante Seiten: Wellnesshotel in [GEOGRAPHIC_DATA] | Wellnessurlaub in [GE…" at bounding box center [728, 791] width 1456 height 143
click at [1399, 513] on icon at bounding box center [1397, 510] width 14 height 14
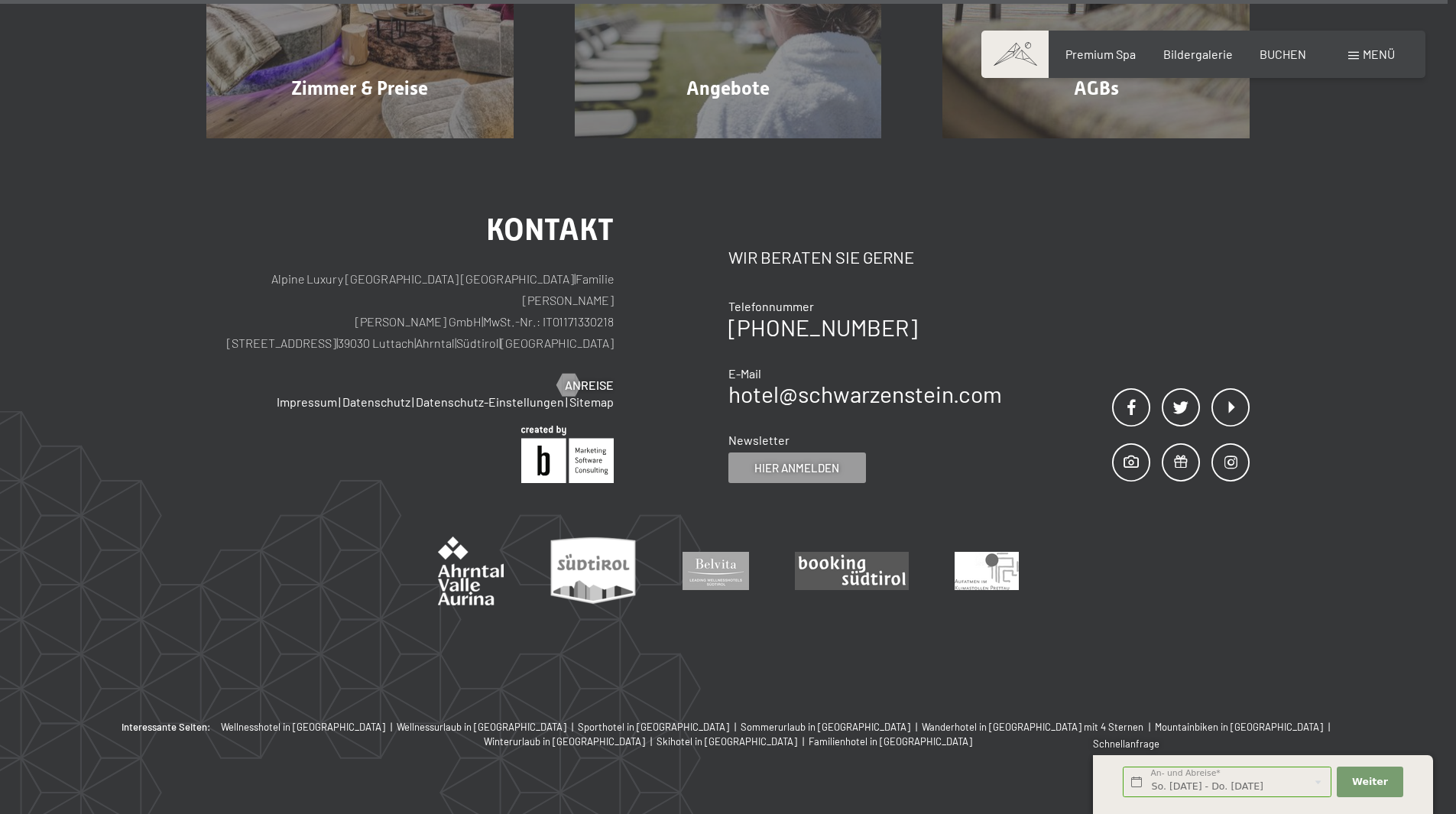
scroll to position [5051, 0]
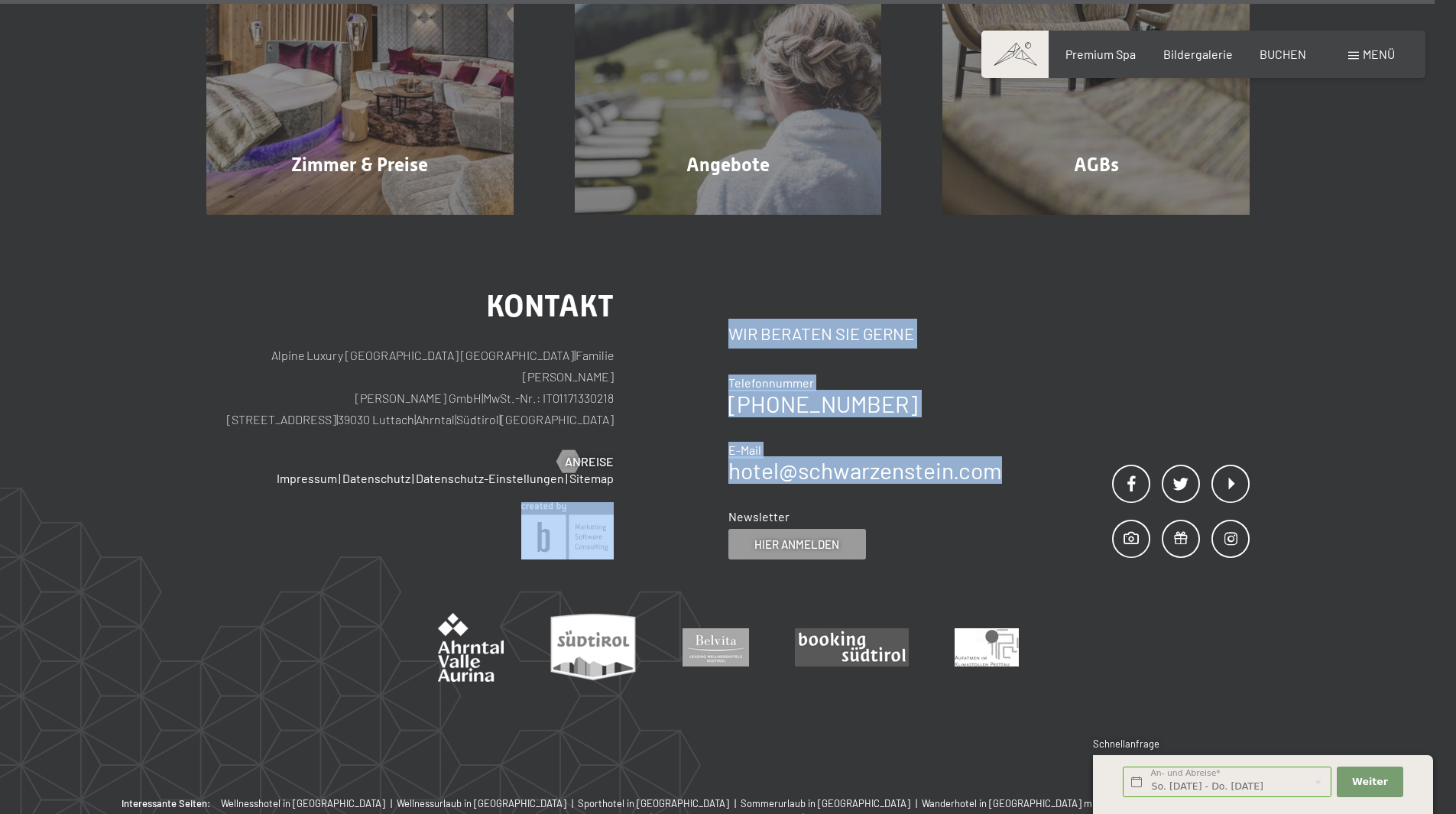
drag, startPoint x: 801, startPoint y: 435, endPoint x: 1012, endPoint y: 442, distance: 211.1
click at [1012, 442] on div "Kontakt Alpine Luxury SPA Resort SCHWARZENSTEIN | Familie [PERSON_NAME] [PERSON…" at bounding box center [728, 426] width 1043 height 269
copy div "| Kontakt Wir beraten Sie gerne Telefonnummer [PHONE_NUMBER] E-Mail hotel@ no-s…"
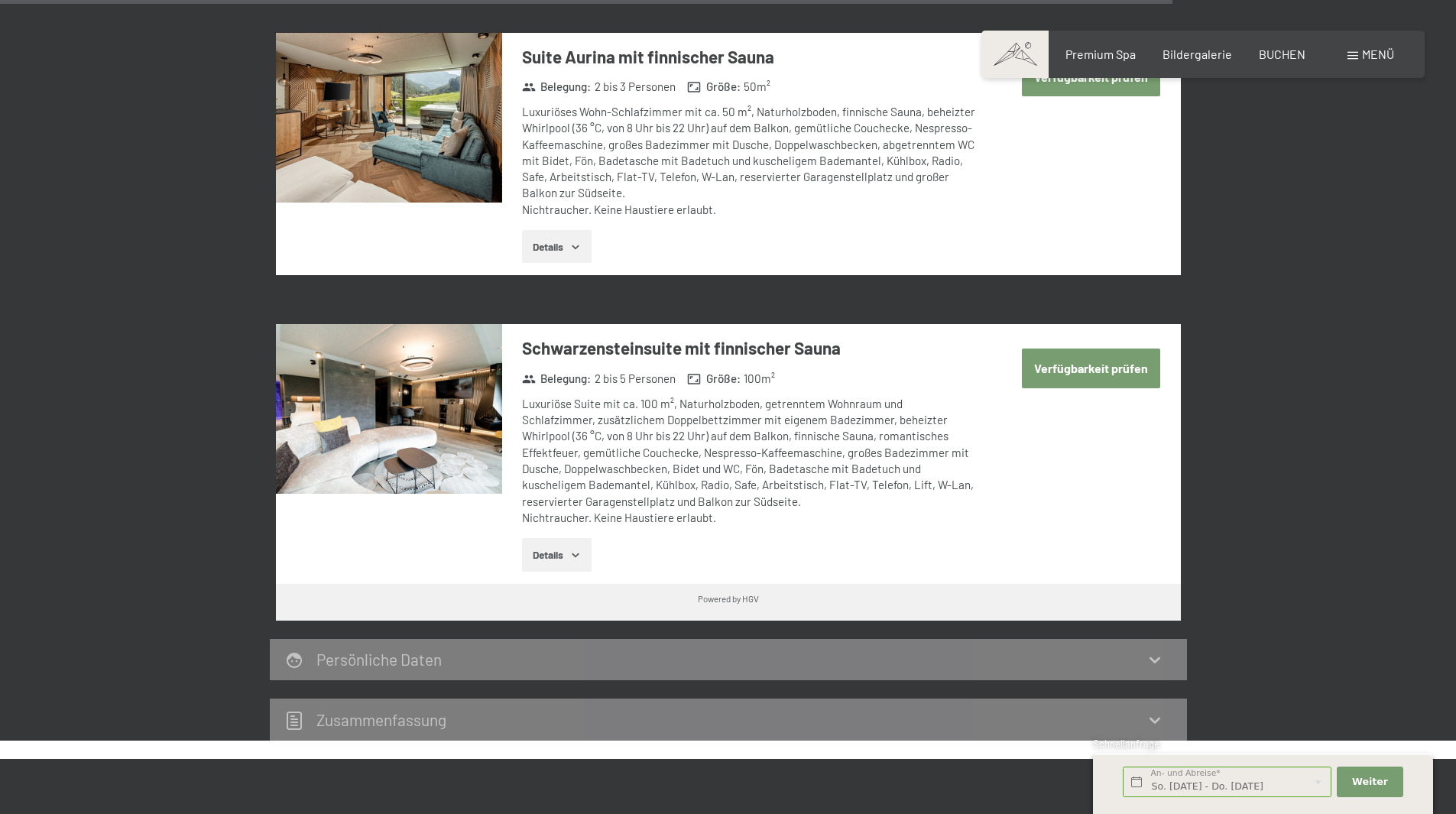
scroll to position [4129, 0]
